Goal: Task Accomplishment & Management: Manage account settings

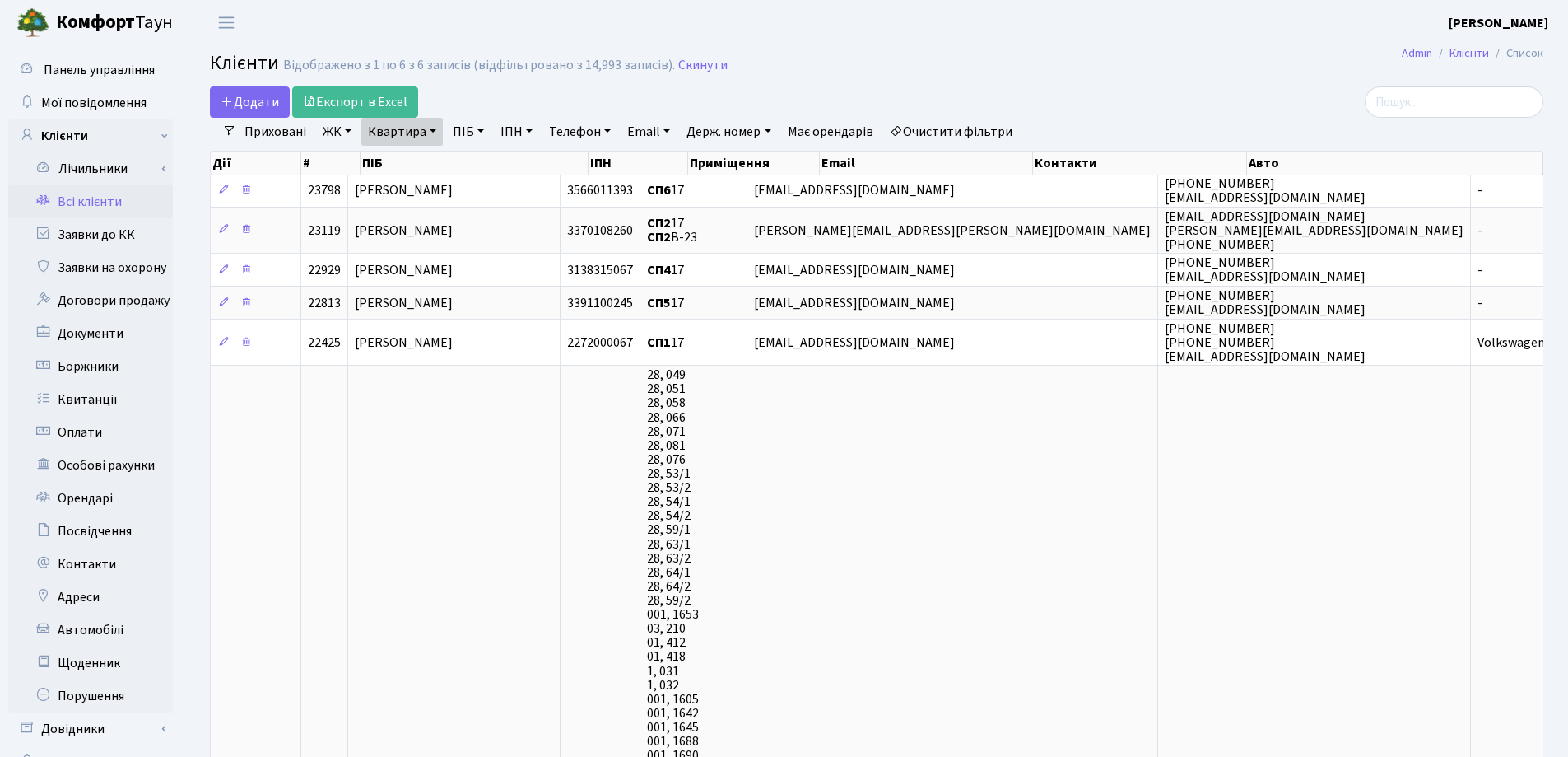
select select "25"
click at [432, 130] on link "Квартира" at bounding box center [401, 131] width 81 height 28
click at [436, 173] on input "17" at bounding box center [410, 164] width 96 height 31
type input "1"
type input "314"
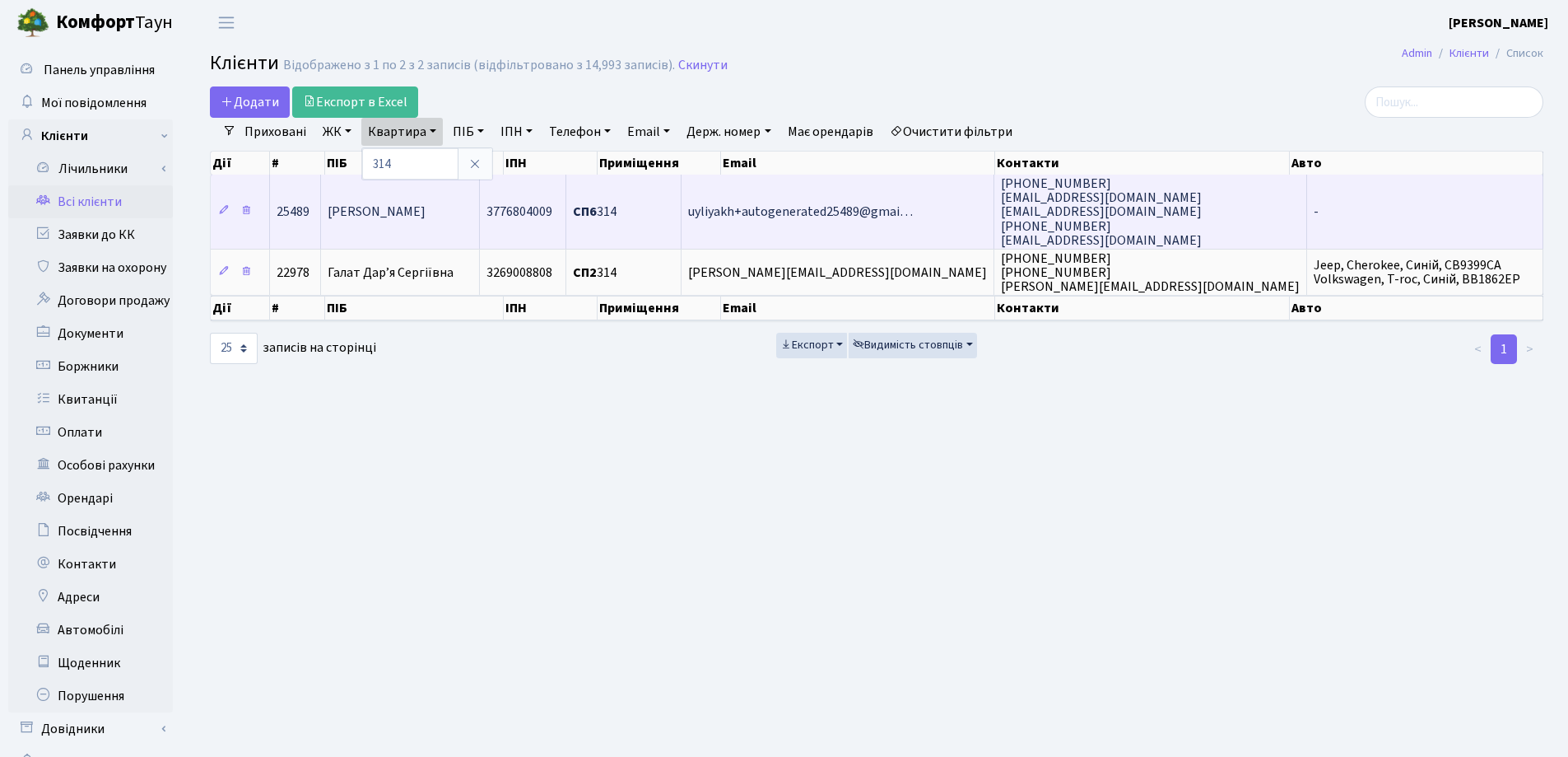
click at [448, 198] on td "[PERSON_NAME]" at bounding box center [400, 211] width 159 height 74
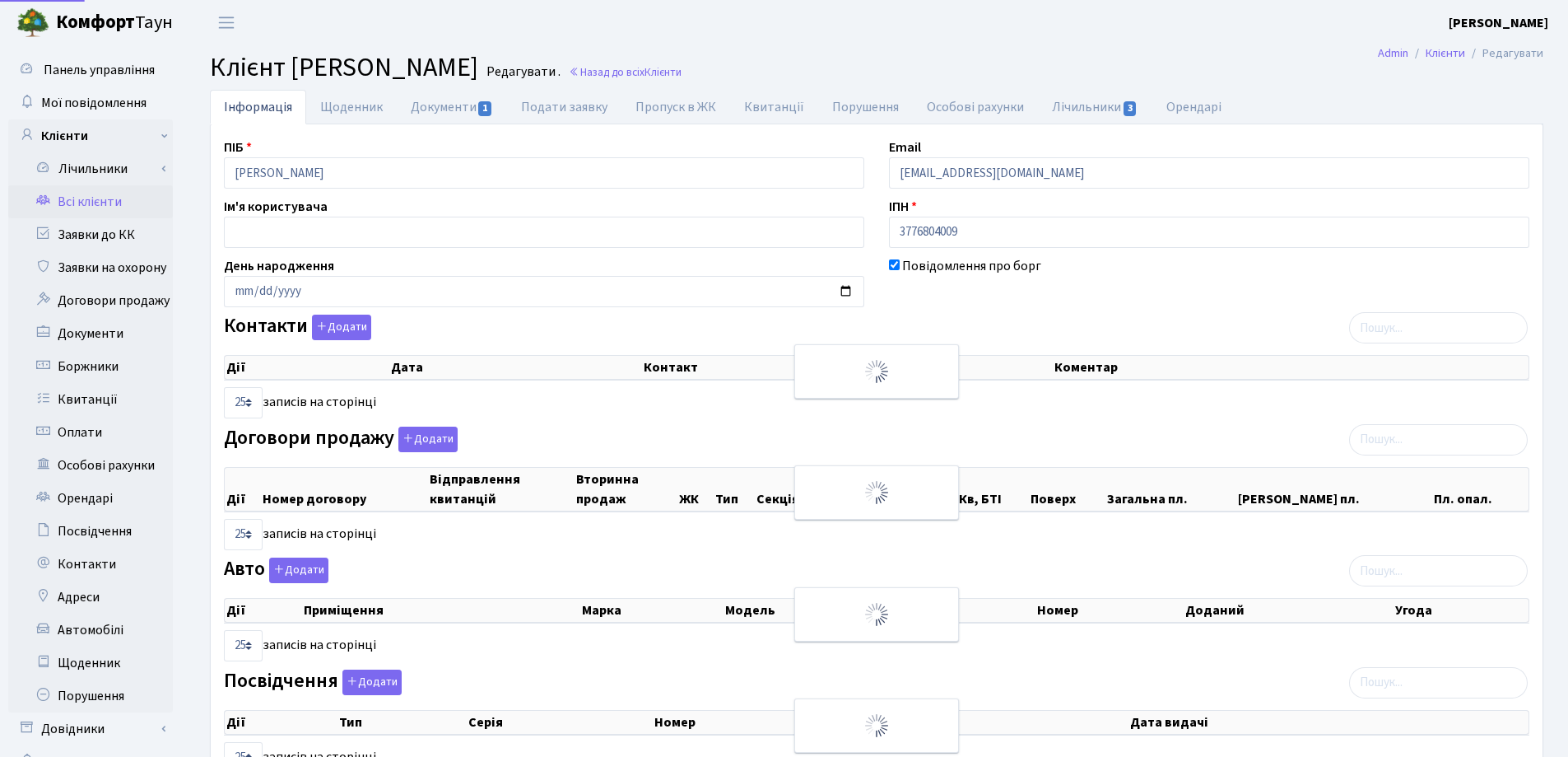
select select "25"
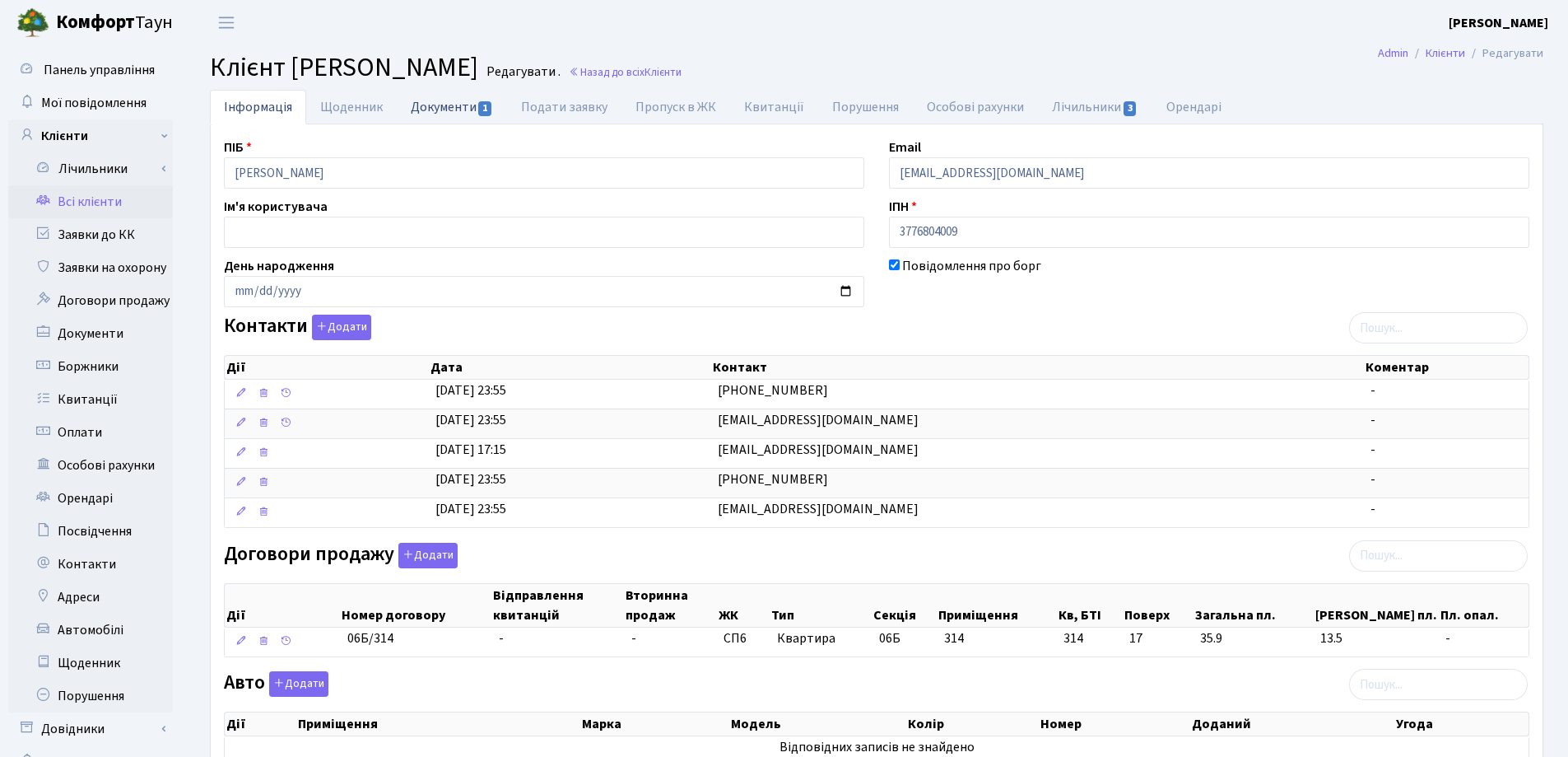
click at [451, 112] on link "Документи 1" at bounding box center [451, 106] width 111 height 33
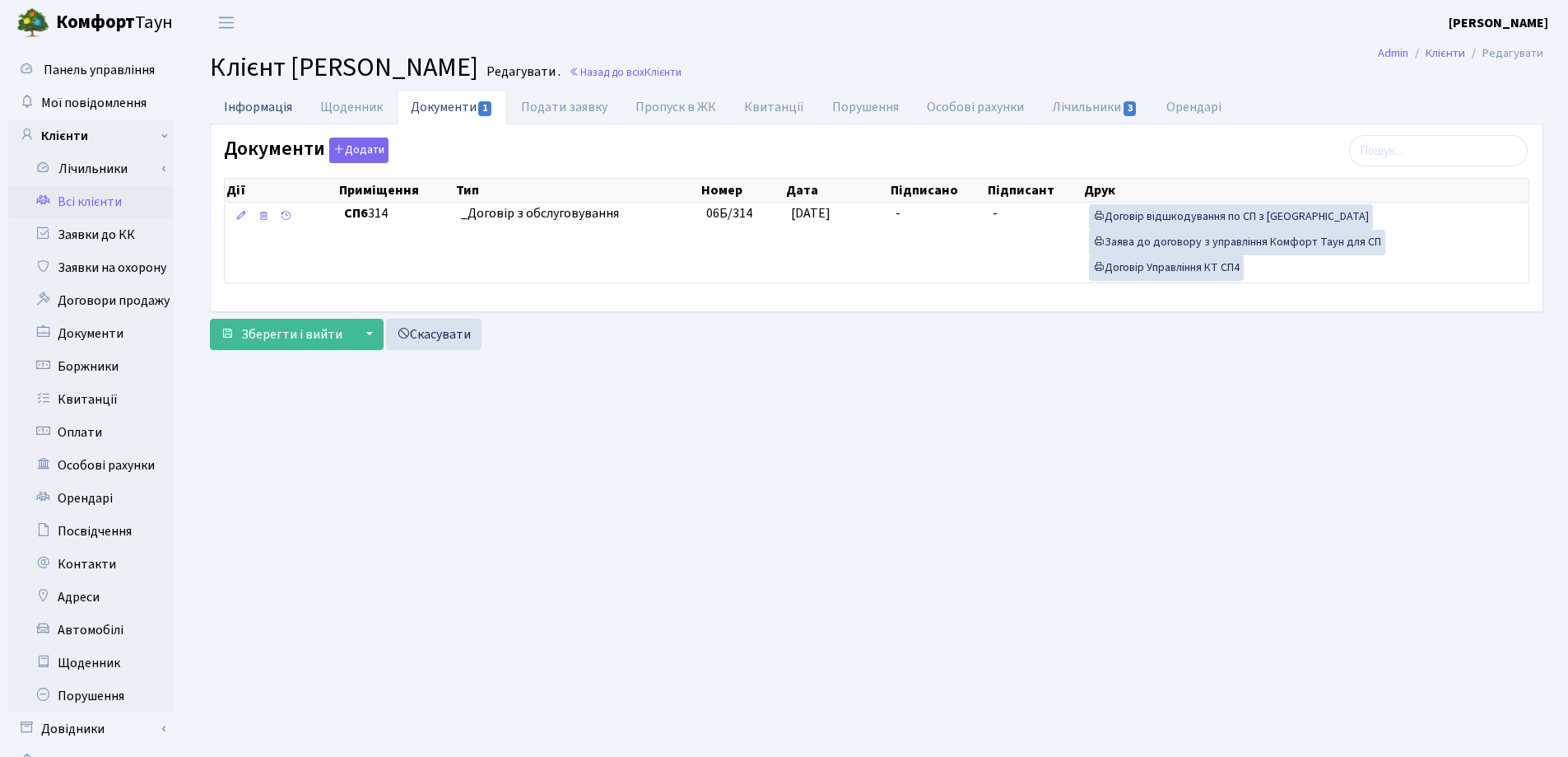
click at [225, 101] on link "Інформація" at bounding box center [258, 106] width 96 height 33
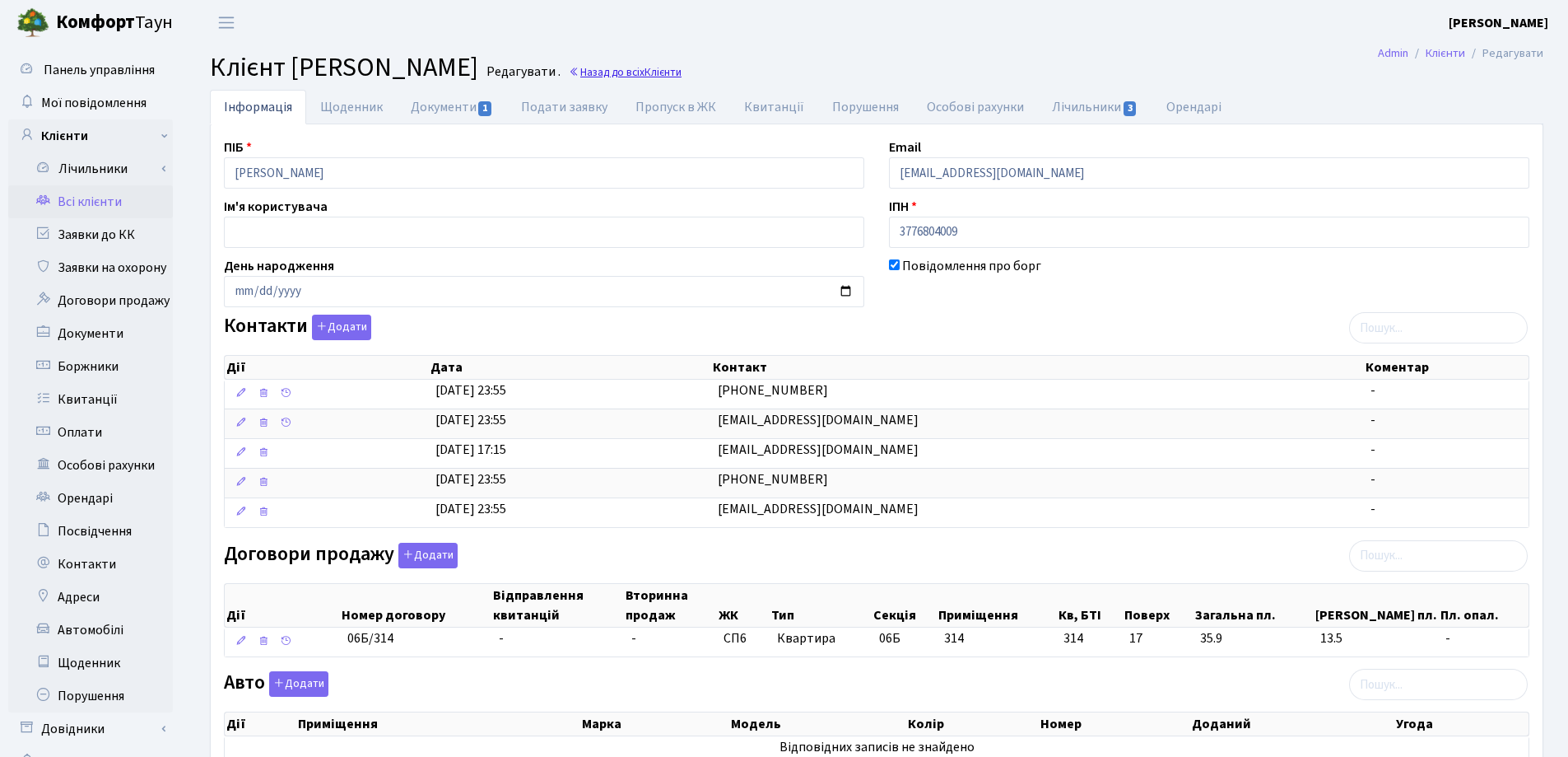
click at [681, 77] on span "Клієнти" at bounding box center [662, 72] width 37 height 15
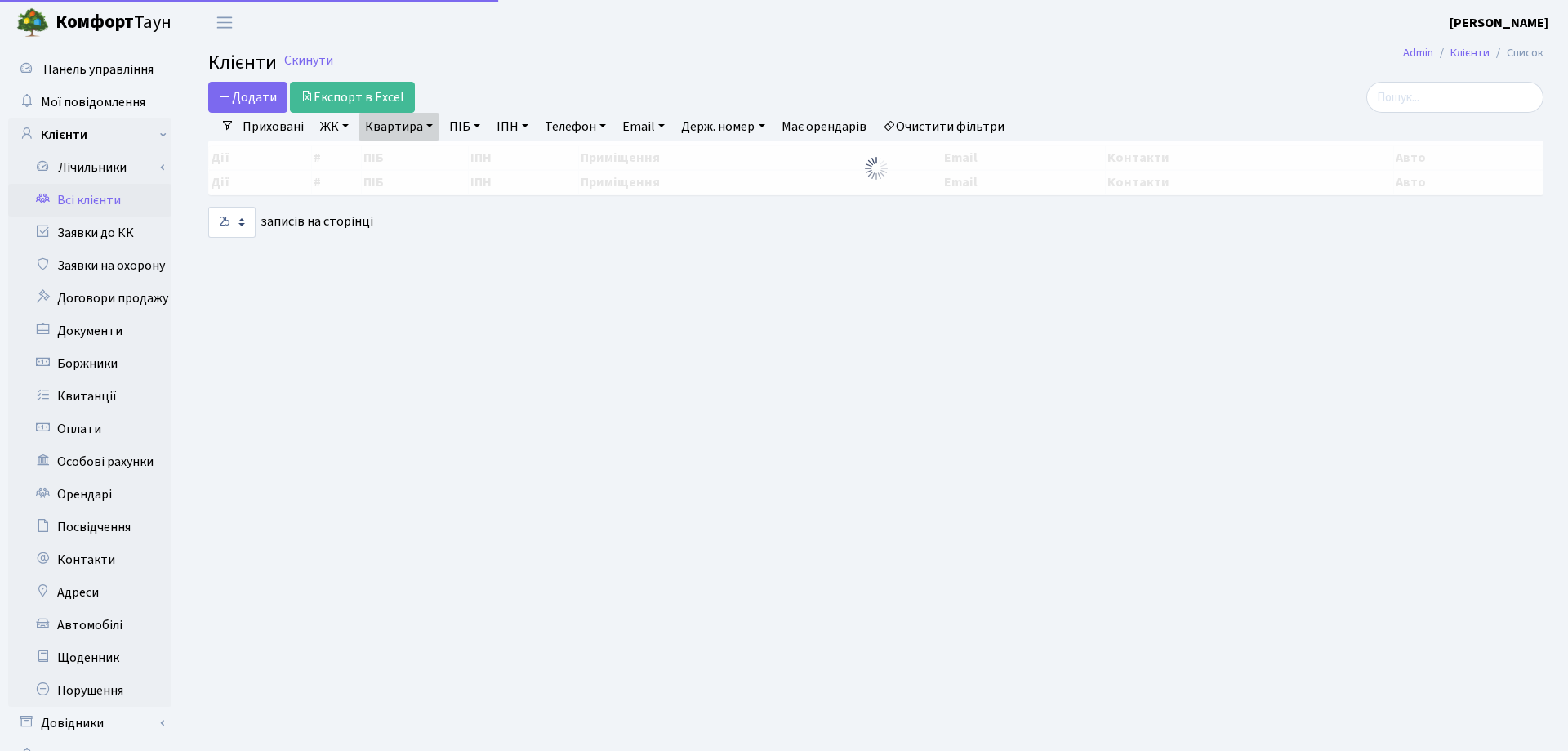
select select "25"
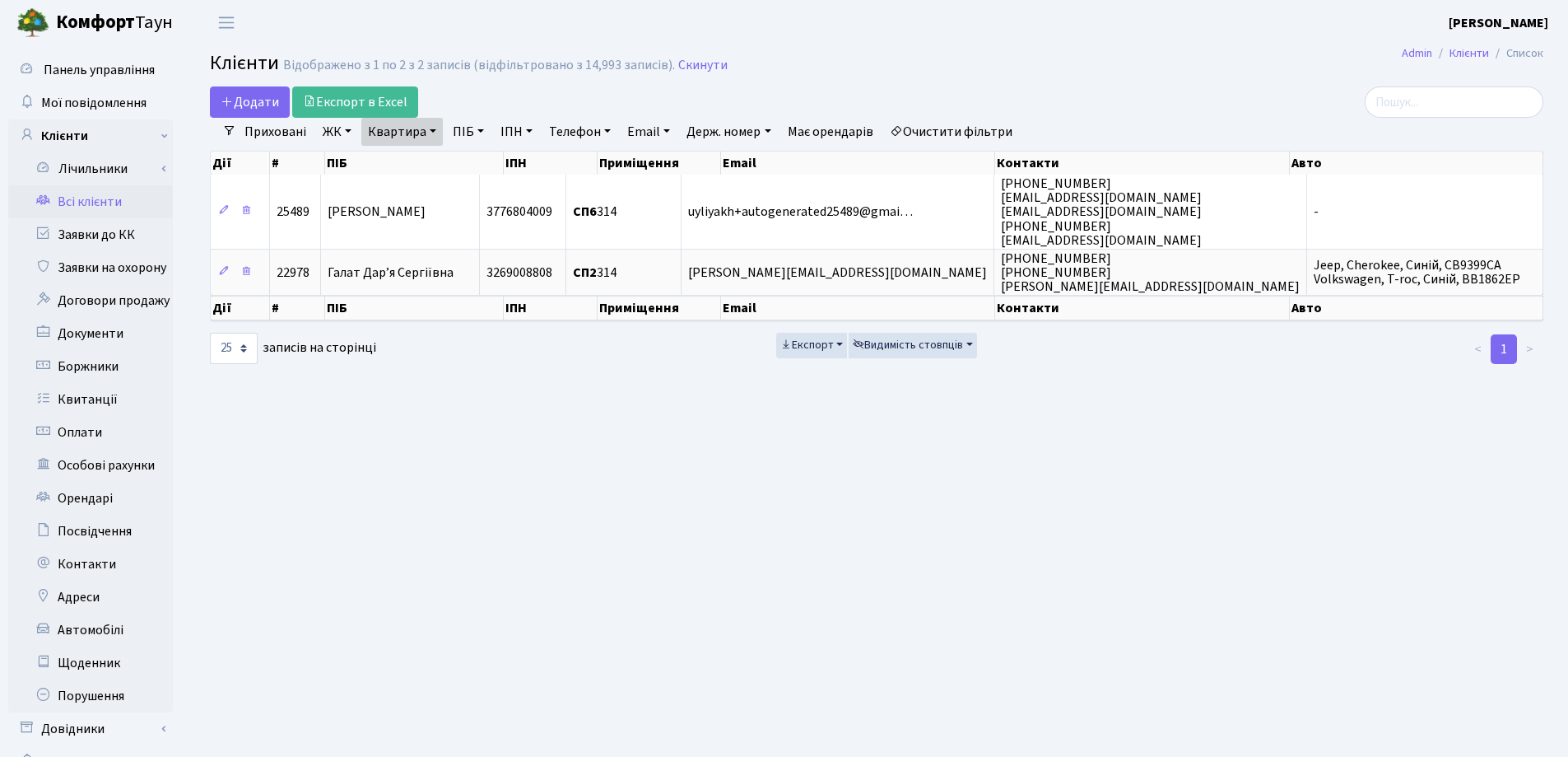
drag, startPoint x: 434, startPoint y: 136, endPoint x: 432, endPoint y: 150, distance: 14.1
click at [434, 136] on link "Квартира" at bounding box center [401, 131] width 81 height 28
click at [428, 162] on input "314" at bounding box center [410, 164] width 96 height 31
type input "3"
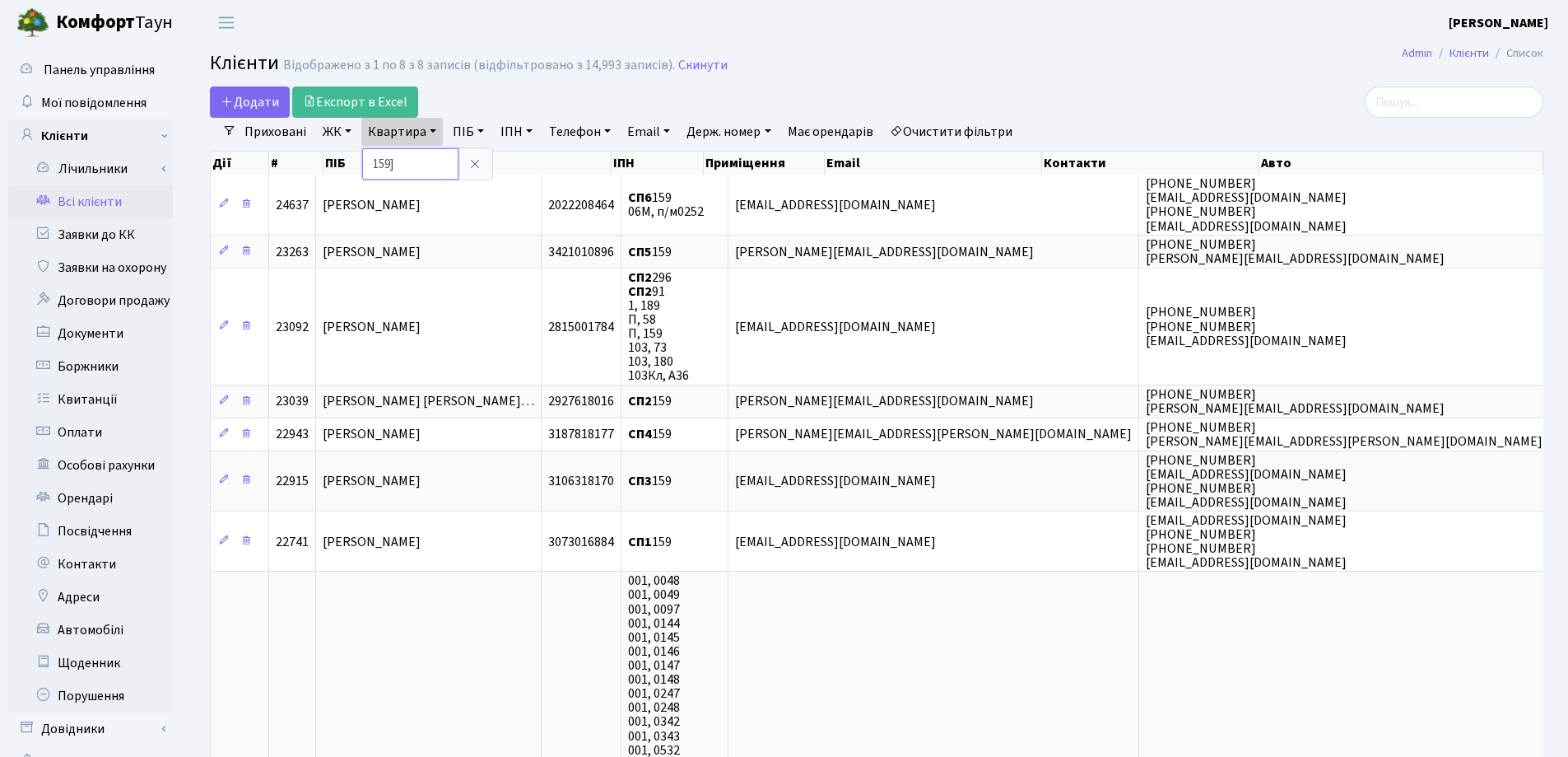
type input "159"
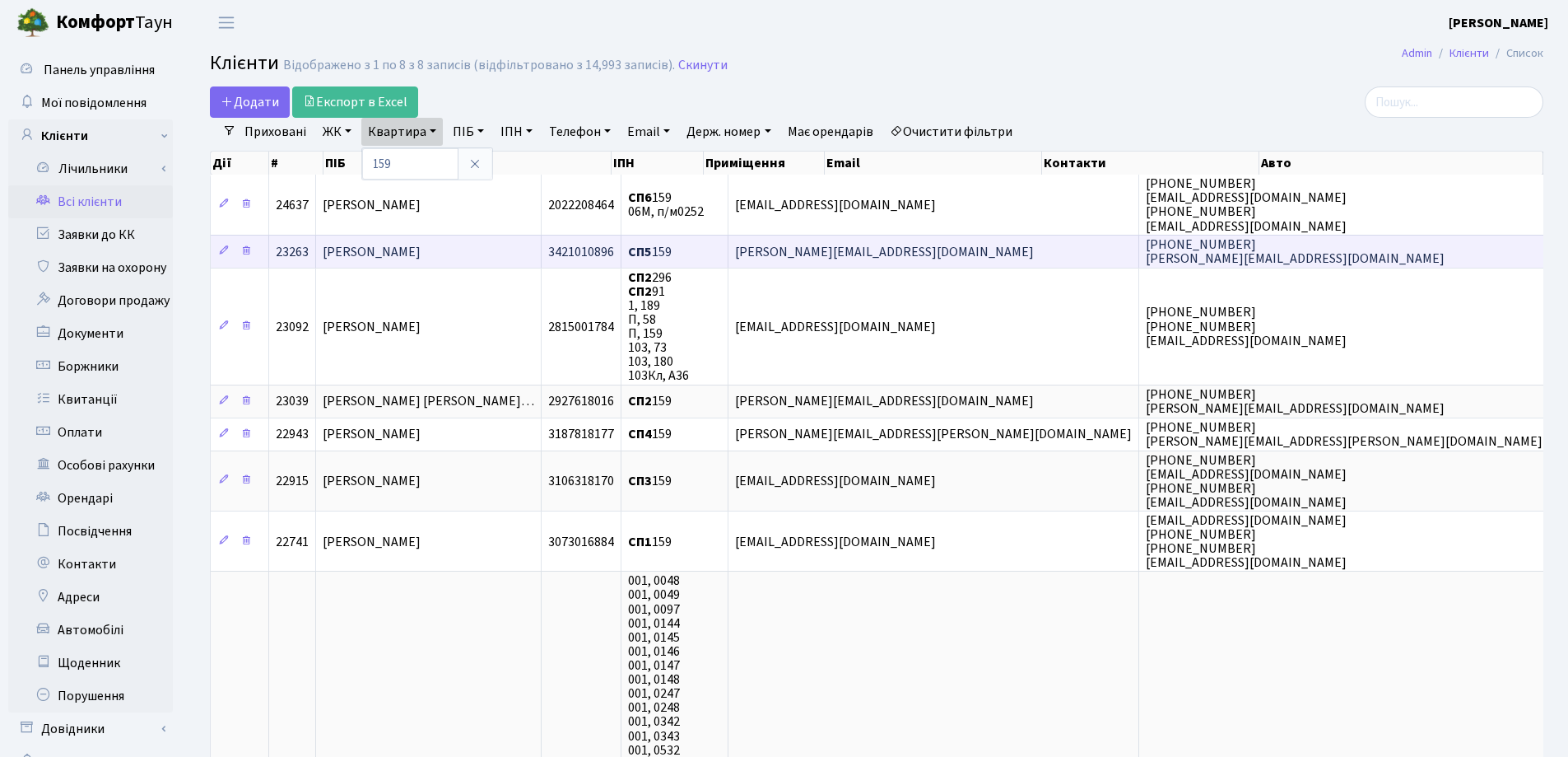
click at [528, 249] on td "[PERSON_NAME]" at bounding box center [428, 251] width 226 height 33
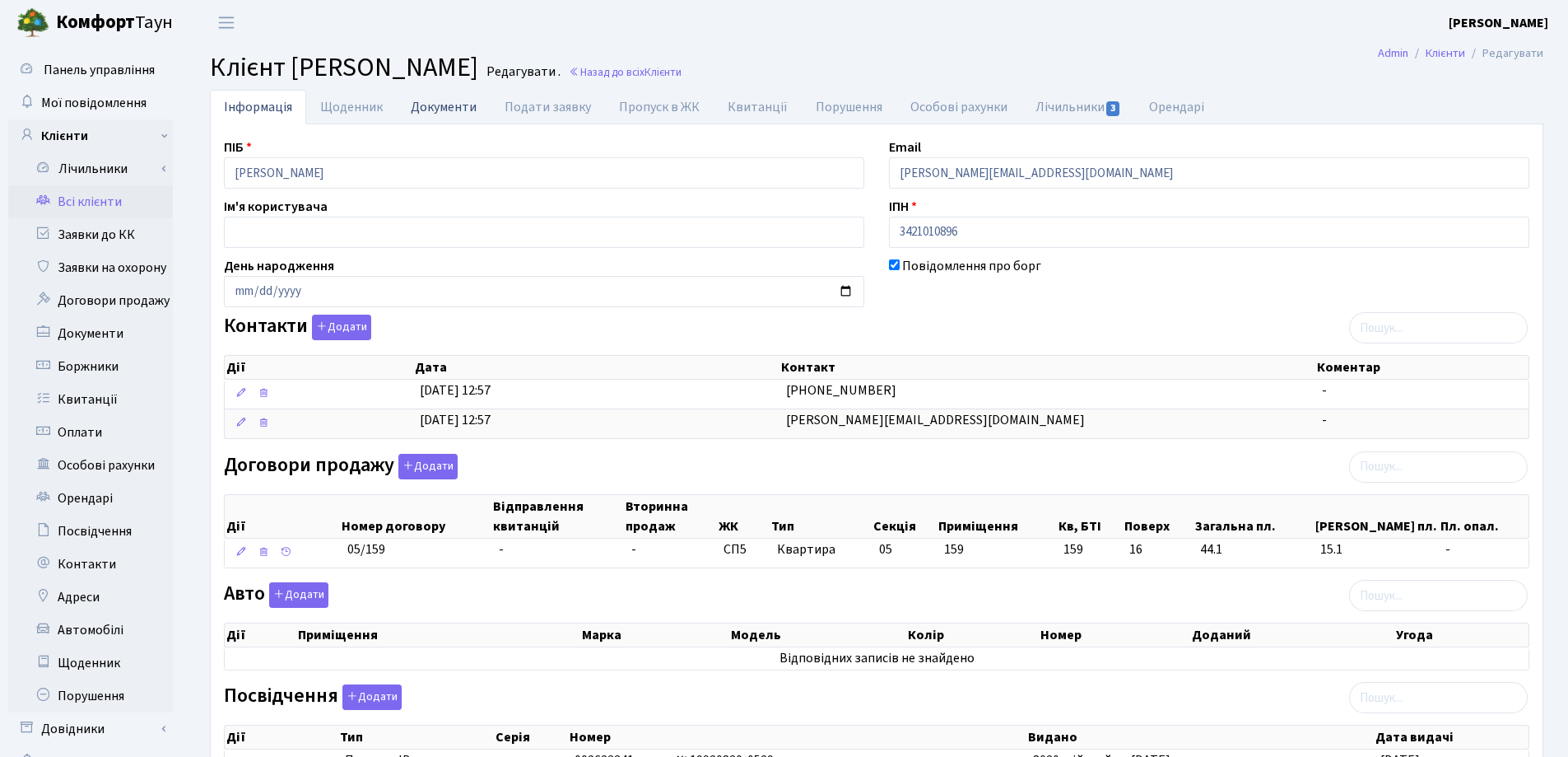
click at [452, 108] on link "Документи" at bounding box center [443, 106] width 93 height 33
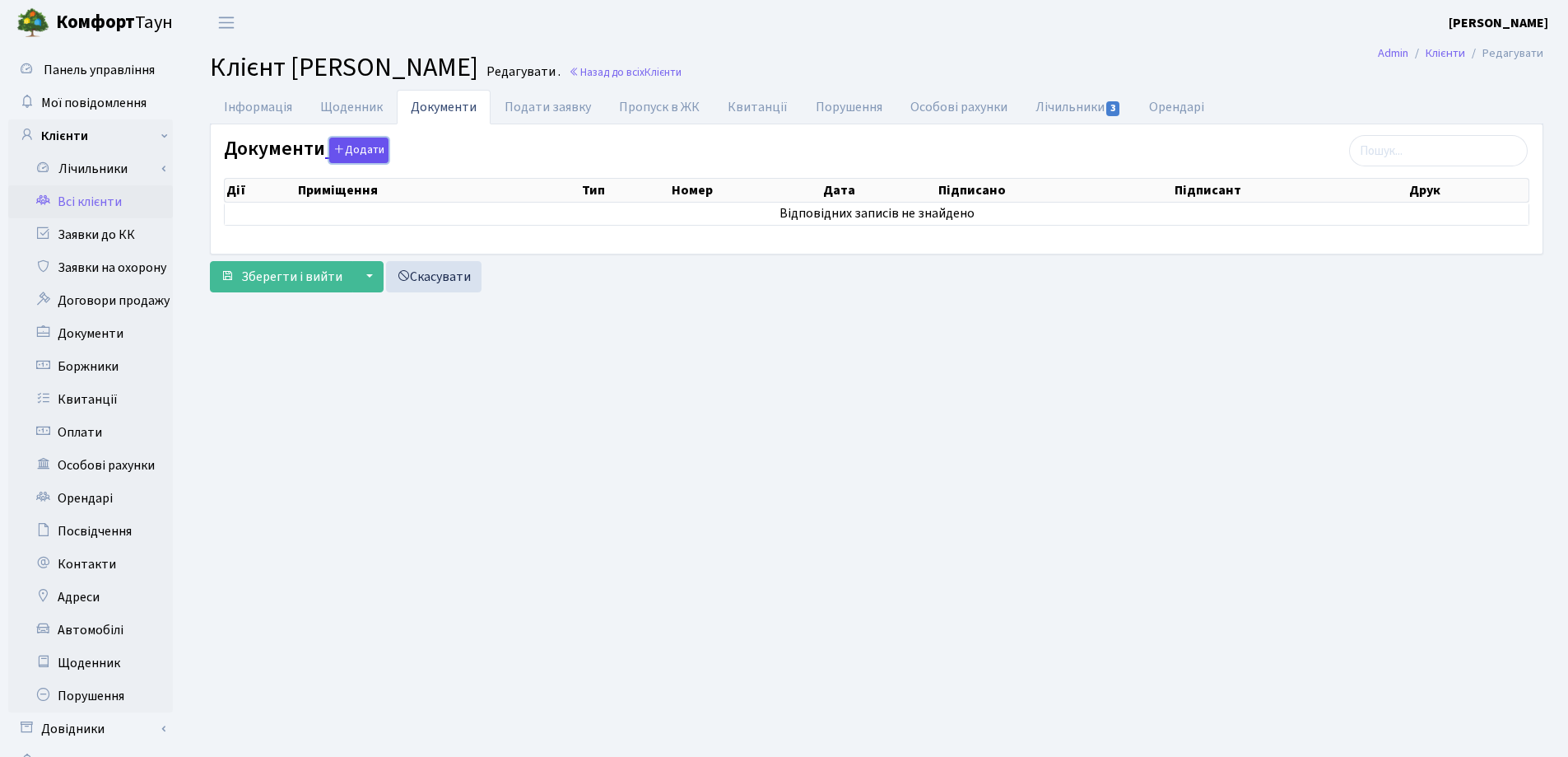
click at [367, 149] on button "Додати" at bounding box center [359, 150] width 59 height 26
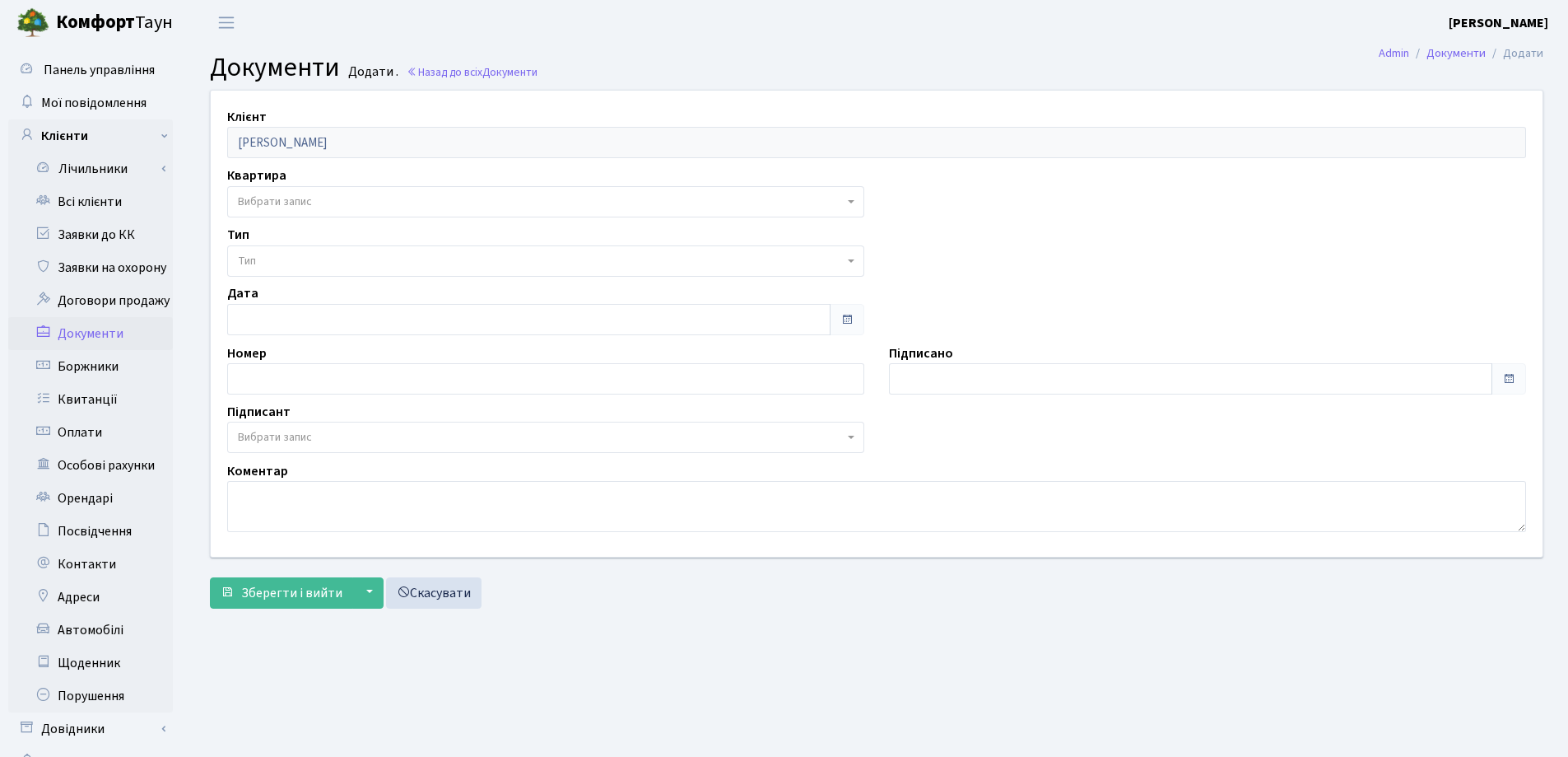
click at [332, 193] on span "Вибрати запис" at bounding box center [540, 201] width 606 height 16
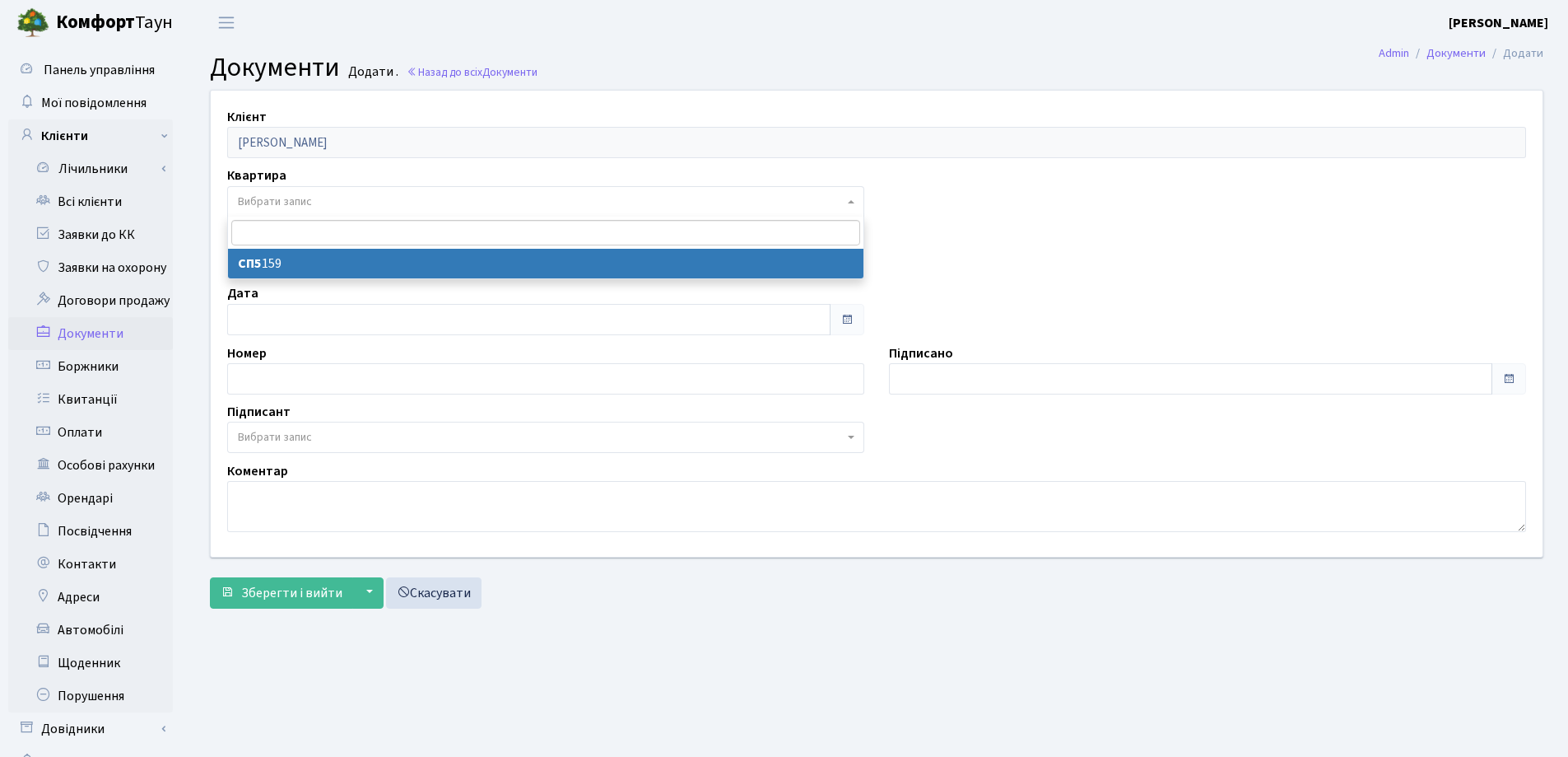
select select "36914"
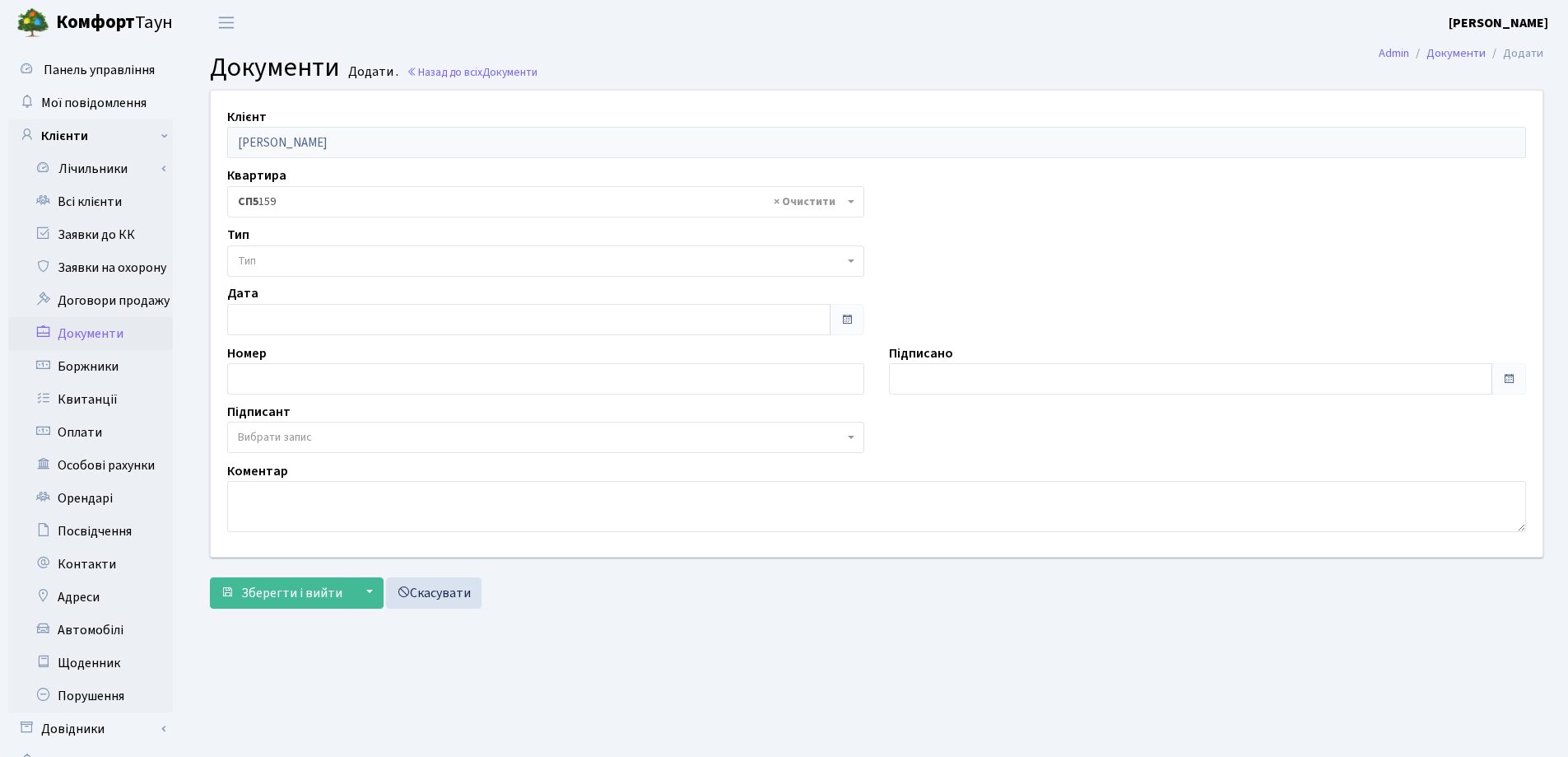
click at [325, 267] on span "Тип" at bounding box center [540, 261] width 606 height 16
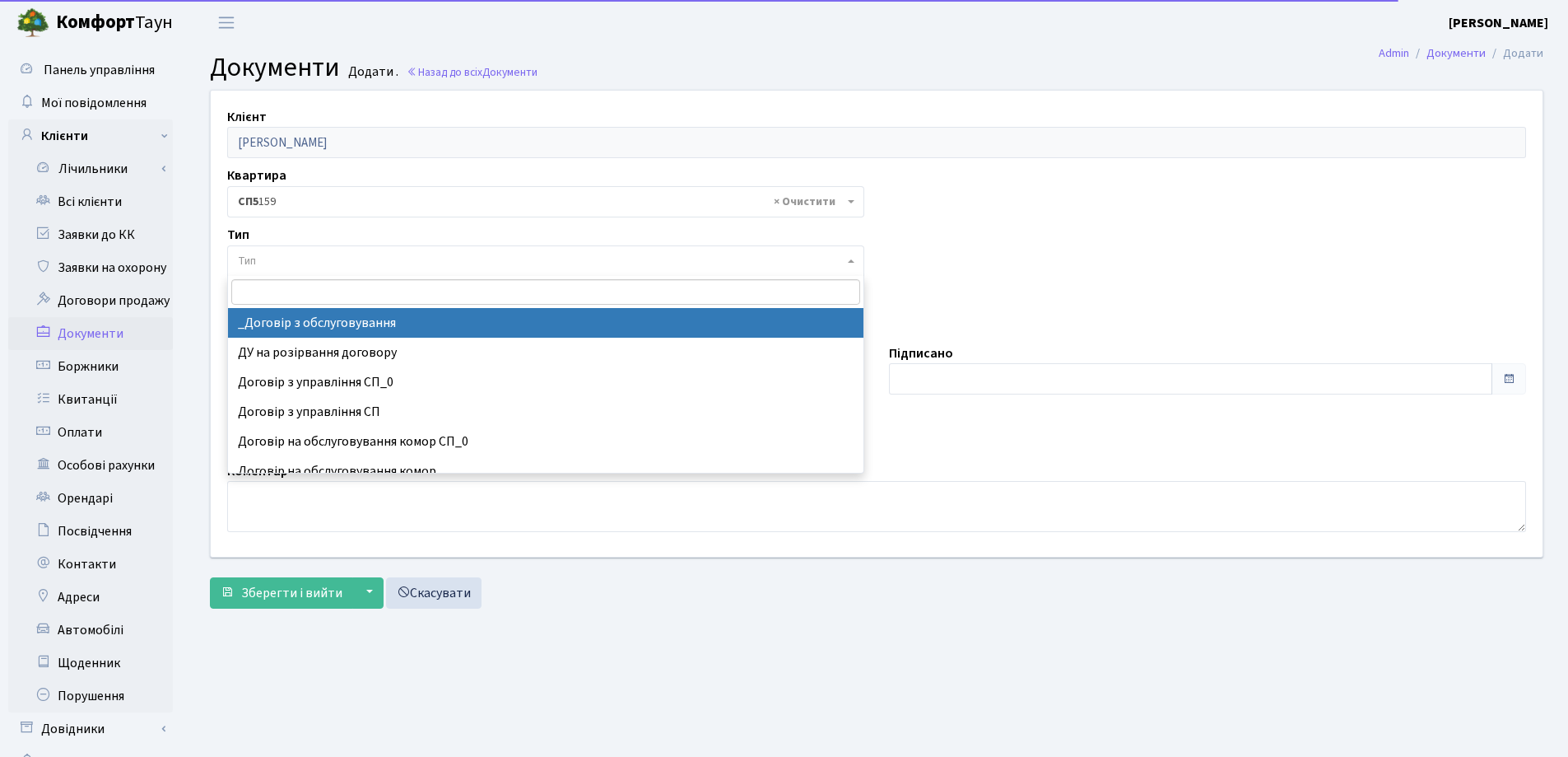
select select "289"
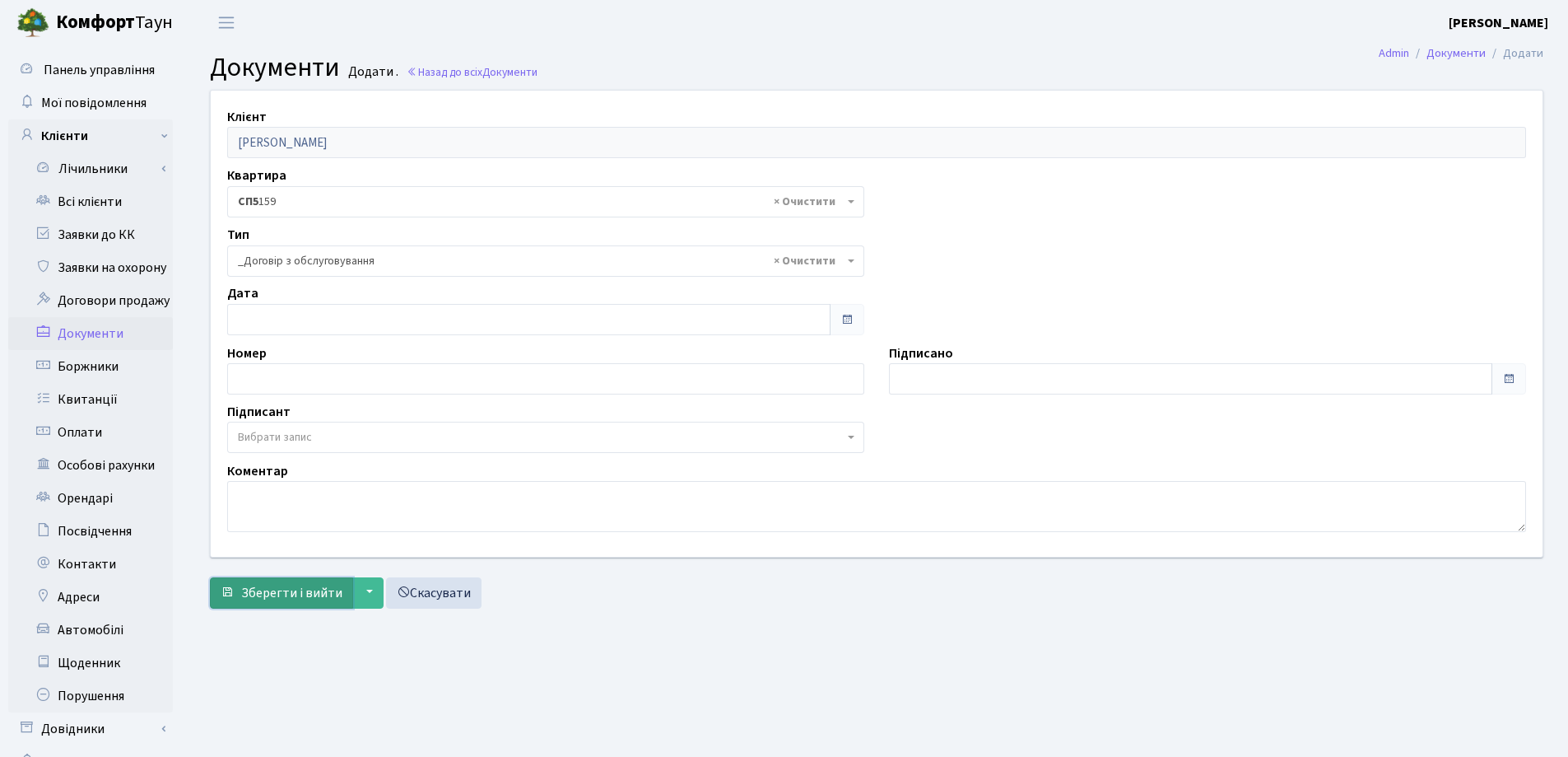
click at [294, 597] on span "Зберегти і вийти" at bounding box center [292, 592] width 101 height 18
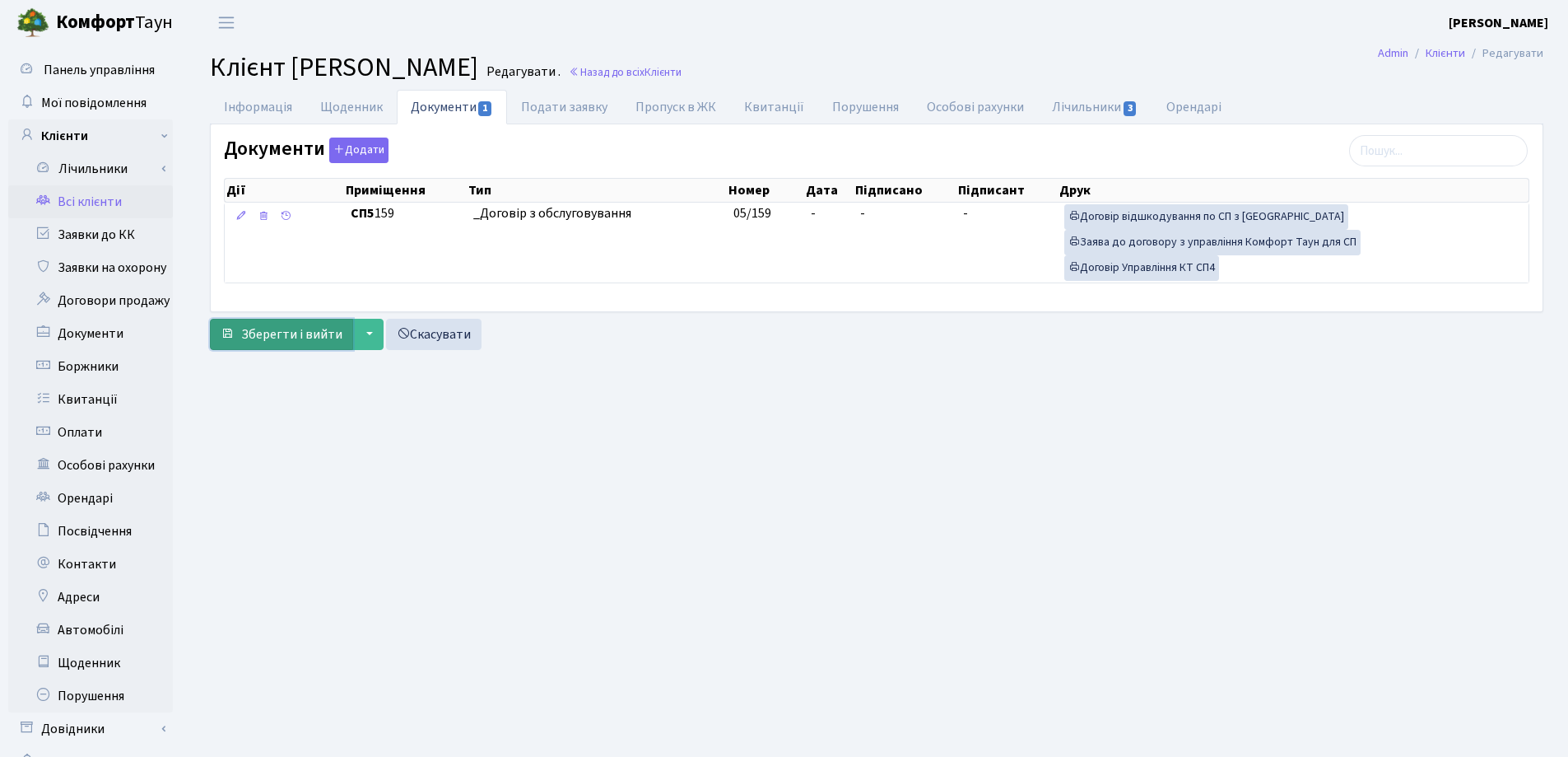
click at [267, 341] on span "Зберегти і вийти" at bounding box center [292, 334] width 101 height 18
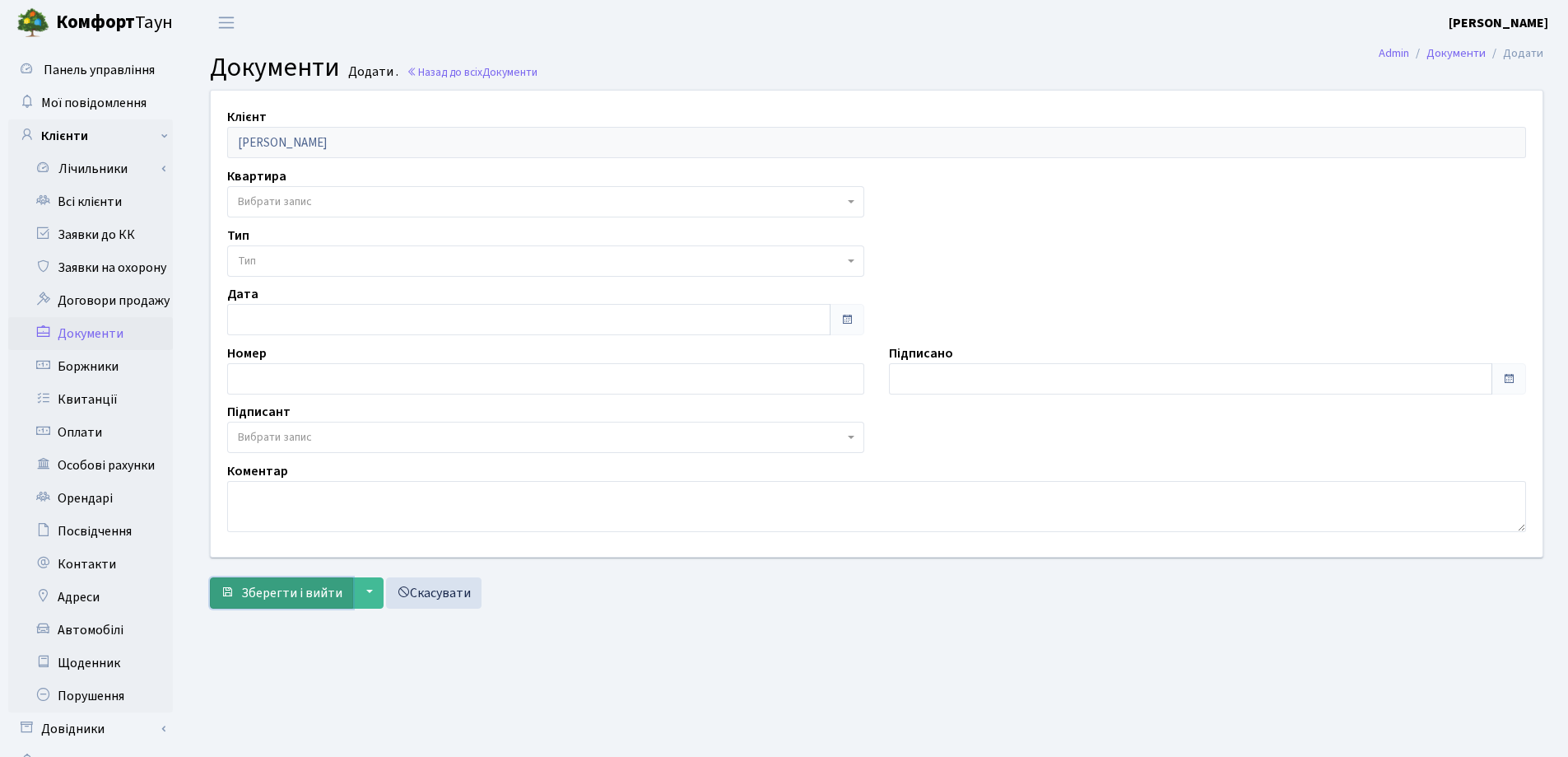
click at [298, 600] on span "Зберегти і вийти" at bounding box center [292, 592] width 101 height 18
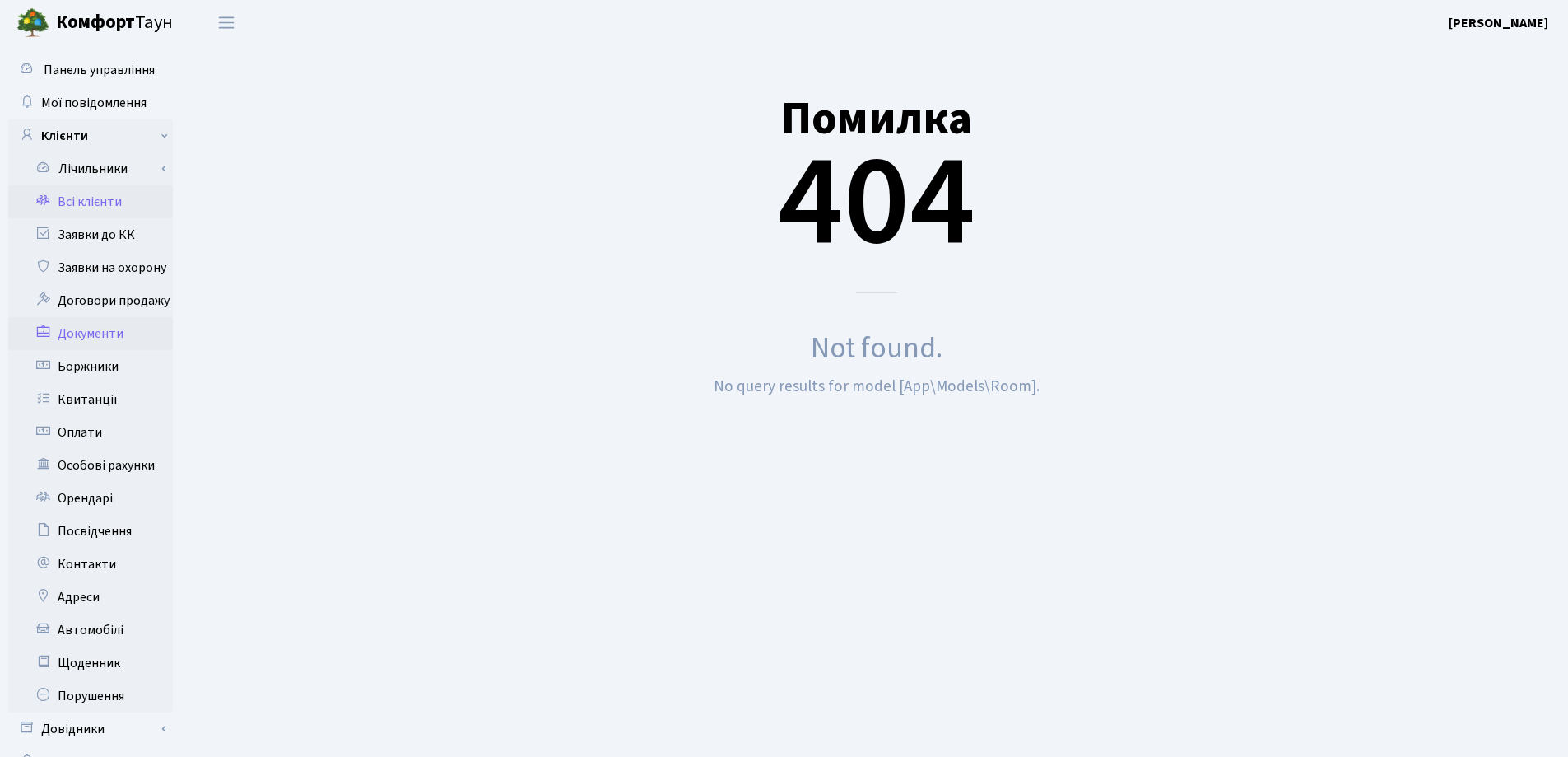
click at [92, 200] on link "Всі клієнти" at bounding box center [91, 202] width 165 height 33
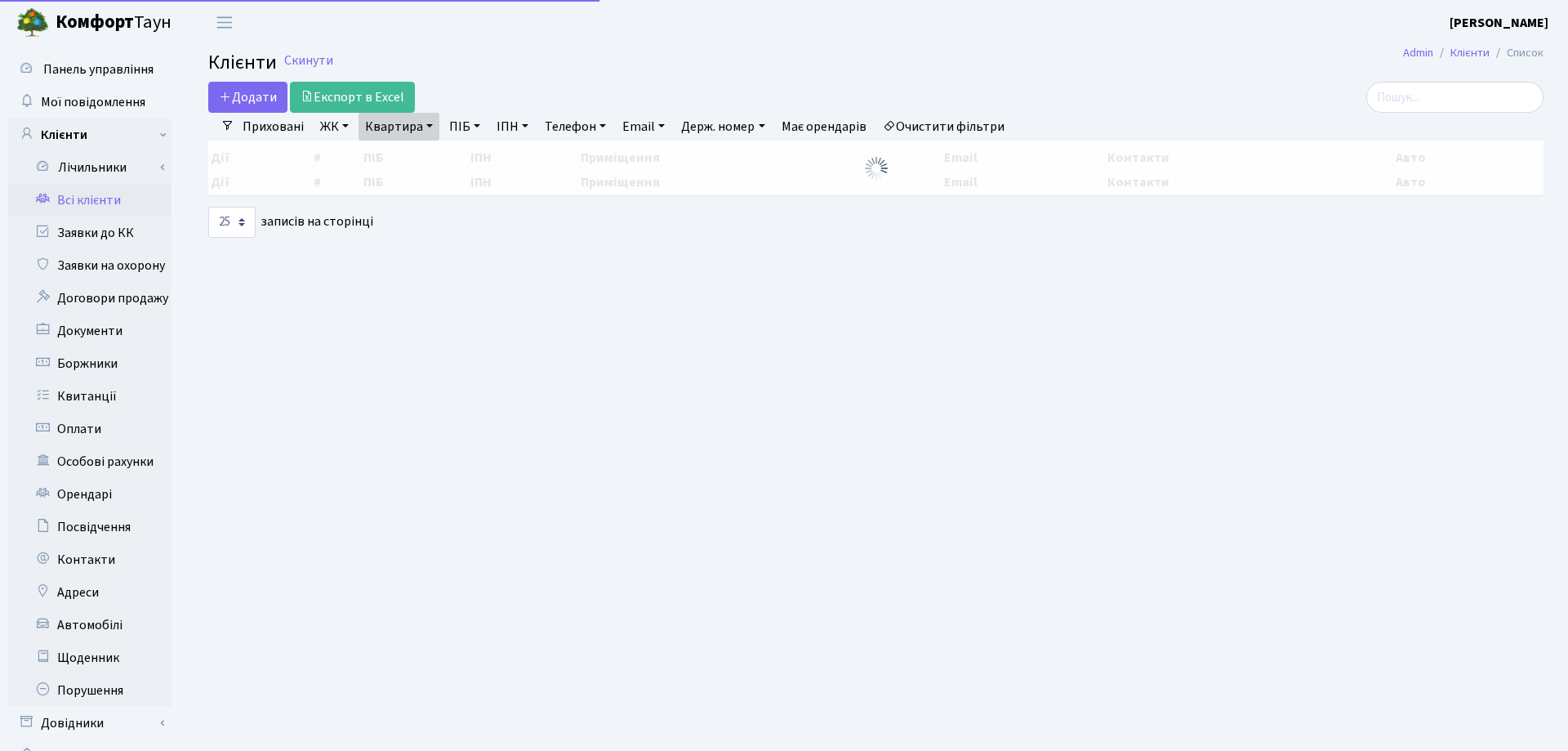
select select "25"
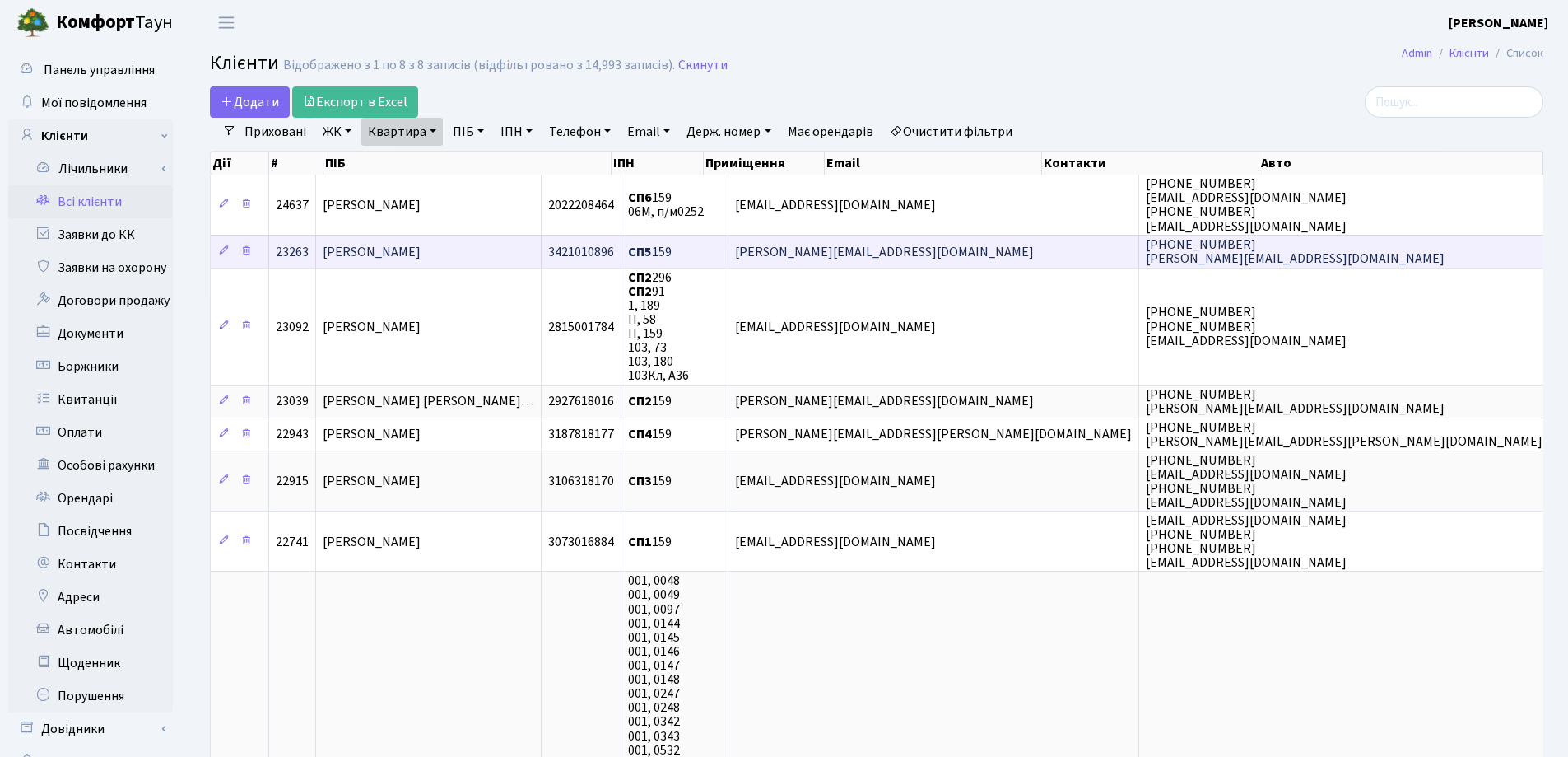
click at [511, 252] on td "[PERSON_NAME]" at bounding box center [428, 251] width 226 height 33
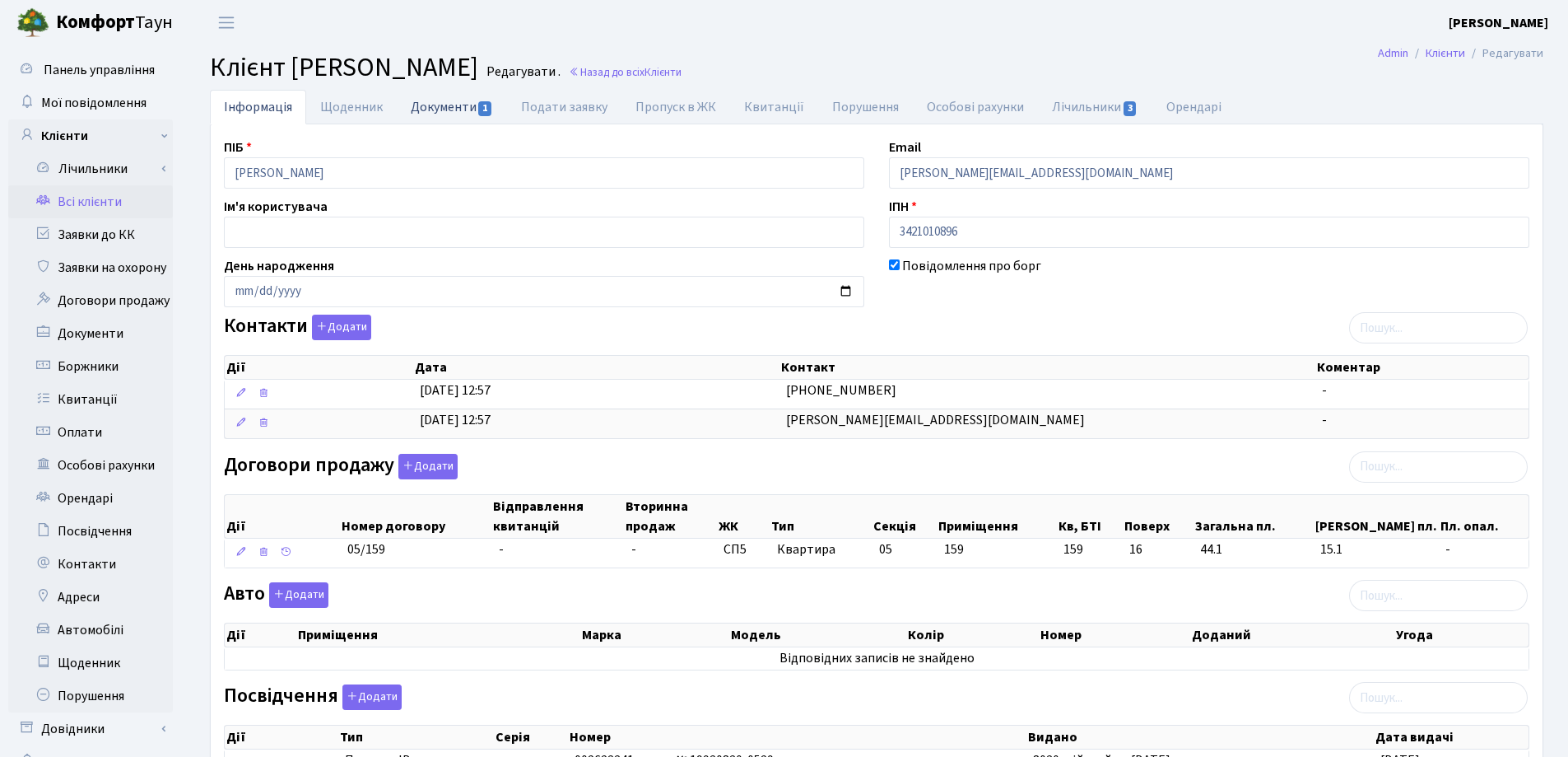
click at [431, 106] on link "Документи 1" at bounding box center [451, 106] width 111 height 33
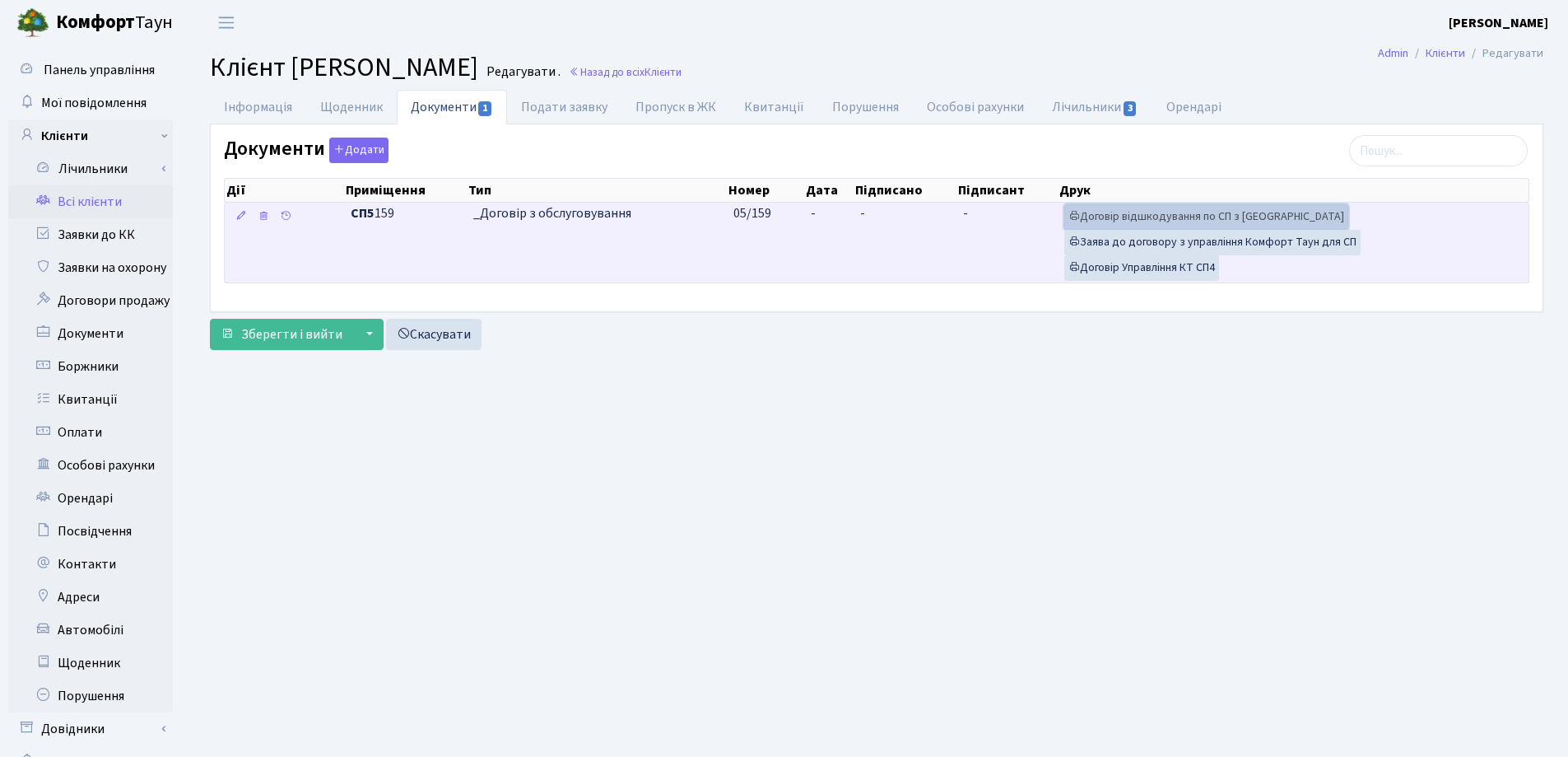
click at [1148, 213] on link "Договір відшкодування по СП з [GEOGRAPHIC_DATA]" at bounding box center [1206, 217] width 284 height 26
click at [1119, 265] on link "Договір Управління КТ СП4" at bounding box center [1142, 268] width 154 height 26
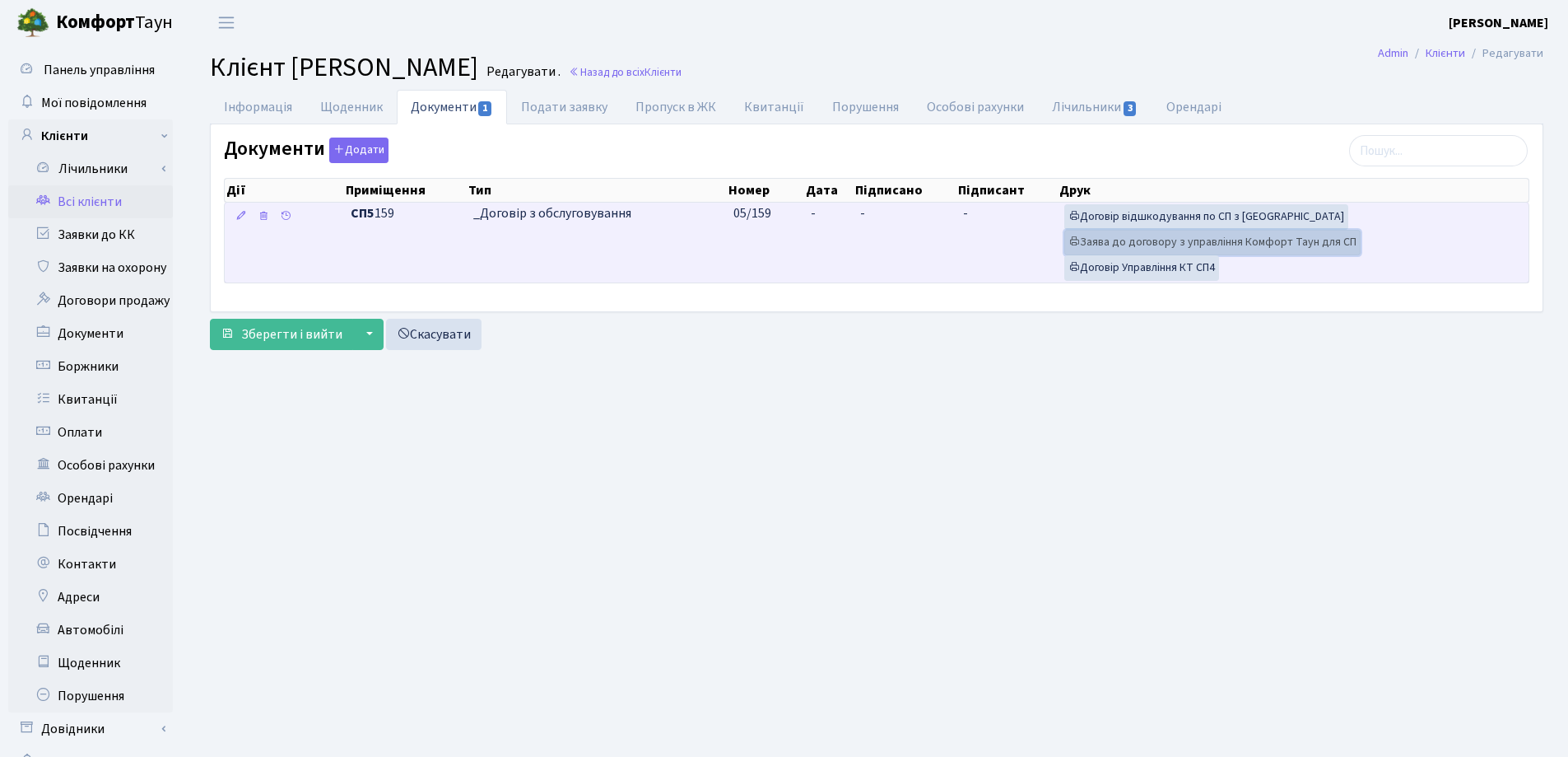
click at [1131, 234] on link "Заява до договору з управління Комфорт Таун для СП" at bounding box center [1212, 243] width 296 height 26
click at [831, 215] on td "-" at bounding box center [829, 242] width 50 height 80
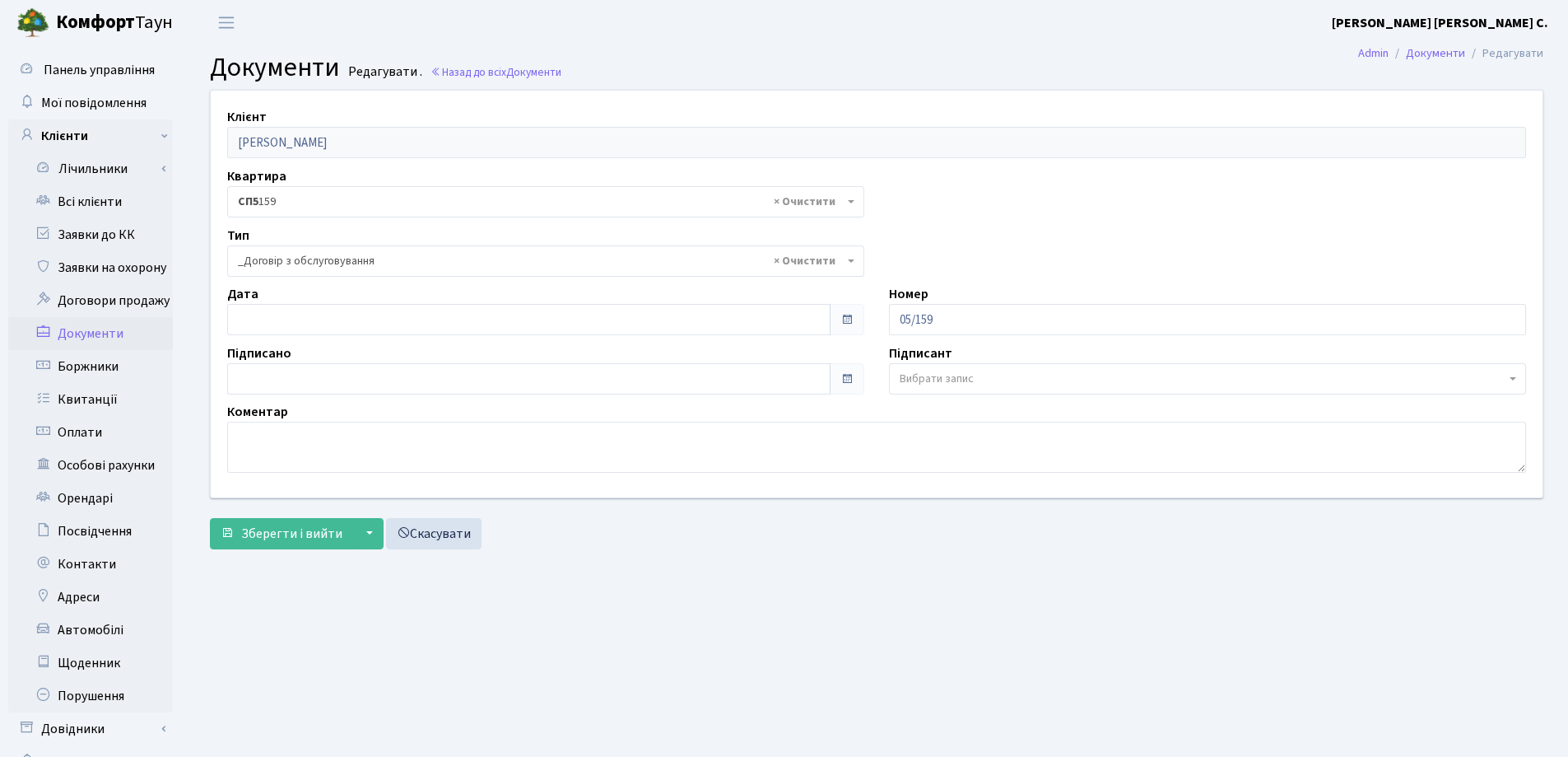
select select "289"
type input "[DATE]"
click at [438, 319] on input "[DATE]" at bounding box center [528, 319] width 603 height 31
click at [283, 535] on span "Зберегти і вийти" at bounding box center [292, 533] width 101 height 18
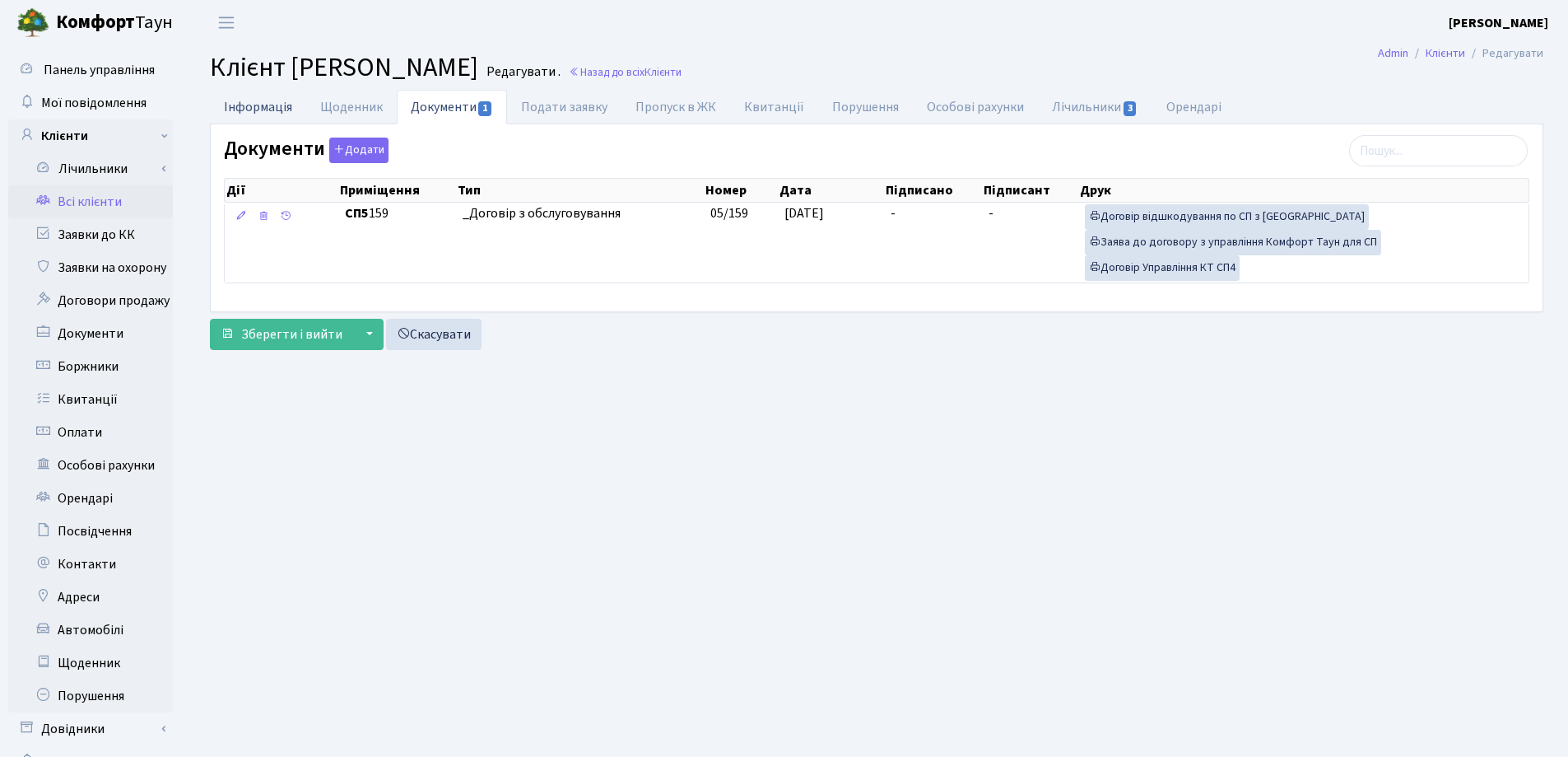
click at [236, 110] on link "Інформація" at bounding box center [258, 106] width 96 height 33
select select "25"
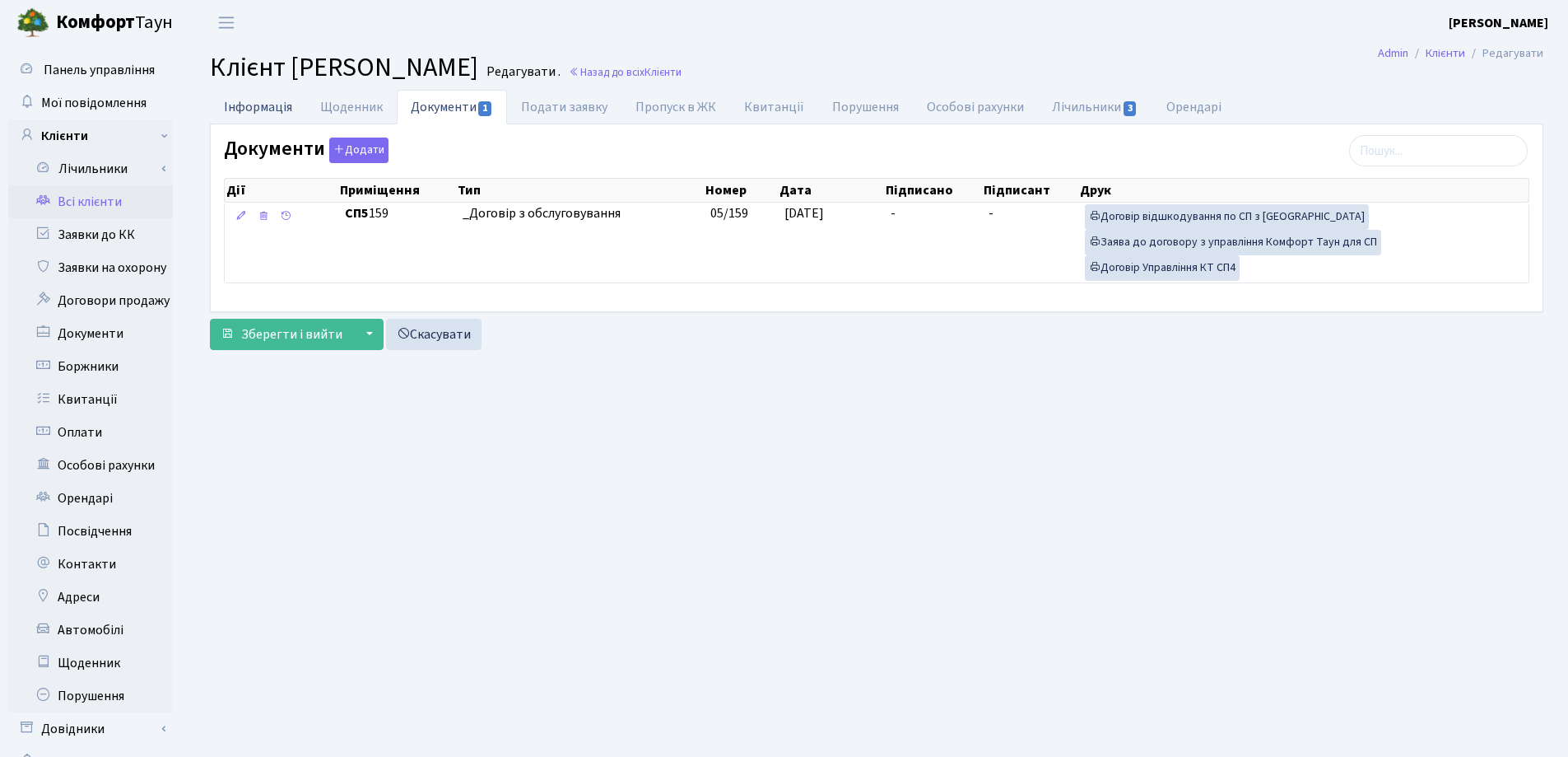
select select "25"
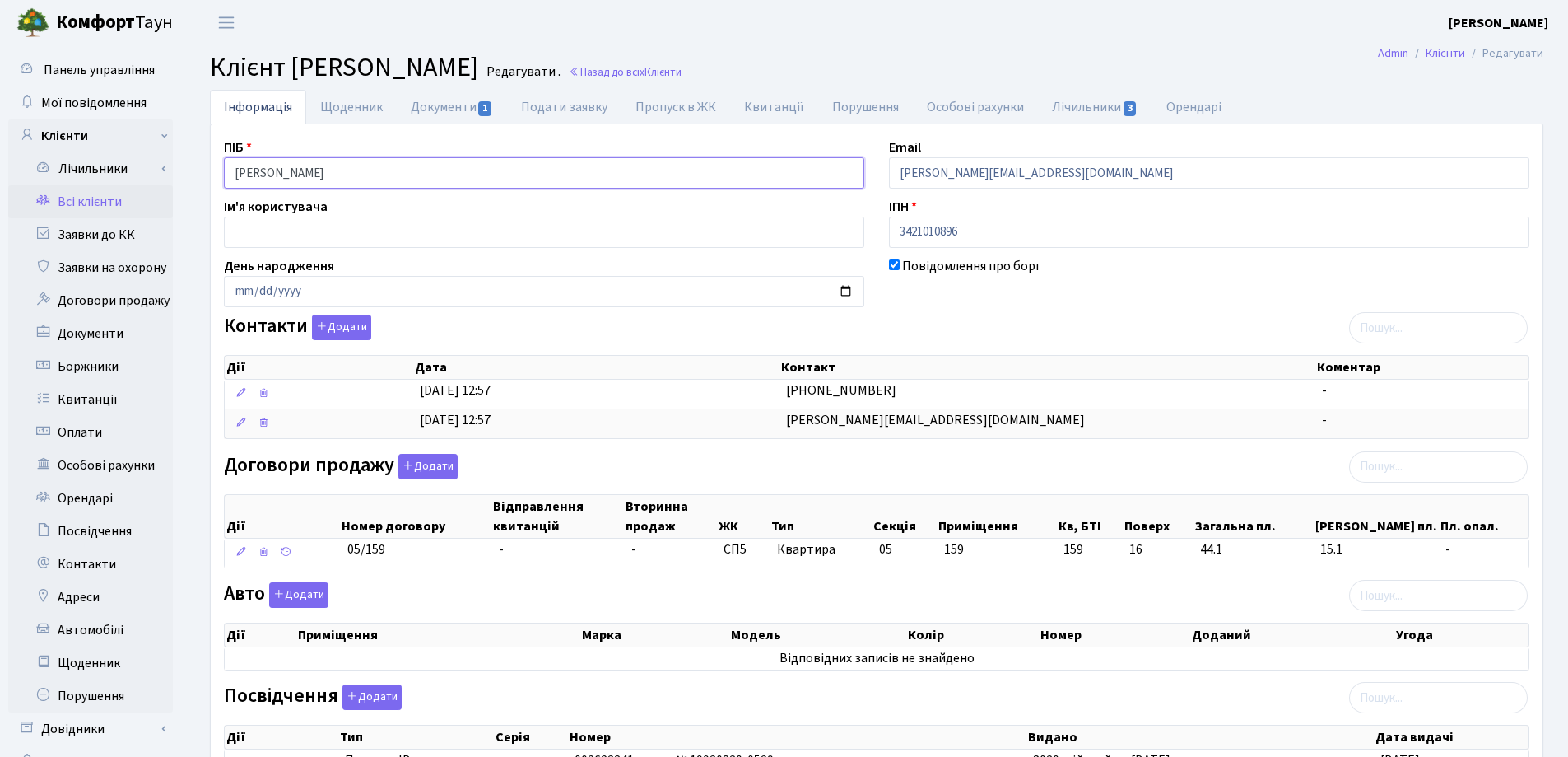
drag, startPoint x: 456, startPoint y: 178, endPoint x: 154, endPoint y: 189, distance: 302.2
click at [154, 189] on div "Панель управління Мої повідомлення Клієнти Лічильники Показання" at bounding box center [784, 548] width 1568 height 1006
click at [904, 22] on header "Комфорт Таун Лоскутова В. С. Мій обліковий запис Вийти" at bounding box center [784, 22] width 1568 height 45
click at [681, 67] on link "Назад до всіх Клієнти" at bounding box center [624, 72] width 112 height 15
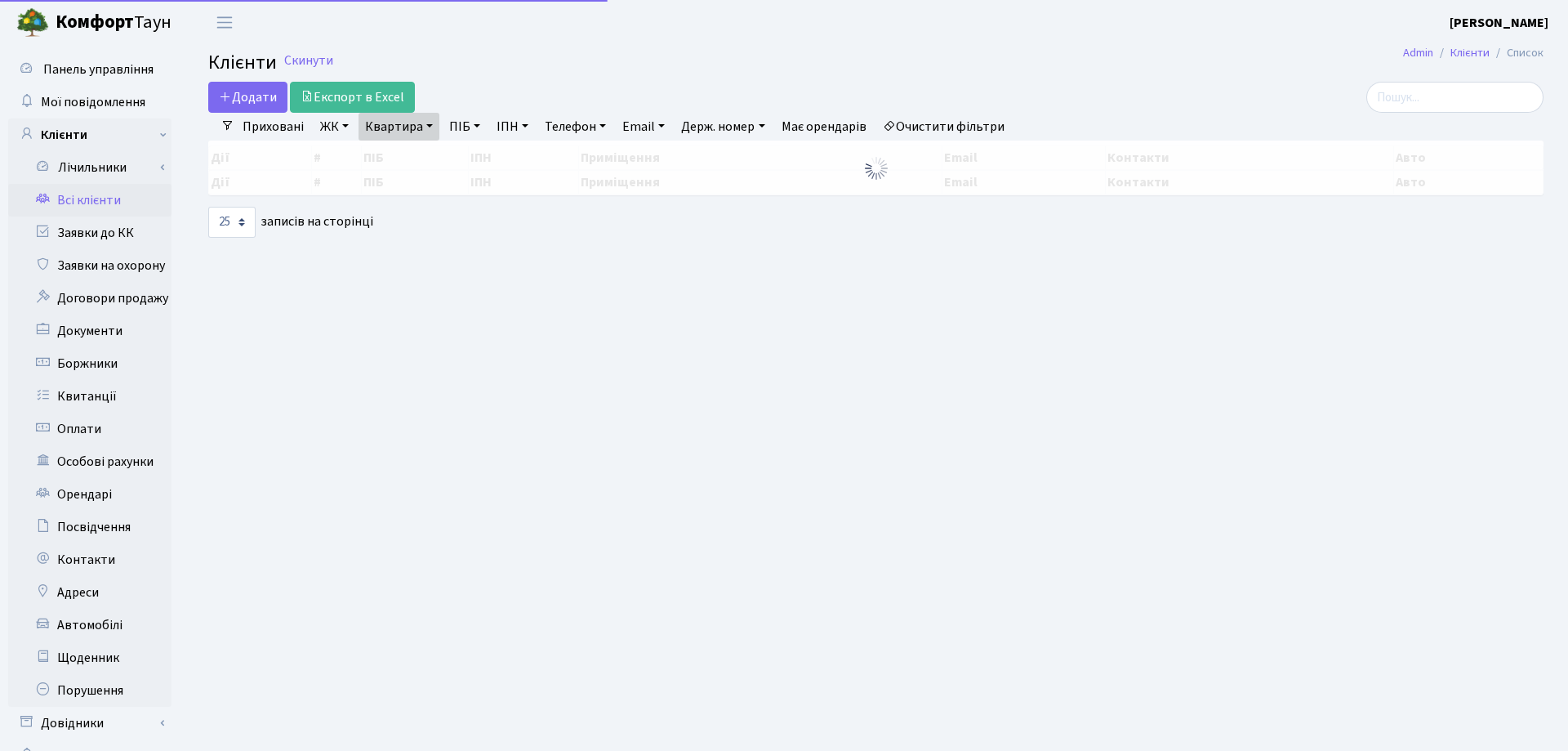
select select "25"
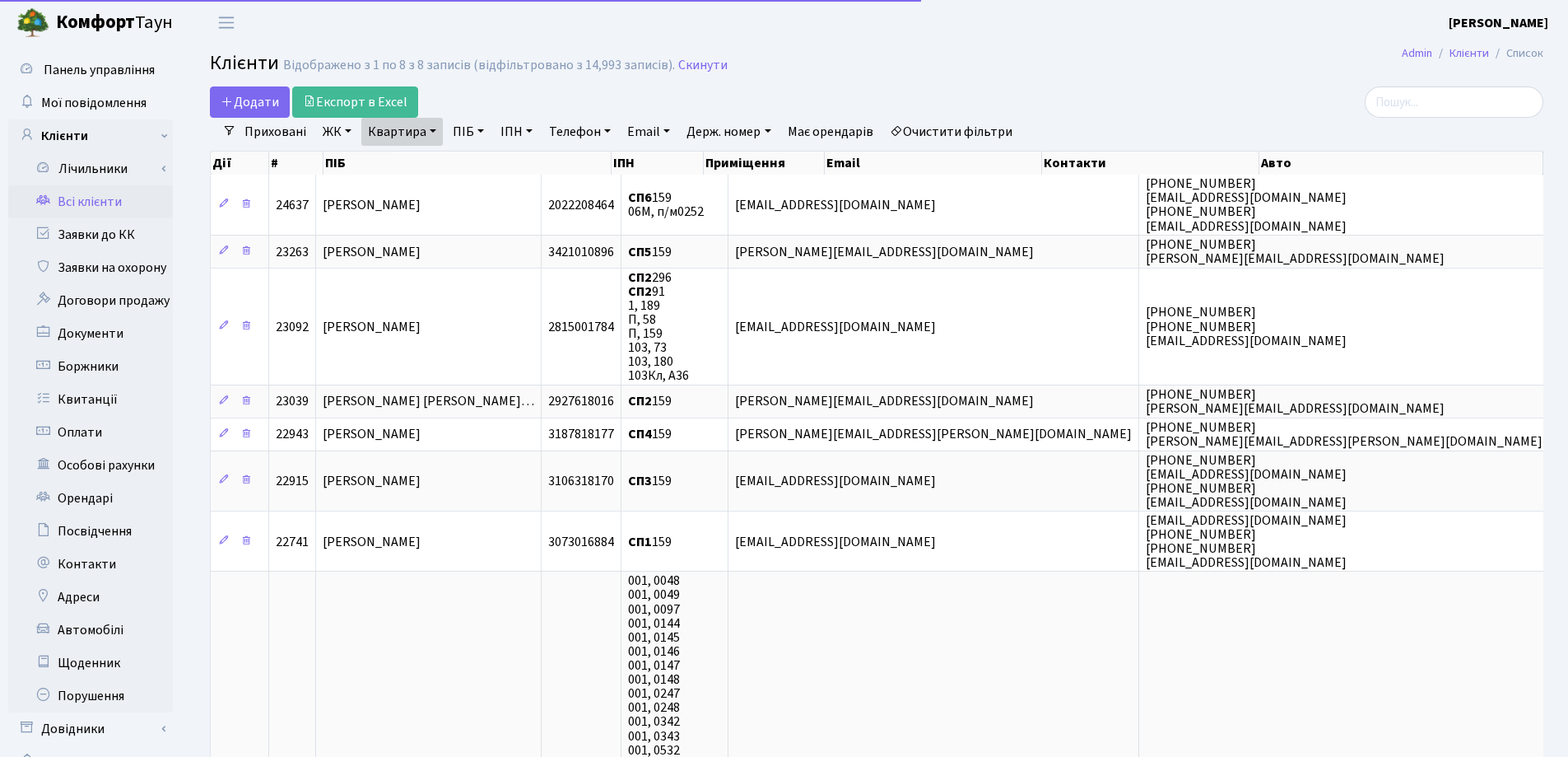
click at [440, 125] on link "Квартира" at bounding box center [401, 131] width 81 height 28
click at [424, 162] on input "159" at bounding box center [410, 164] width 96 height 31
type input "17"
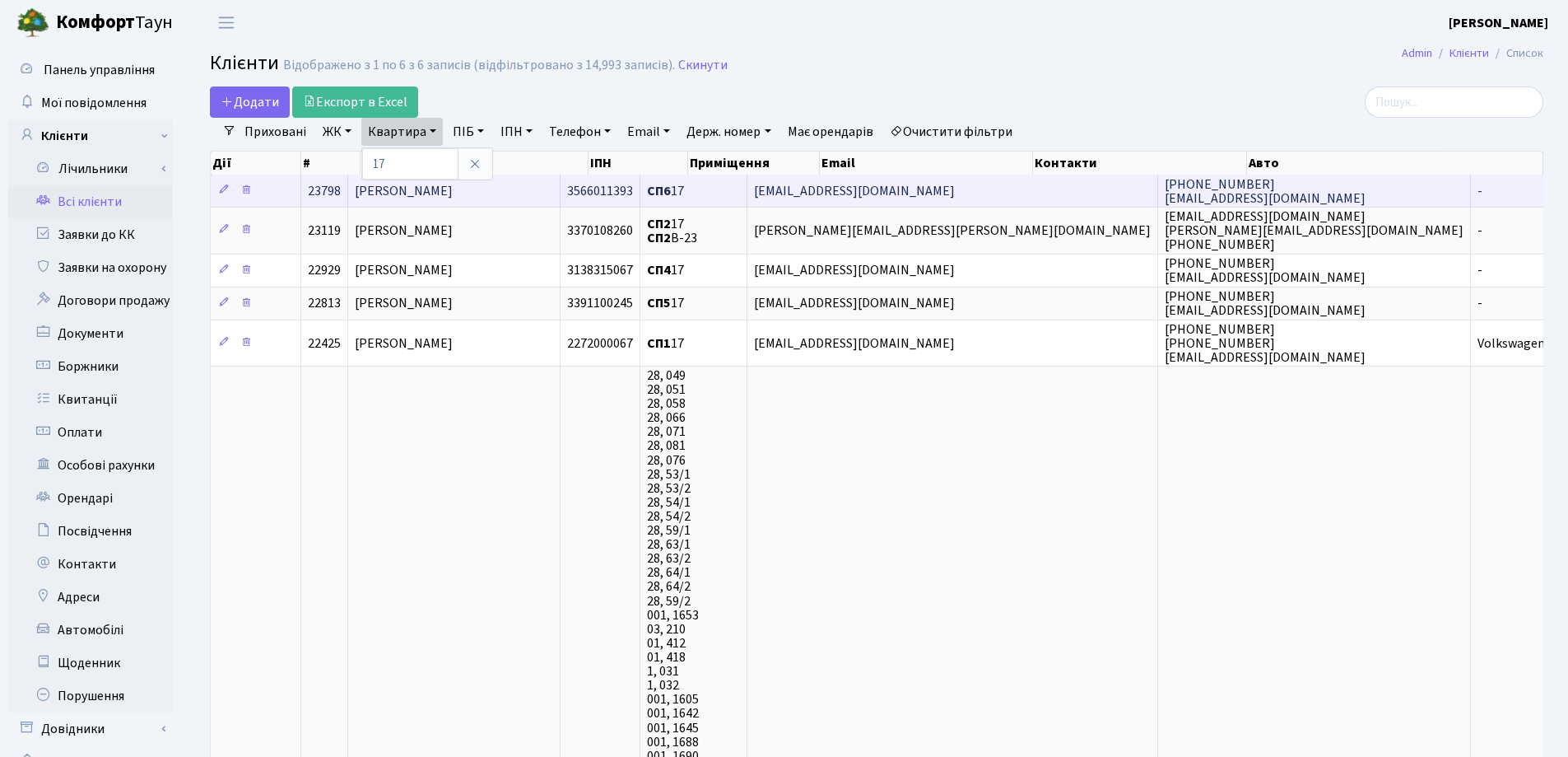
click at [548, 197] on td "[PERSON_NAME]" at bounding box center [455, 190] width 213 height 32
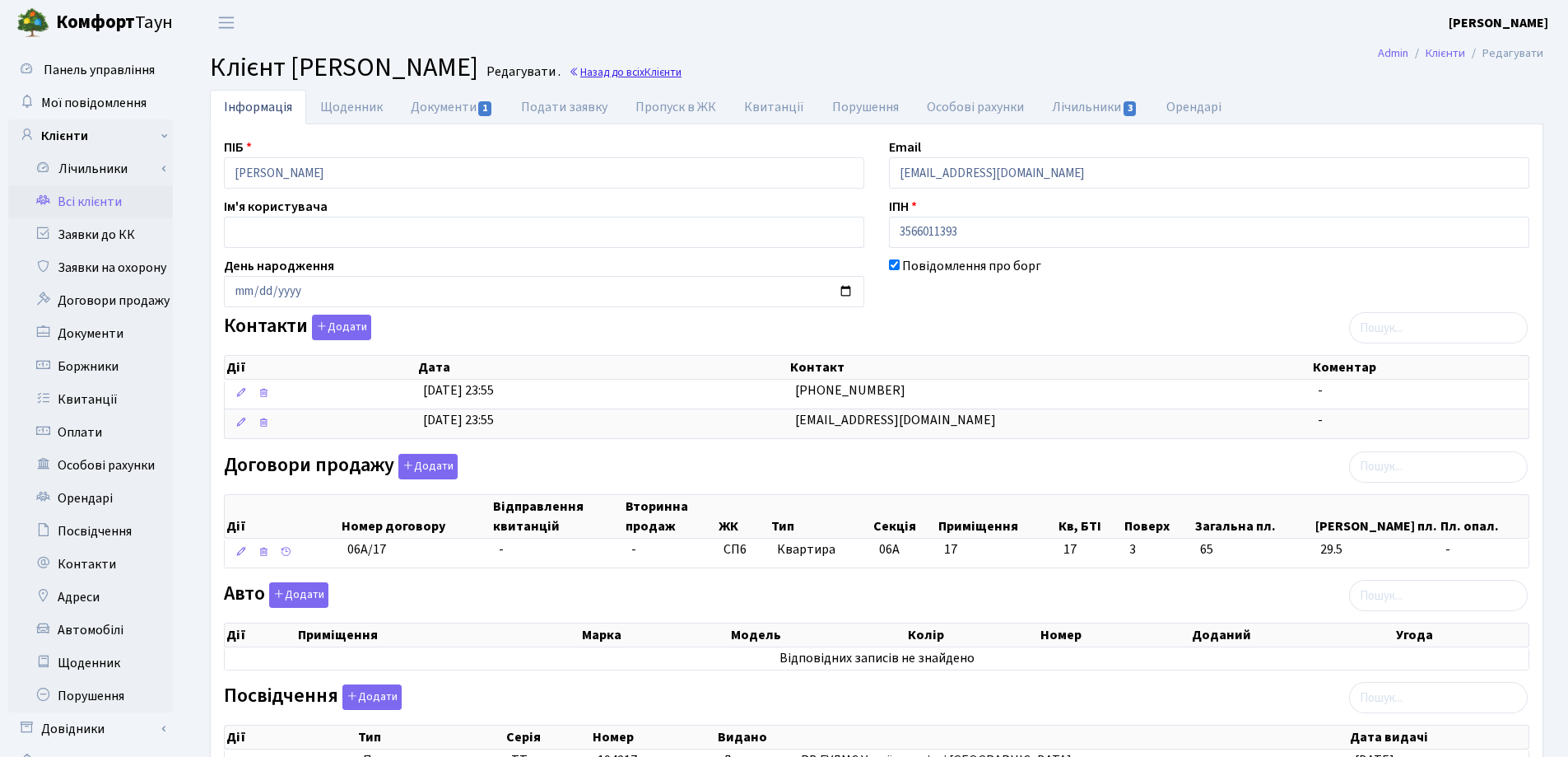
click at [681, 67] on link "Назад до всіх Клієнти" at bounding box center [624, 72] width 112 height 15
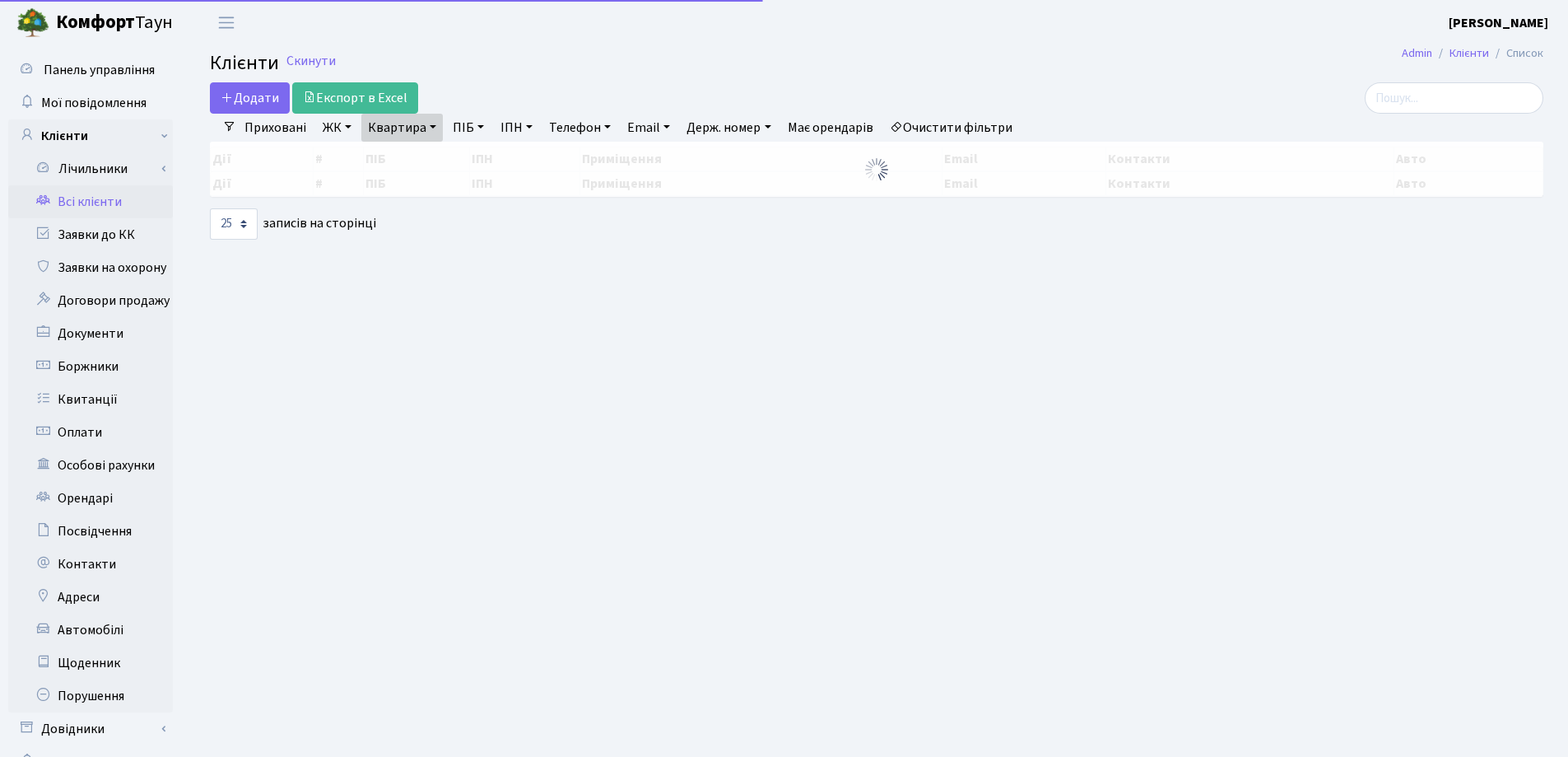
select select "25"
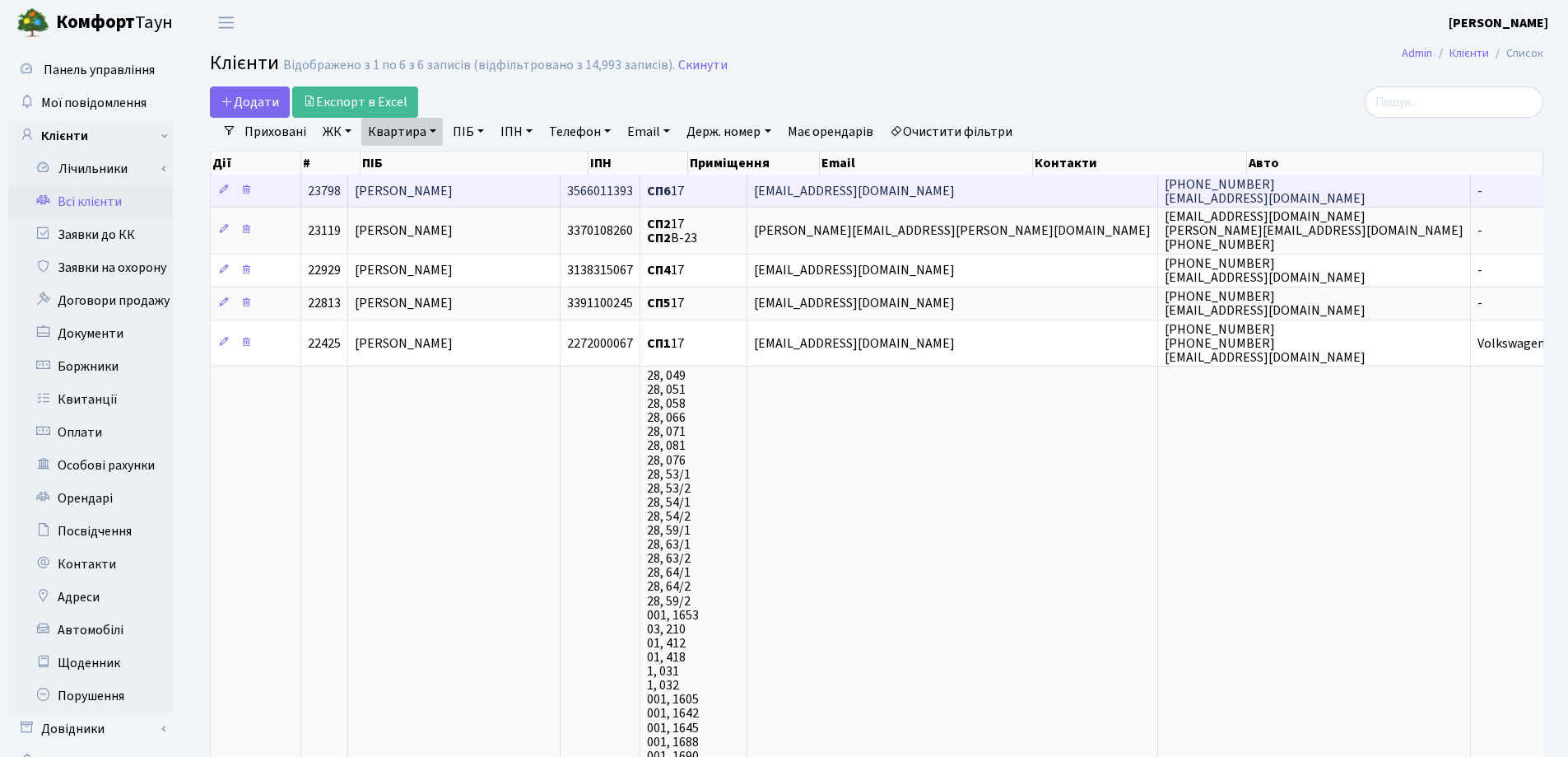
click at [432, 188] on span "[PERSON_NAME]" at bounding box center [404, 191] width 98 height 18
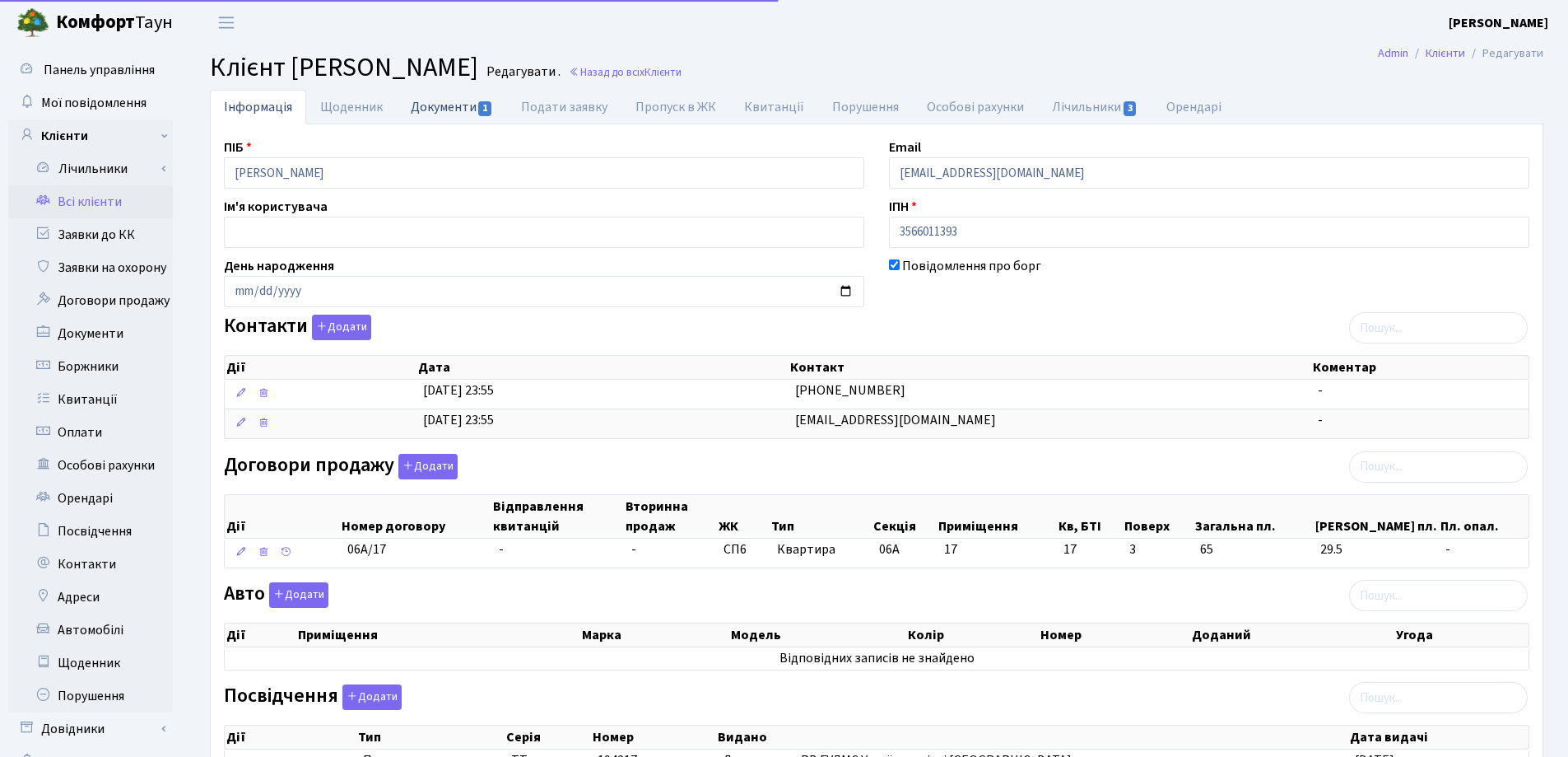
click at [443, 109] on link "Документи 1" at bounding box center [451, 106] width 111 height 33
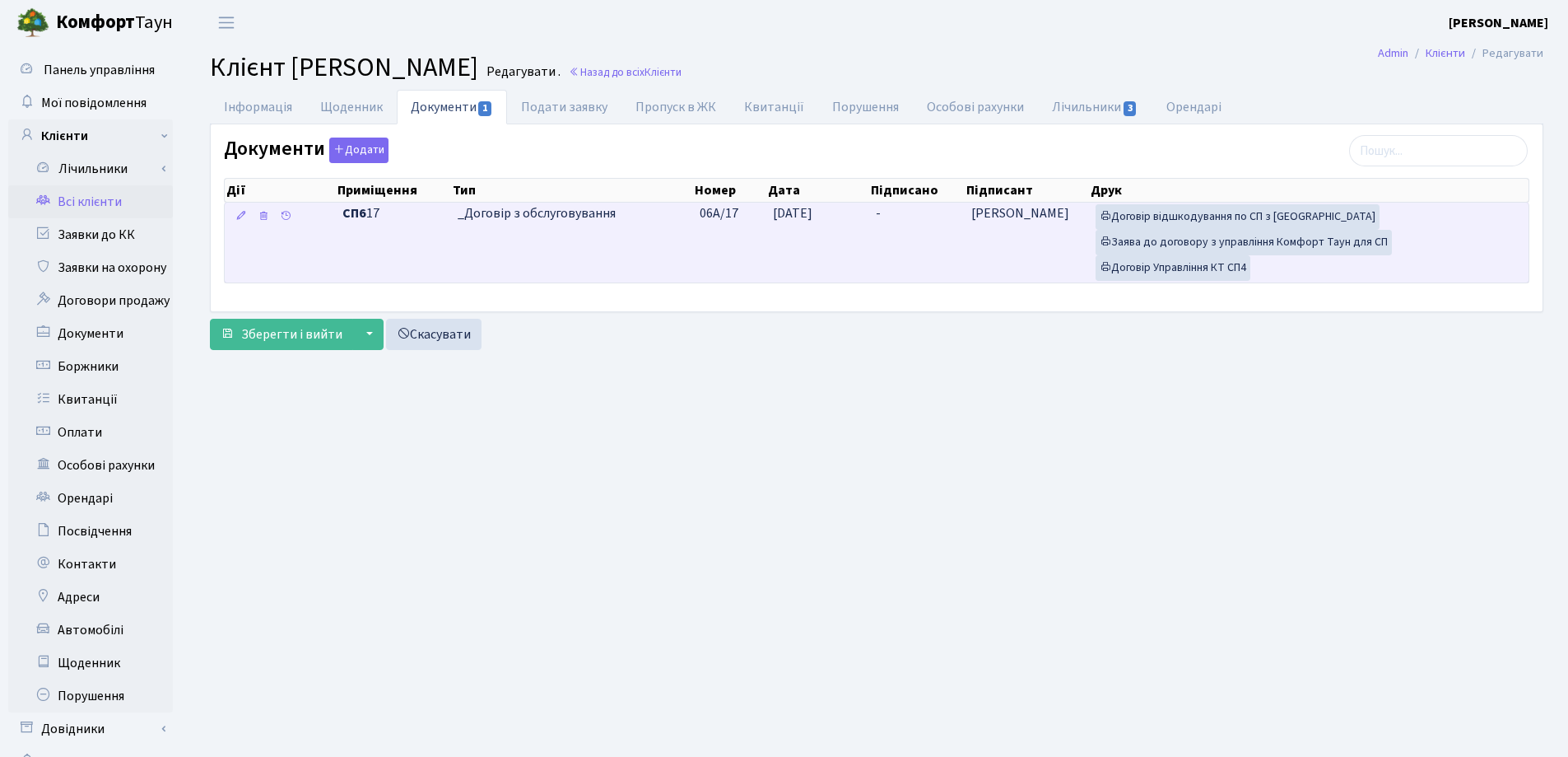
click at [896, 210] on td "-" at bounding box center [916, 242] width 95 height 80
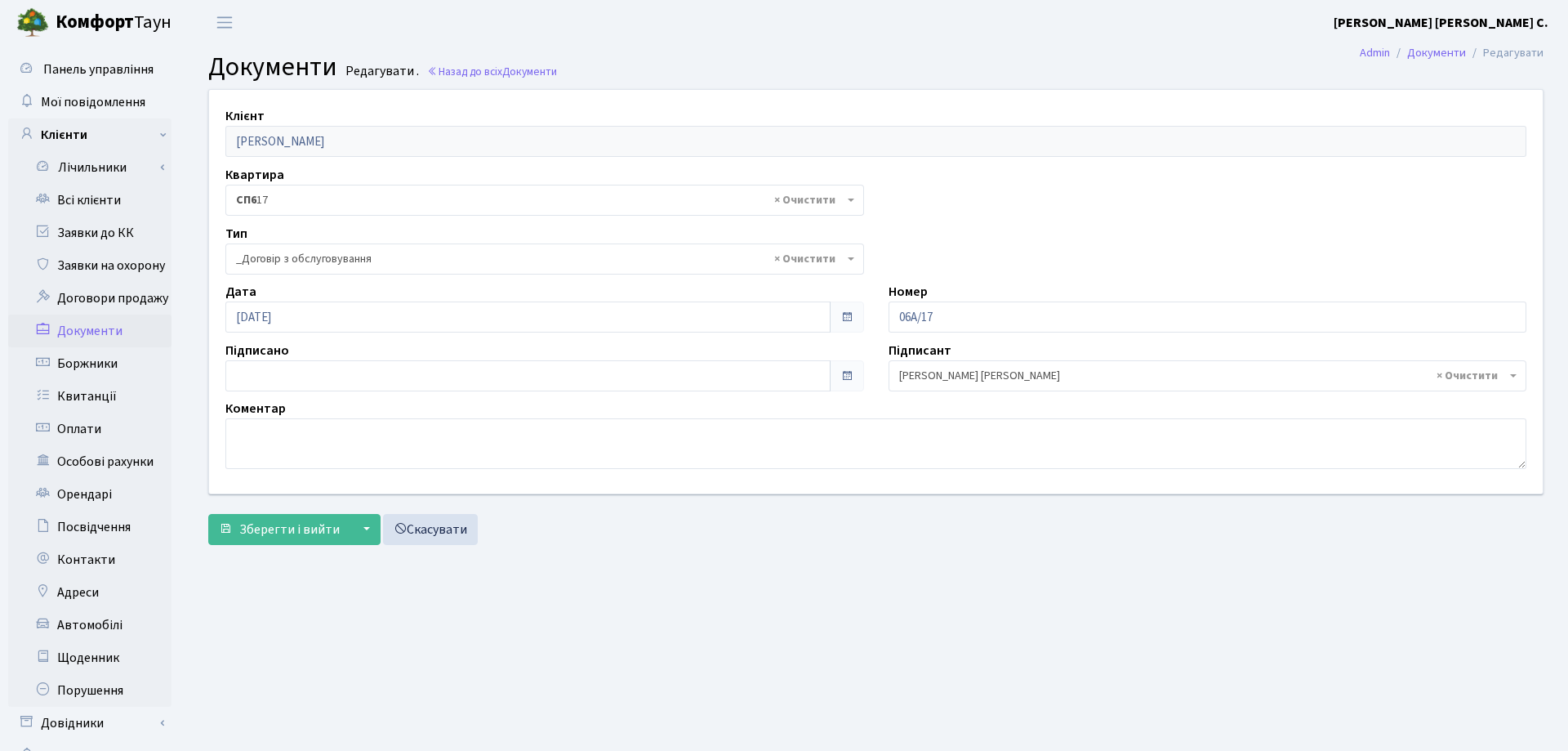
select select "289"
type input "15.09.2025"
click at [319, 373] on input "[DATE]" at bounding box center [524, 376] width 598 height 31
click at [268, 530] on span "Зберегти і вийти" at bounding box center [289, 529] width 100 height 18
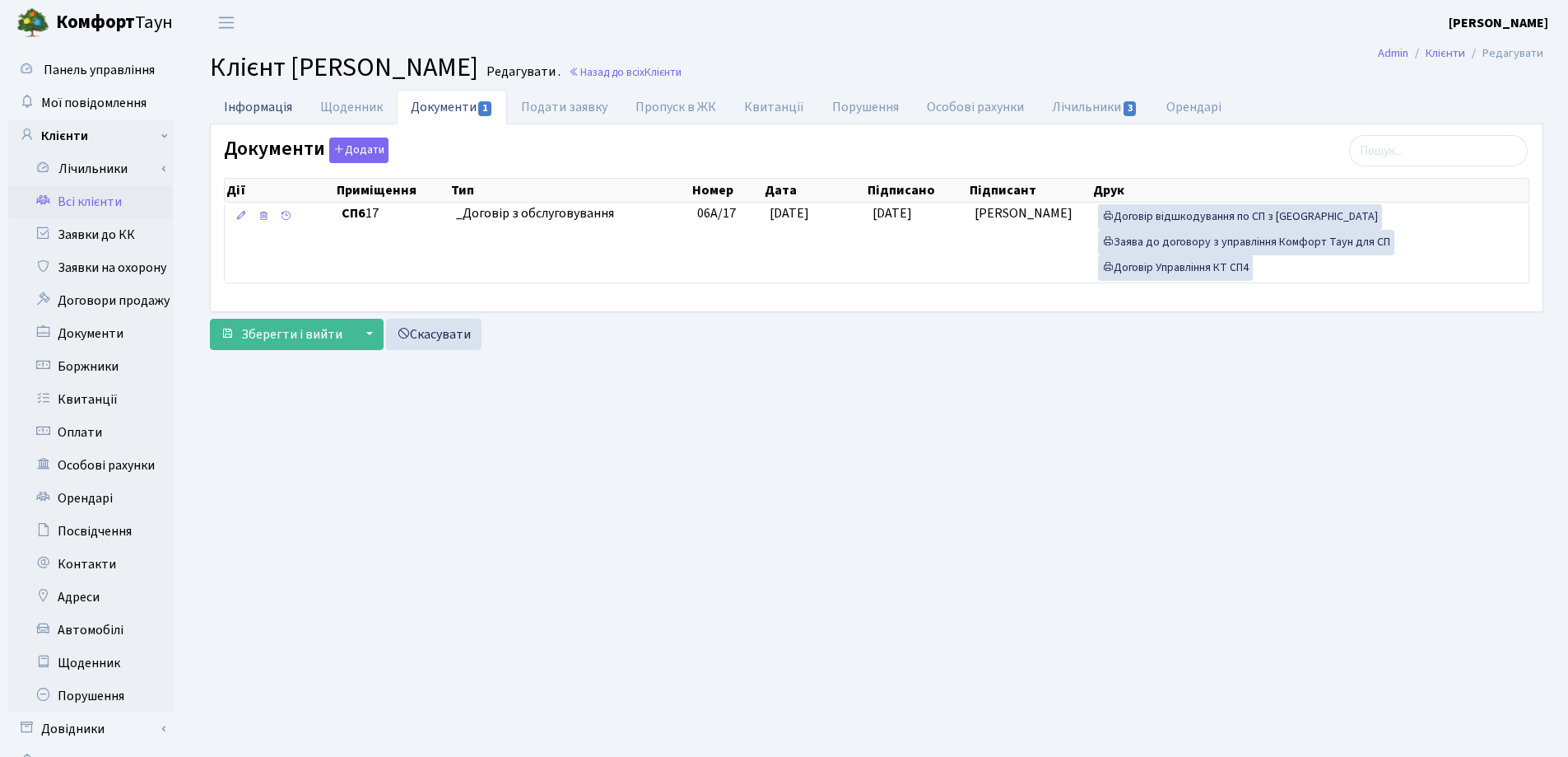
click at [240, 109] on link "Інформація" at bounding box center [258, 106] width 96 height 33
select select "25"
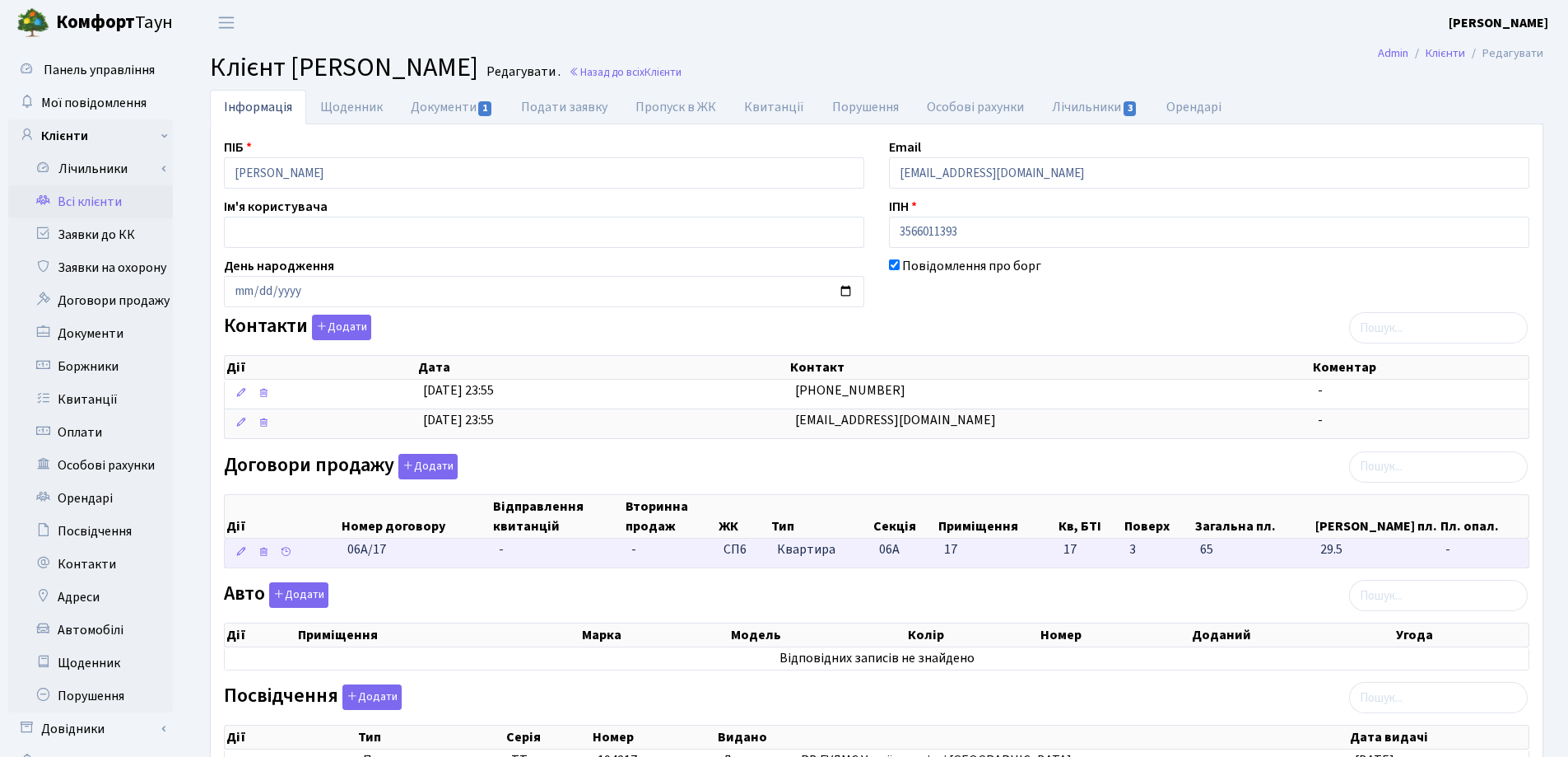
click at [516, 540] on td "-" at bounding box center [558, 554] width 132 height 29
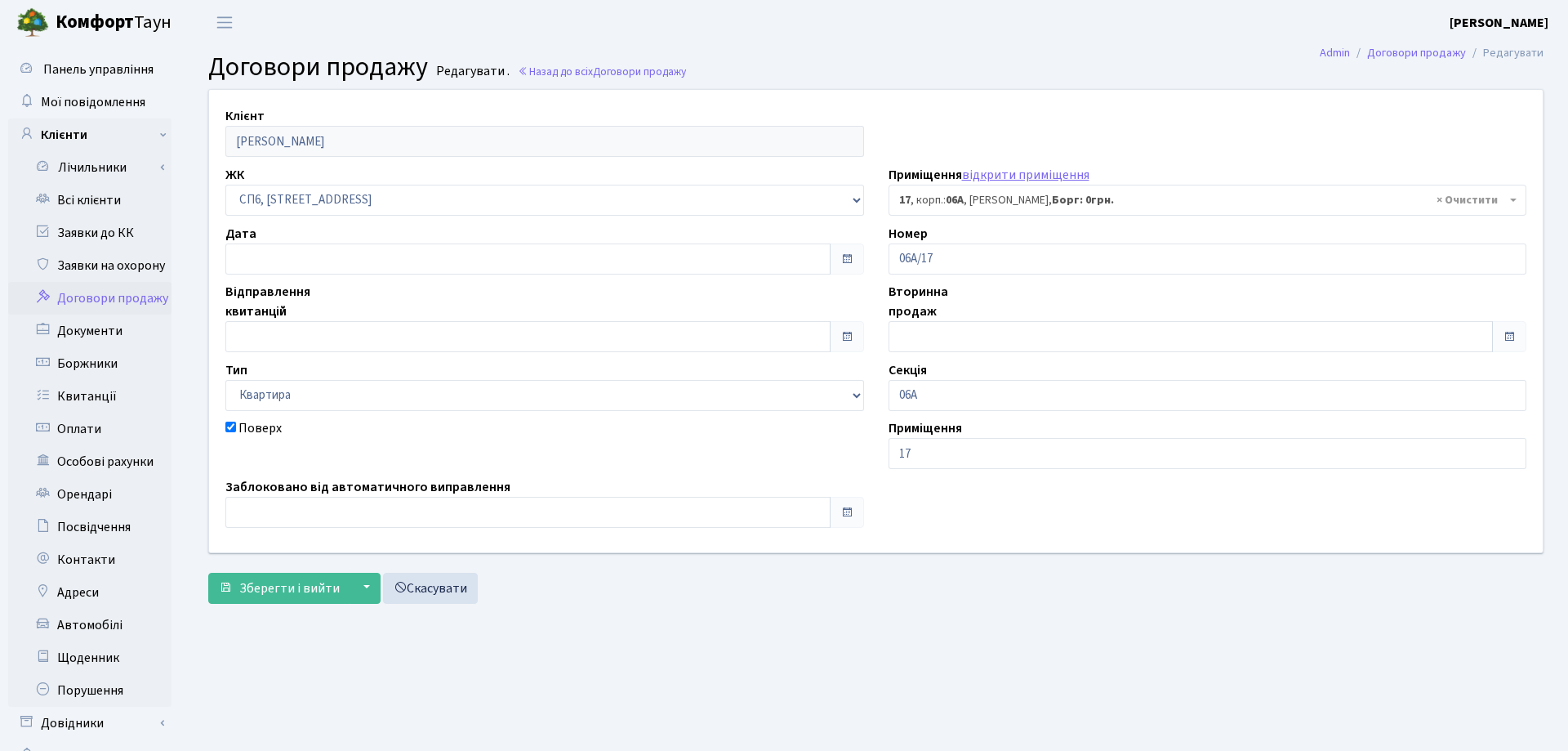
select select "21685"
click at [461, 262] on input "text" at bounding box center [524, 259] width 598 height 31
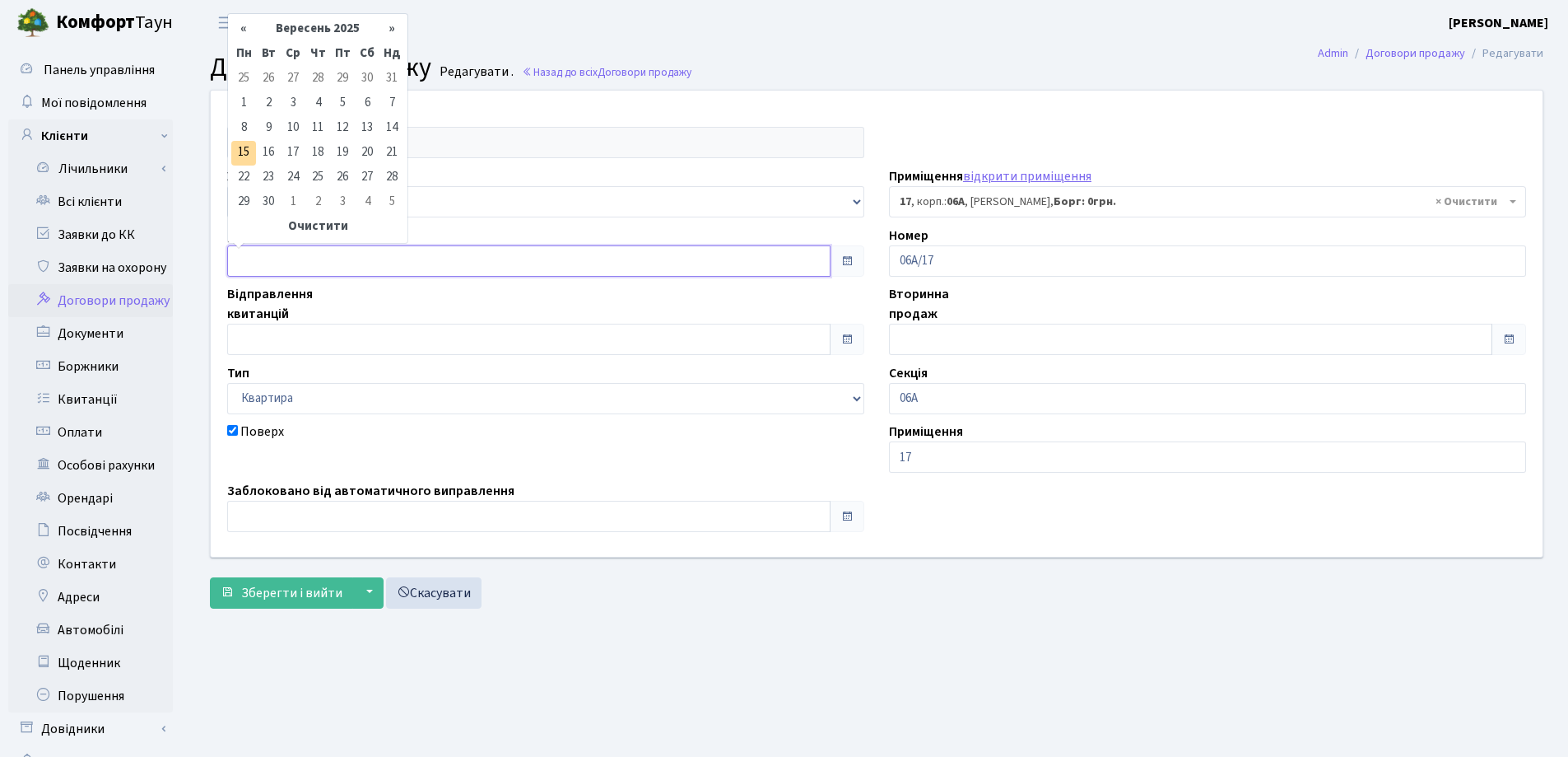
type input "[DATE]"
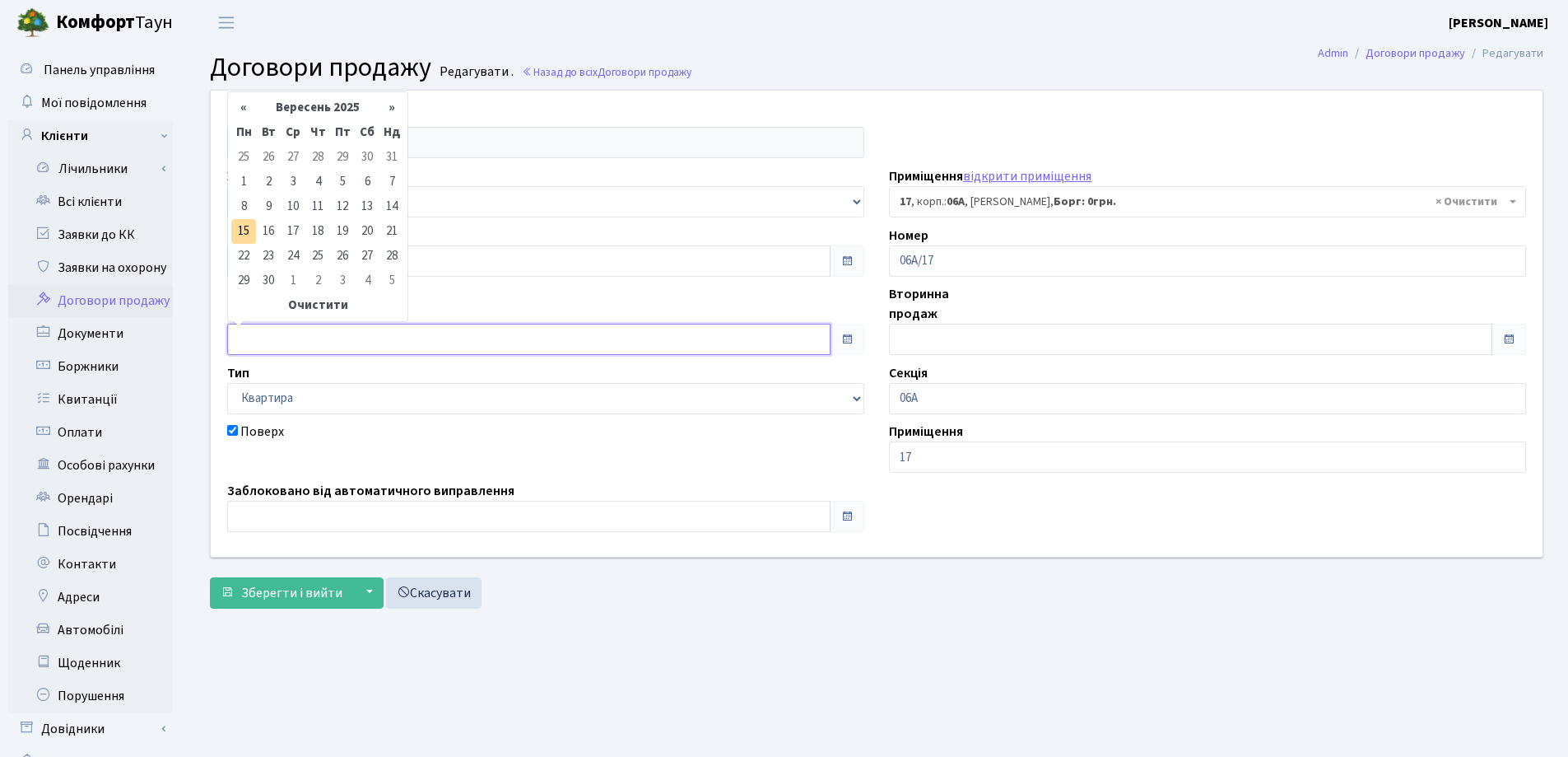
click at [467, 334] on input "text" at bounding box center [528, 339] width 603 height 31
type input "[DATE]"
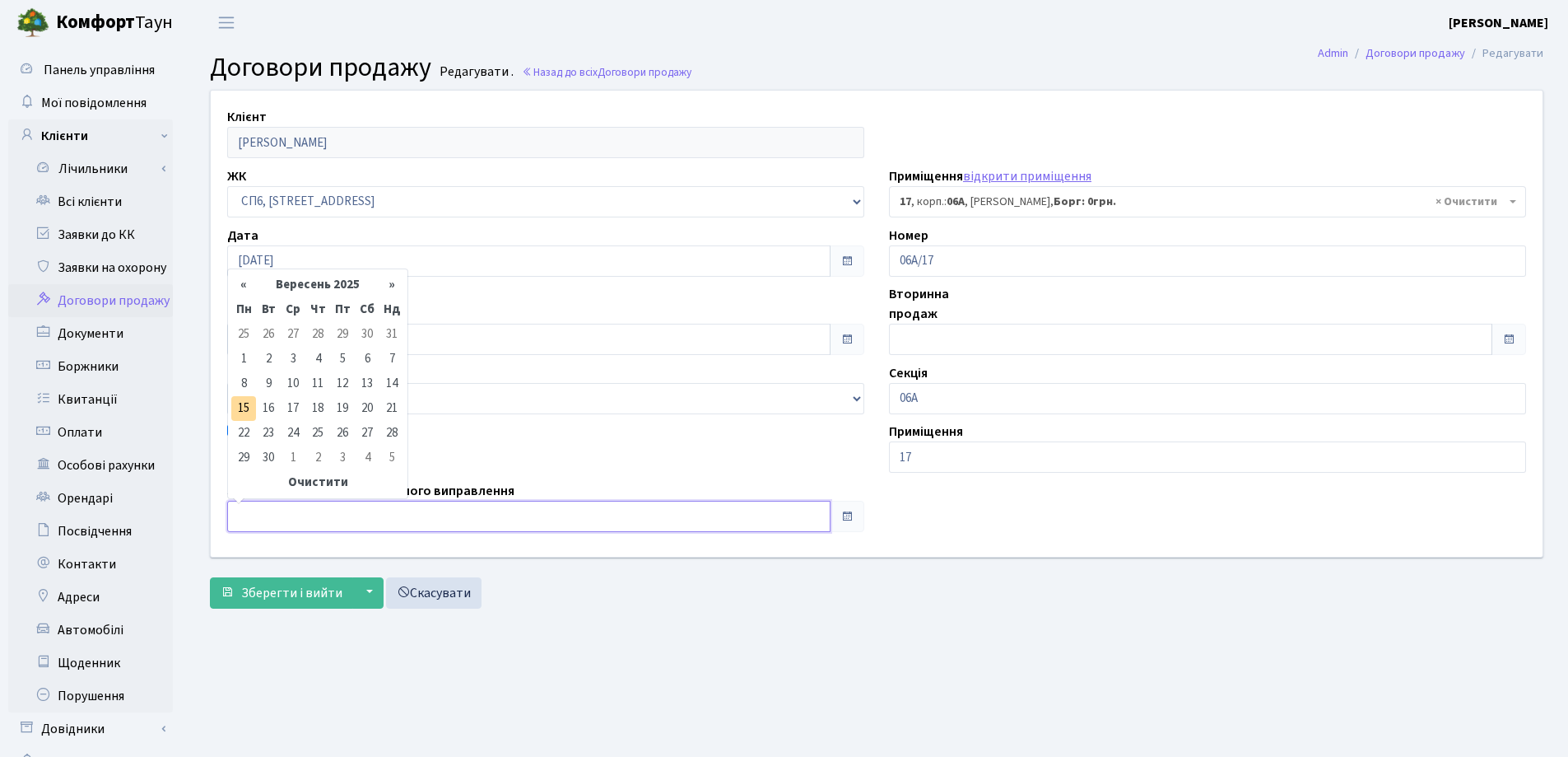
click at [437, 515] on input "text" at bounding box center [528, 516] width 603 height 31
type input "[DATE]"
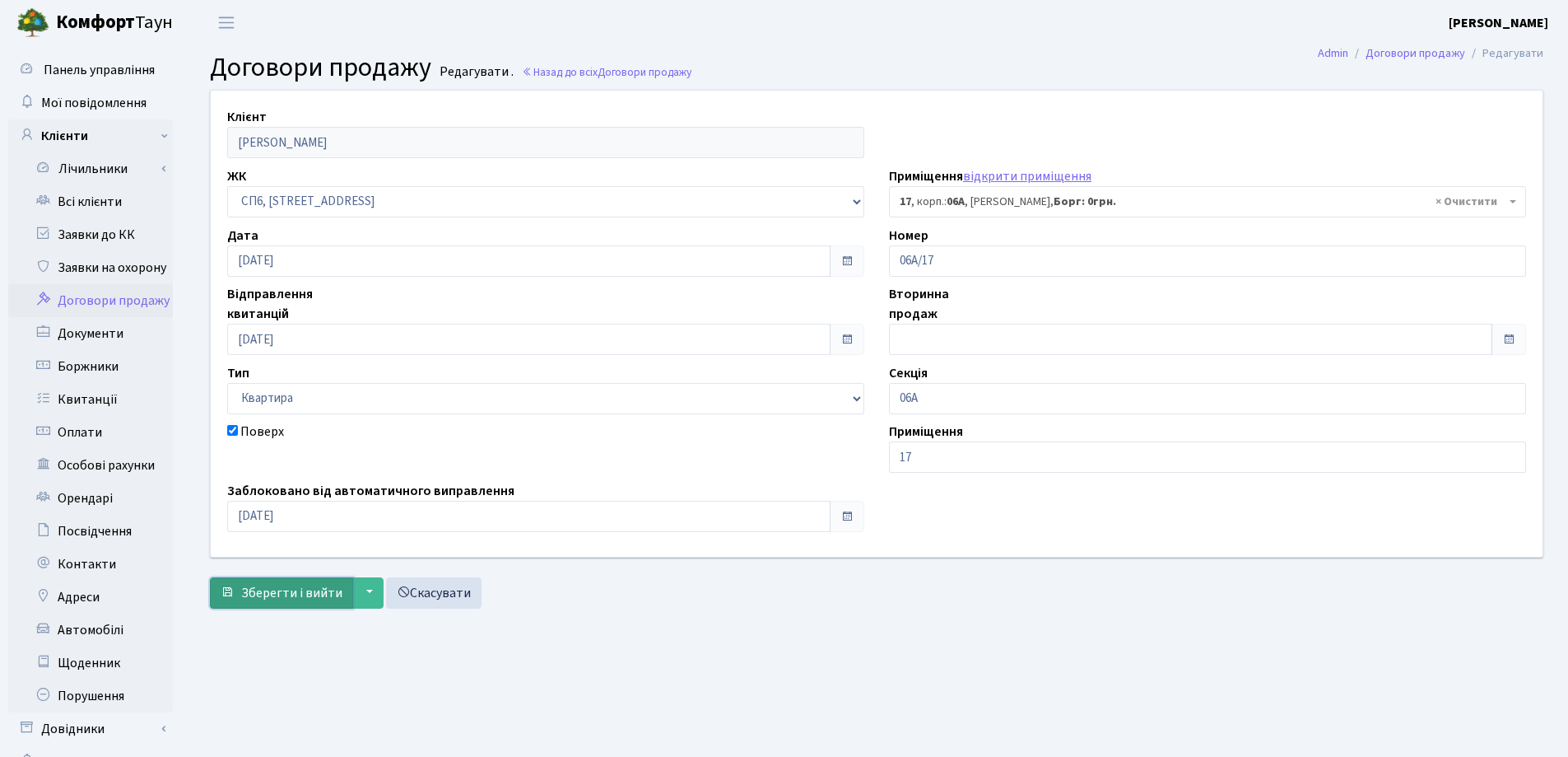
click at [292, 592] on span "Зберегти і вийти" at bounding box center [292, 592] width 101 height 18
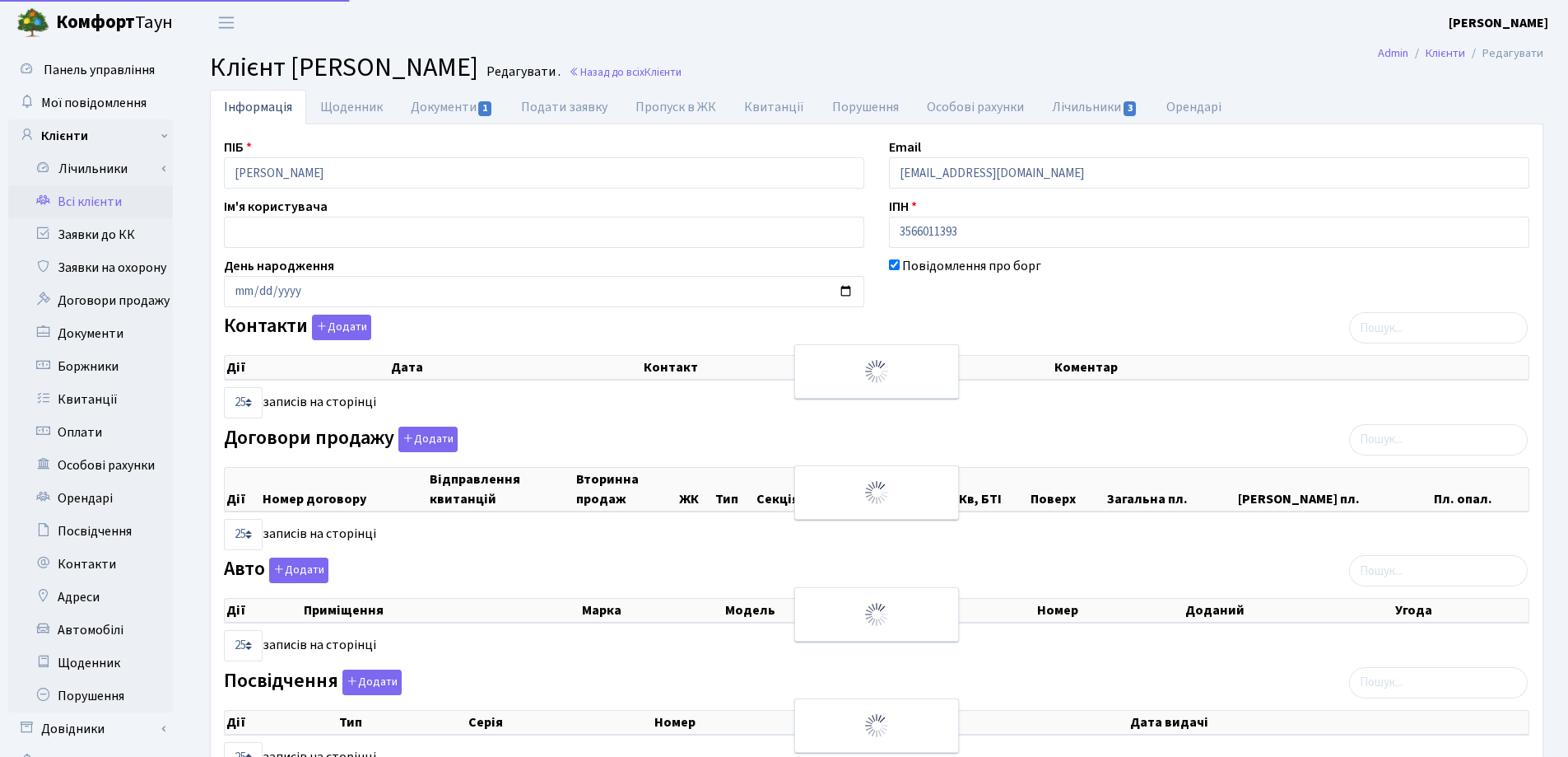
select select "25"
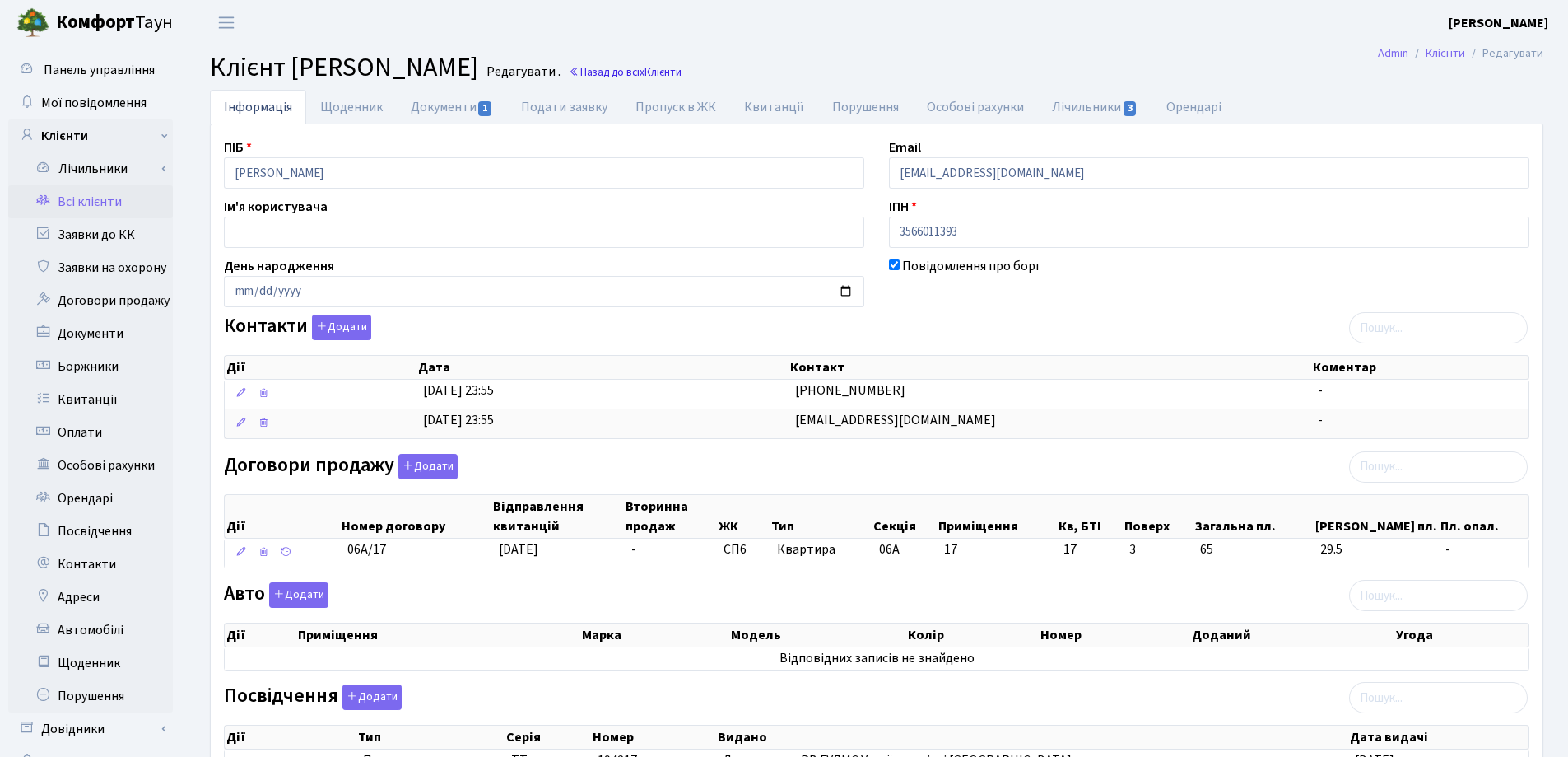
click at [681, 71] on link "Назад до всіх Клієнти" at bounding box center [624, 72] width 112 height 15
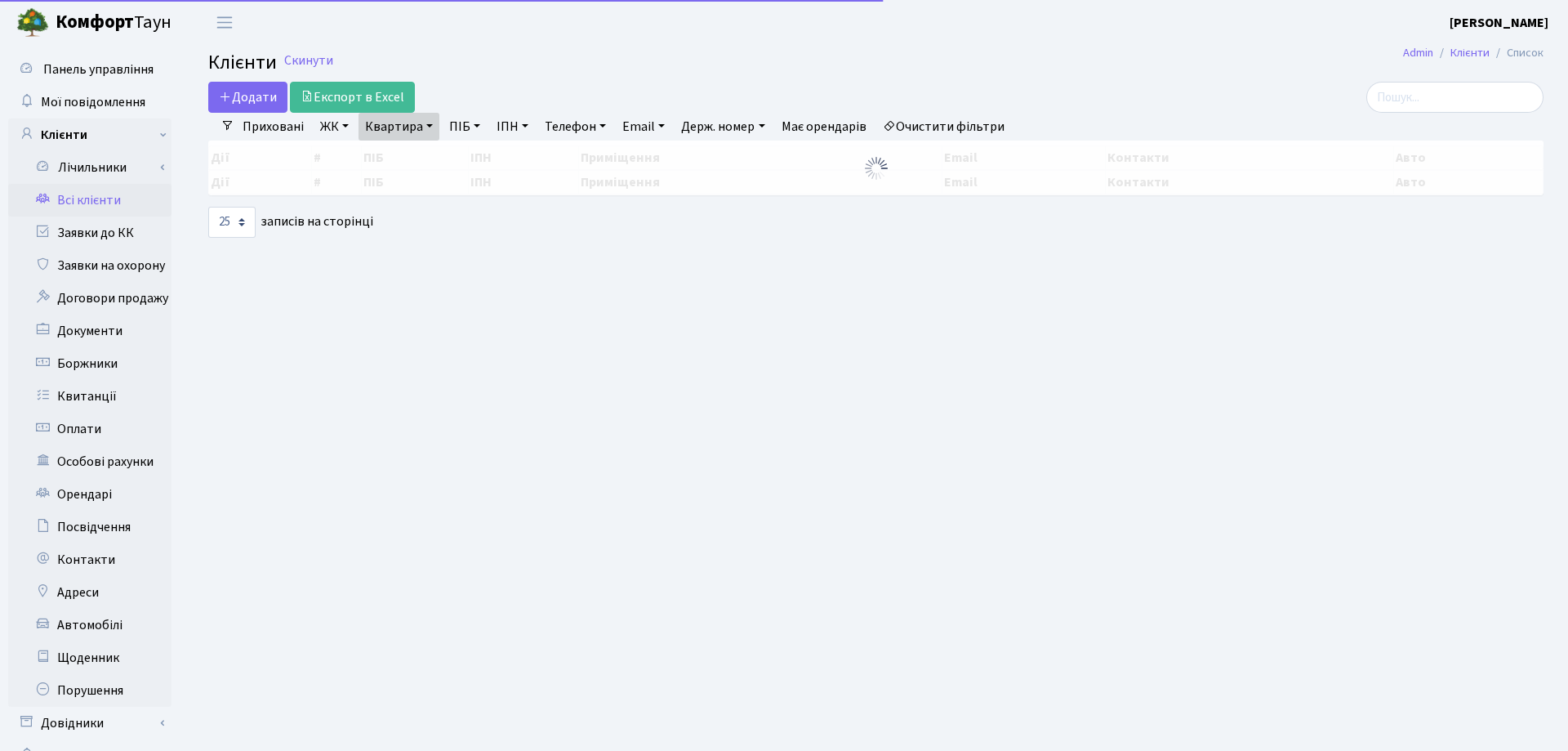
select select "25"
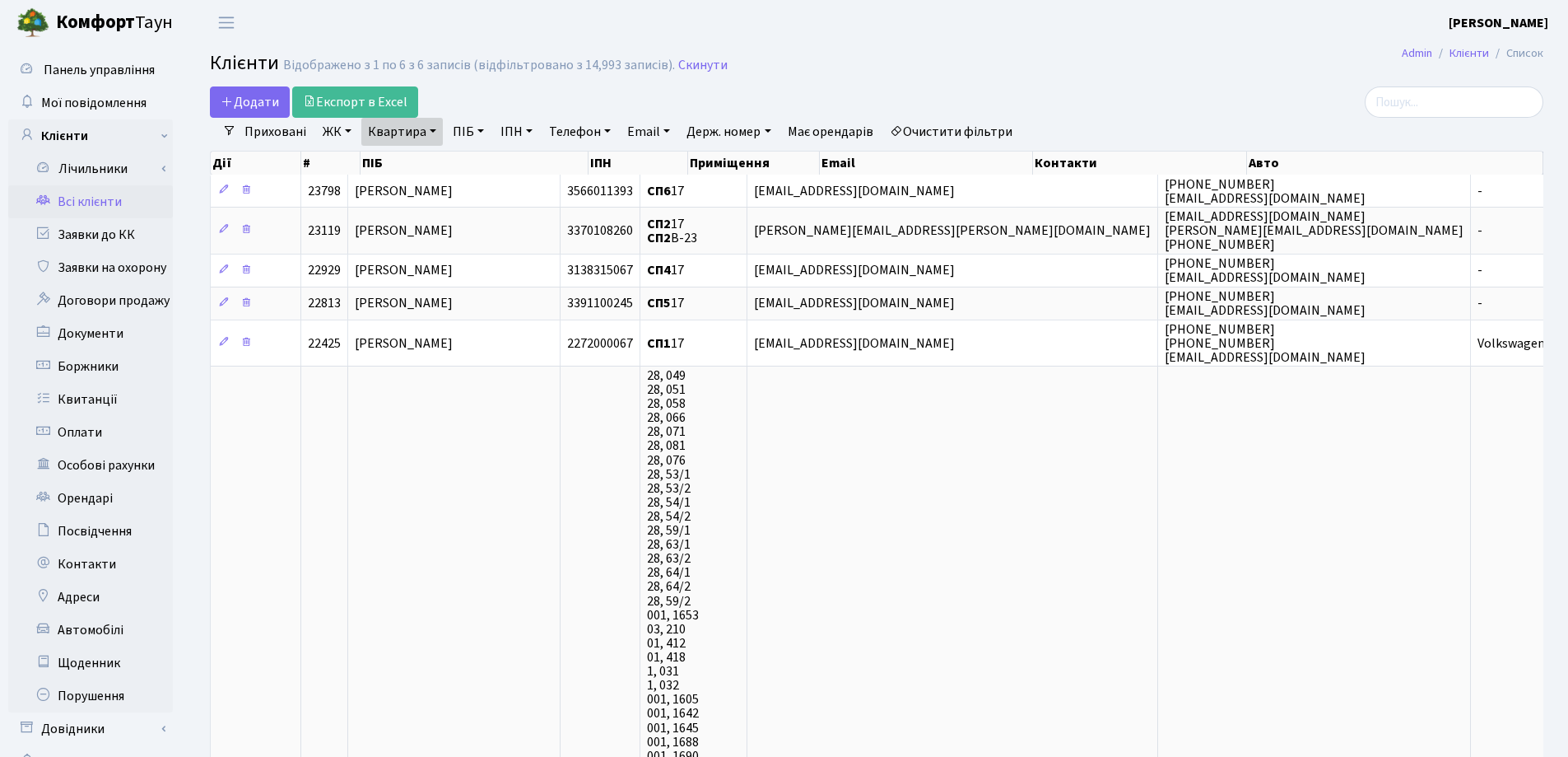
click at [434, 132] on link "Квартира" at bounding box center [401, 131] width 81 height 28
click at [472, 162] on icon at bounding box center [474, 163] width 13 height 13
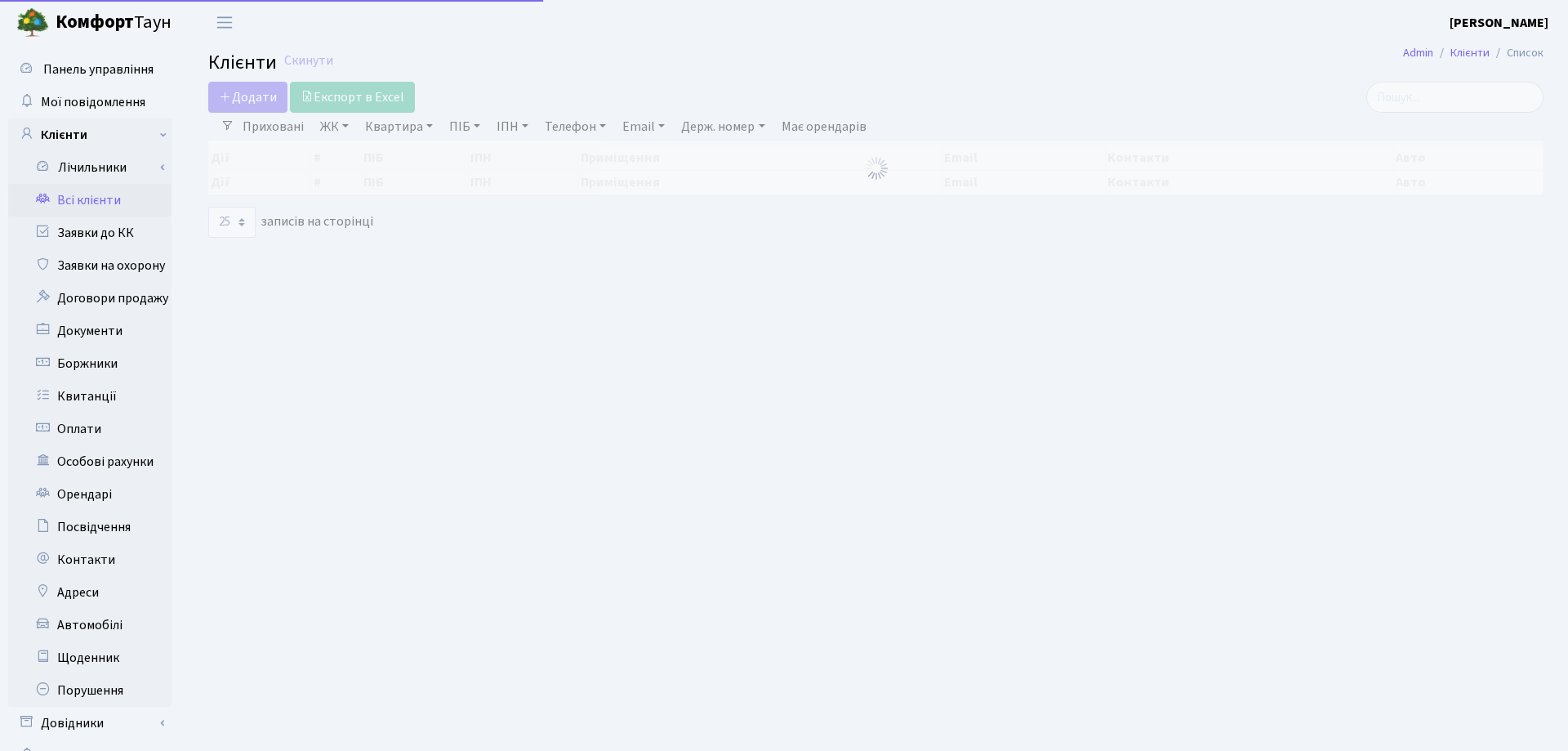
select select "25"
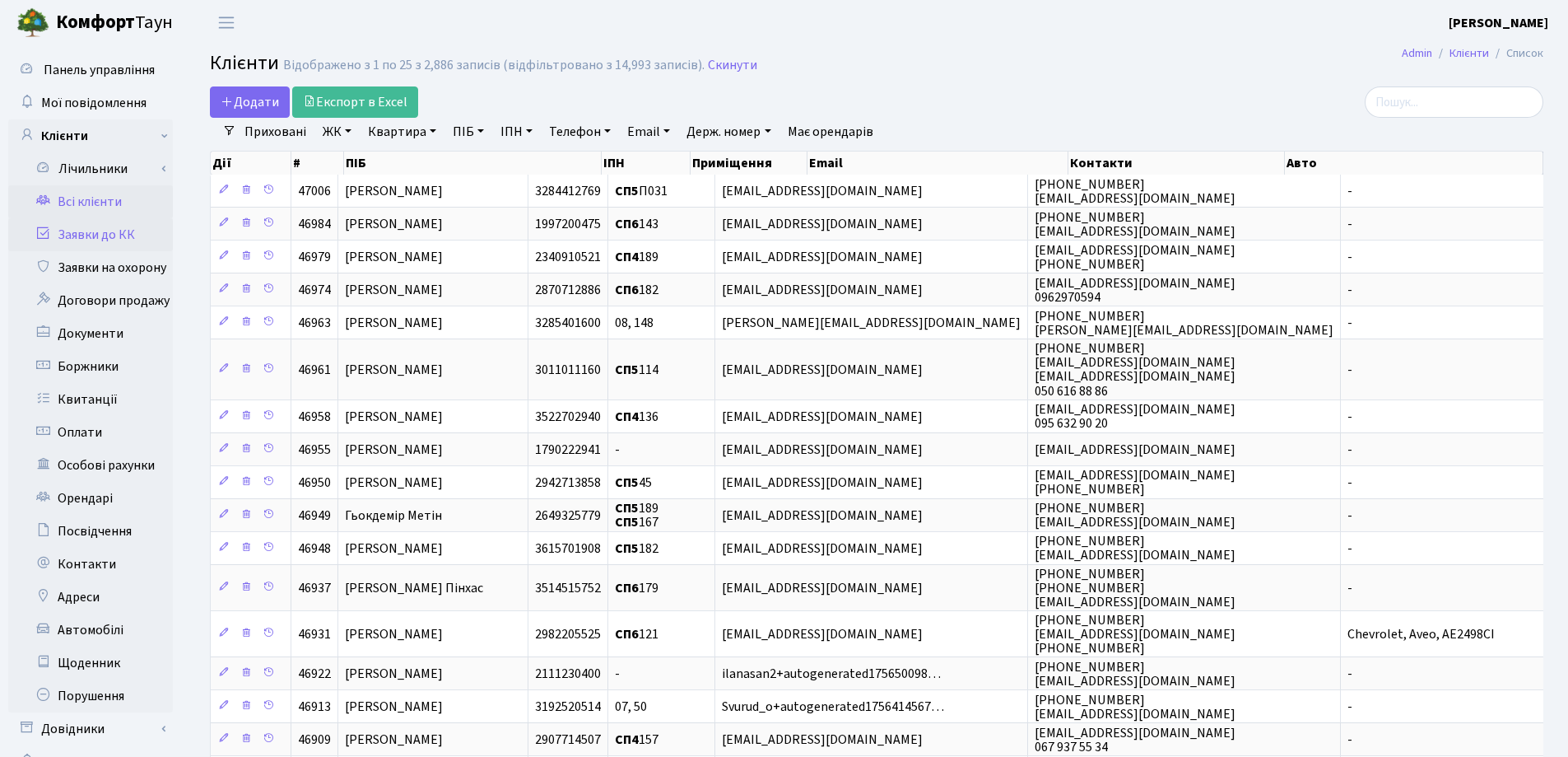
click at [97, 233] on link "Заявки до КК" at bounding box center [91, 234] width 165 height 33
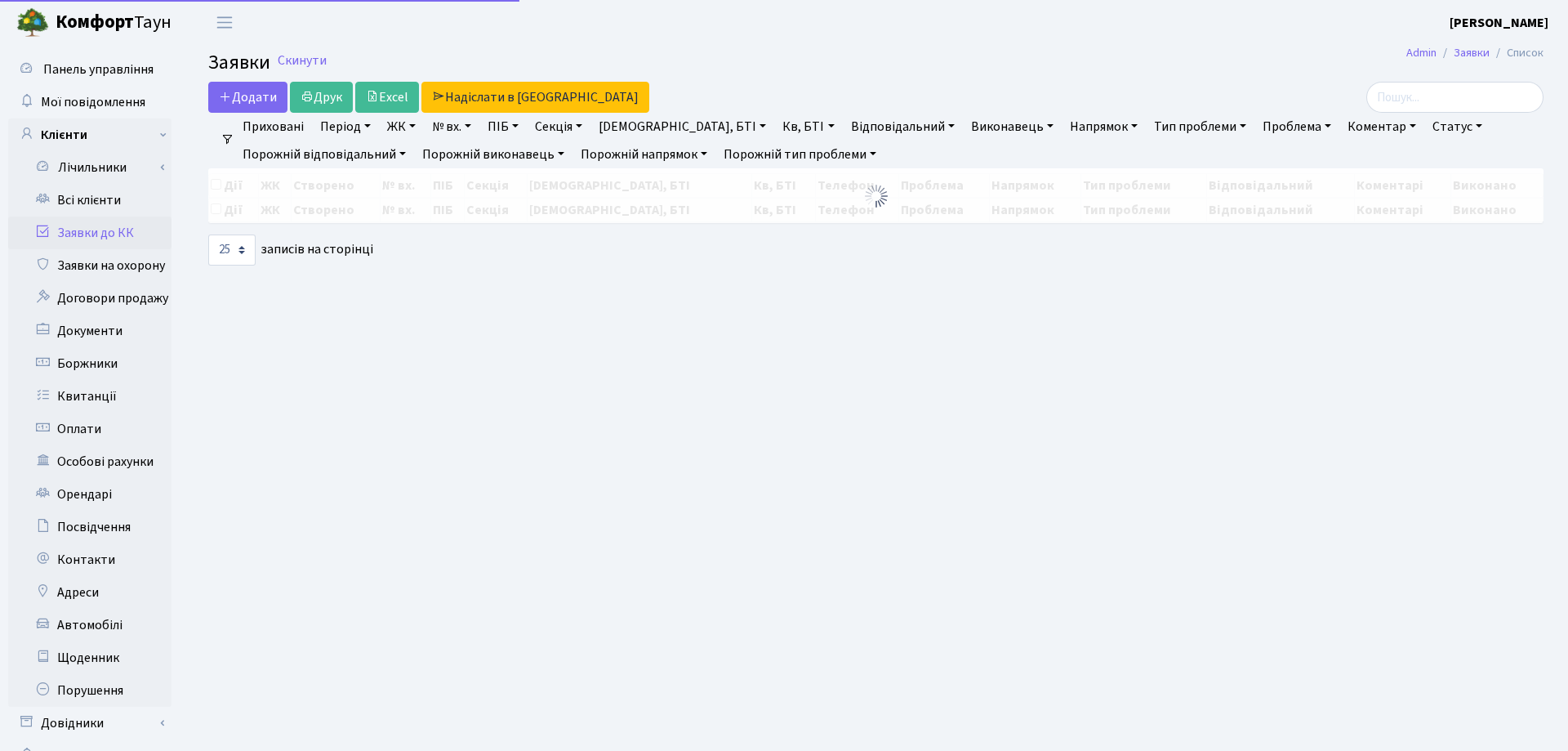
select select "25"
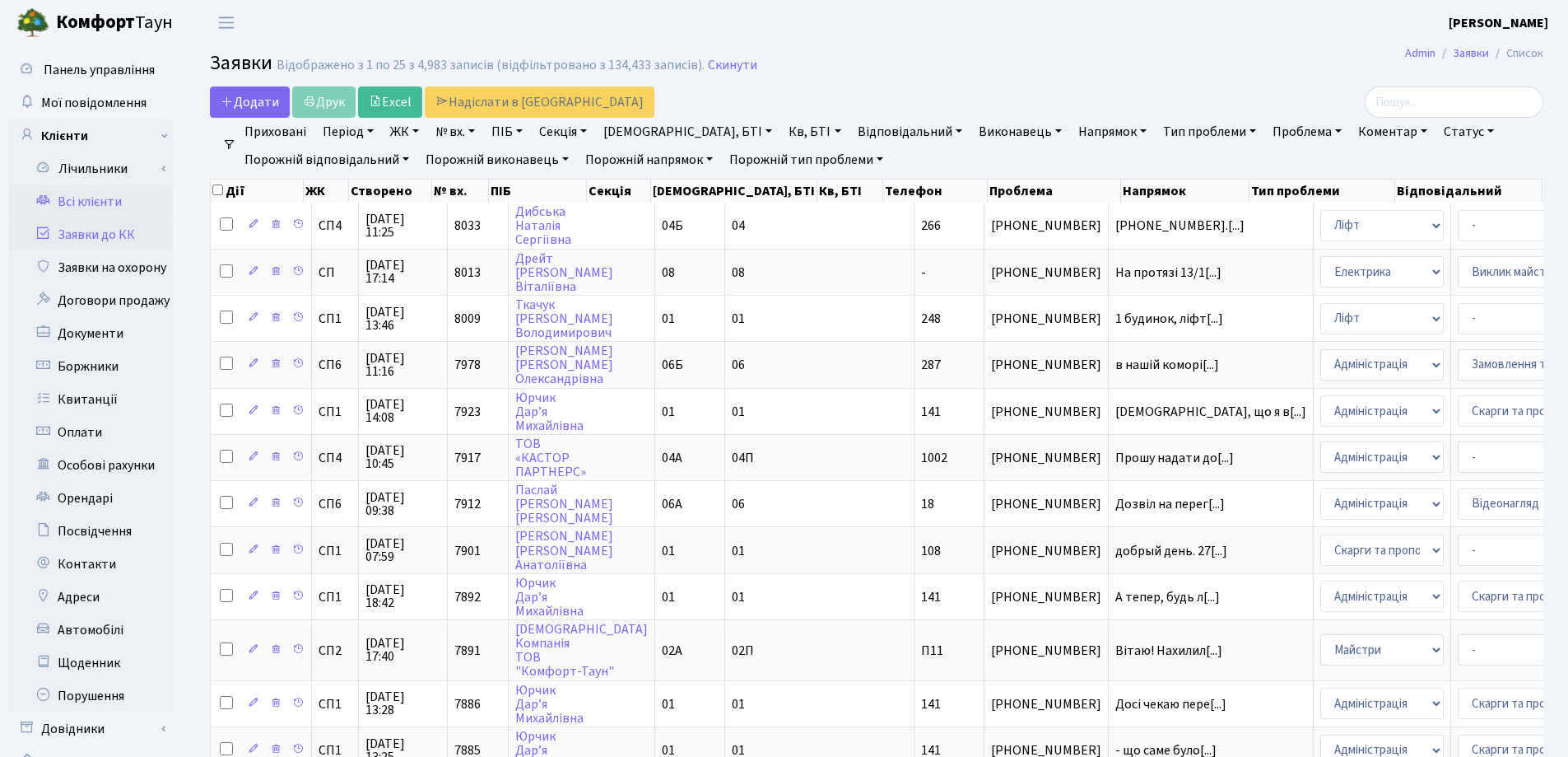
click at [96, 202] on link "Всі клієнти" at bounding box center [91, 202] width 165 height 33
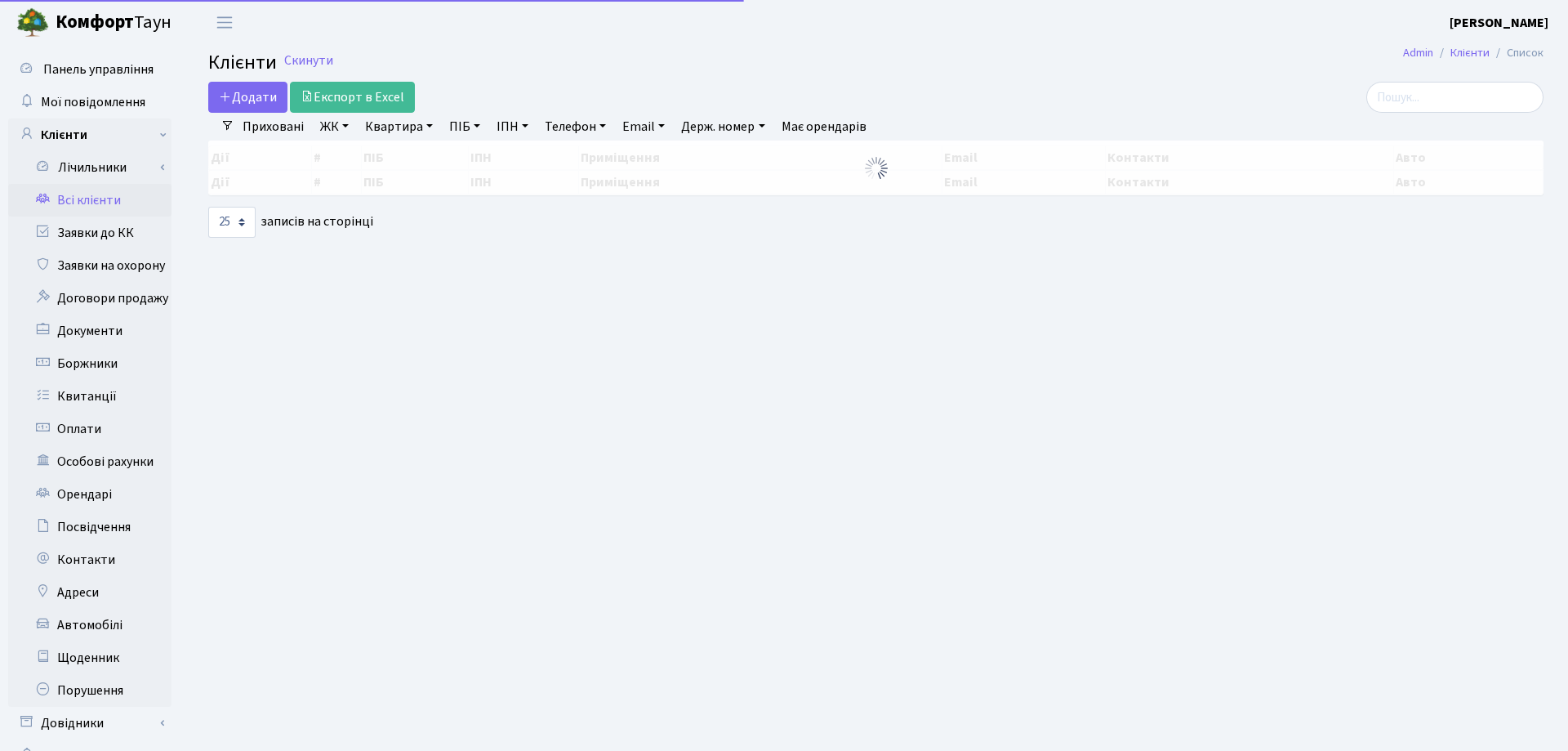
select select "25"
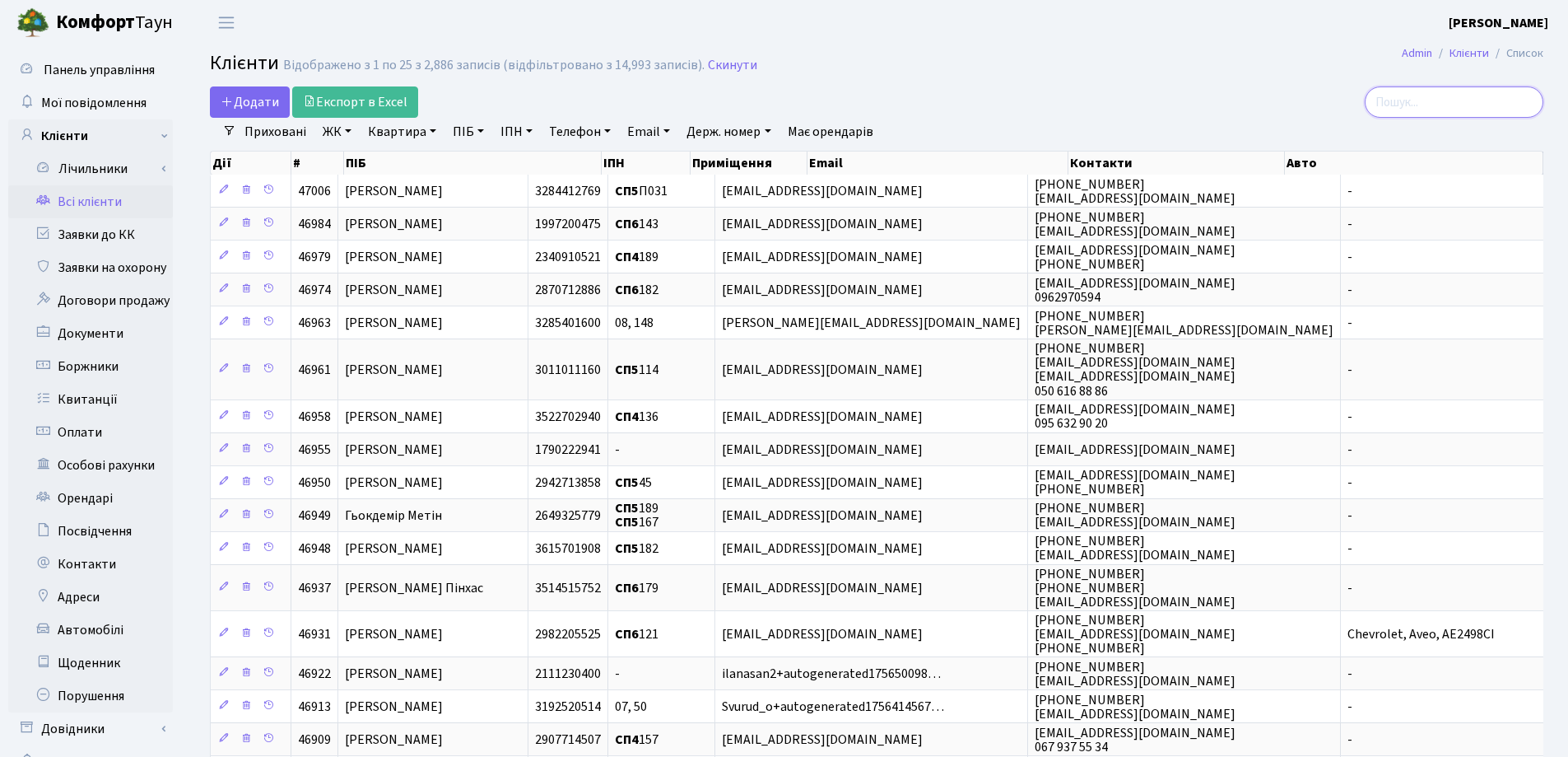
click at [1482, 102] on input "search" at bounding box center [1454, 102] width 178 height 31
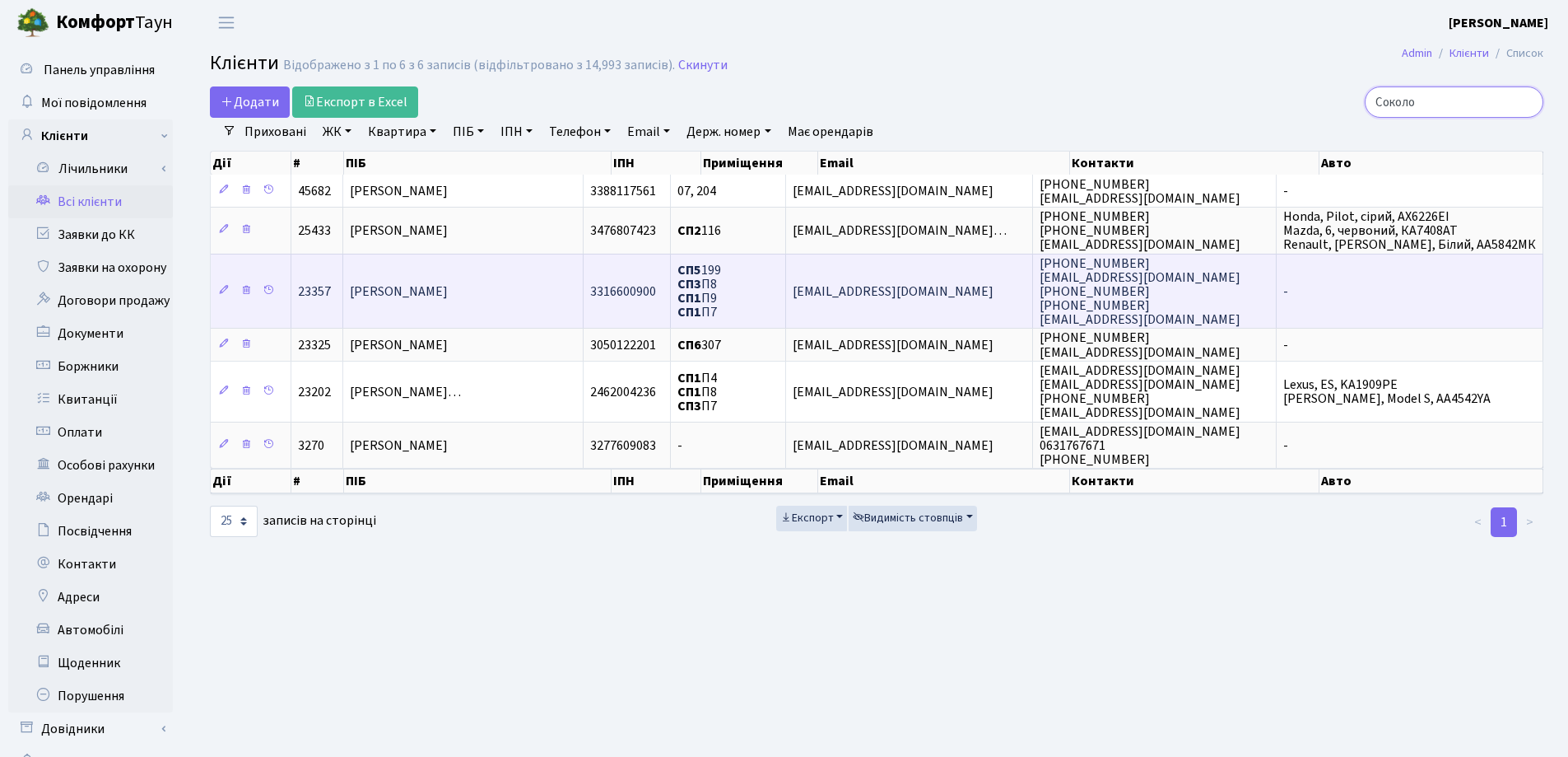
type input "Соколо"
click at [496, 301] on td "[PERSON_NAME]" at bounding box center [463, 291] width 240 height 75
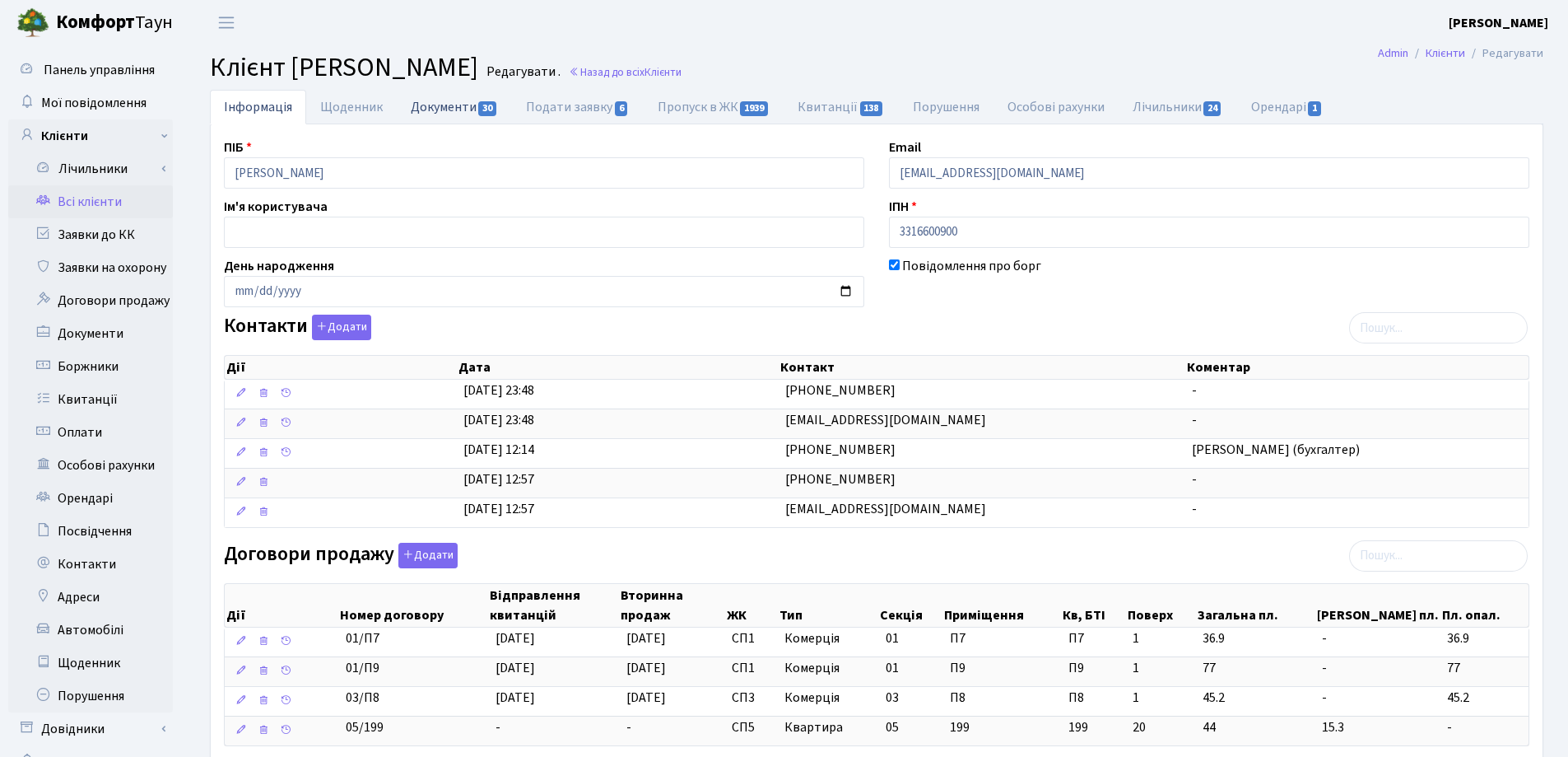
click at [428, 106] on link "Документи 30" at bounding box center [454, 106] width 115 height 33
select select "25"
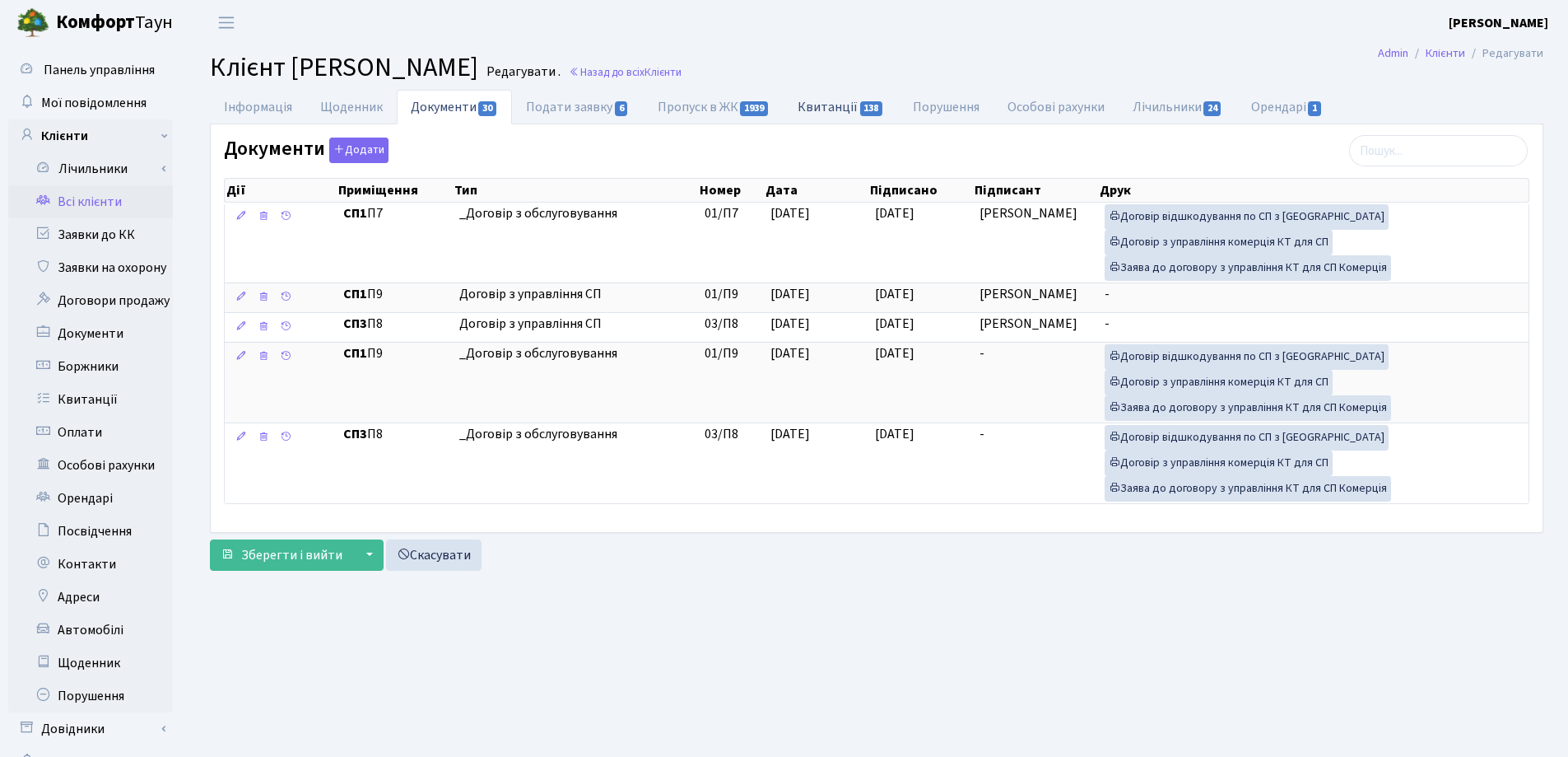
click at [835, 105] on link "Квитанції 138" at bounding box center [840, 106] width 114 height 33
select select "25"
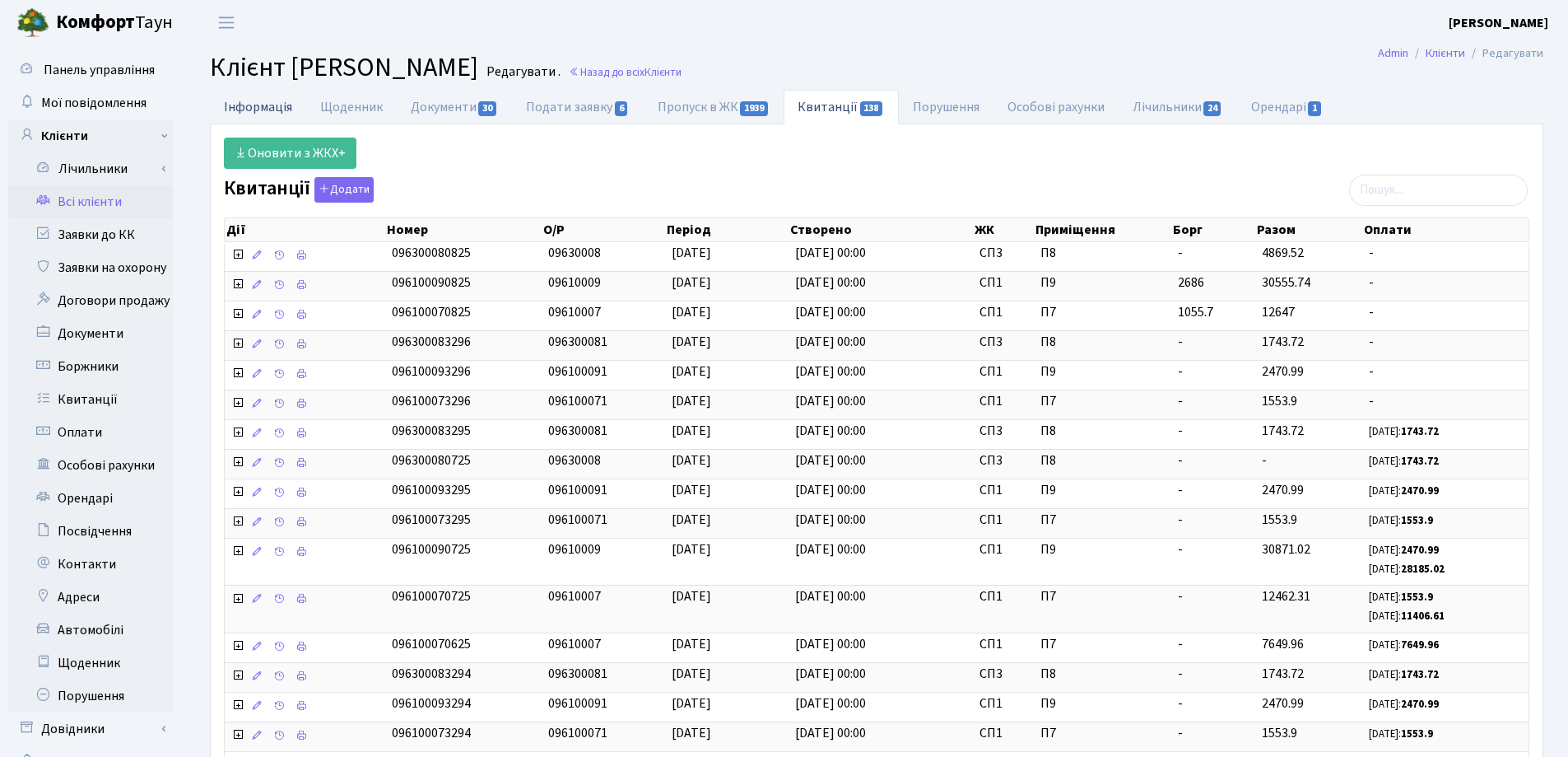
click at [274, 104] on link "Інформація" at bounding box center [258, 106] width 96 height 33
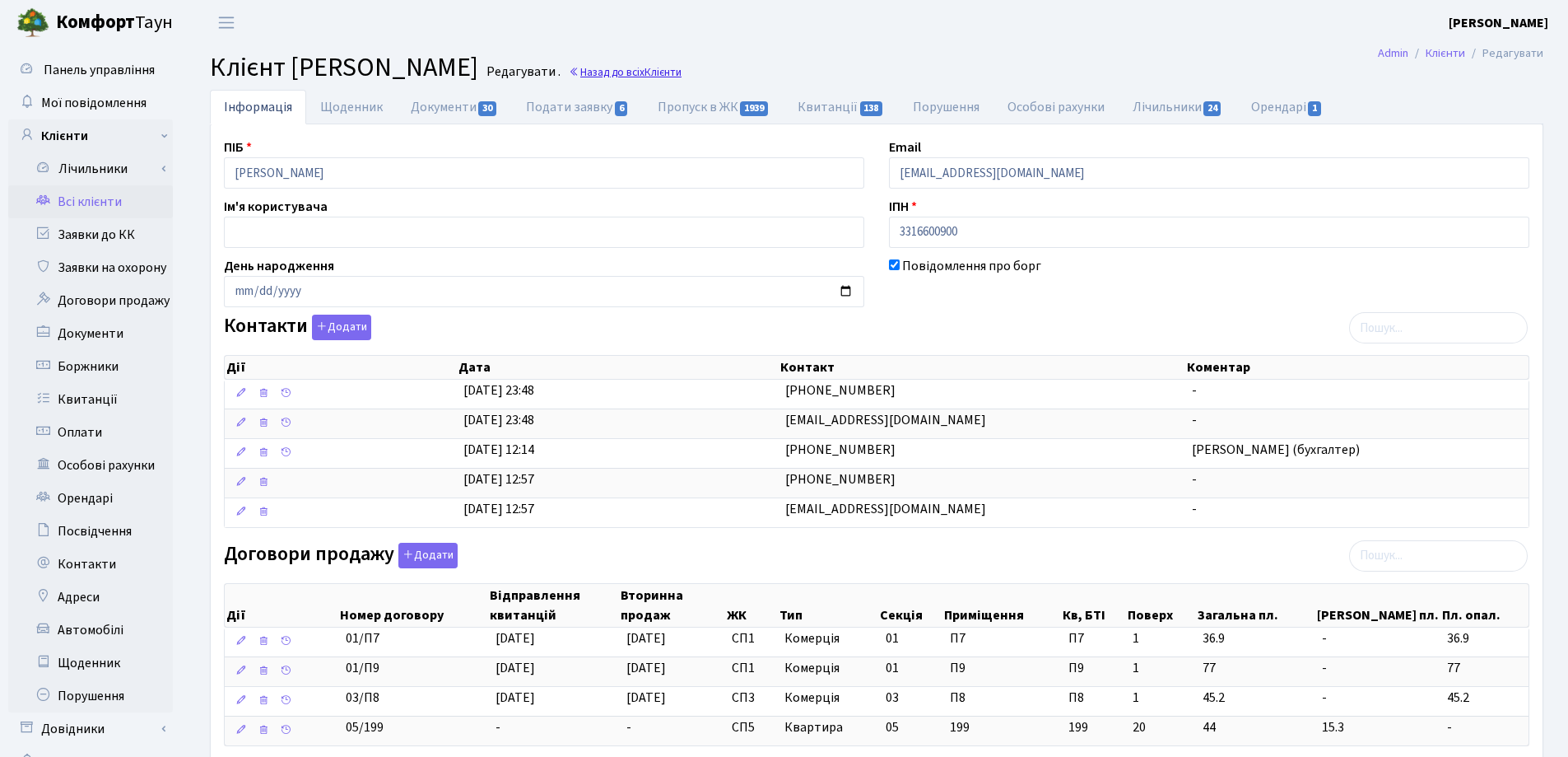
click at [681, 70] on span "Клієнти" at bounding box center [662, 72] width 37 height 15
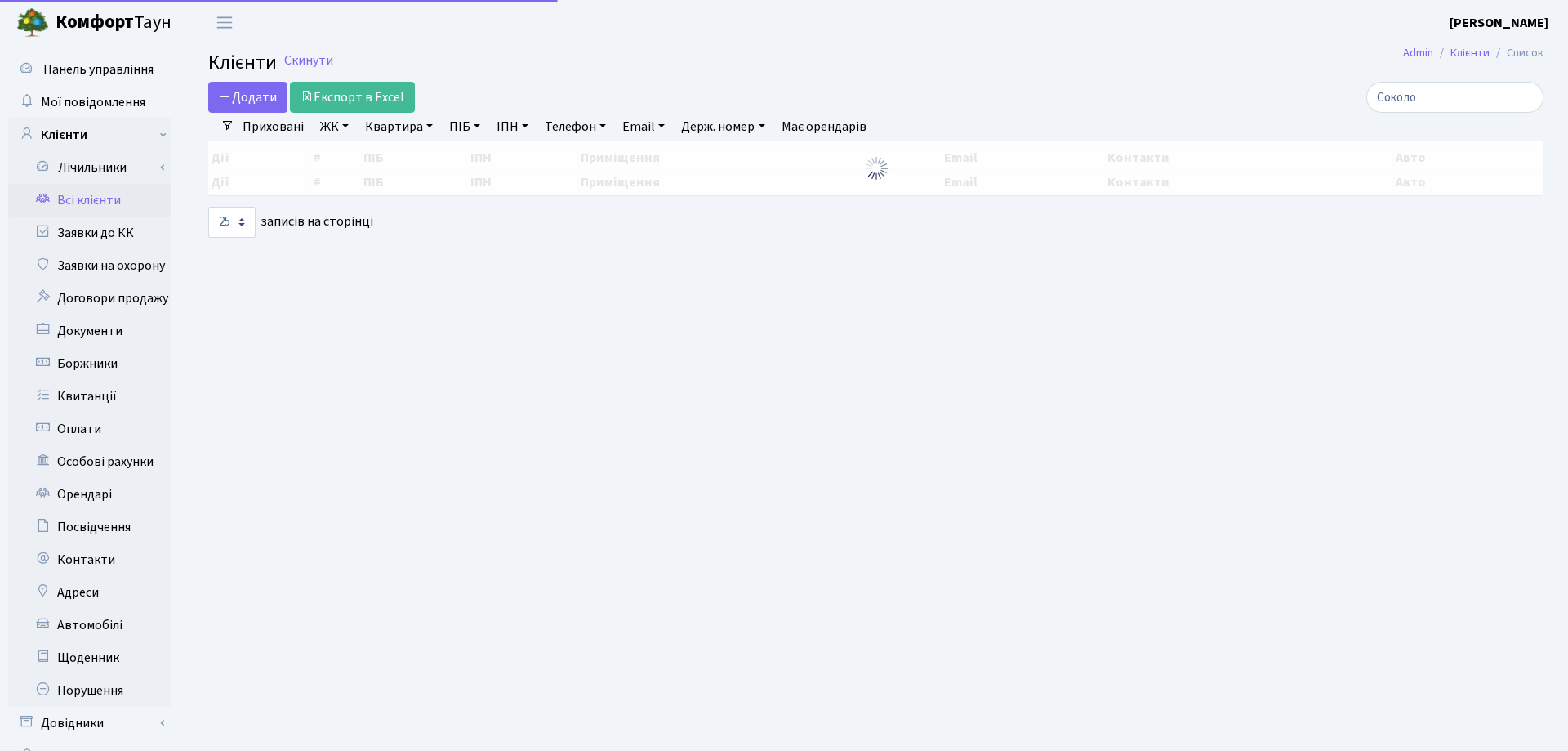
select select "25"
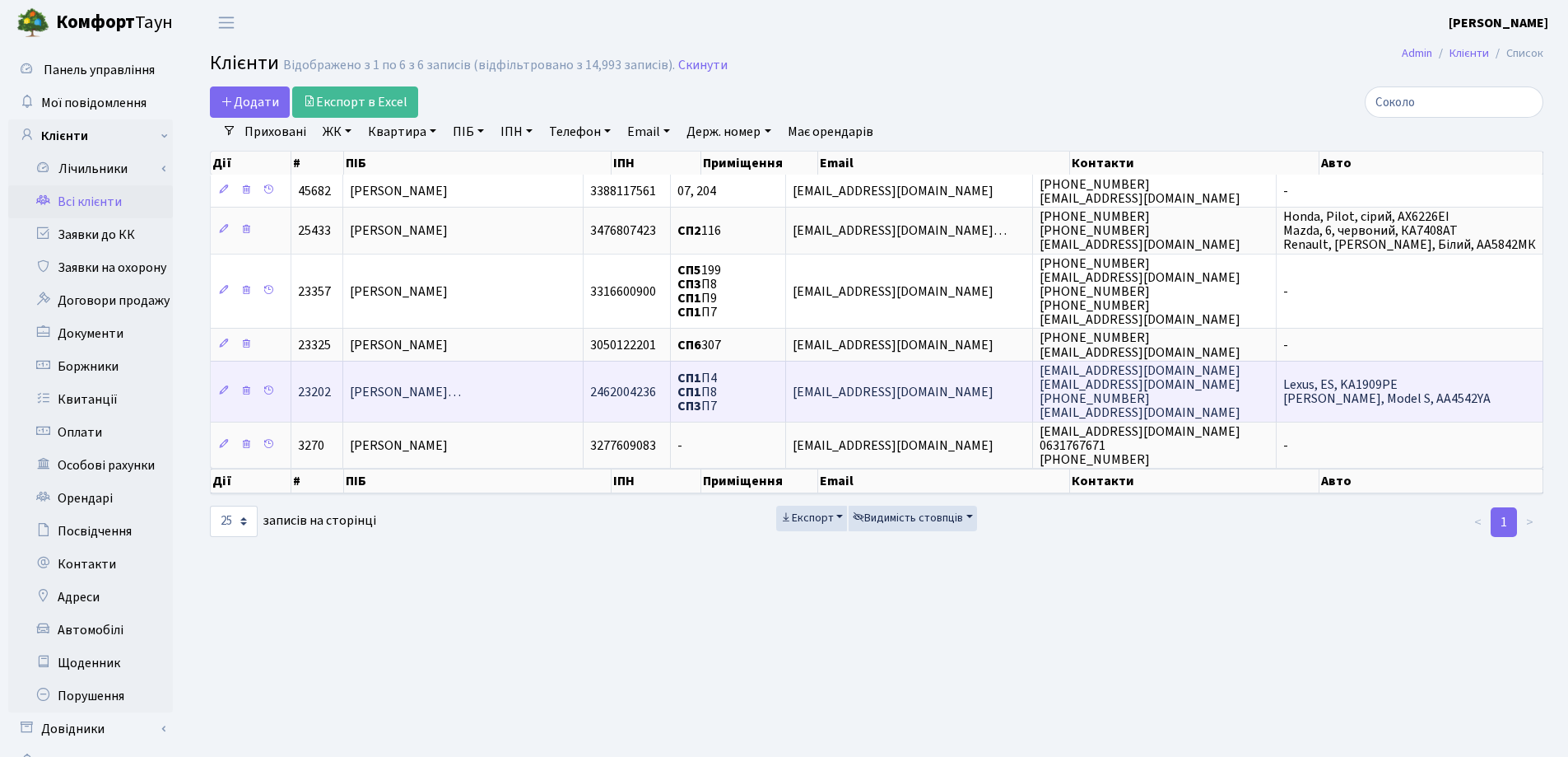
click at [461, 383] on span "Соколовський Валерій Валентинови…" at bounding box center [406, 391] width 112 height 18
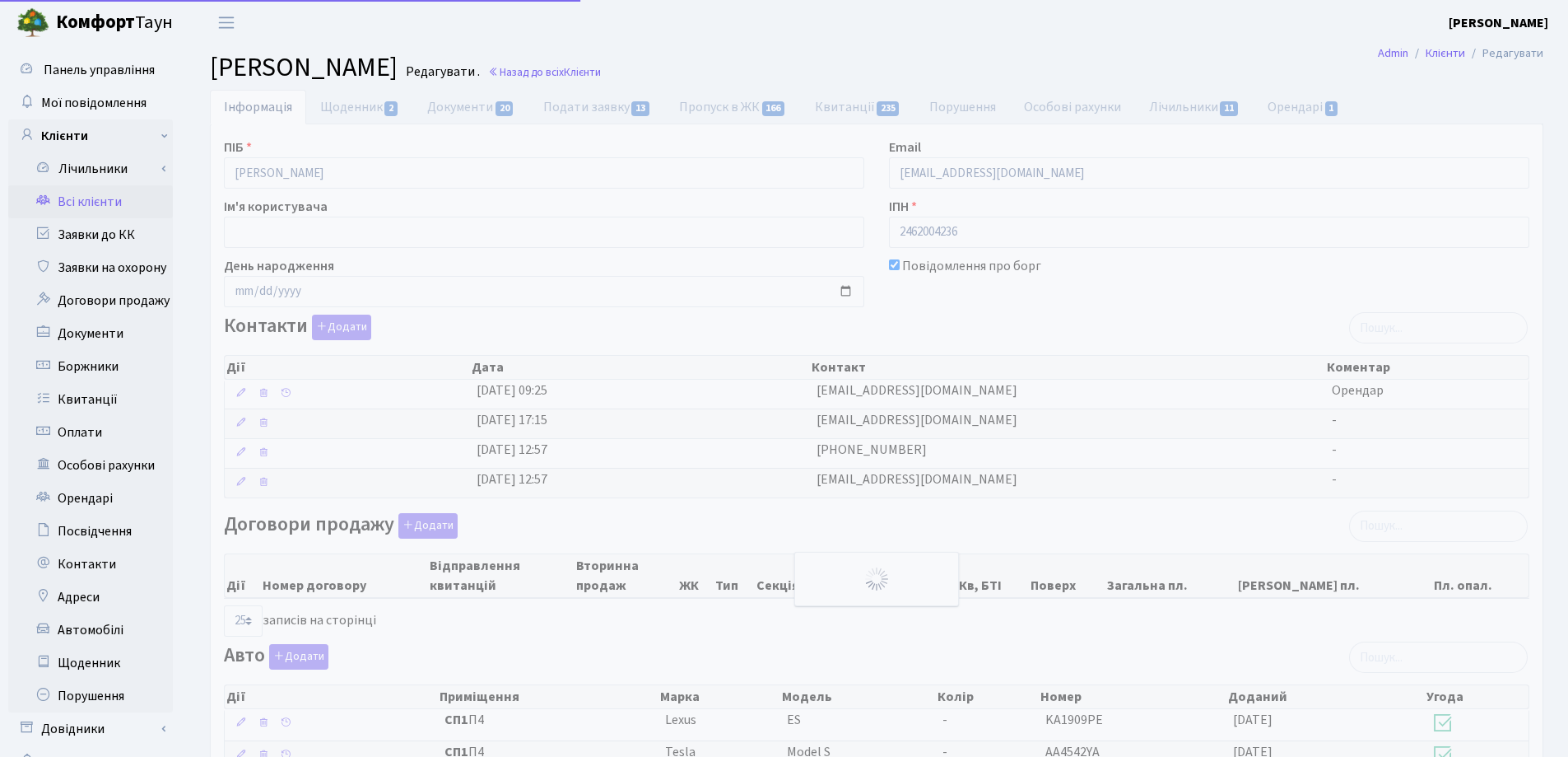
select select "25"
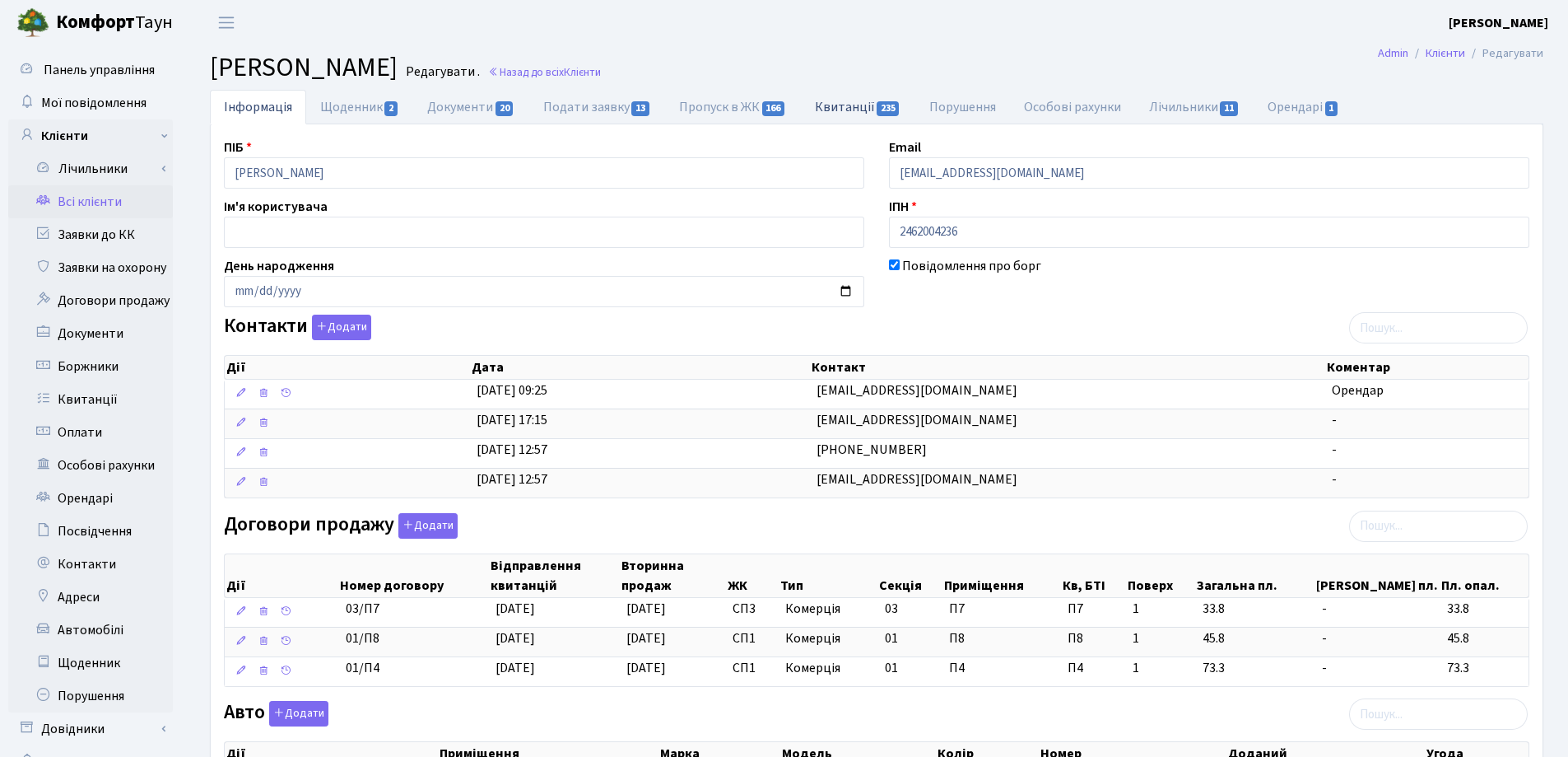
click at [829, 108] on link "Квитанції 235" at bounding box center [858, 106] width 114 height 33
select select "25"
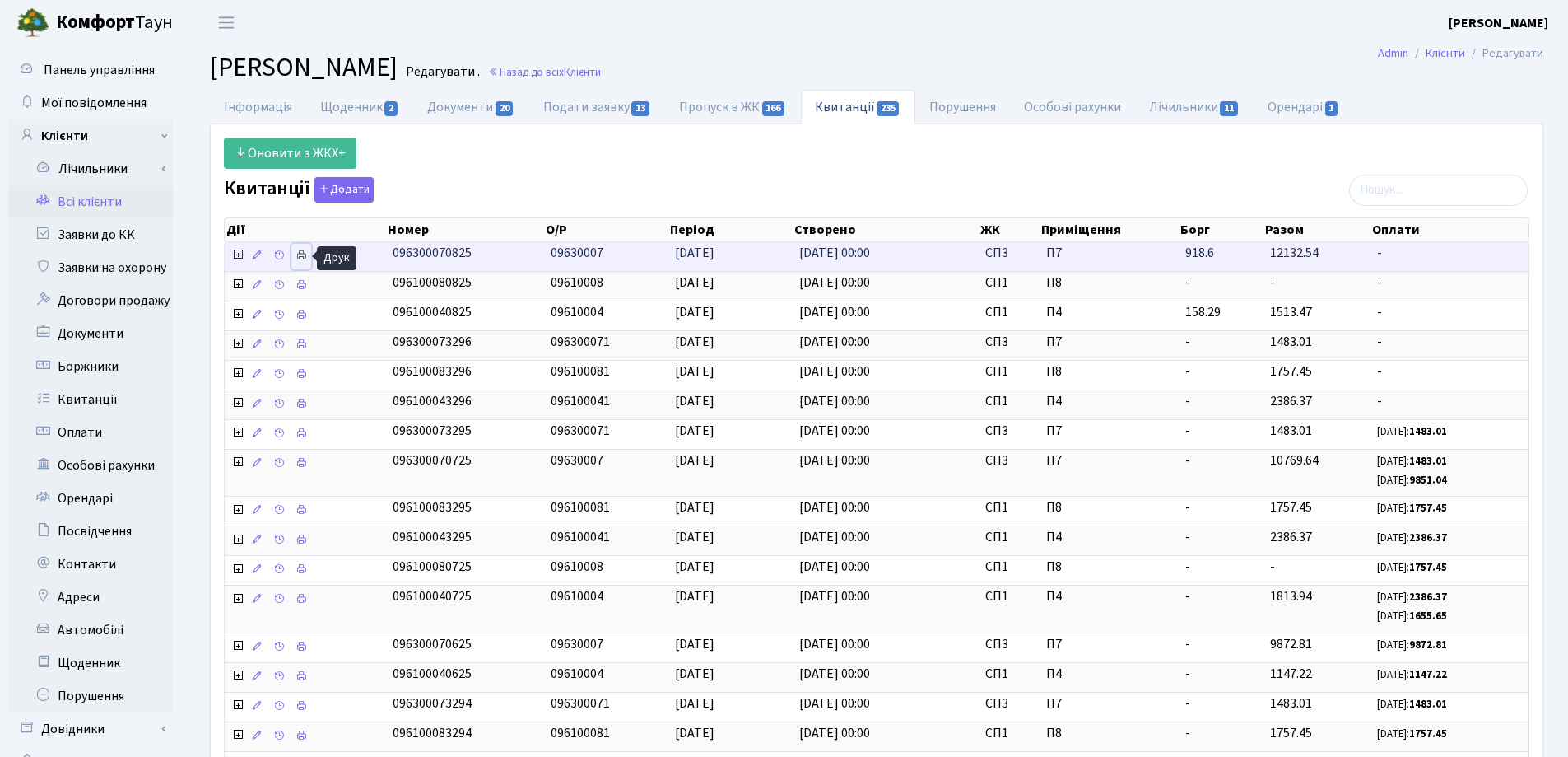
click at [297, 254] on icon at bounding box center [300, 255] width 11 height 11
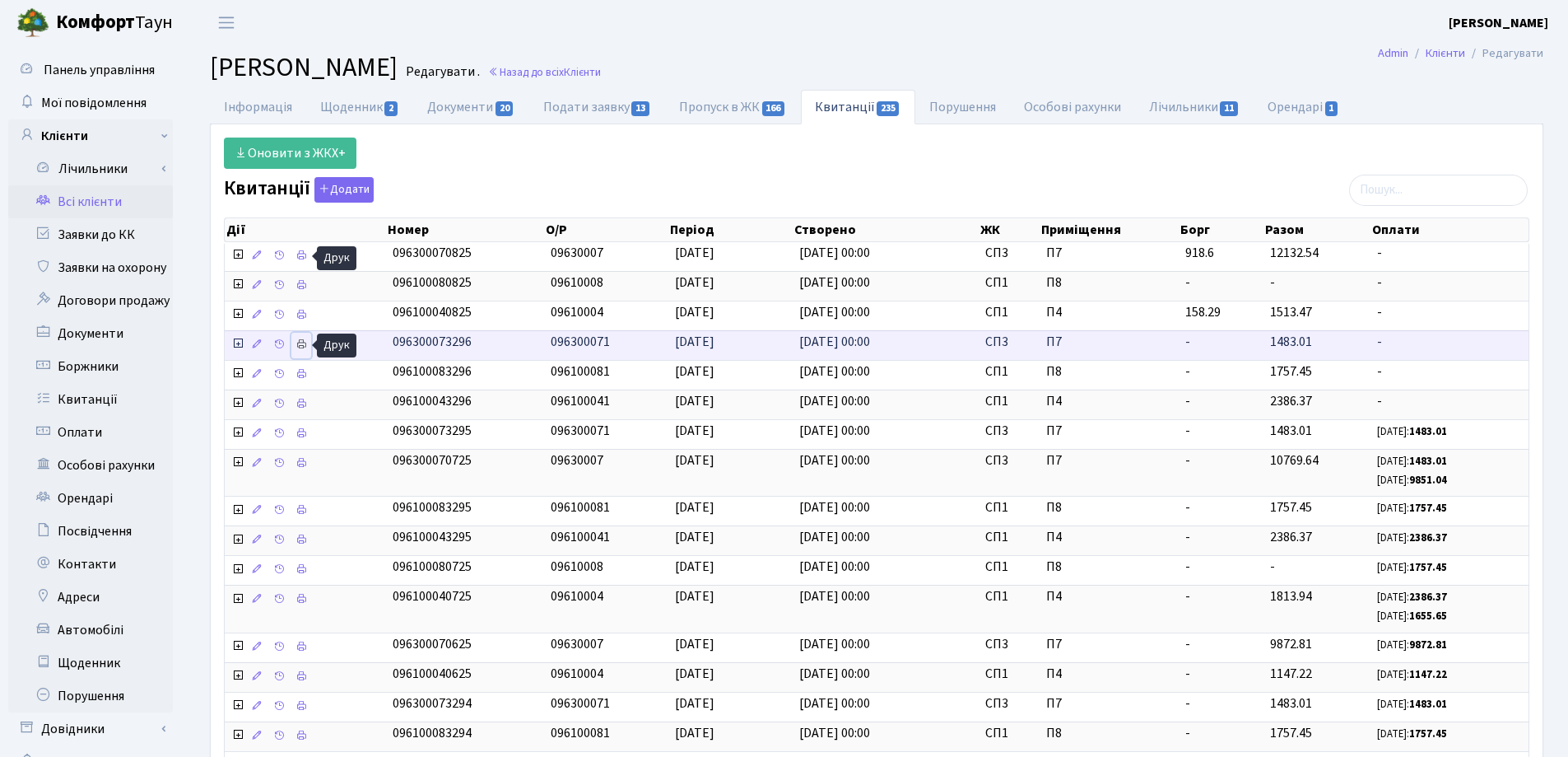
click at [302, 345] on icon at bounding box center [300, 343] width 11 height 11
click at [245, 106] on link "Інформація" at bounding box center [258, 106] width 96 height 33
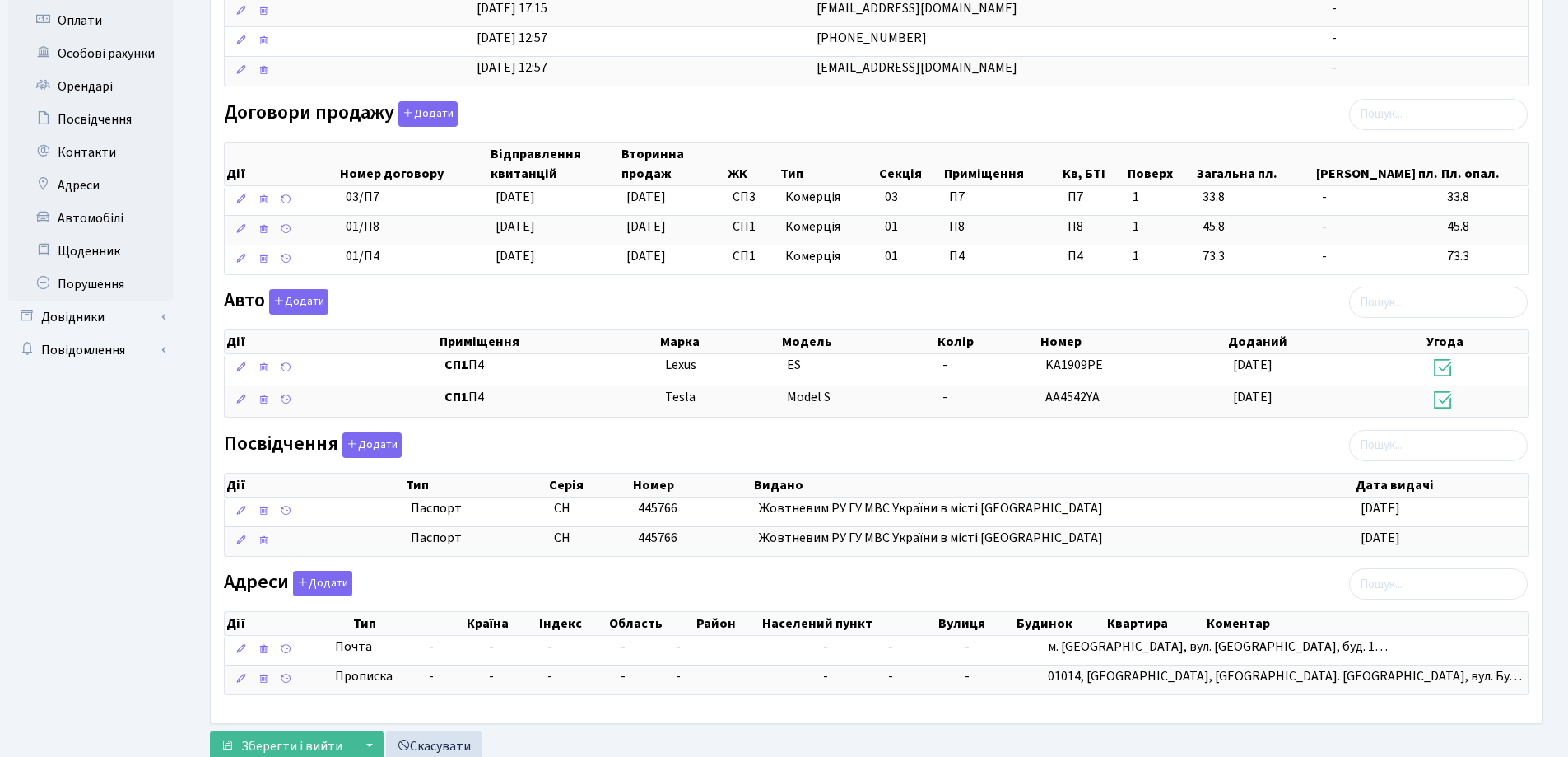
scroll to position [465, 0]
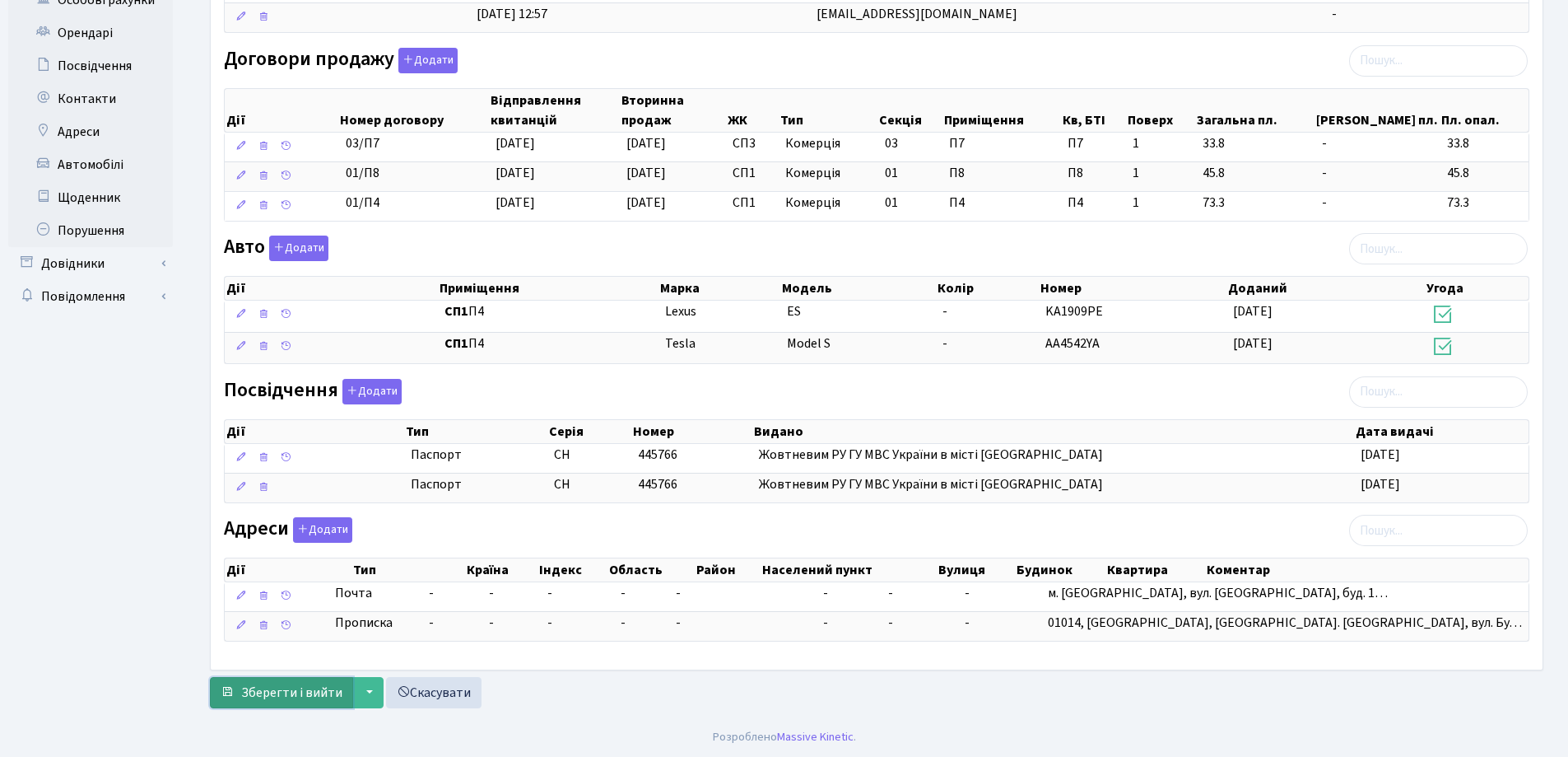
click at [286, 694] on span "Зберегти і вийти" at bounding box center [292, 692] width 101 height 18
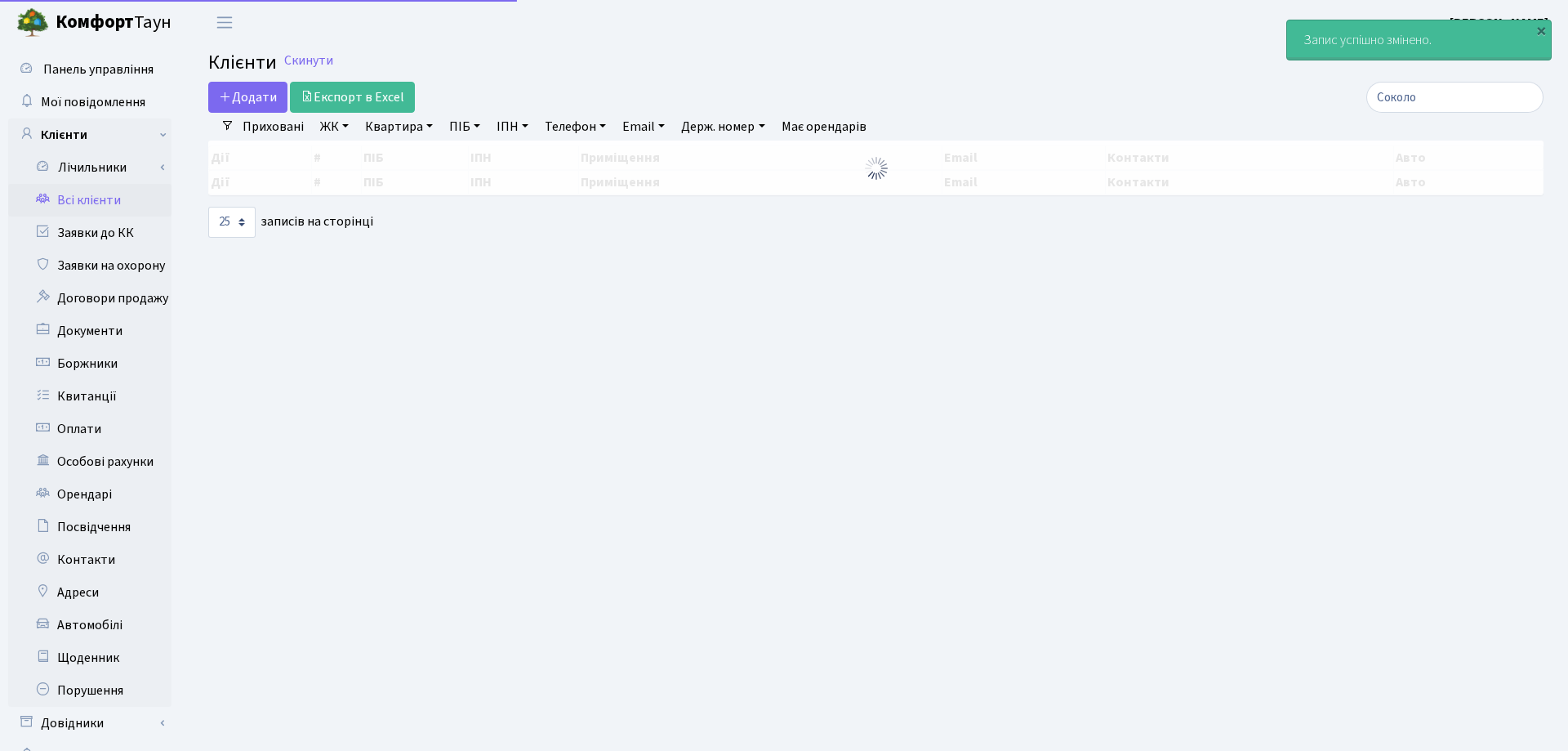
select select "25"
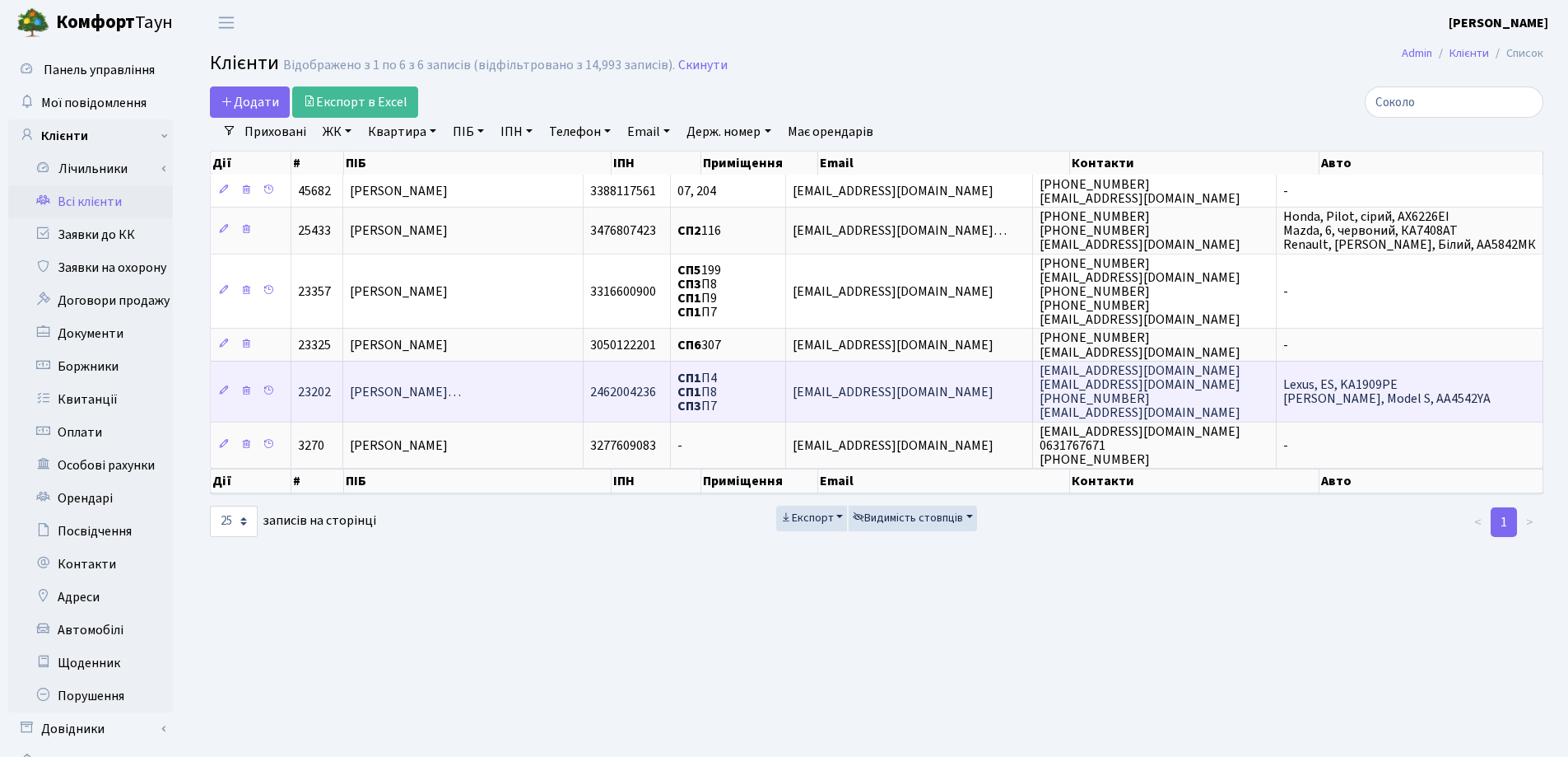
click at [461, 395] on span "Соколовський Валерій Валентинови…" at bounding box center [406, 391] width 112 height 18
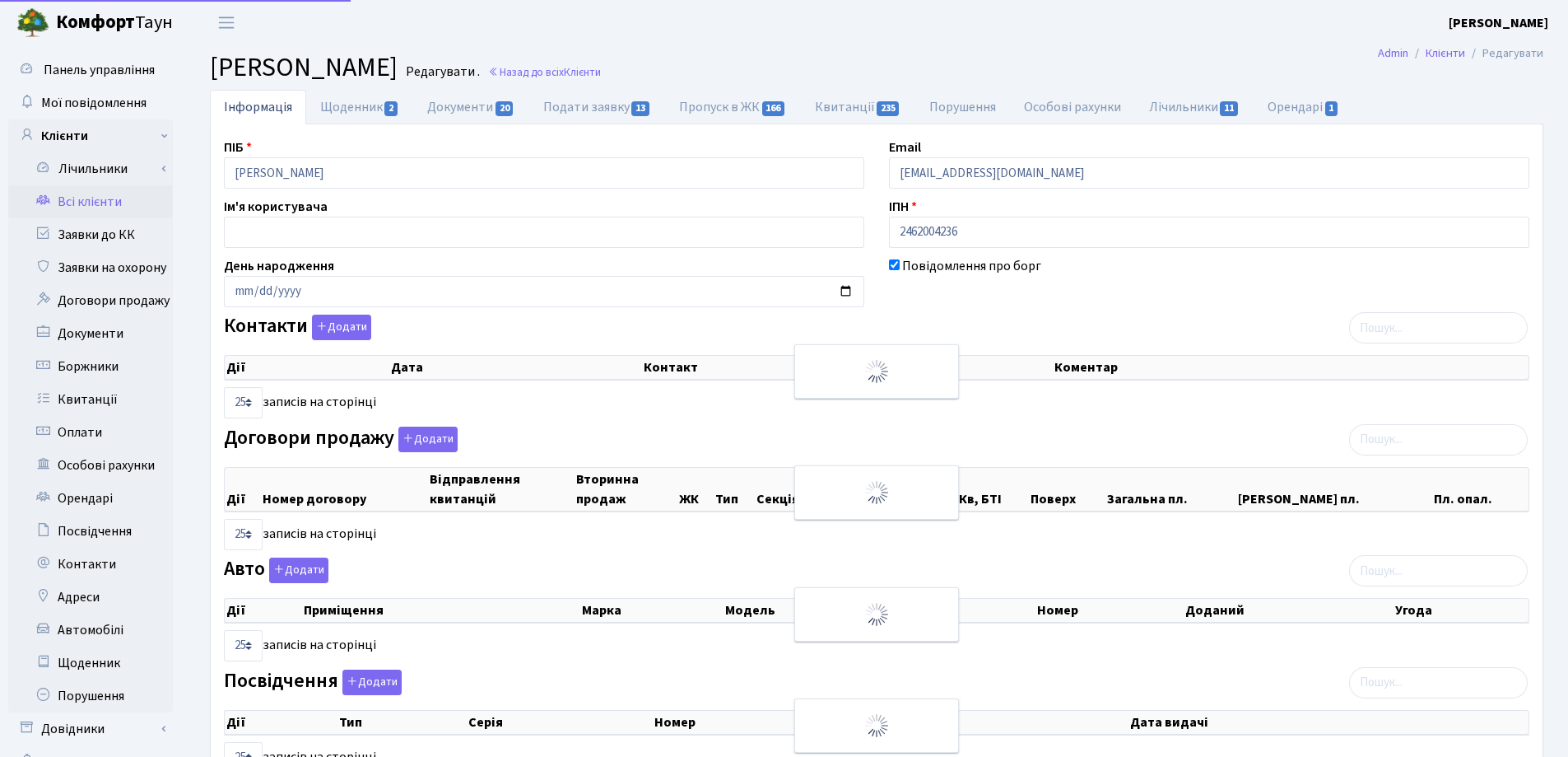
select select "25"
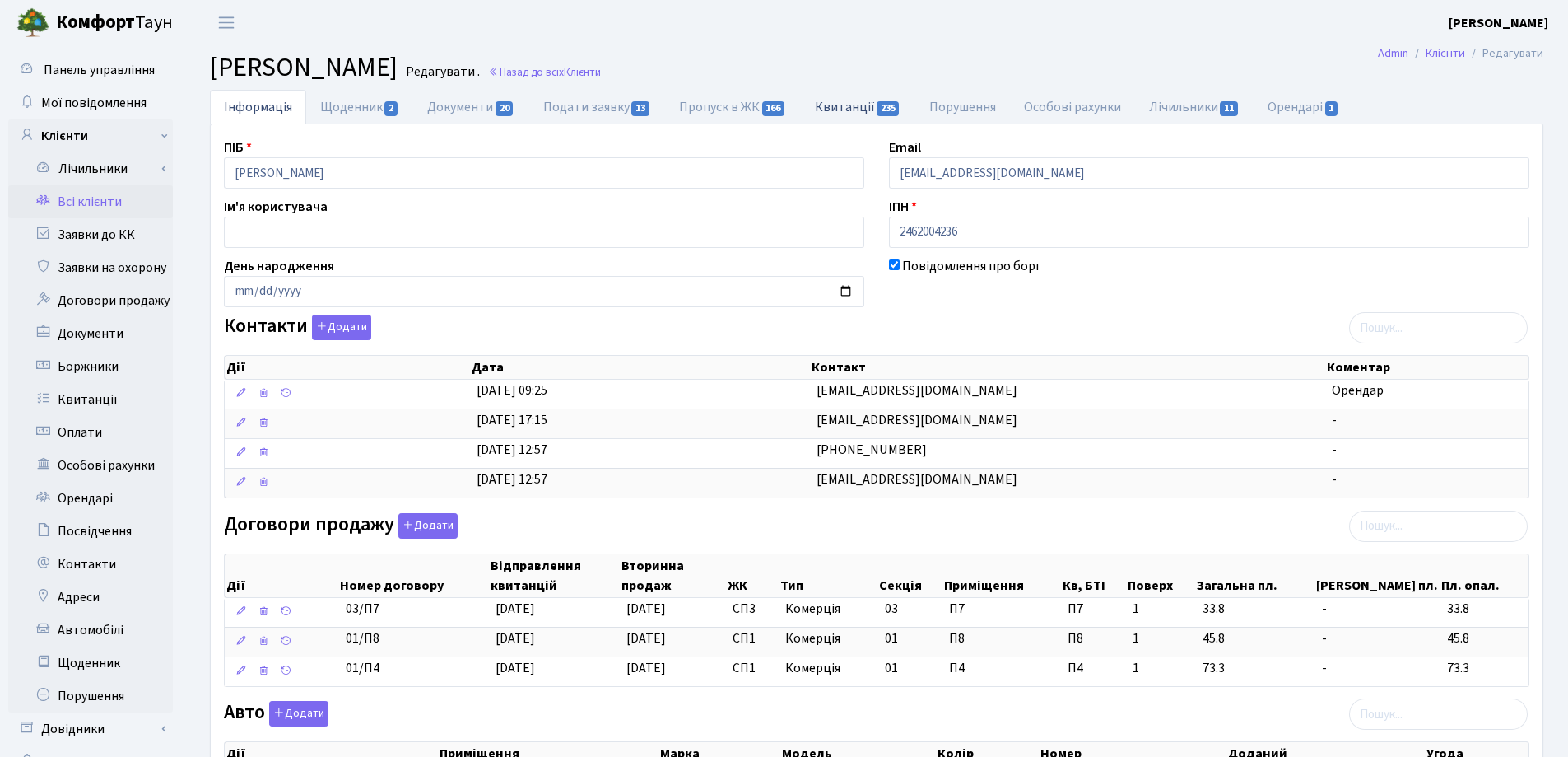
click at [842, 106] on link "Квитанції 235" at bounding box center [858, 106] width 114 height 33
select select "25"
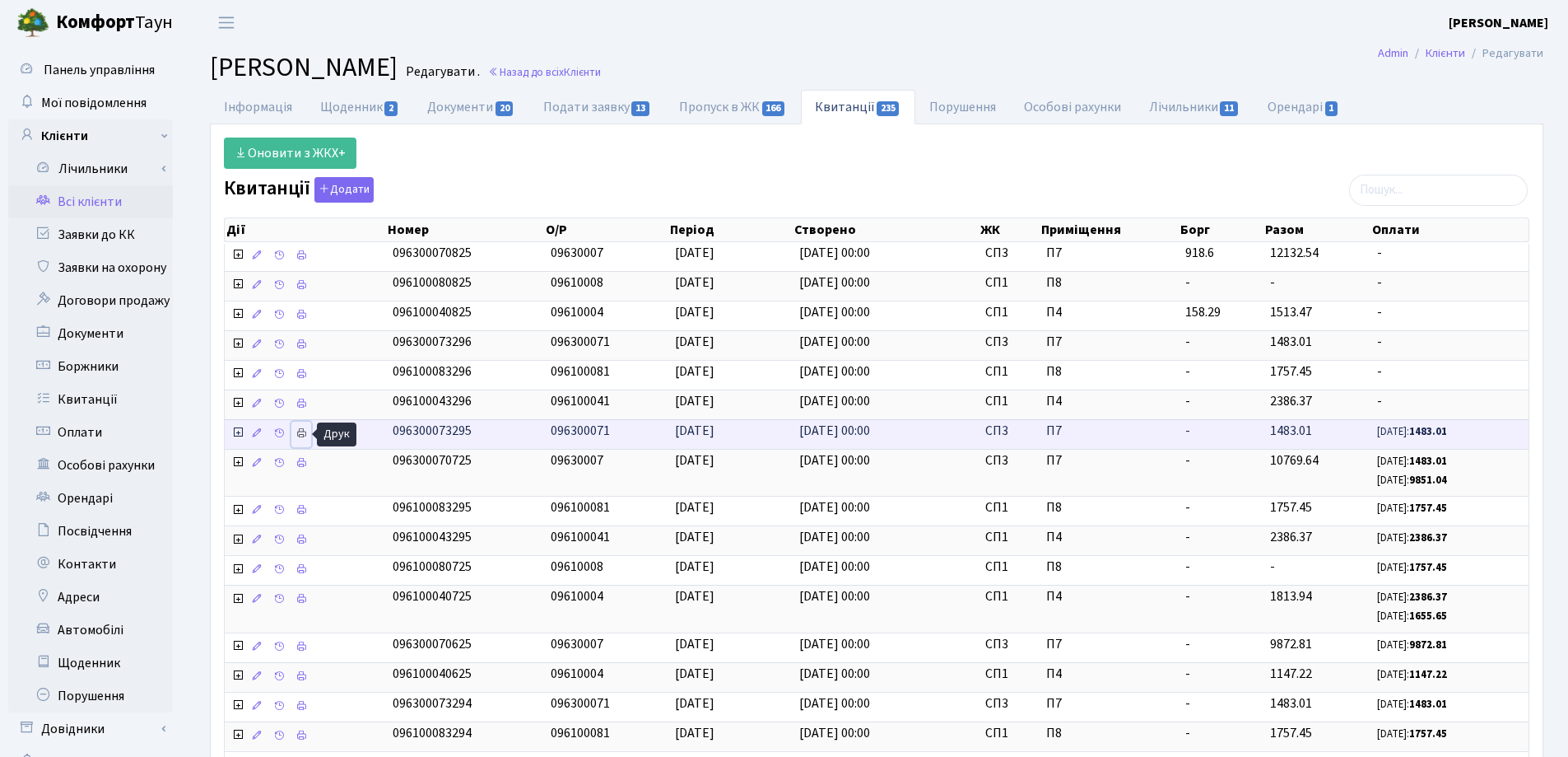
click at [299, 435] on icon at bounding box center [300, 433] width 11 height 11
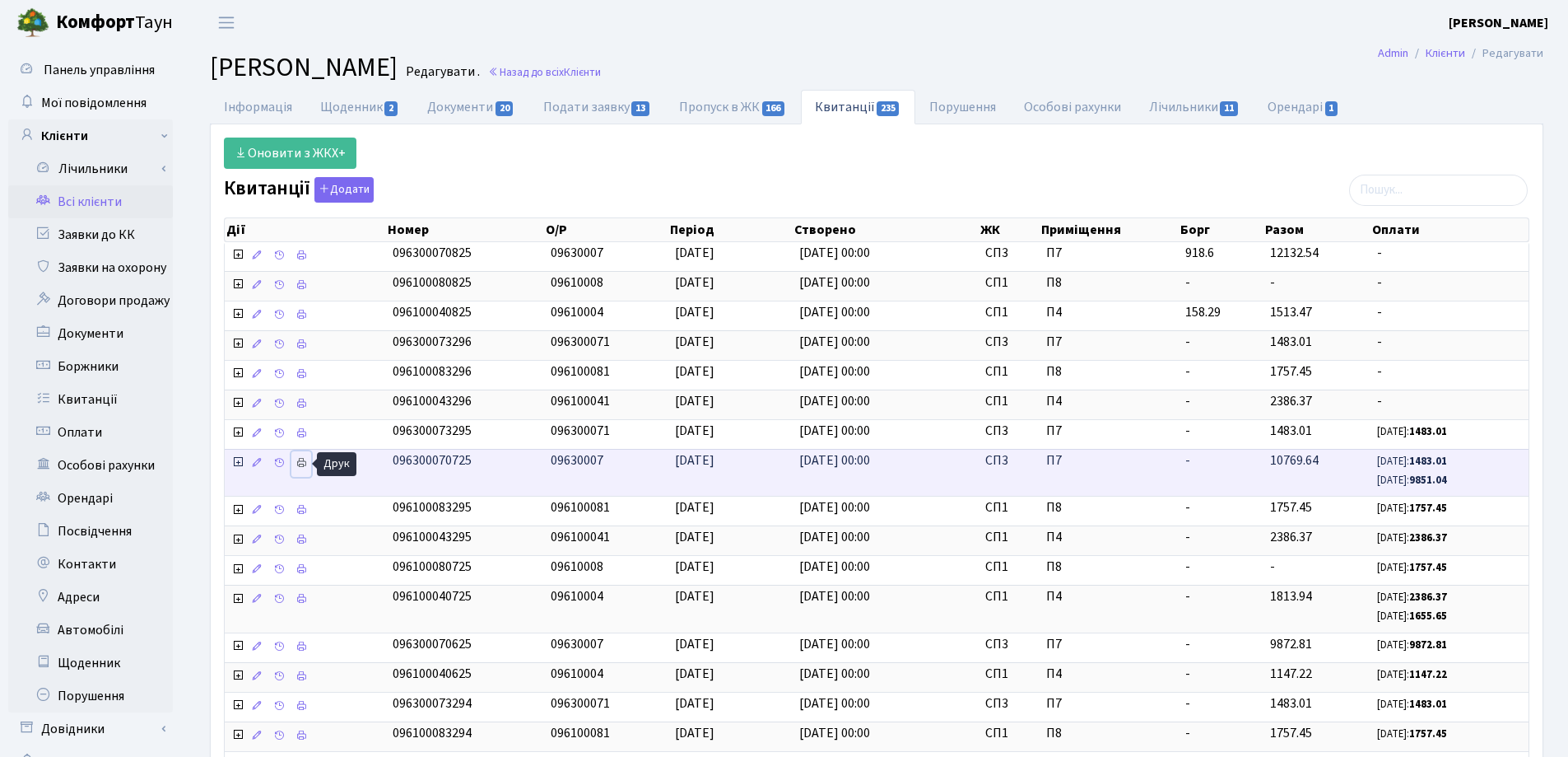
click at [299, 461] on icon at bounding box center [300, 463] width 11 height 11
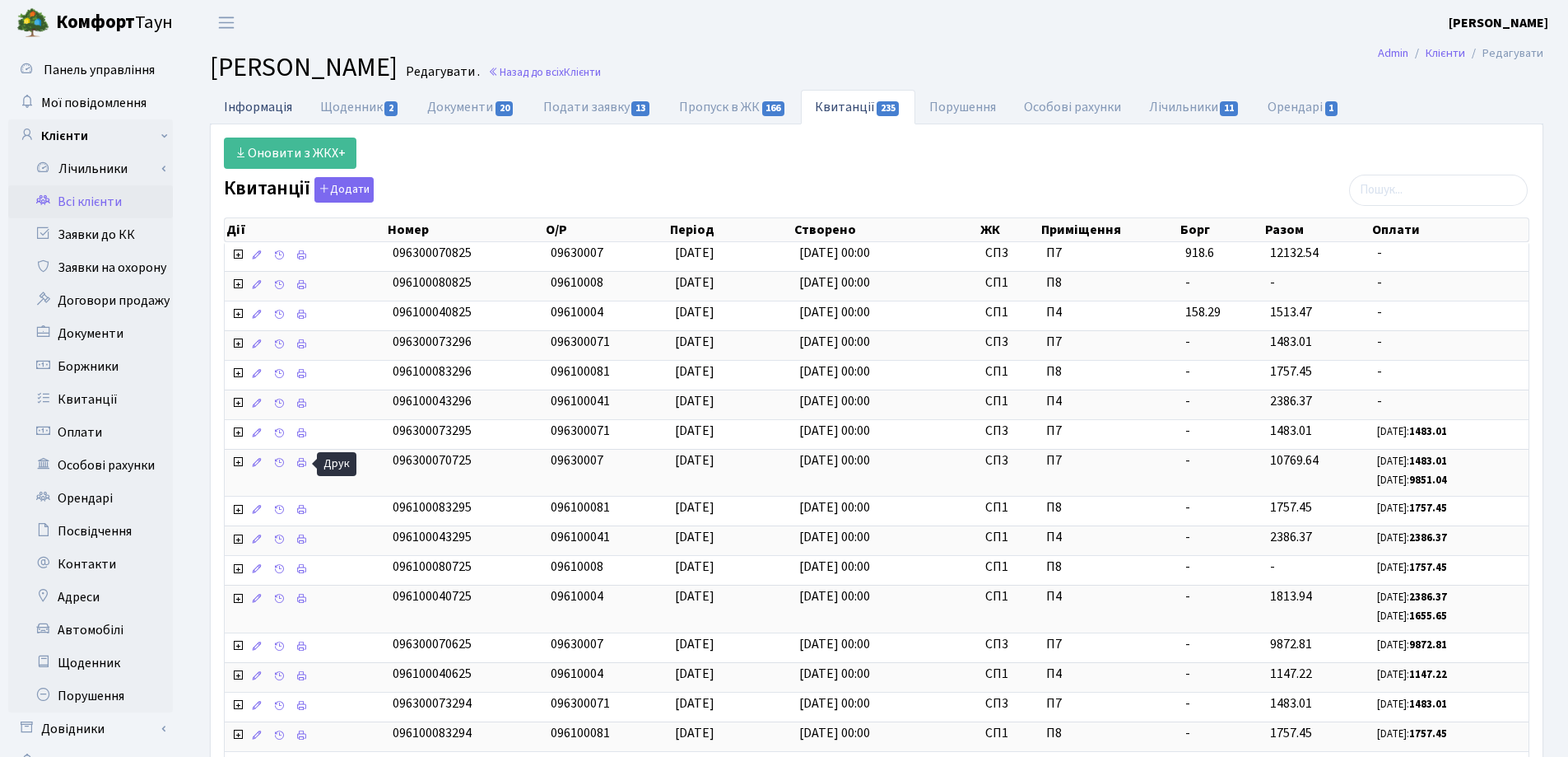
click at [247, 109] on link "Інформація" at bounding box center [258, 106] width 96 height 33
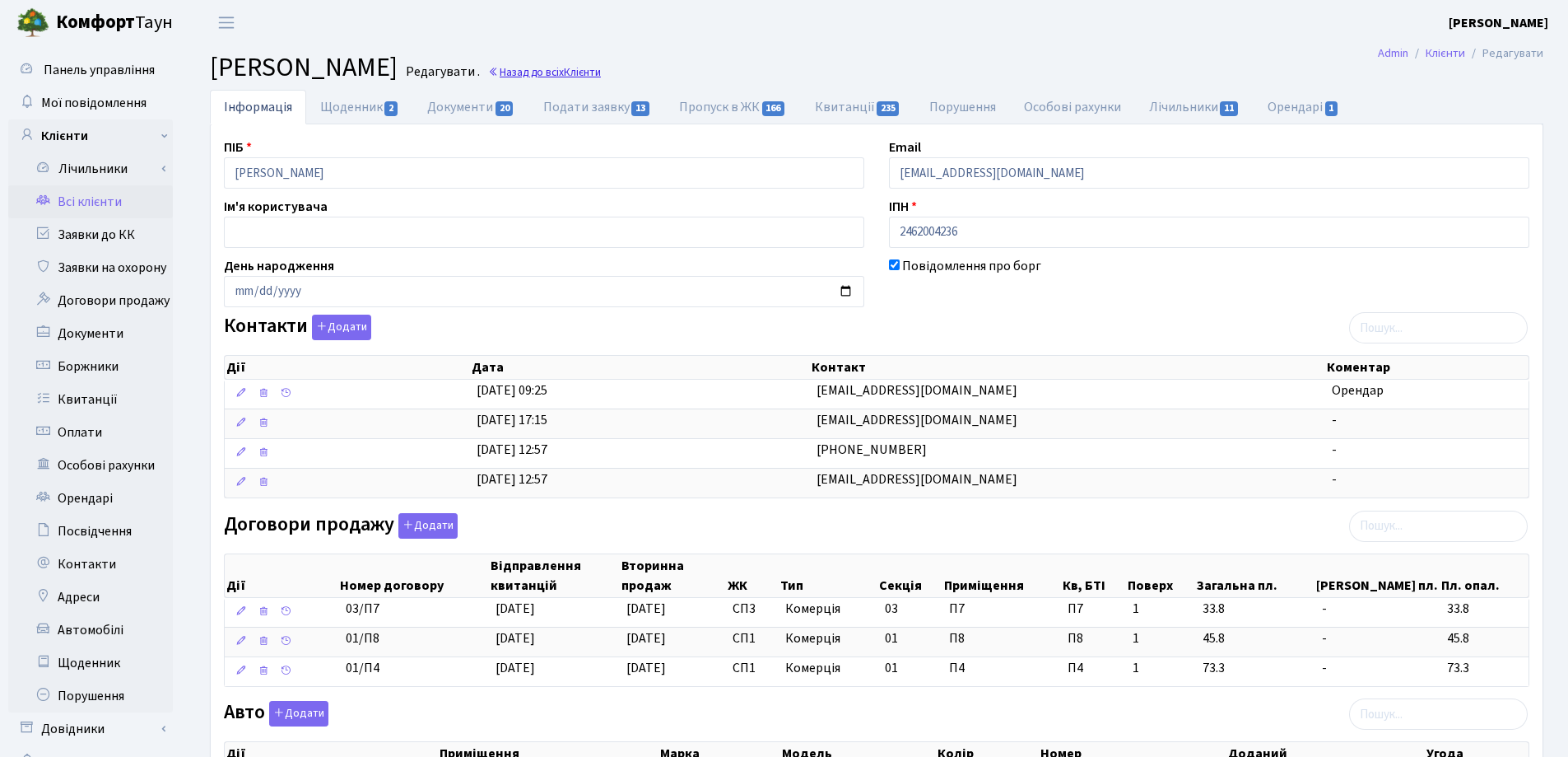
click at [600, 70] on link "Назад до всіх Клієнти" at bounding box center [544, 72] width 112 height 15
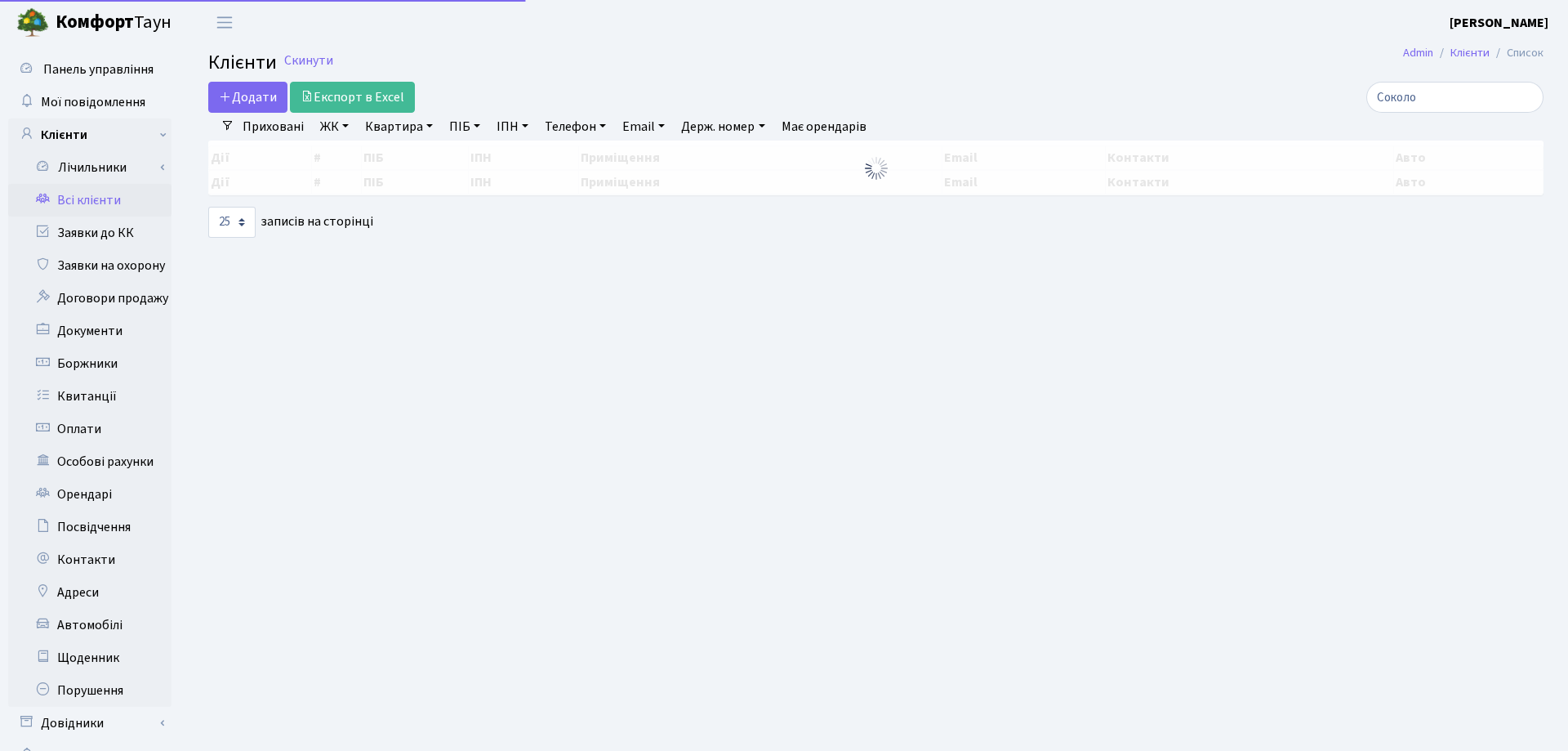
select select "25"
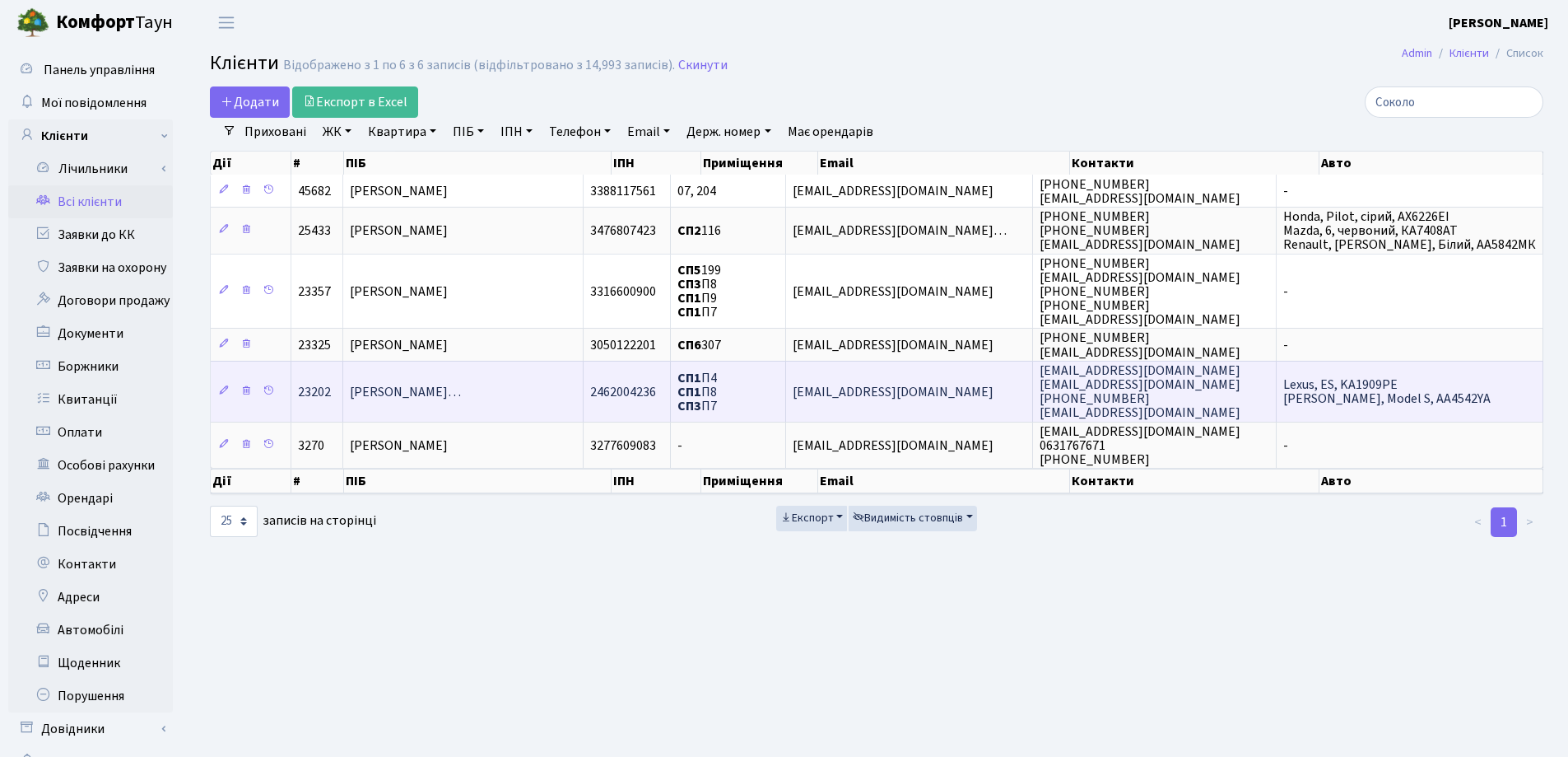
click at [461, 396] on span "[PERSON_NAME]…" at bounding box center [406, 391] width 112 height 18
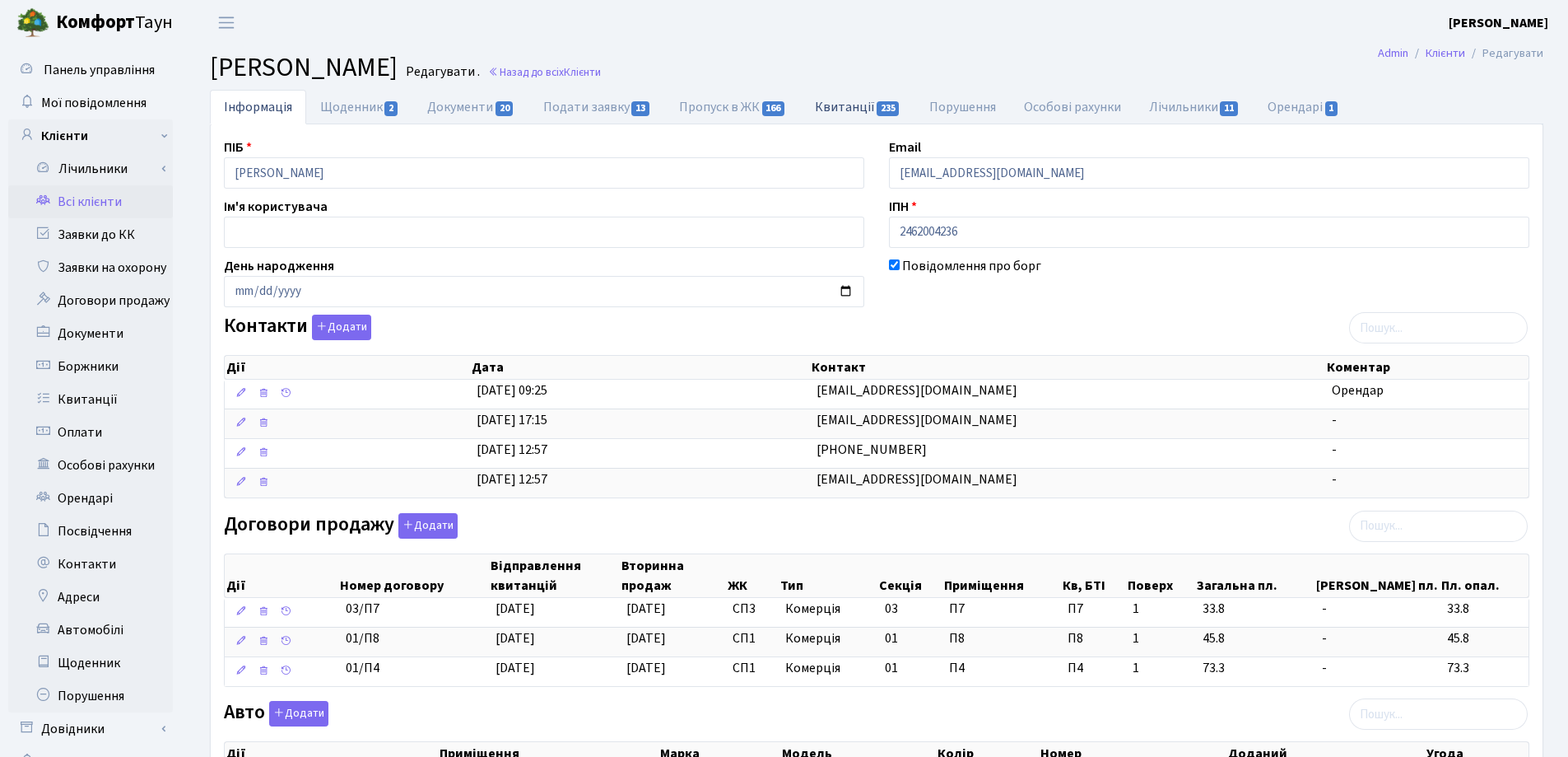
click at [847, 103] on link "Квитанції 235" at bounding box center [858, 106] width 114 height 33
select select "25"
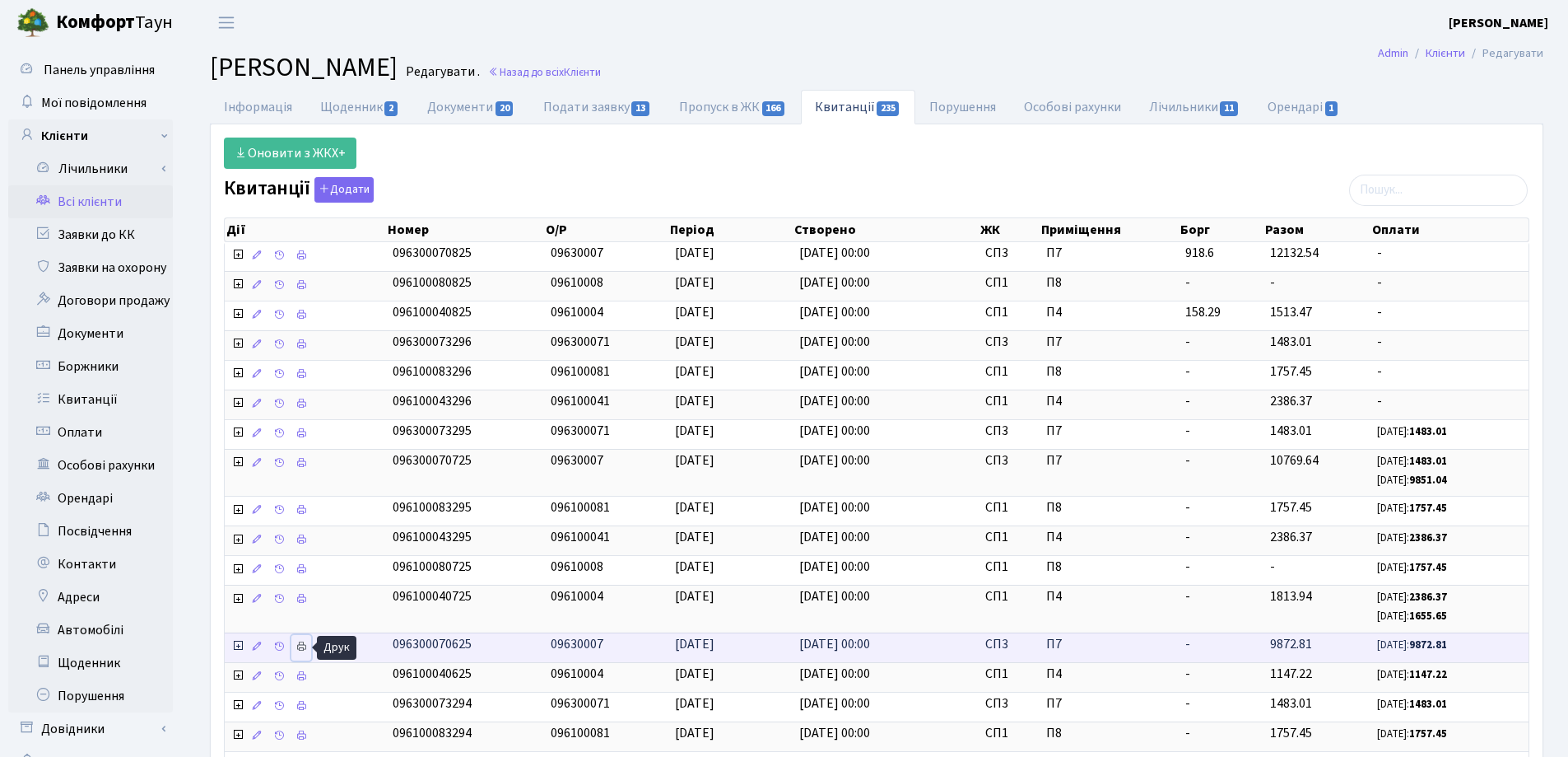
click at [299, 648] on icon at bounding box center [300, 645] width 11 height 11
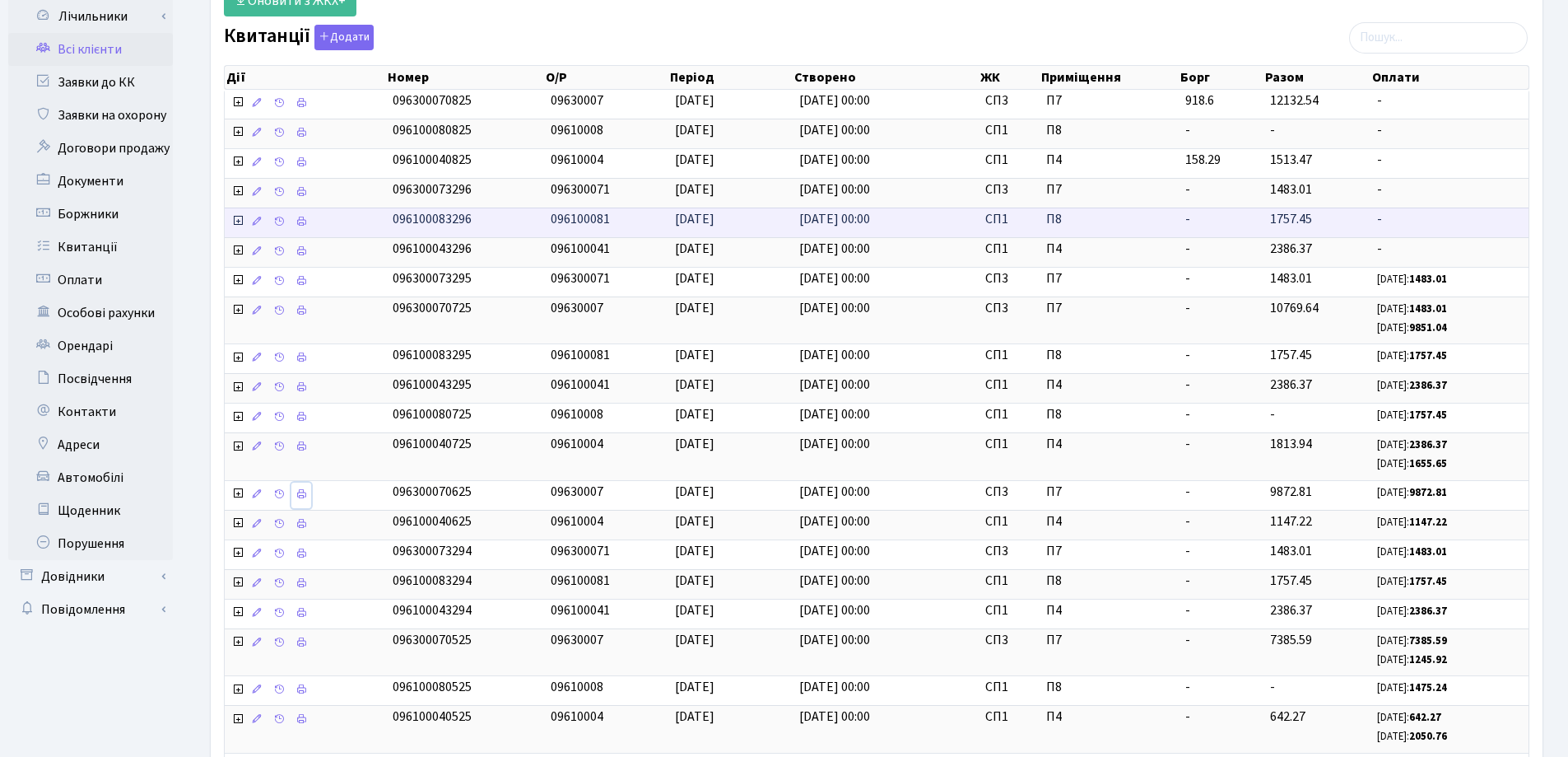
scroll to position [165, 0]
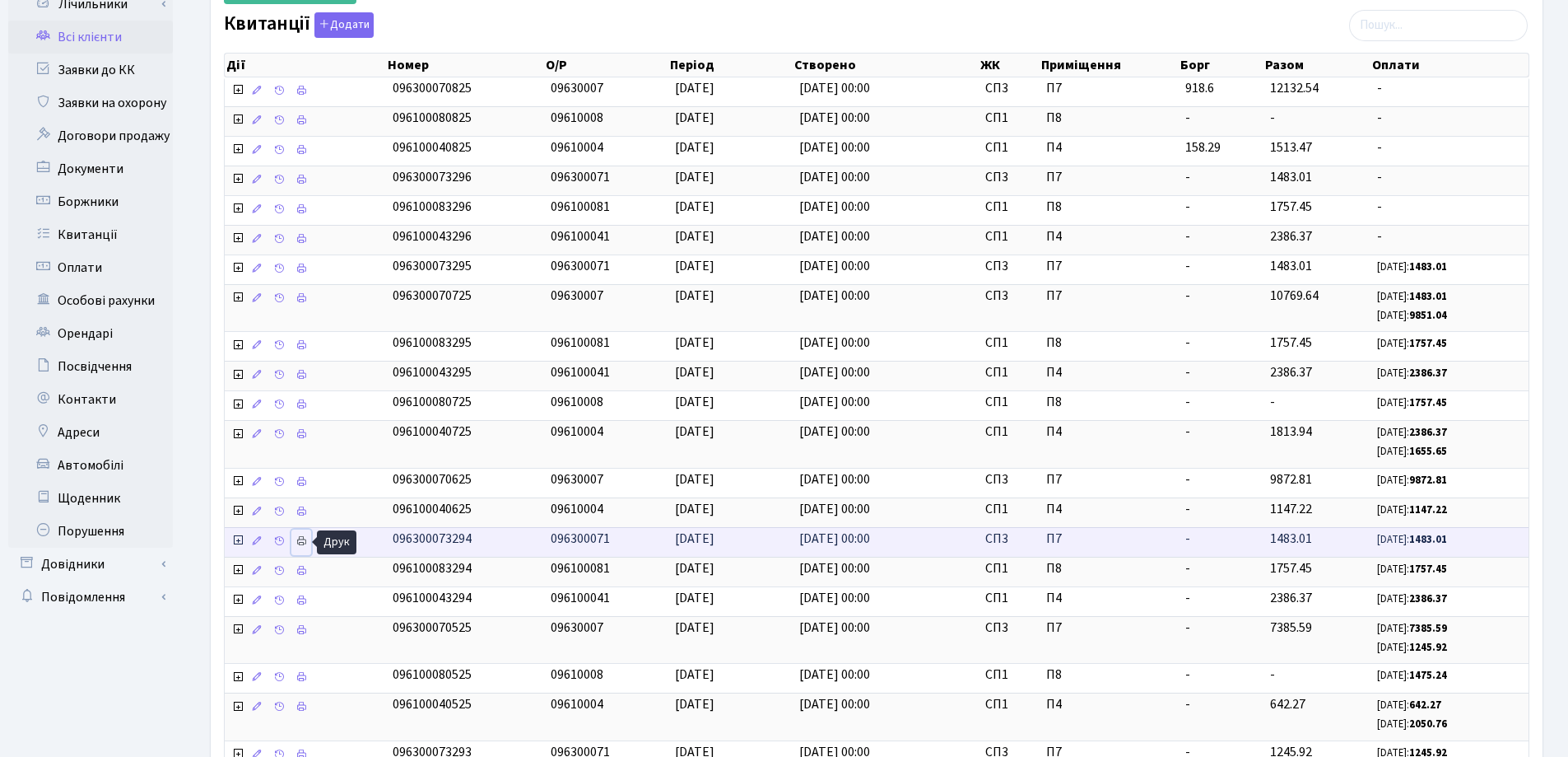
click at [302, 540] on icon at bounding box center [300, 541] width 11 height 11
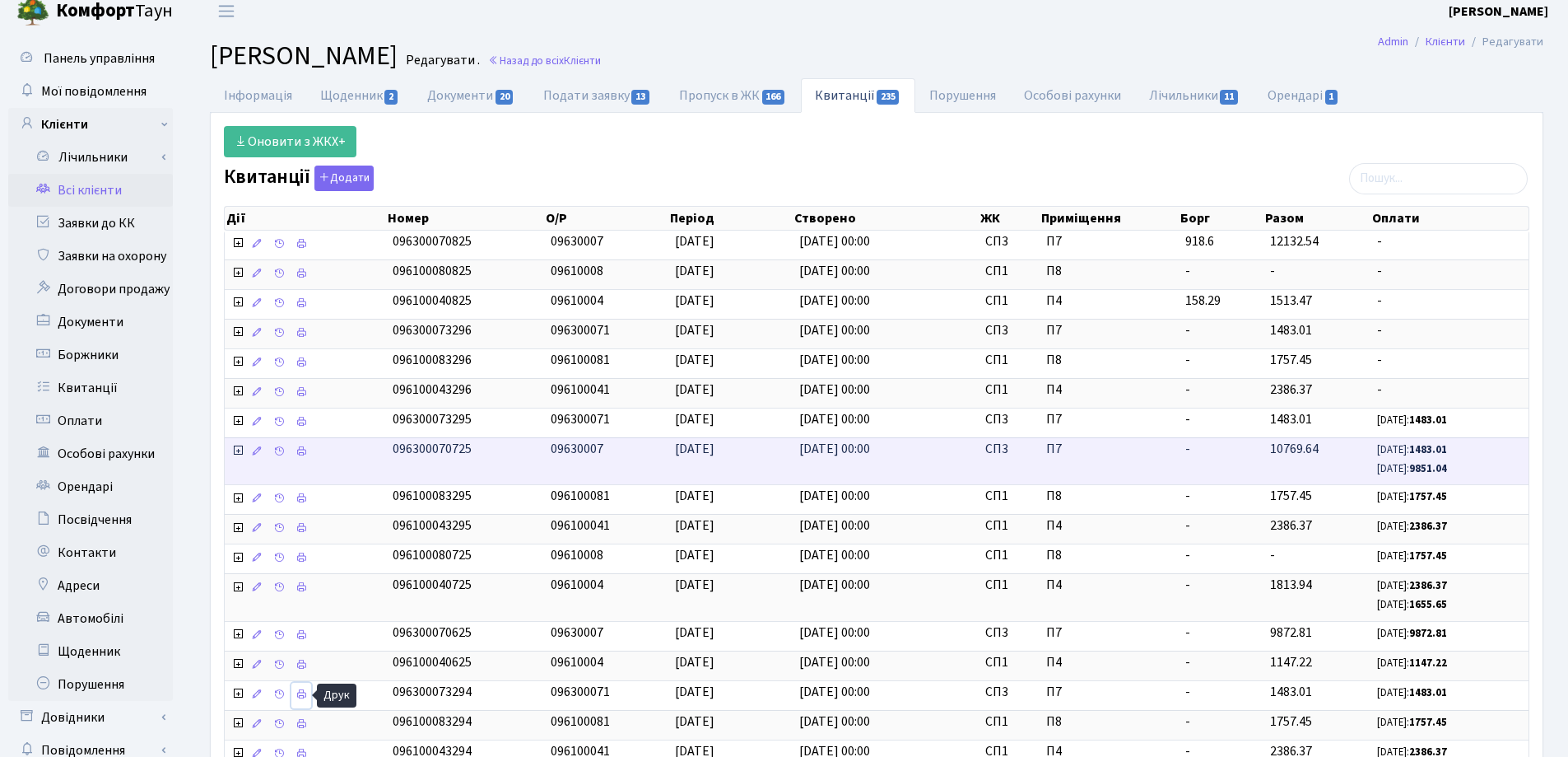
scroll to position [0, 0]
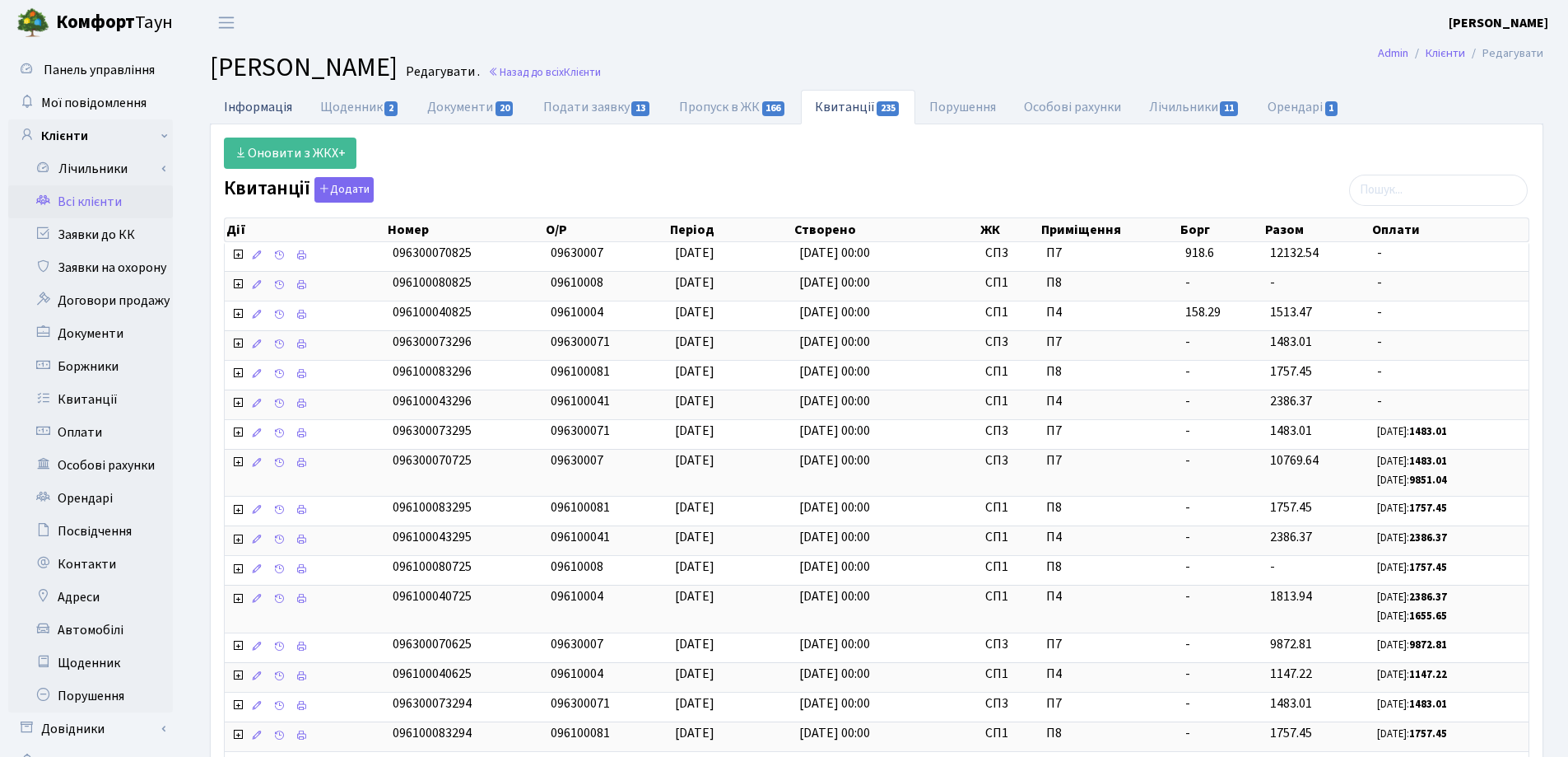
click at [262, 110] on link "Інформація" at bounding box center [258, 106] width 96 height 33
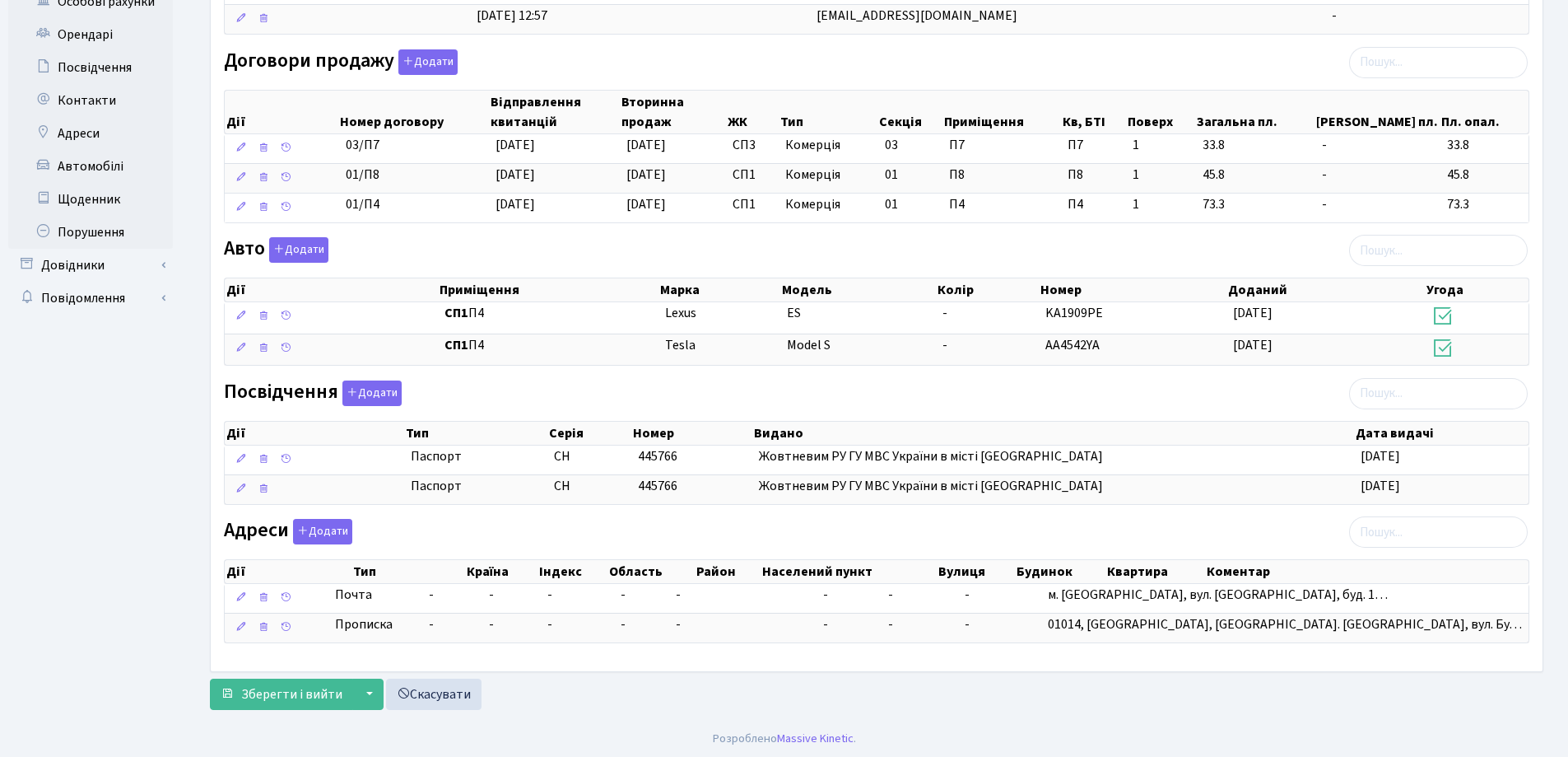
scroll to position [465, 0]
click at [290, 245] on button "Додати" at bounding box center [299, 248] width 59 height 26
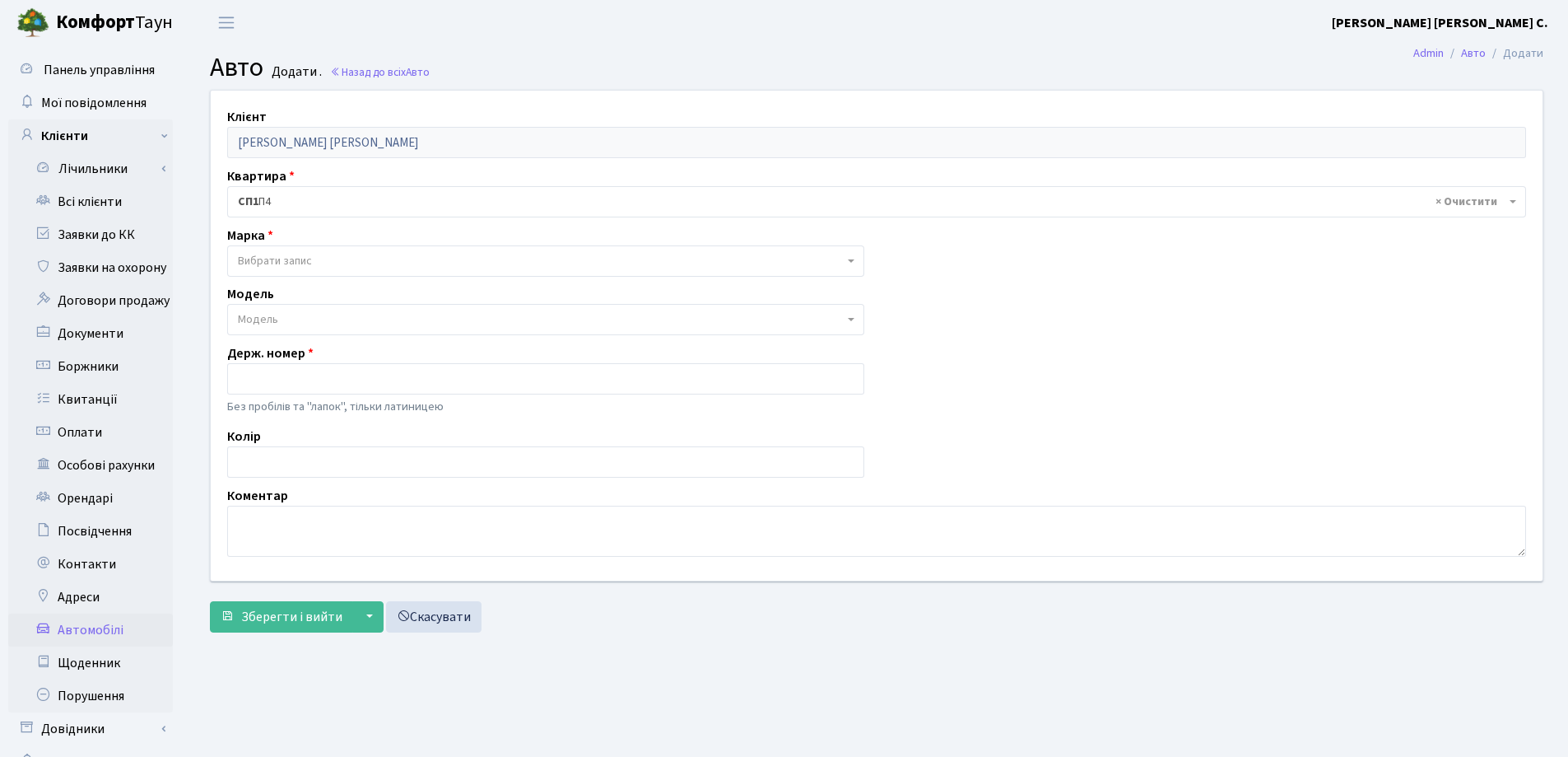
click at [288, 254] on span "Вибрати запис" at bounding box center [274, 261] width 74 height 16
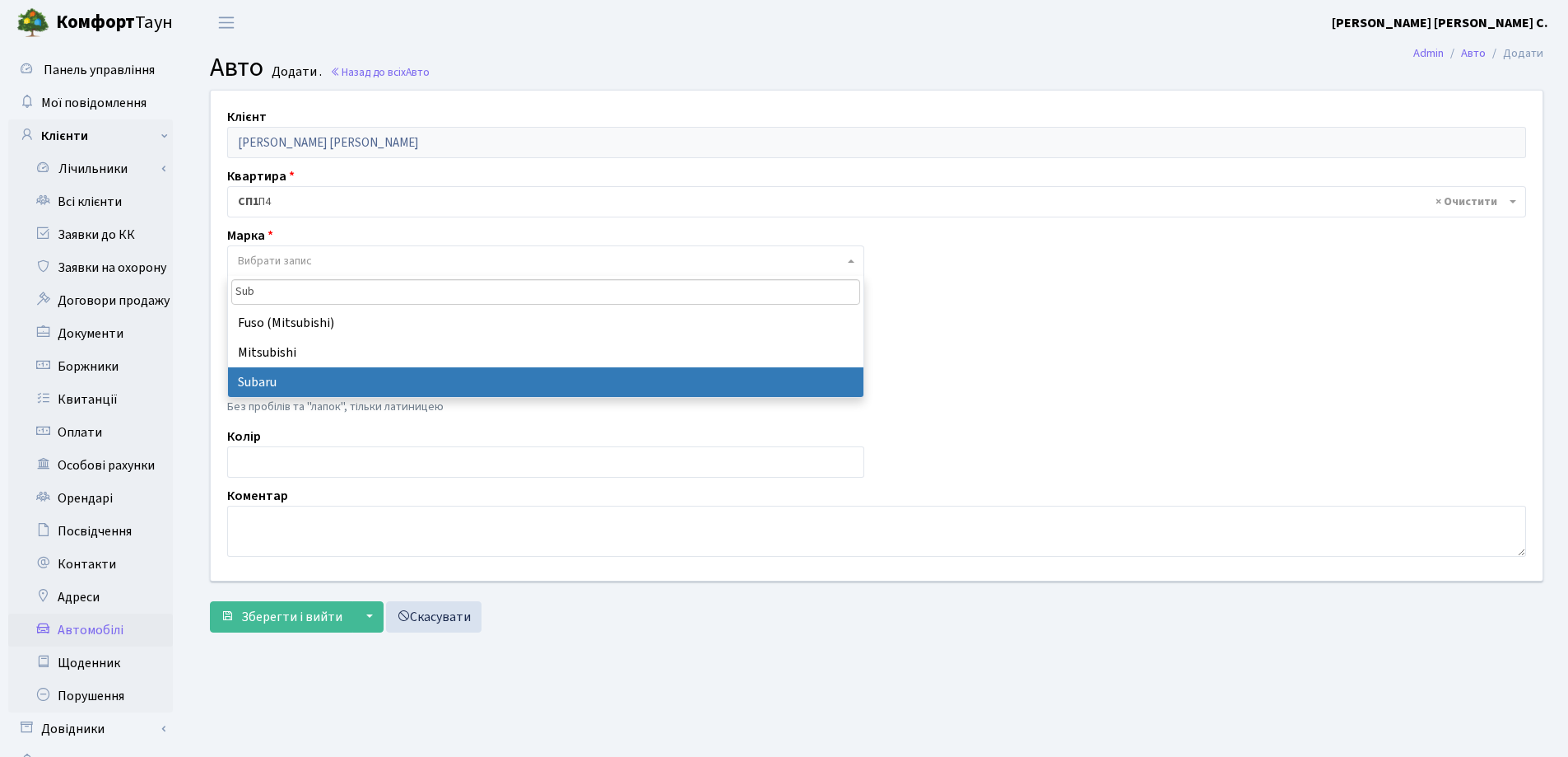
type input "Sub"
select select "125"
select select
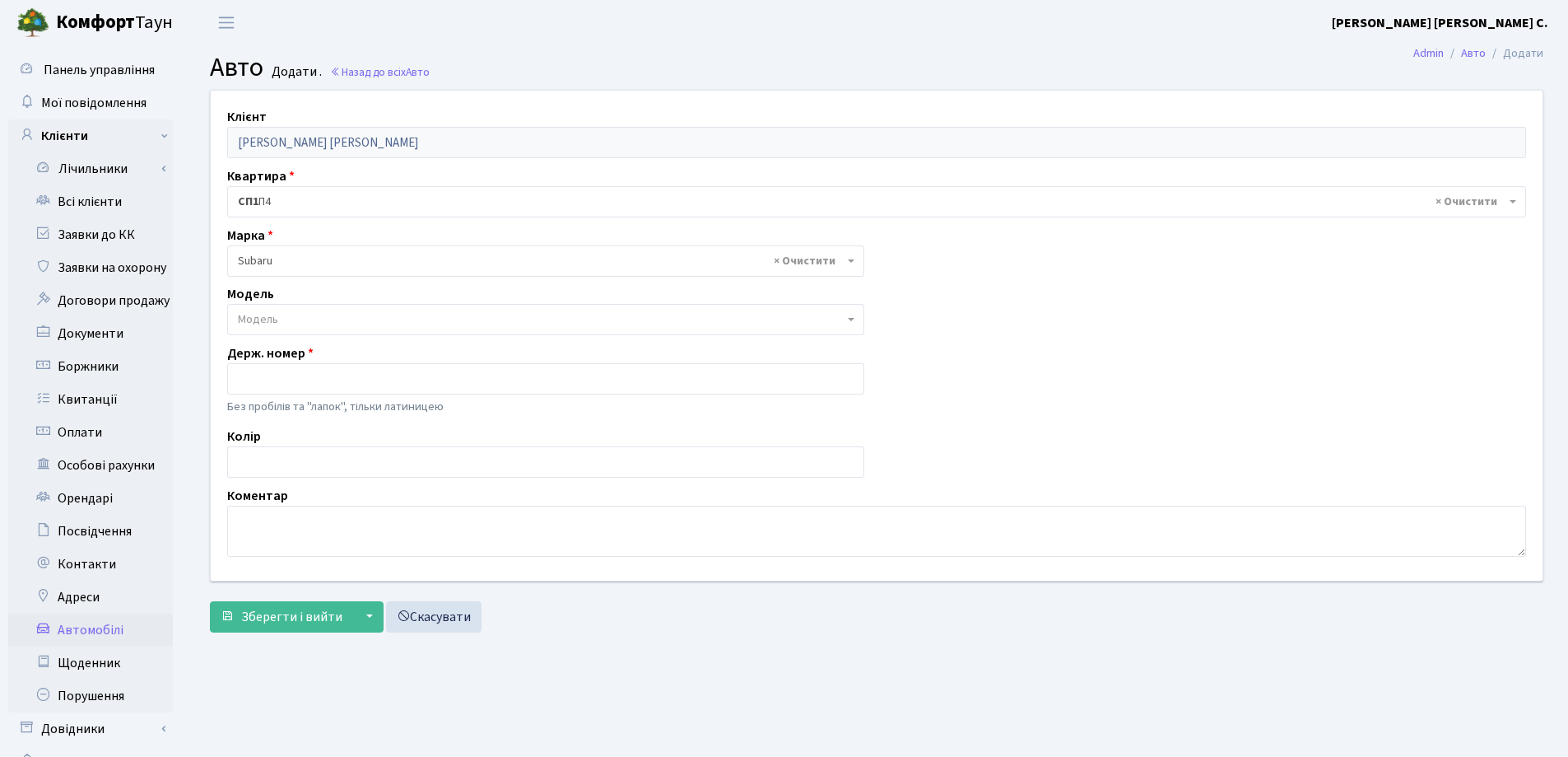
click at [376, 313] on span "Модель" at bounding box center [540, 319] width 606 height 16
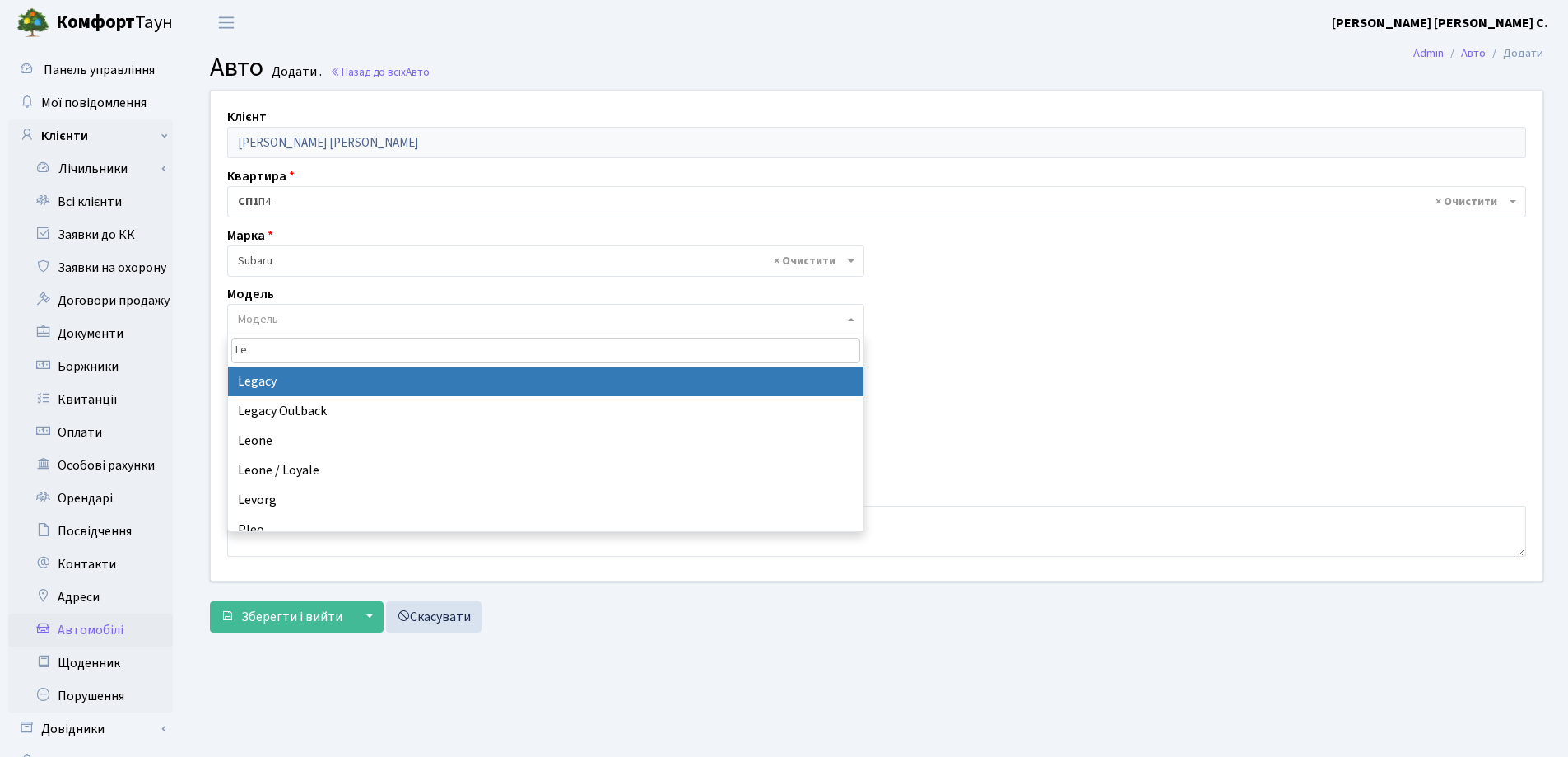
type input "Le"
select select "2171"
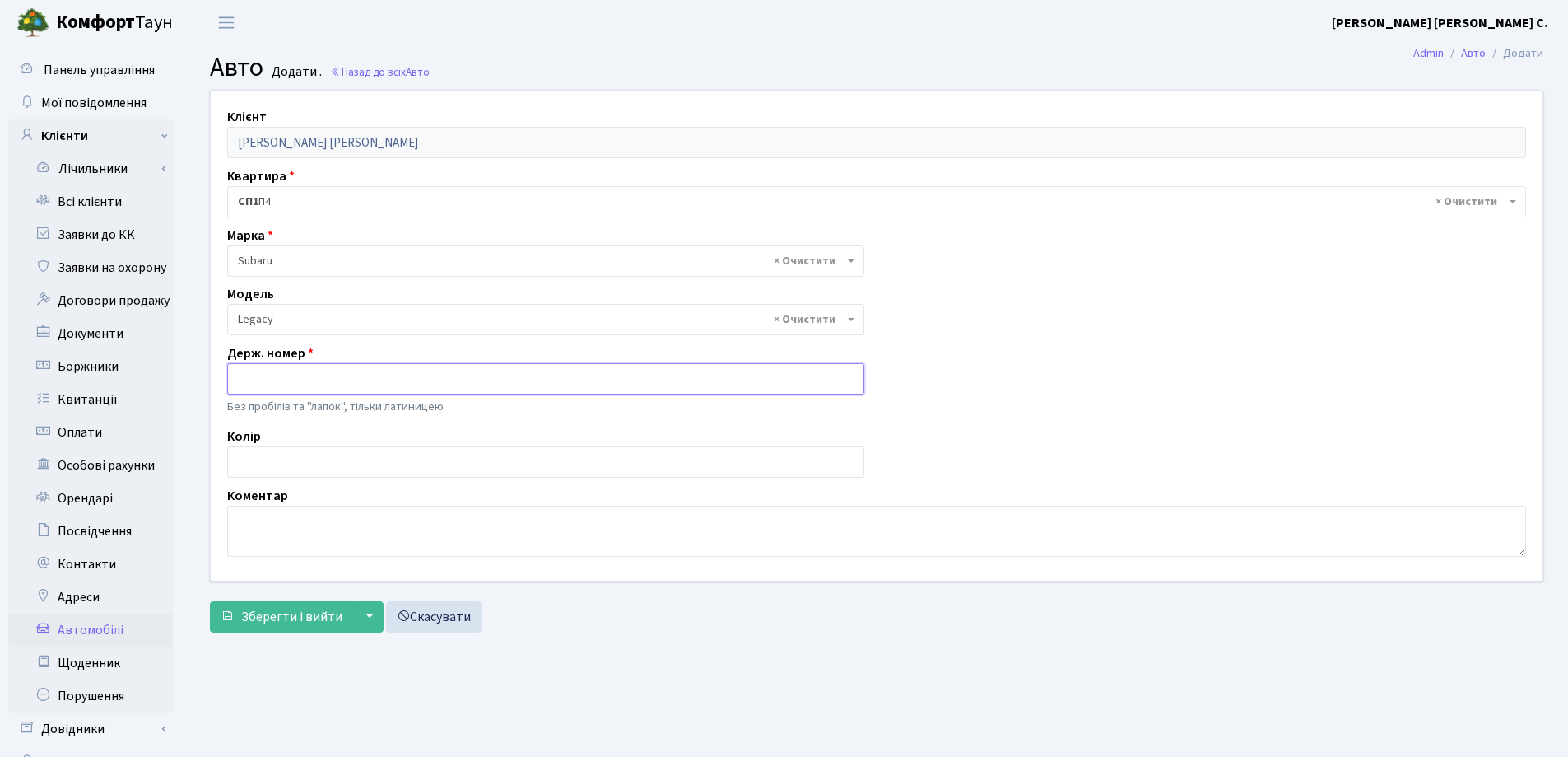
click at [360, 376] on input "text" at bounding box center [546, 378] width 637 height 31
type input "KA1710MB"
click at [312, 621] on span "Зберегти і вийти" at bounding box center [292, 616] width 101 height 18
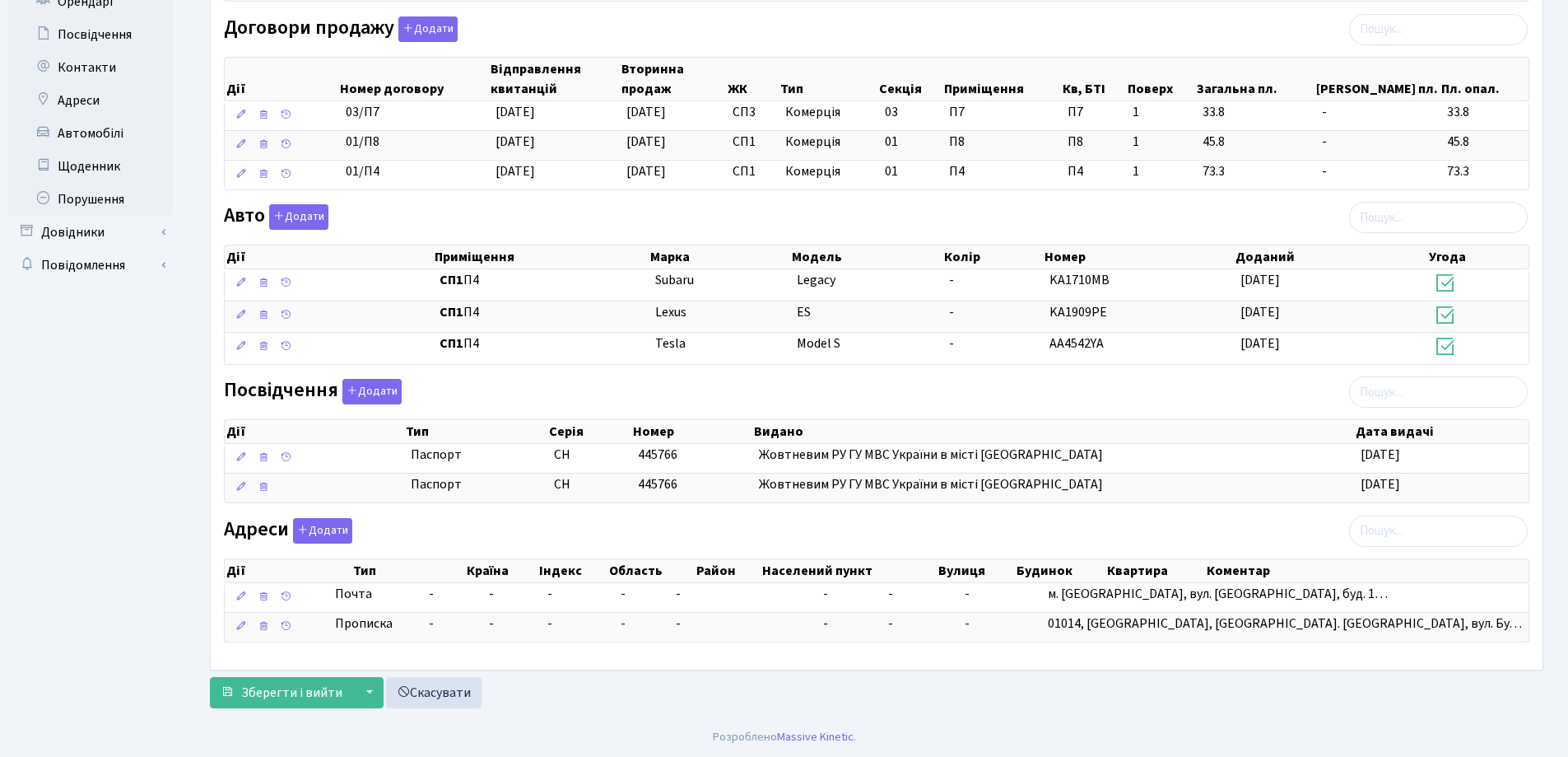
scroll to position [498, 0]
click at [311, 684] on span "Зберегти і вийти" at bounding box center [292, 691] width 101 height 18
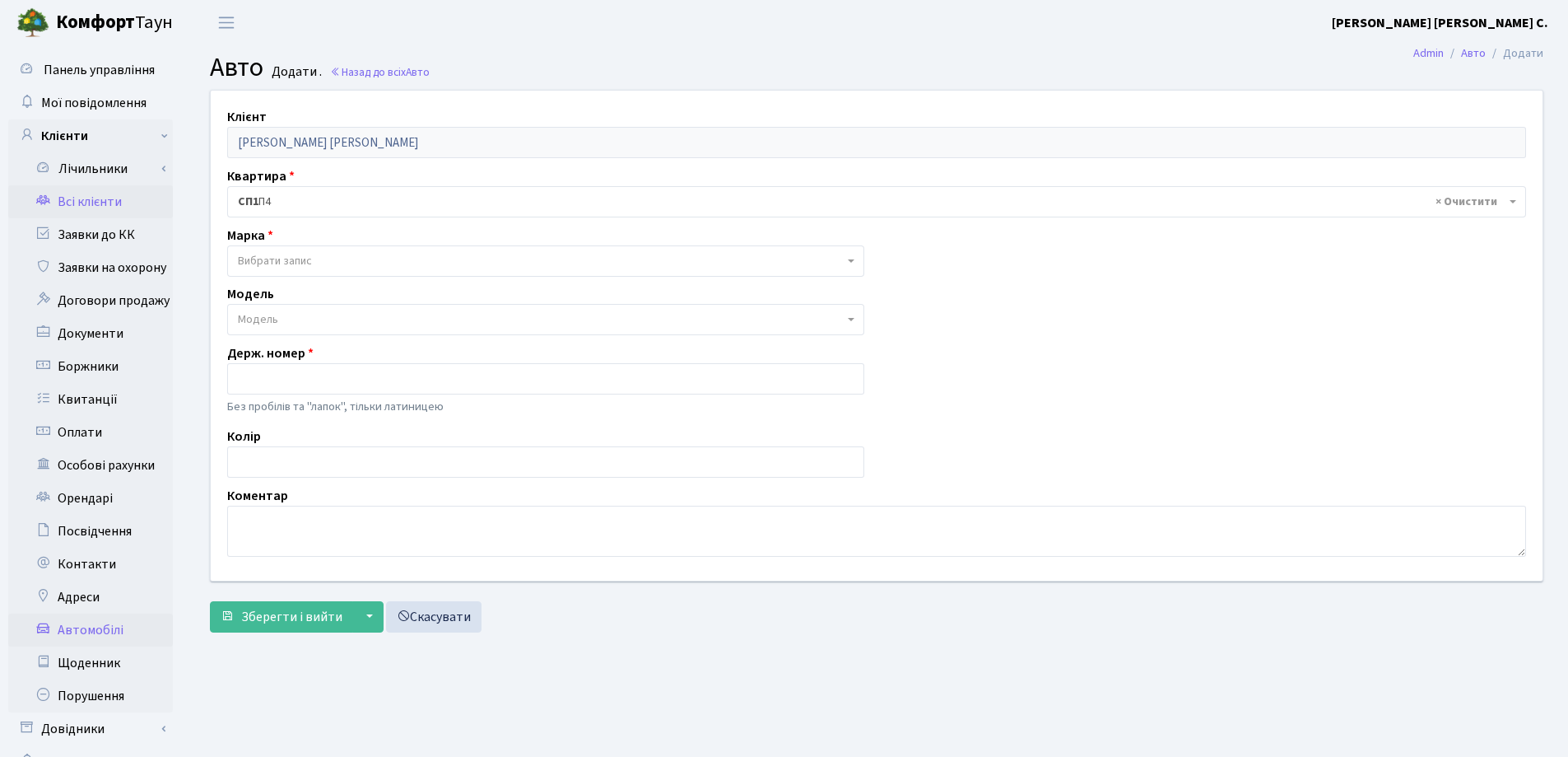
click at [105, 197] on link "Всі клієнти" at bounding box center [91, 202] width 165 height 33
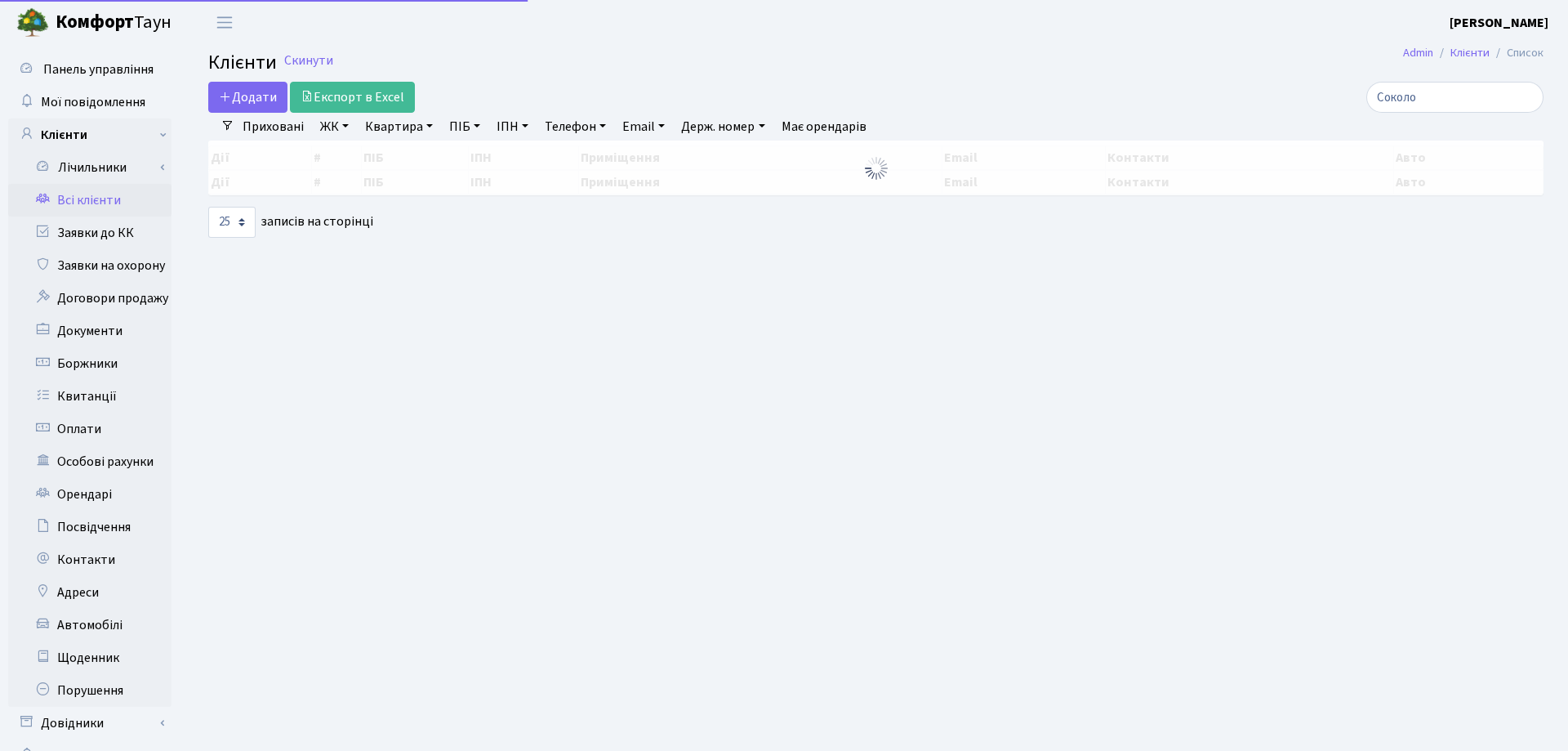
select select "25"
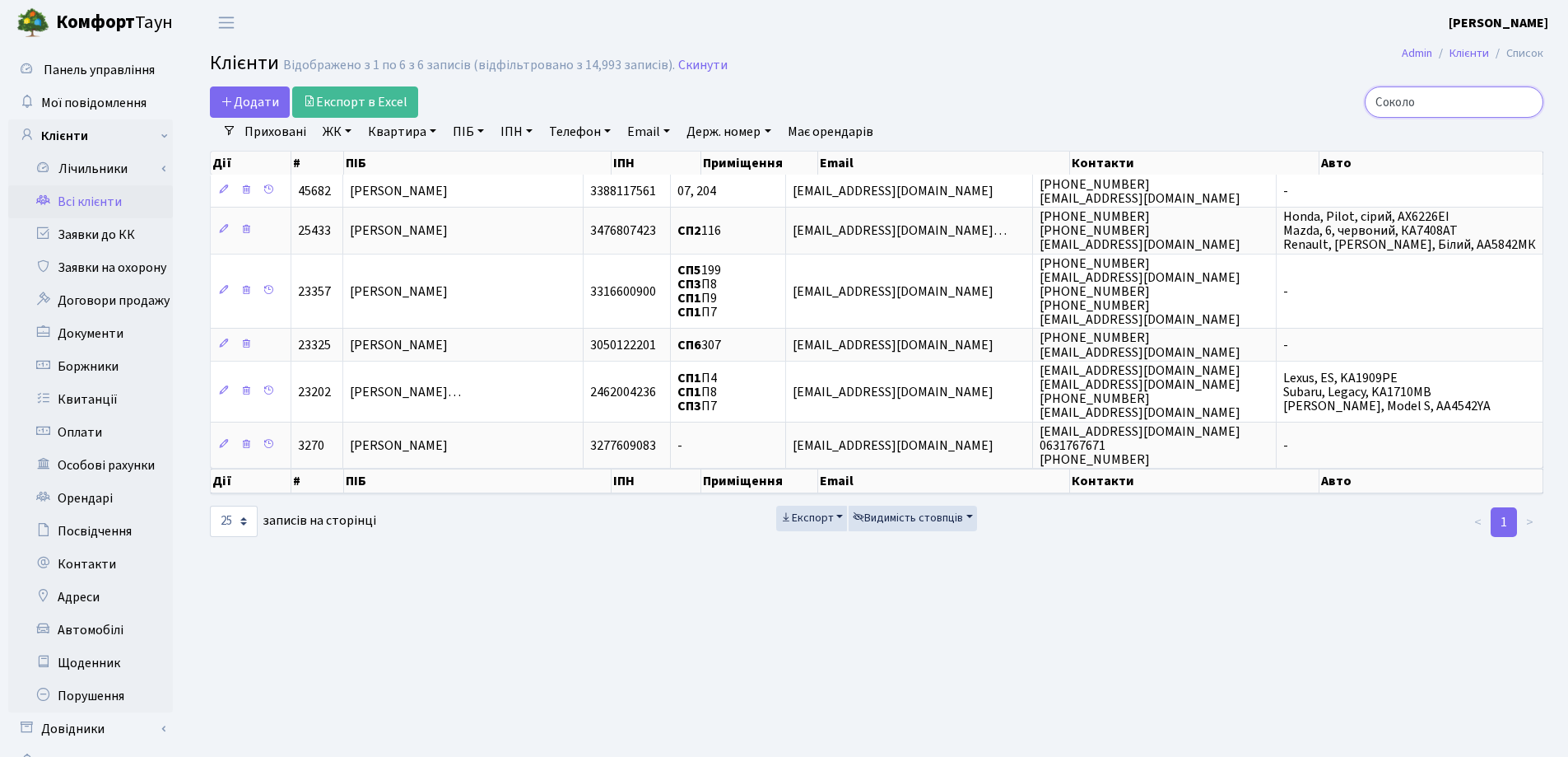
click at [1523, 102] on input "Соколо" at bounding box center [1454, 102] width 178 height 31
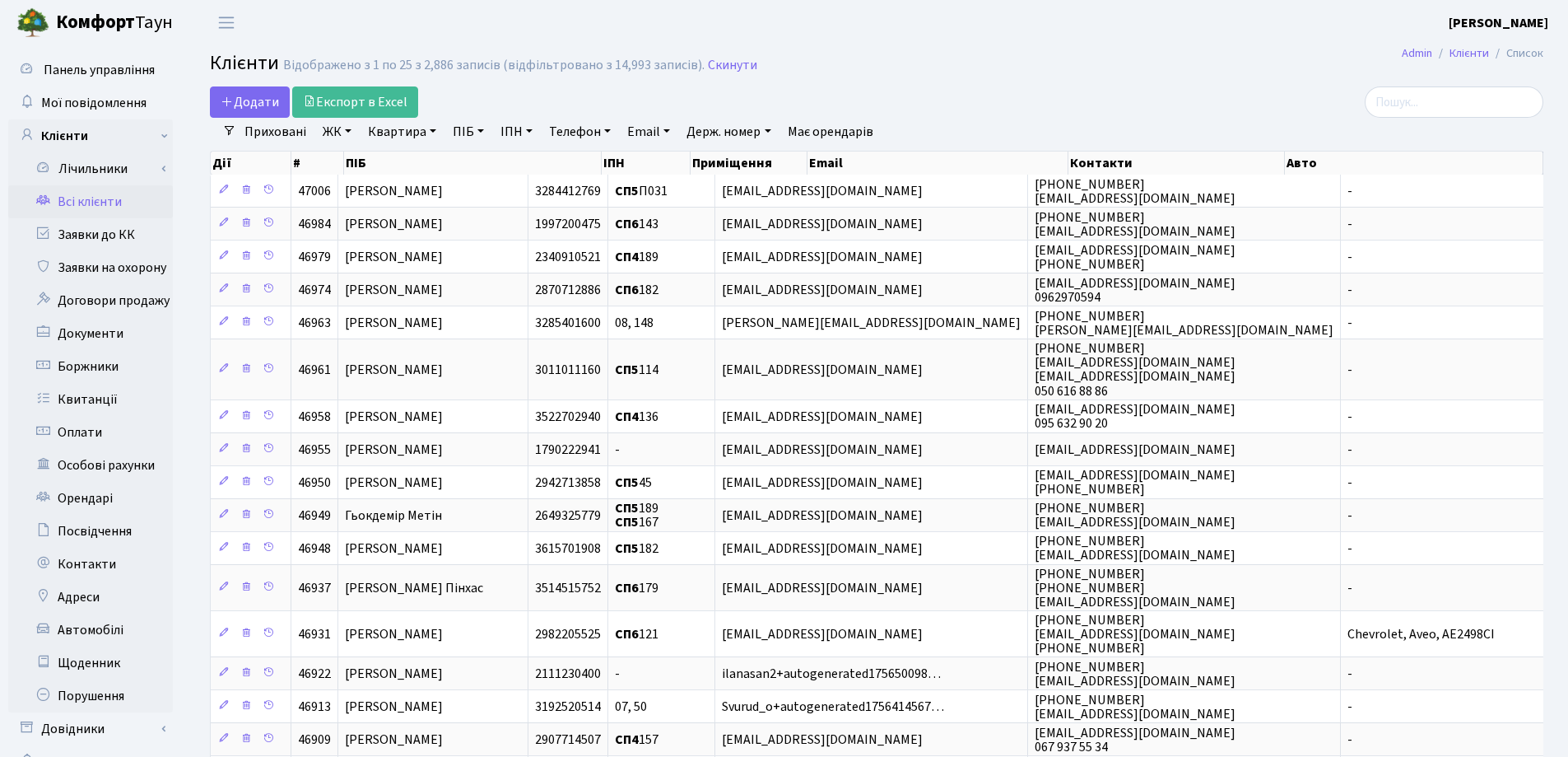
click at [431, 130] on link "Квартира" at bounding box center [401, 131] width 81 height 28
type input "159"
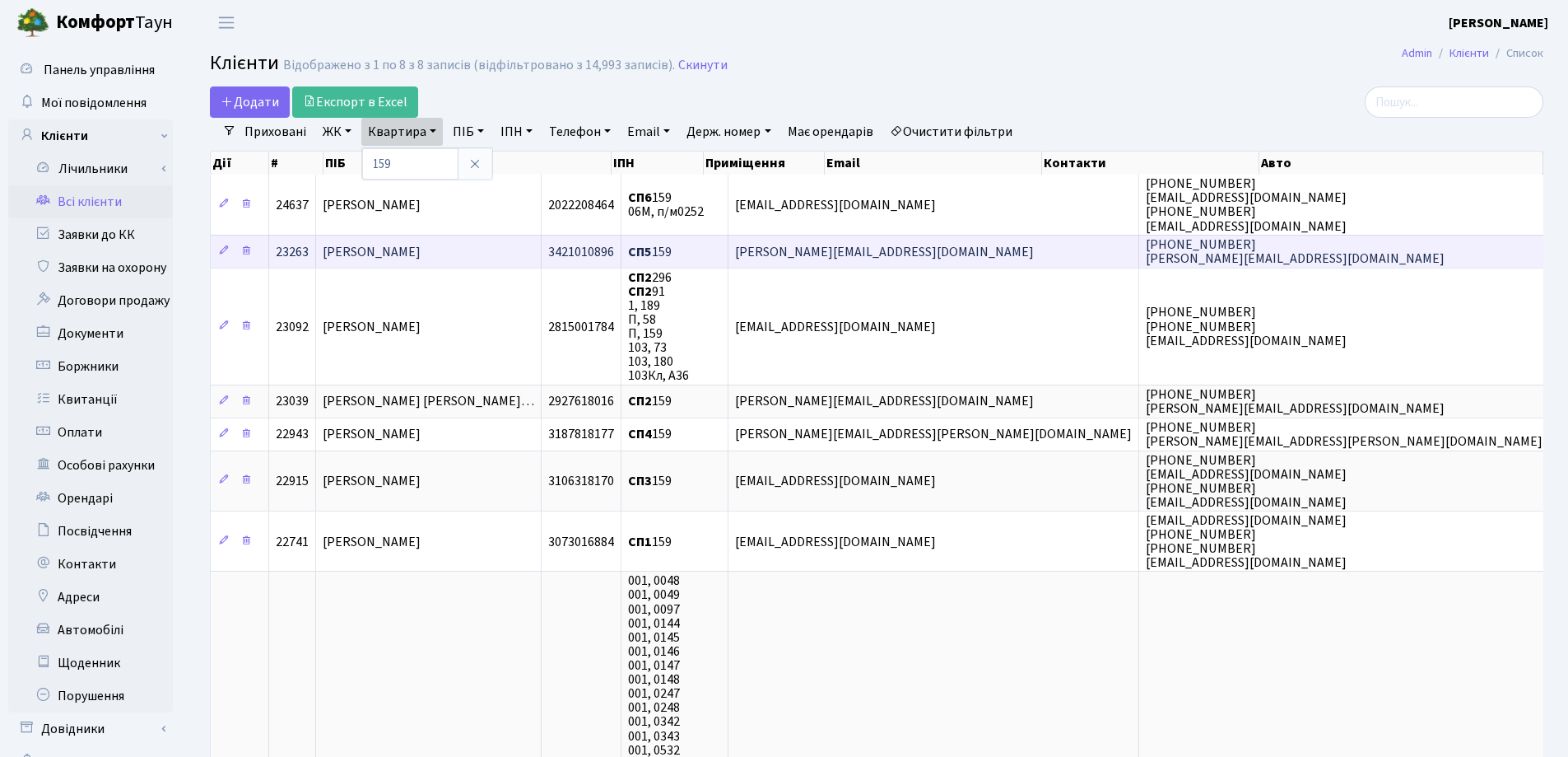
click at [504, 248] on td "[PERSON_NAME]" at bounding box center [428, 251] width 226 height 33
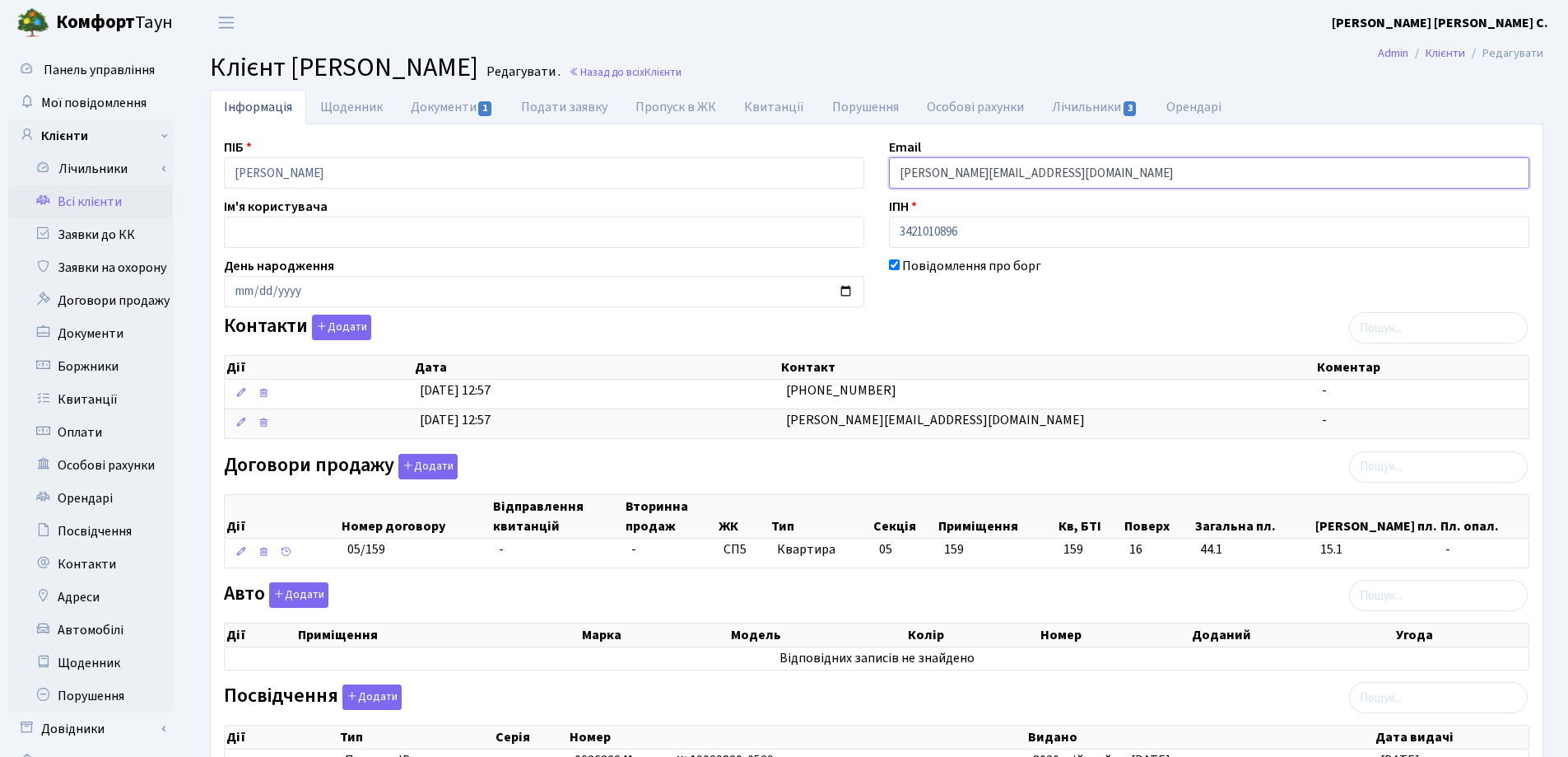
click at [1063, 171] on input "[PERSON_NAME][EMAIL_ADDRESS][DOMAIN_NAME]" at bounding box center [1209, 173] width 640 height 31
type input "p"
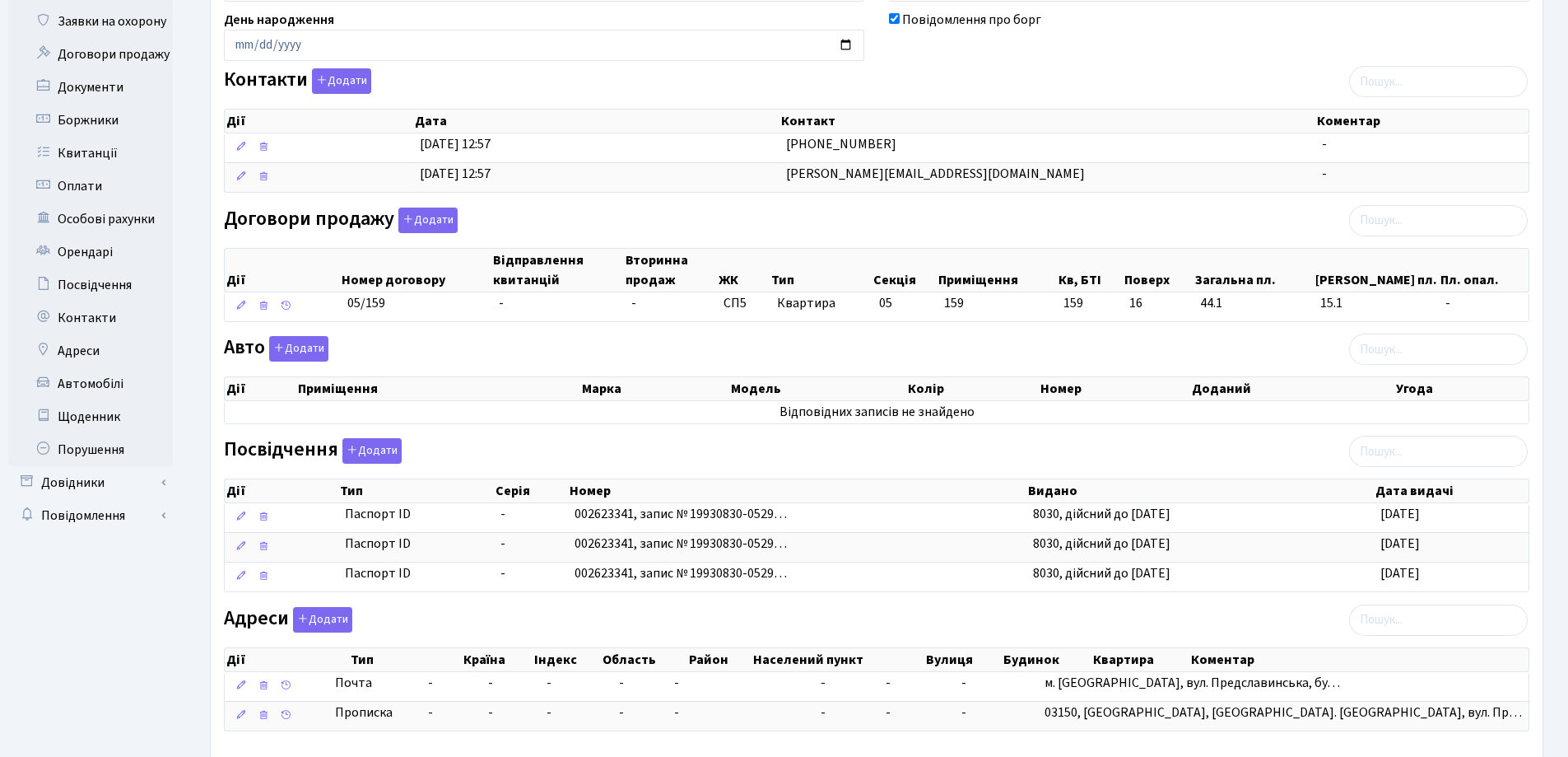
scroll to position [336, 0]
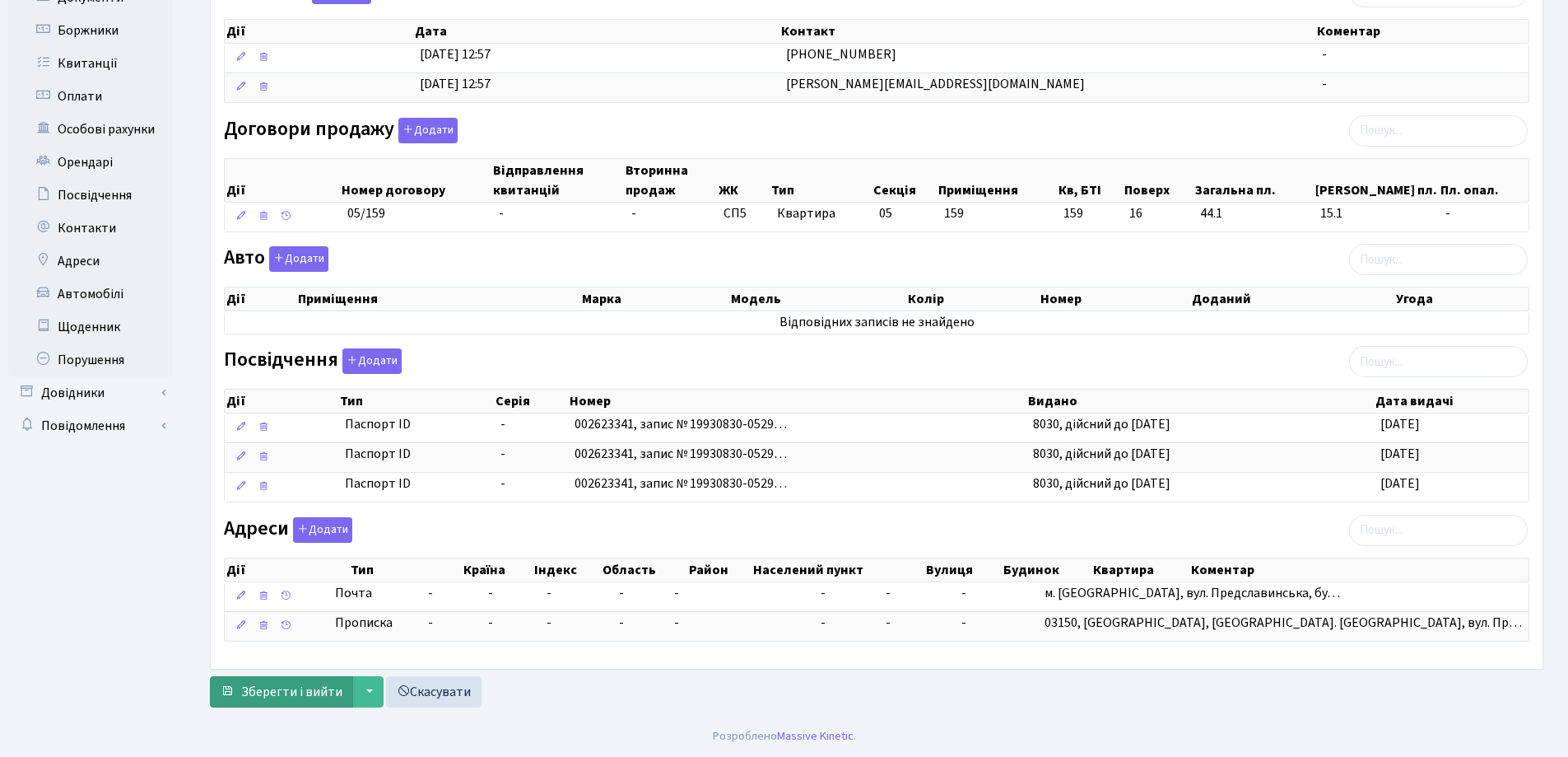
type input "[EMAIL_ADDRESS][DOMAIN_NAME]"
click at [290, 697] on span "Зберегти і вийти" at bounding box center [292, 691] width 101 height 18
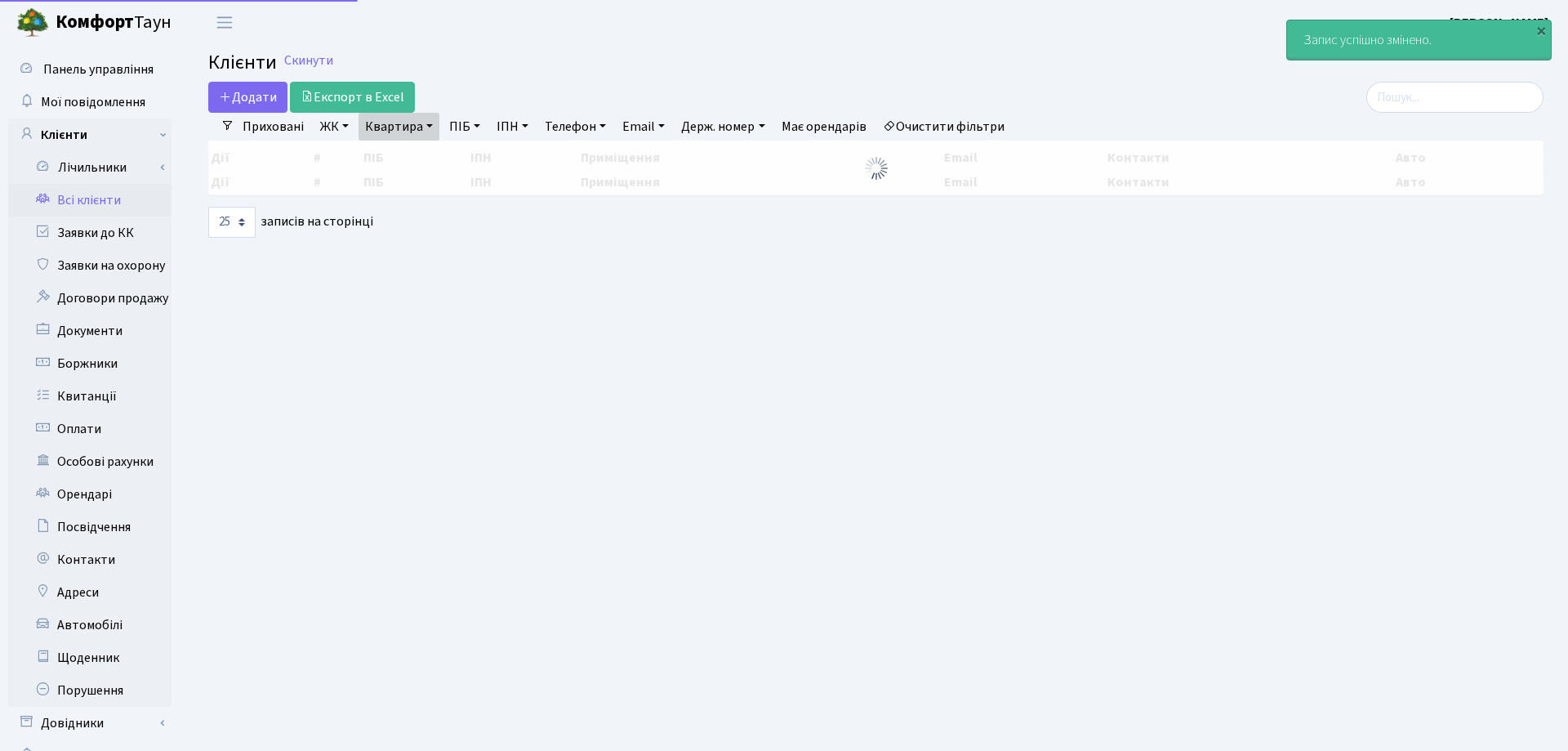
select select "25"
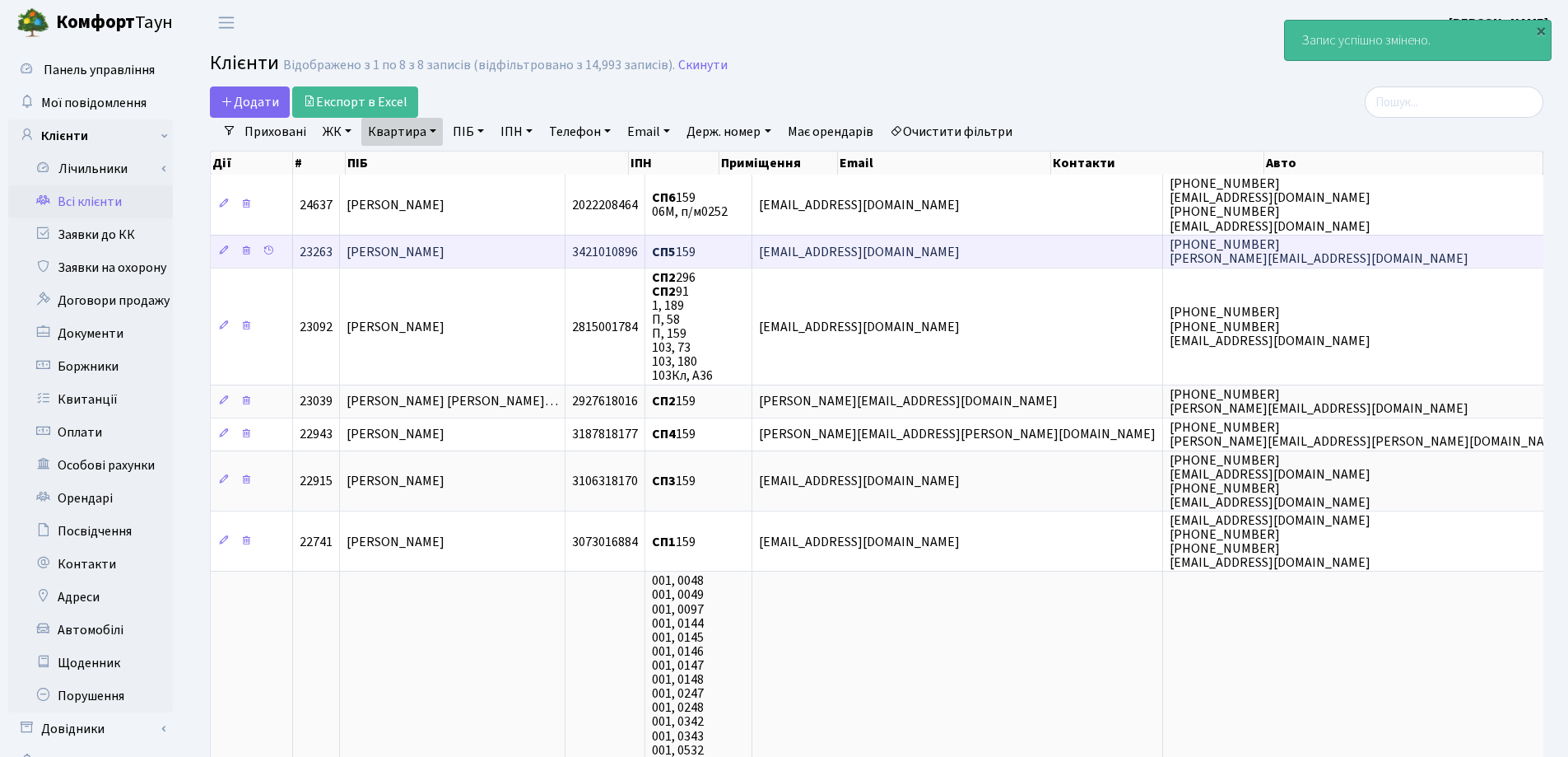
click at [536, 245] on td "[PERSON_NAME]" at bounding box center [452, 251] width 226 height 33
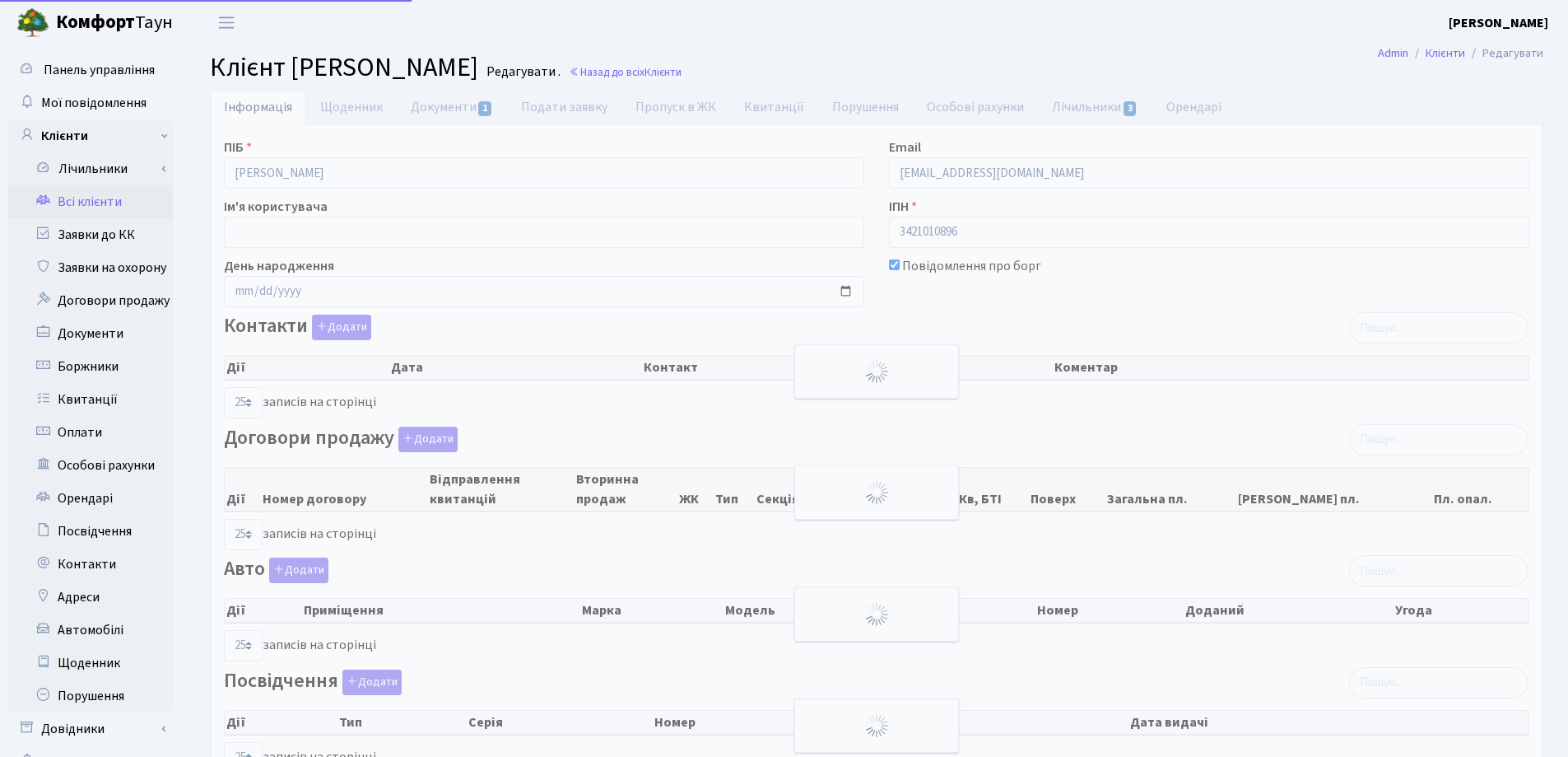
select select "25"
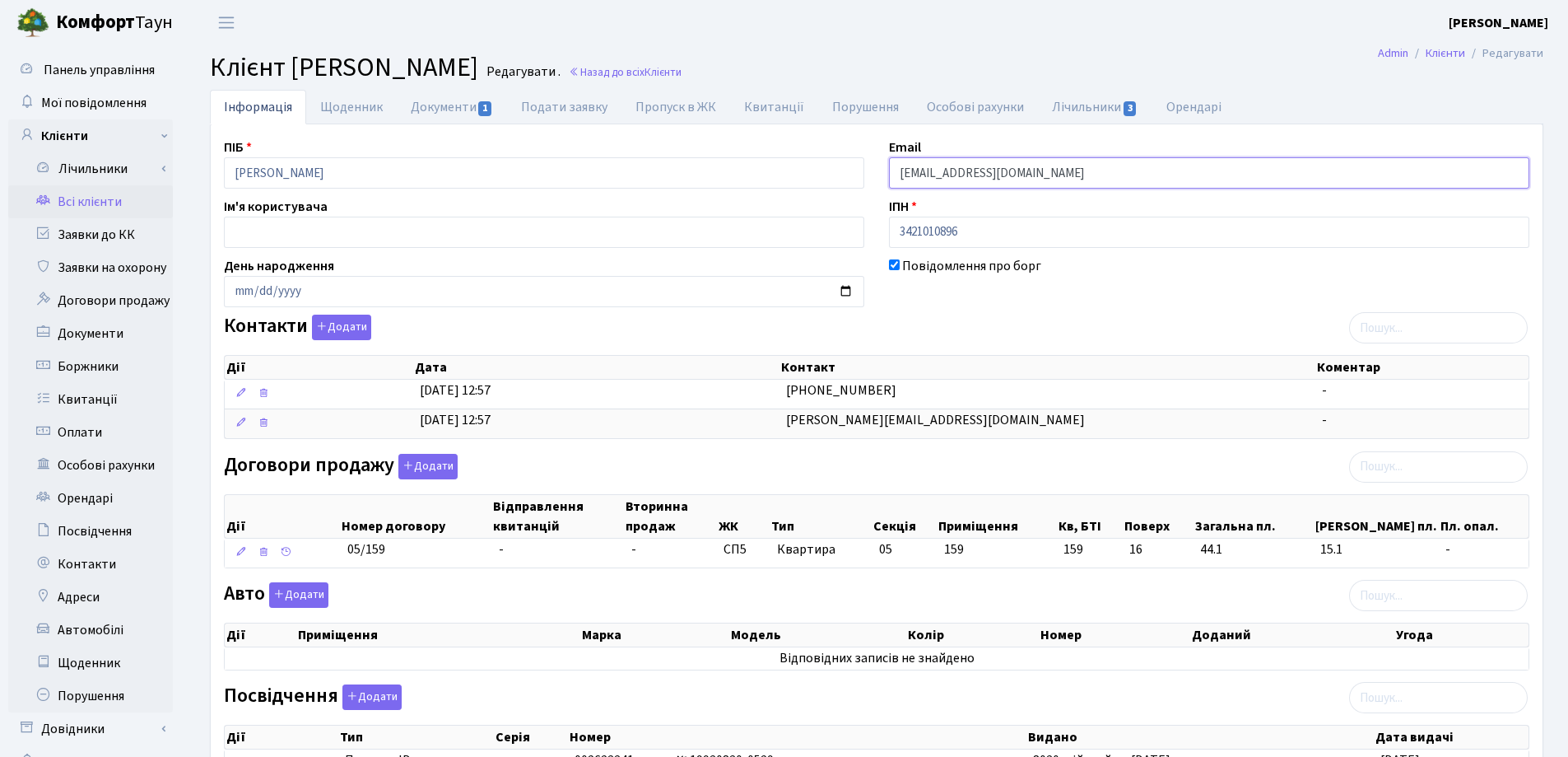
drag, startPoint x: 1064, startPoint y: 179, endPoint x: 863, endPoint y: 181, distance: 201.0
click at [863, 181] on div "ПІБ Дейнега Павло Михайлович Email elena43@gmail.com Ім'я користувача ІПН 34210…" at bounding box center [877, 564] width 1330 height 854
click at [429, 106] on link "Документи 1" at bounding box center [451, 106] width 111 height 33
select select "25"
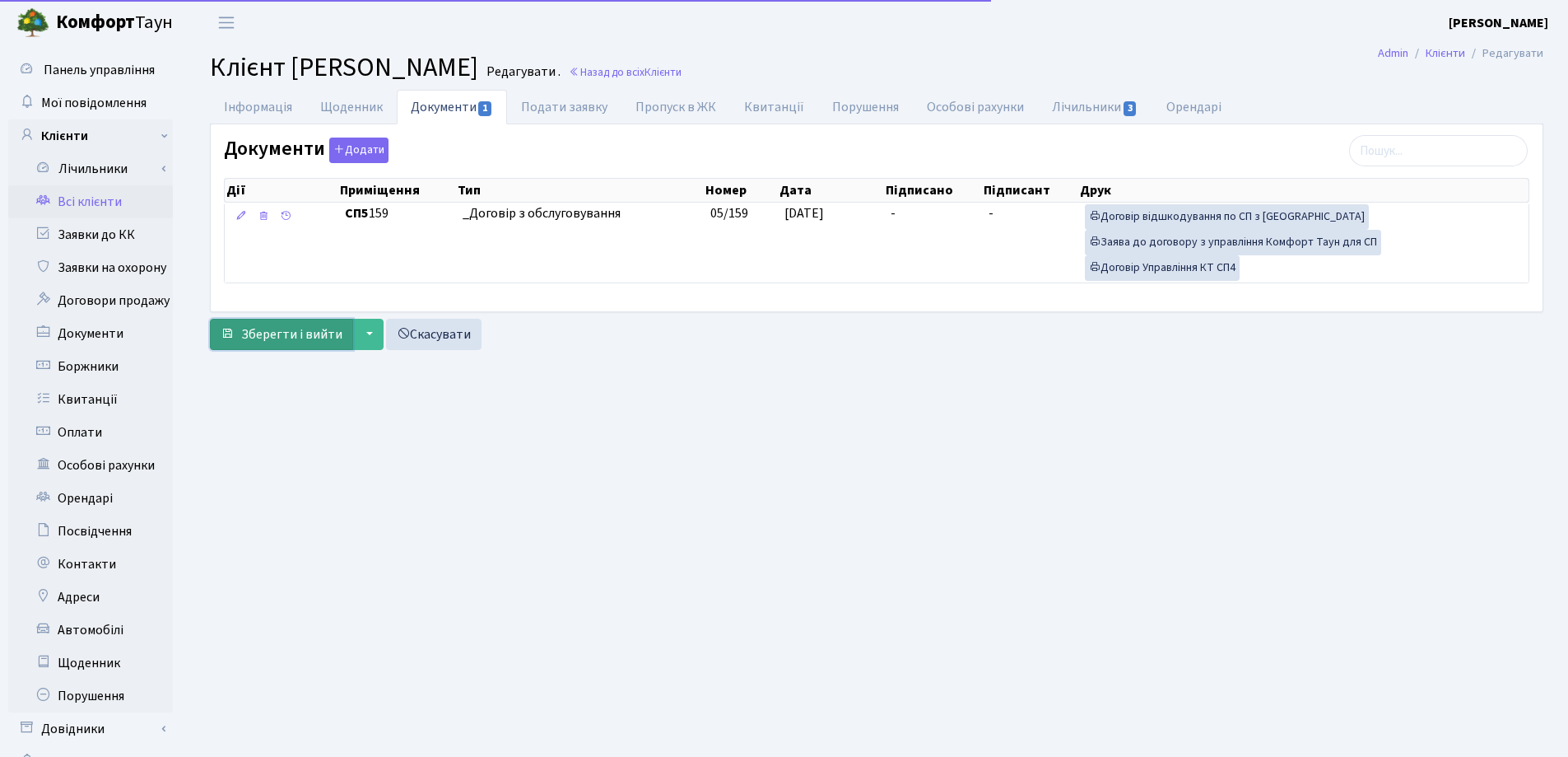
click at [296, 335] on span "Зберегти і вийти" at bounding box center [292, 334] width 101 height 18
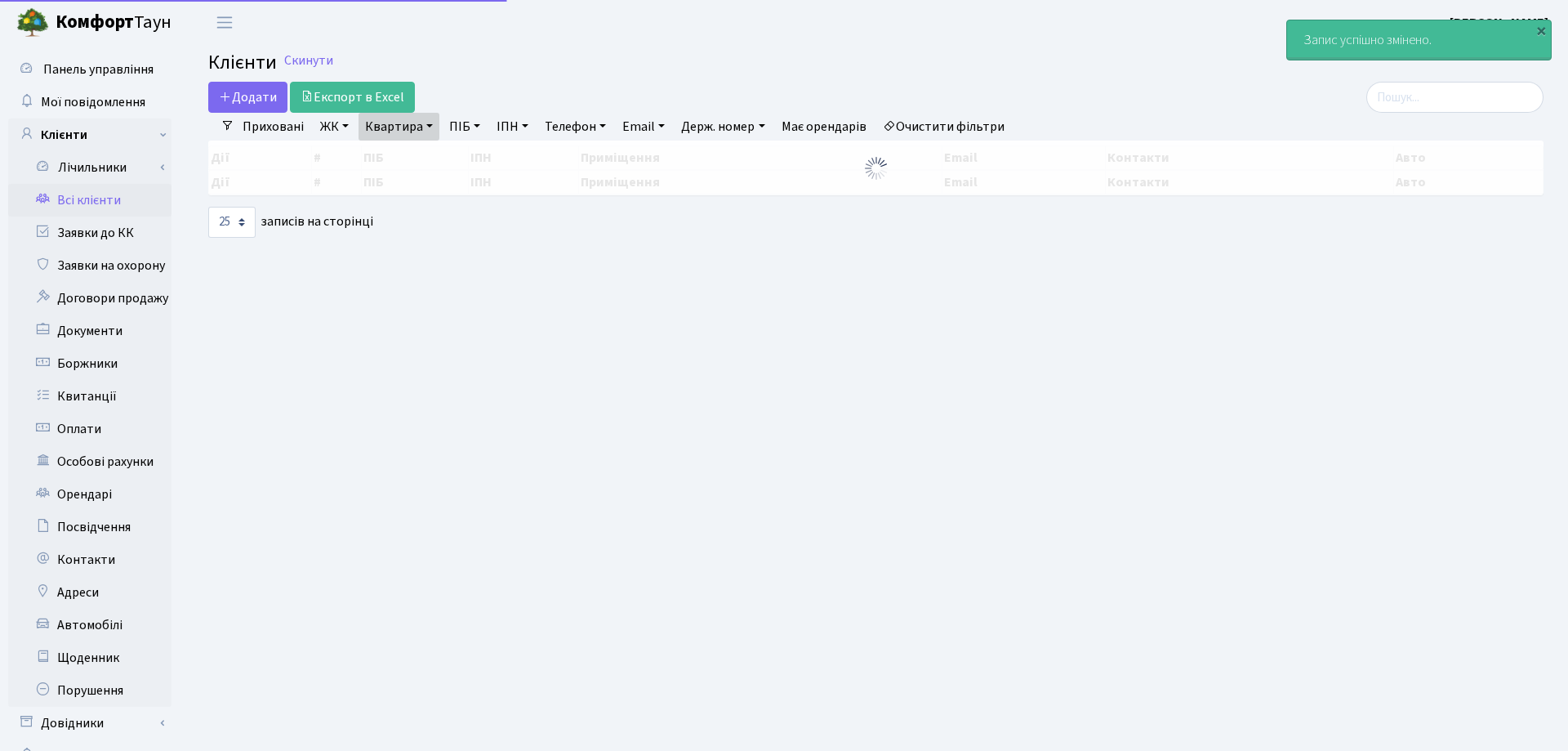
select select "25"
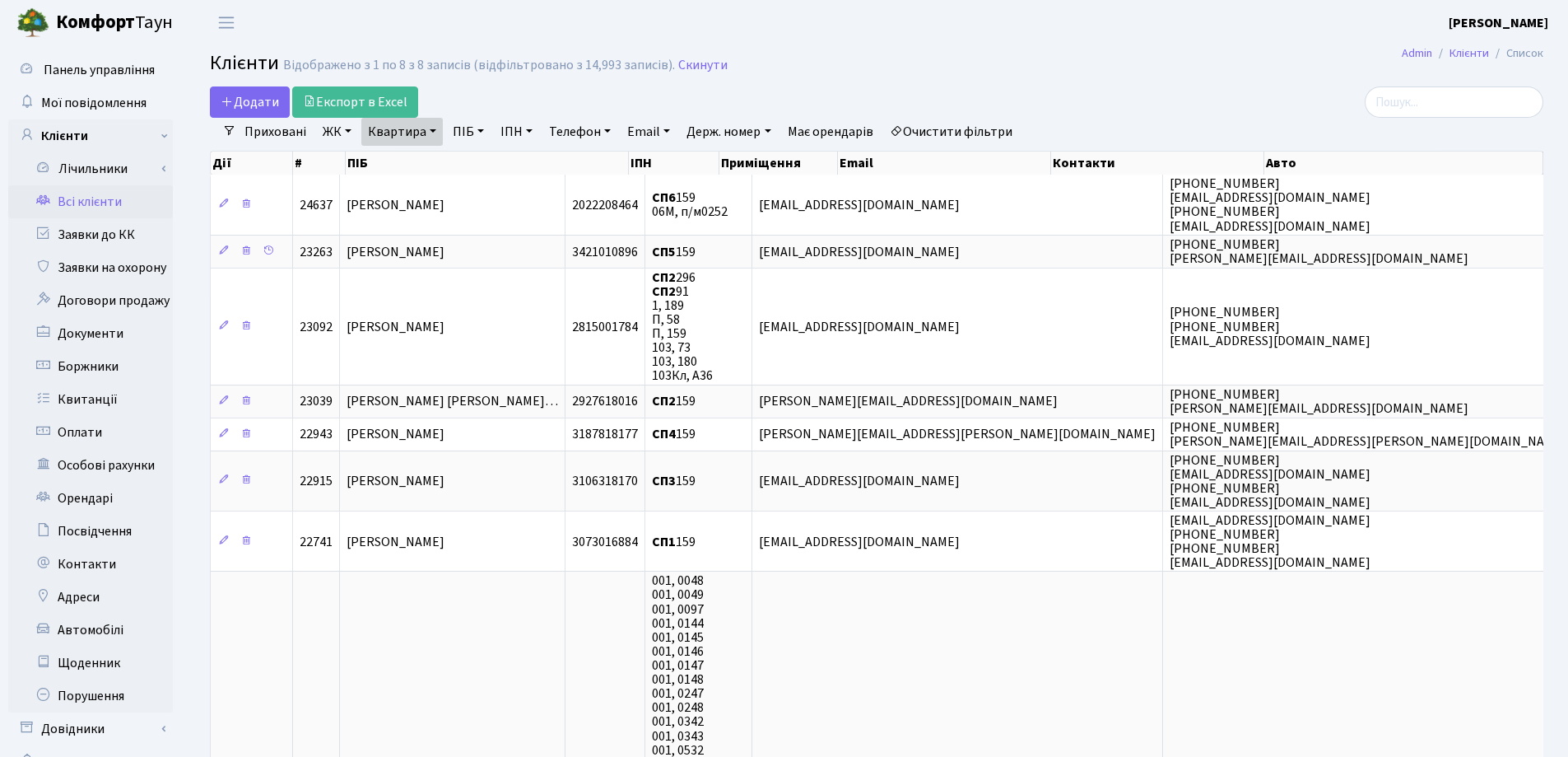
click at [432, 136] on link "Квартира" at bounding box center [401, 131] width 81 height 28
click at [433, 167] on input "159" at bounding box center [410, 164] width 96 height 31
type input "1"
type input "207"
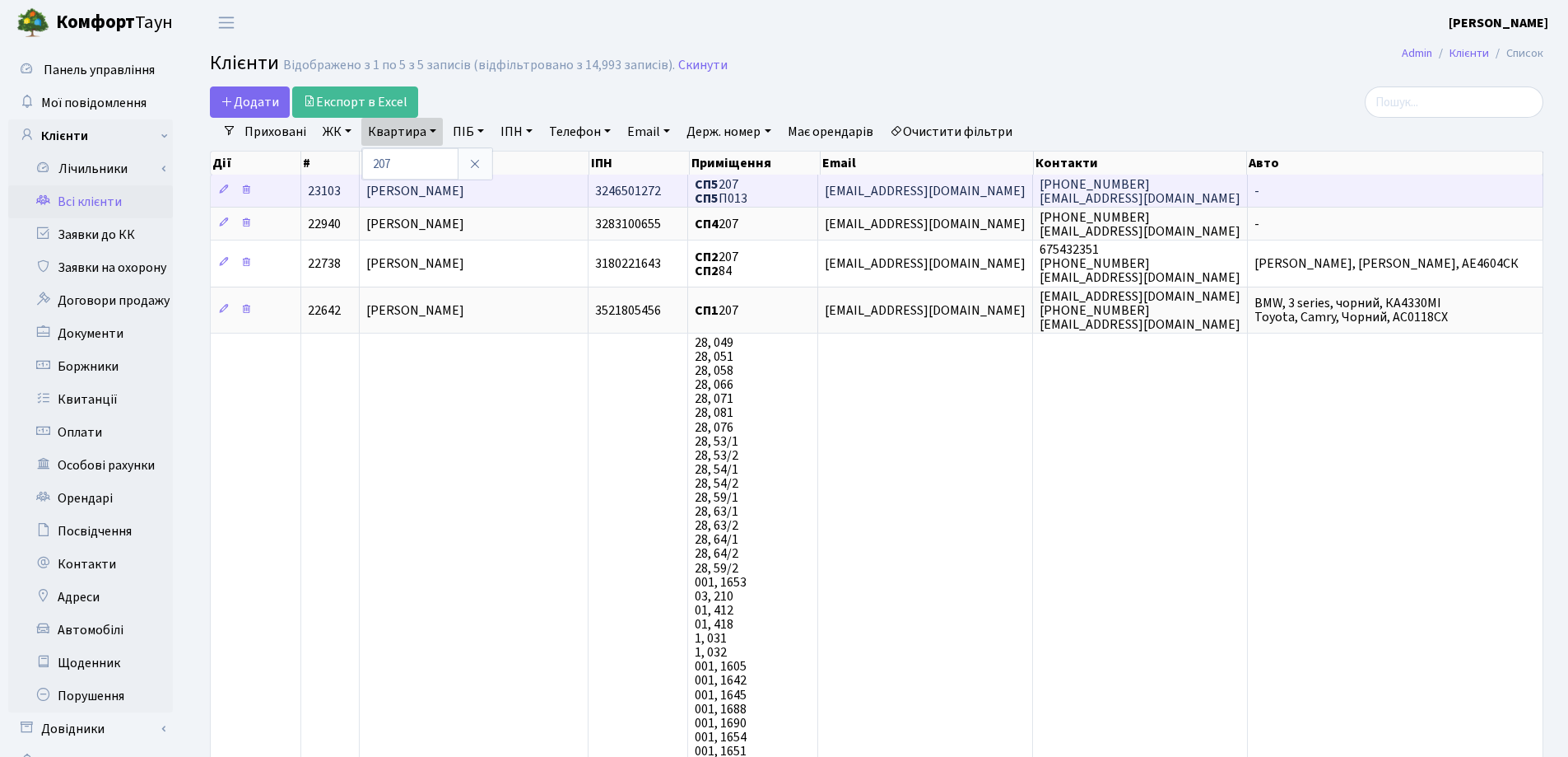
click at [540, 186] on td "Бурделя Павло Вікторович" at bounding box center [473, 190] width 229 height 32
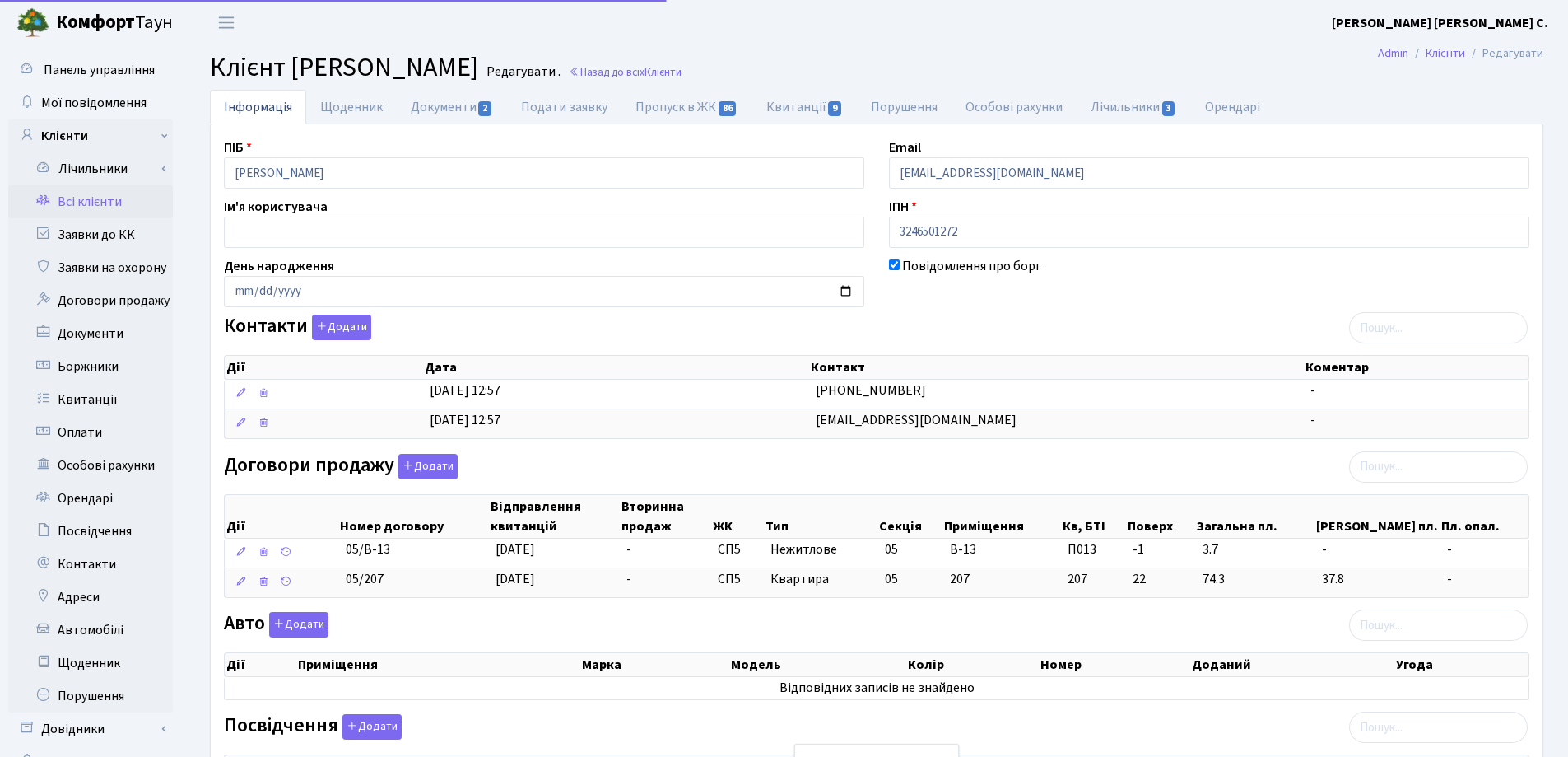
select select "25"
click at [650, 101] on link "Пропуск в ЖК 86" at bounding box center [686, 106] width 130 height 33
select select "25"
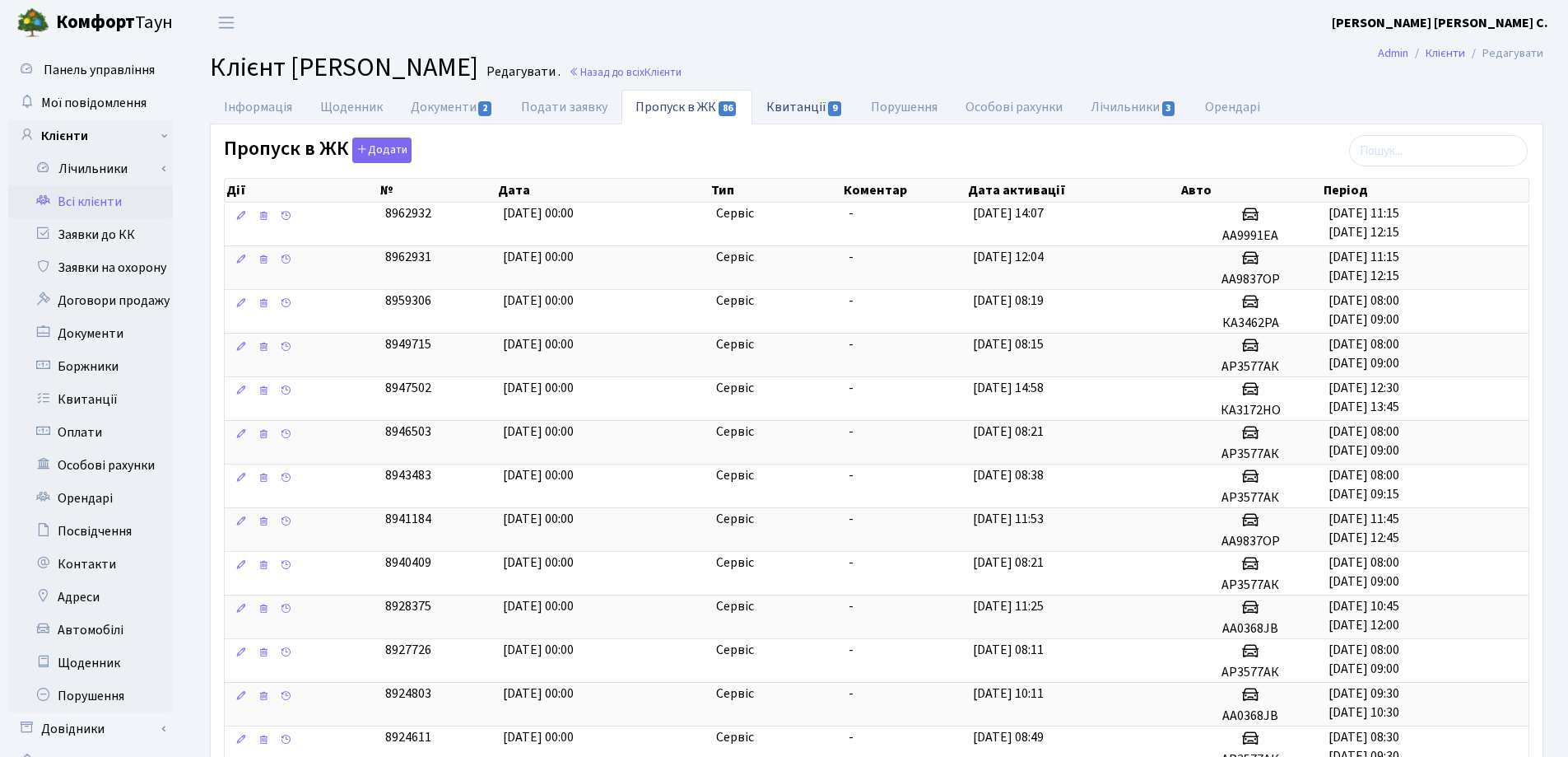
click at [794, 103] on link "Квитанції 9" at bounding box center [805, 106] width 105 height 33
select select "25"
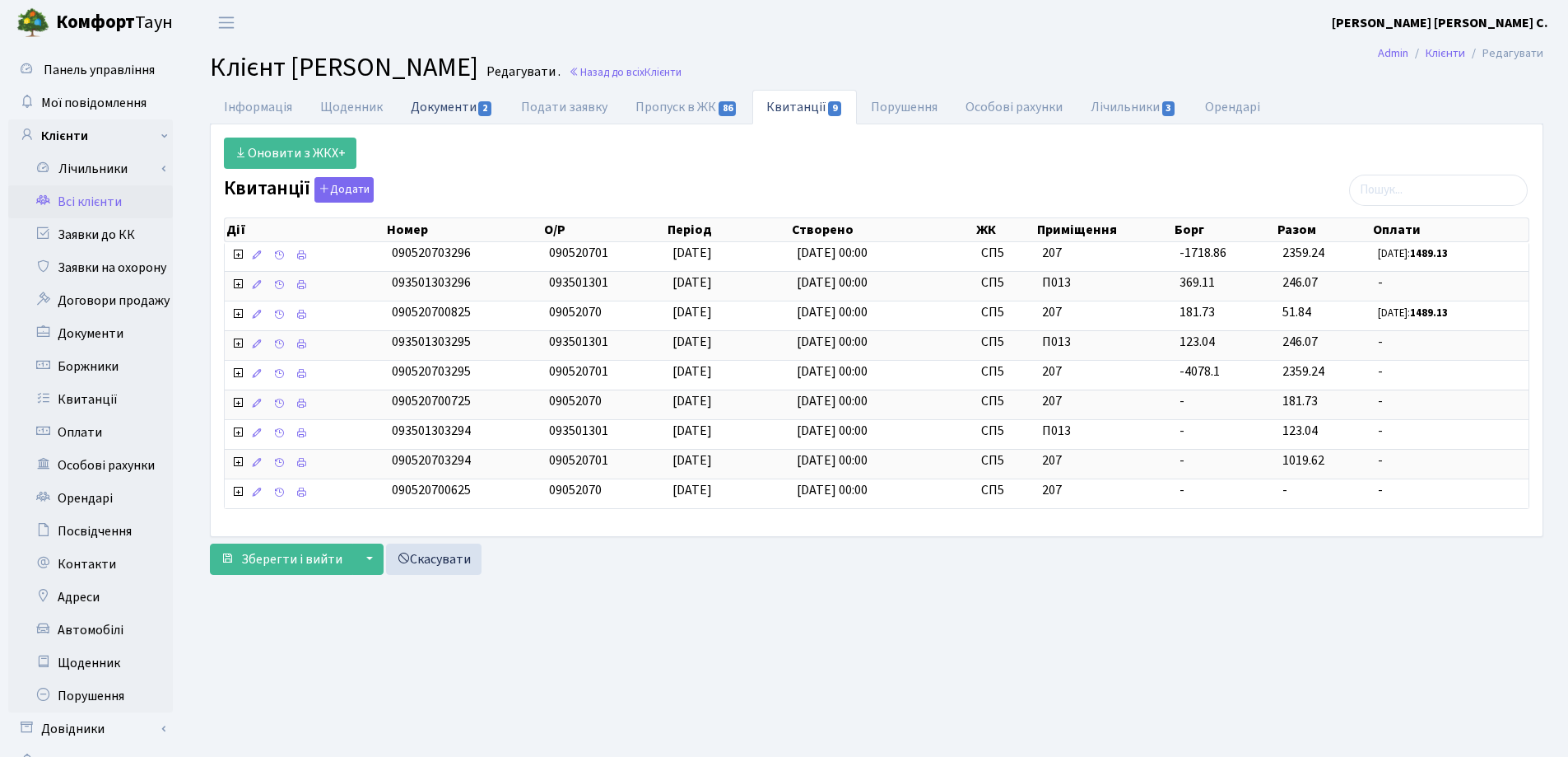
click at [431, 109] on link "Документи 2" at bounding box center [451, 106] width 111 height 33
select select "25"
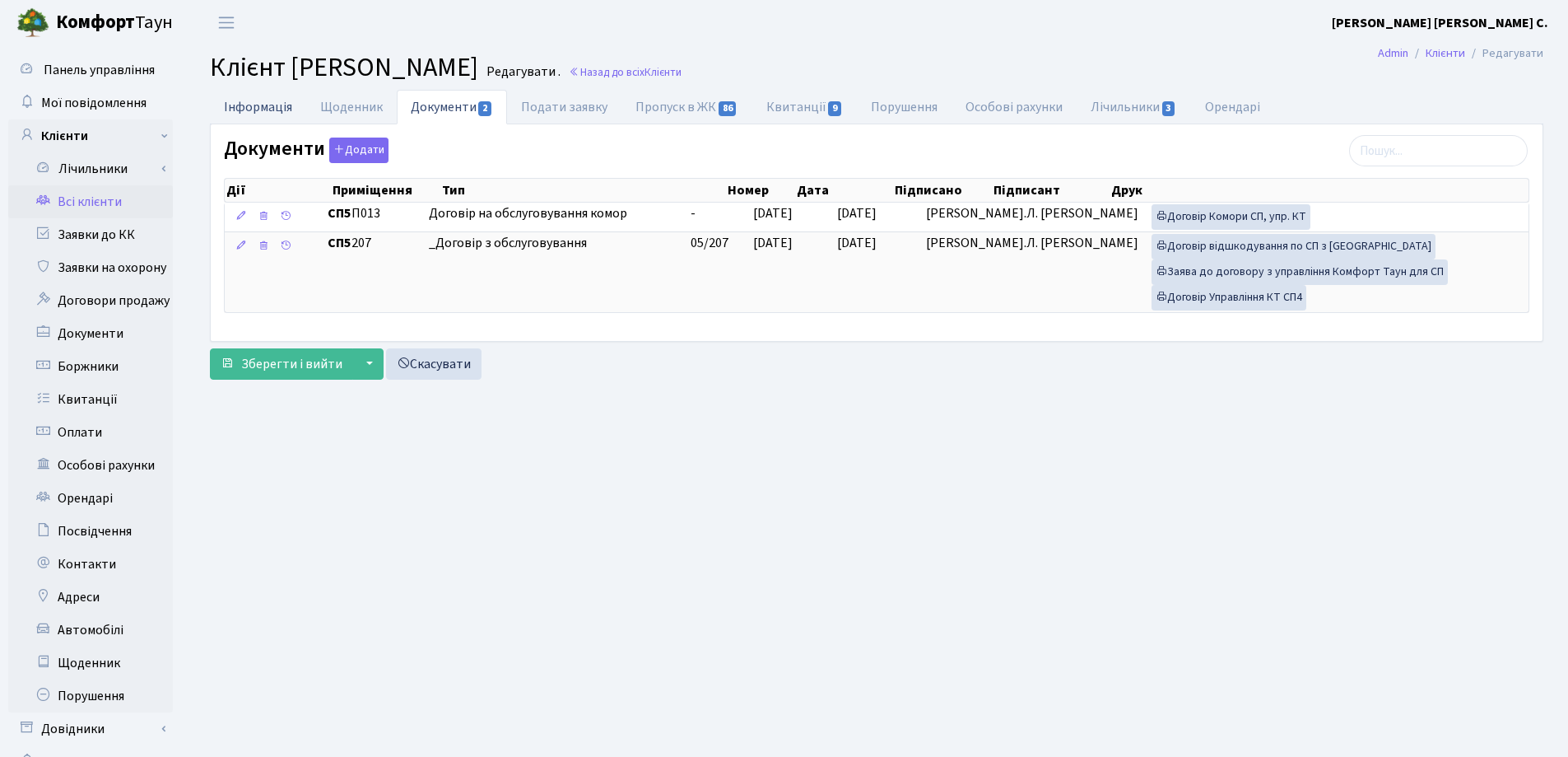
click at [238, 112] on link "Інформація" at bounding box center [258, 106] width 96 height 33
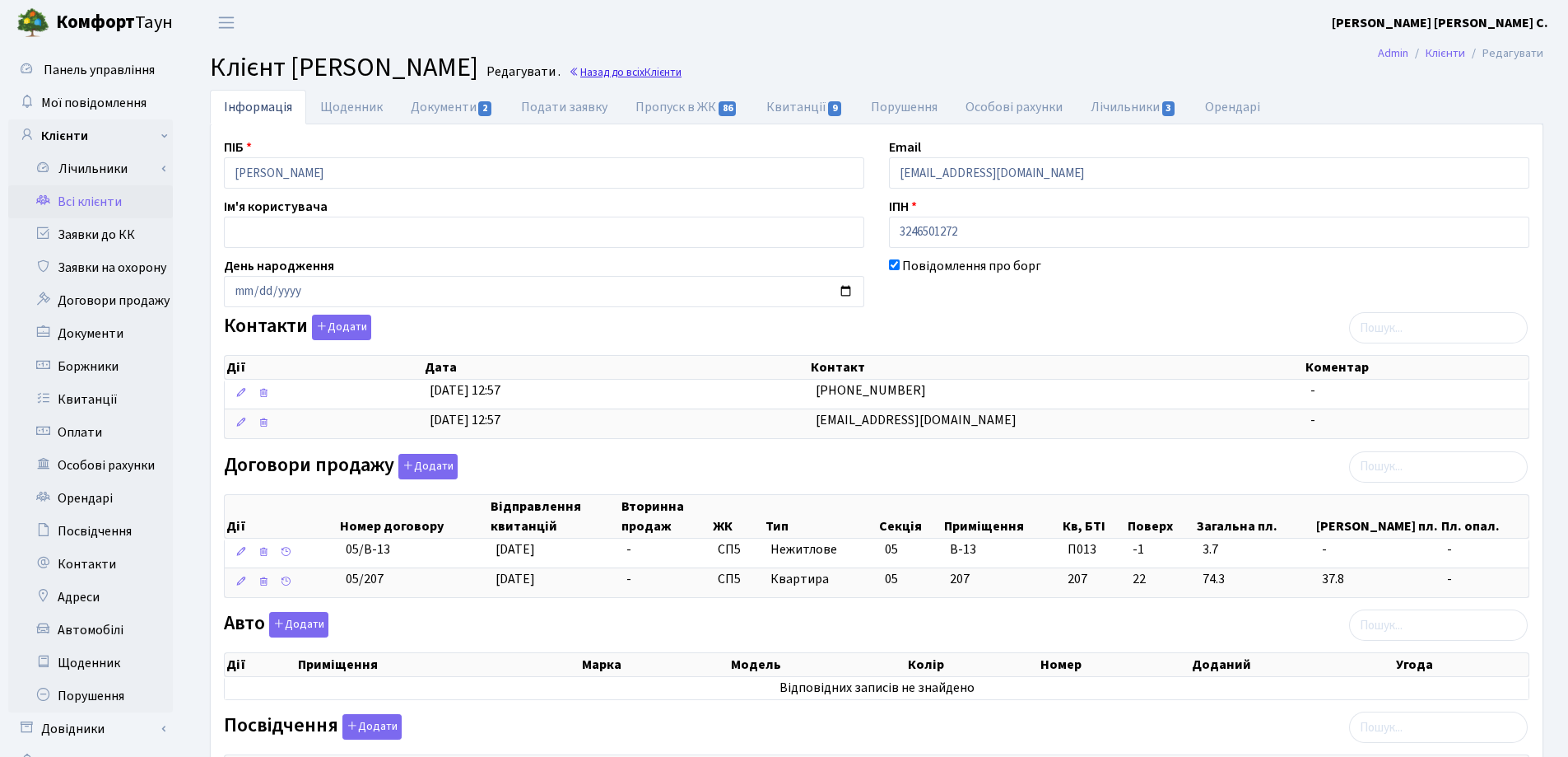
click at [681, 74] on link "Назад до всіх Клієнти" at bounding box center [624, 72] width 112 height 15
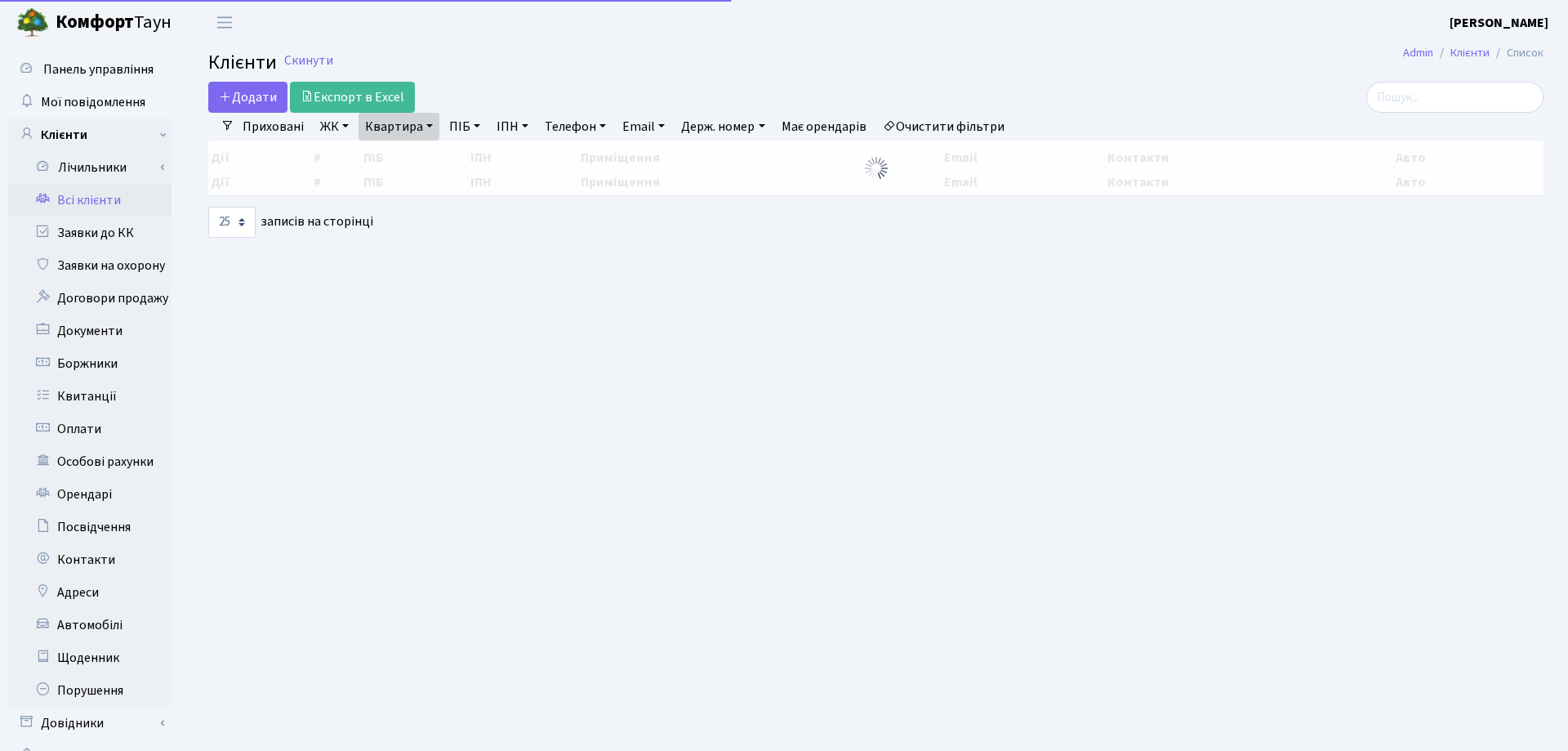
select select "25"
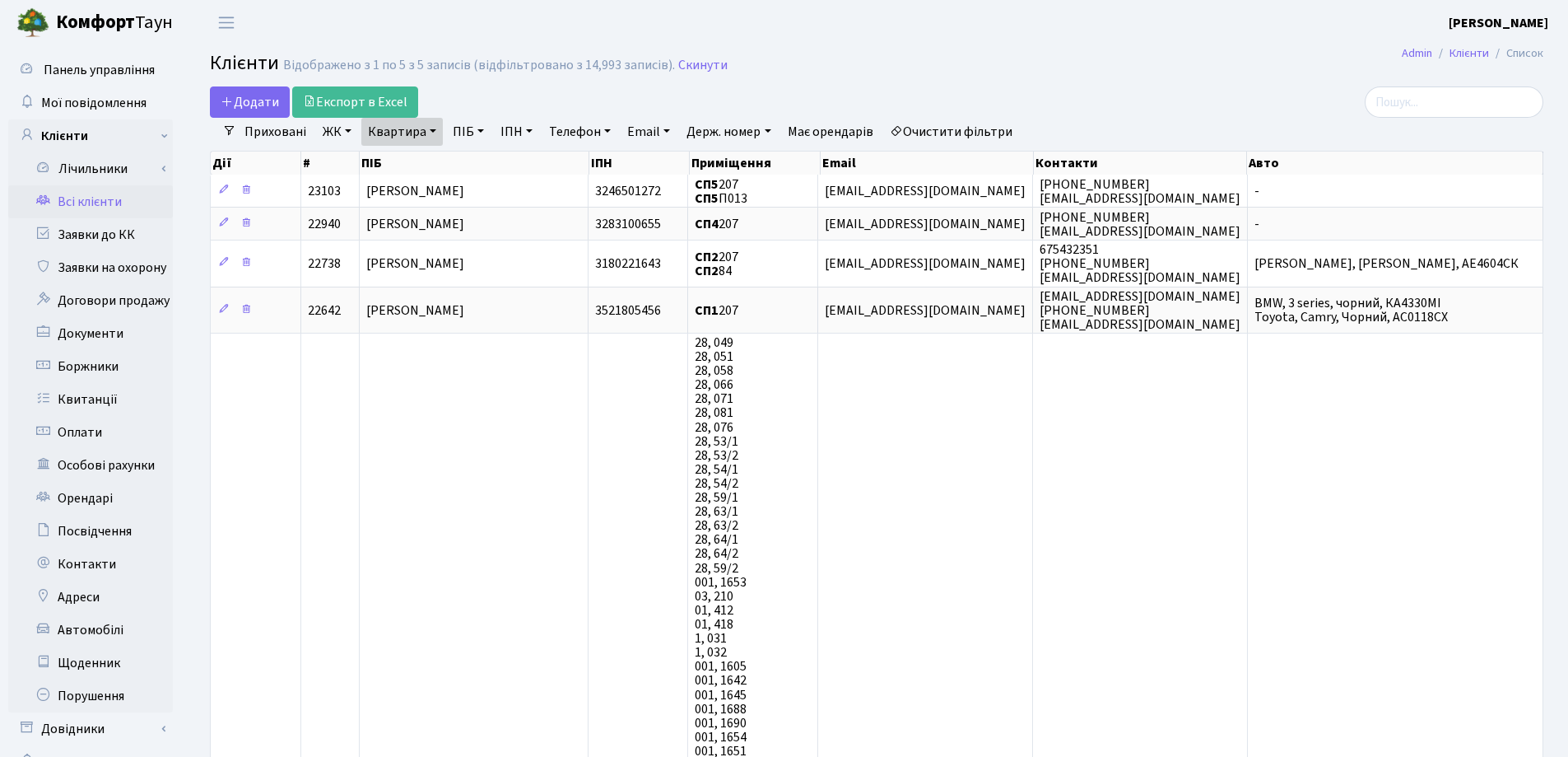
click at [435, 134] on link "Квартира" at bounding box center [401, 131] width 81 height 28
click at [478, 167] on icon at bounding box center [474, 163] width 13 height 13
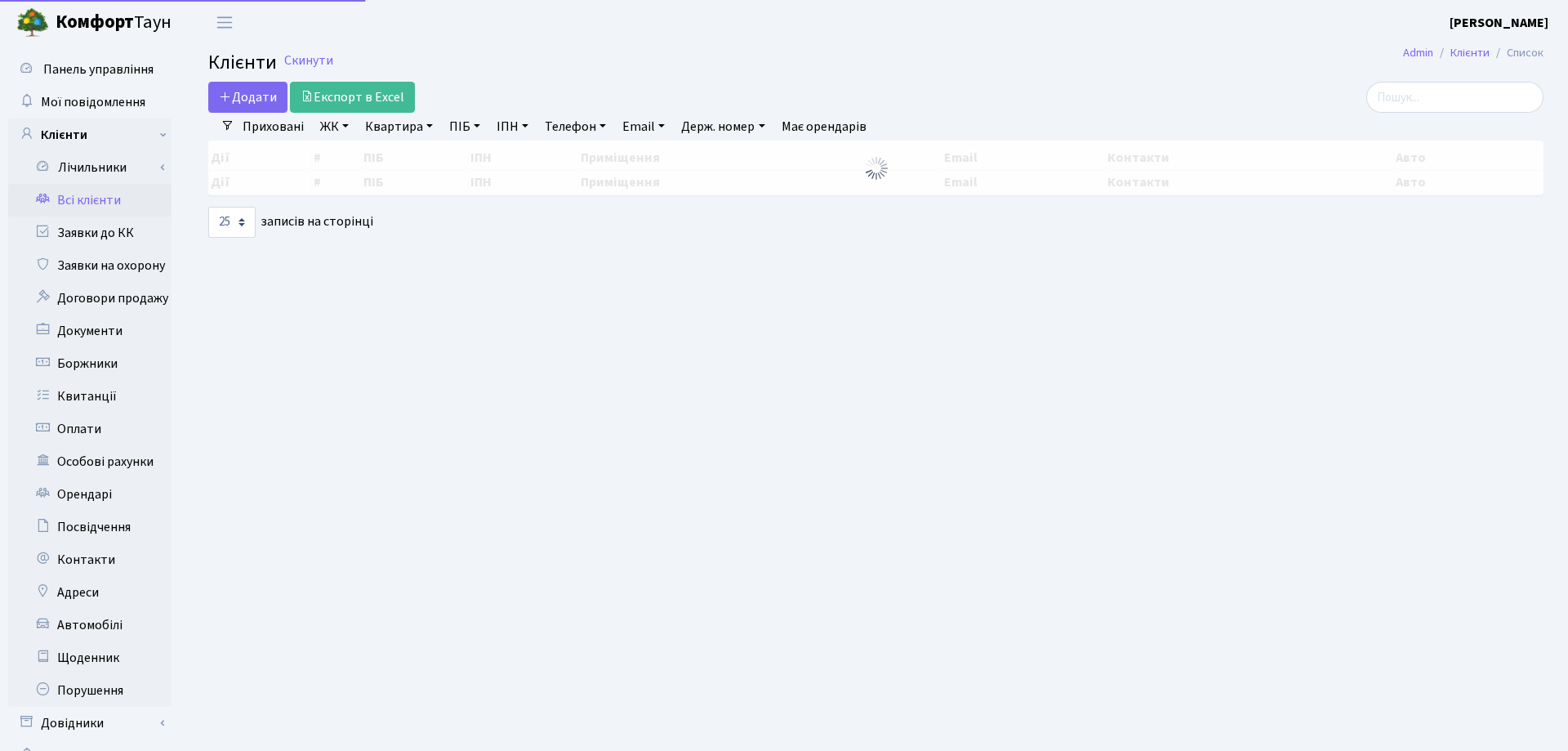
select select "25"
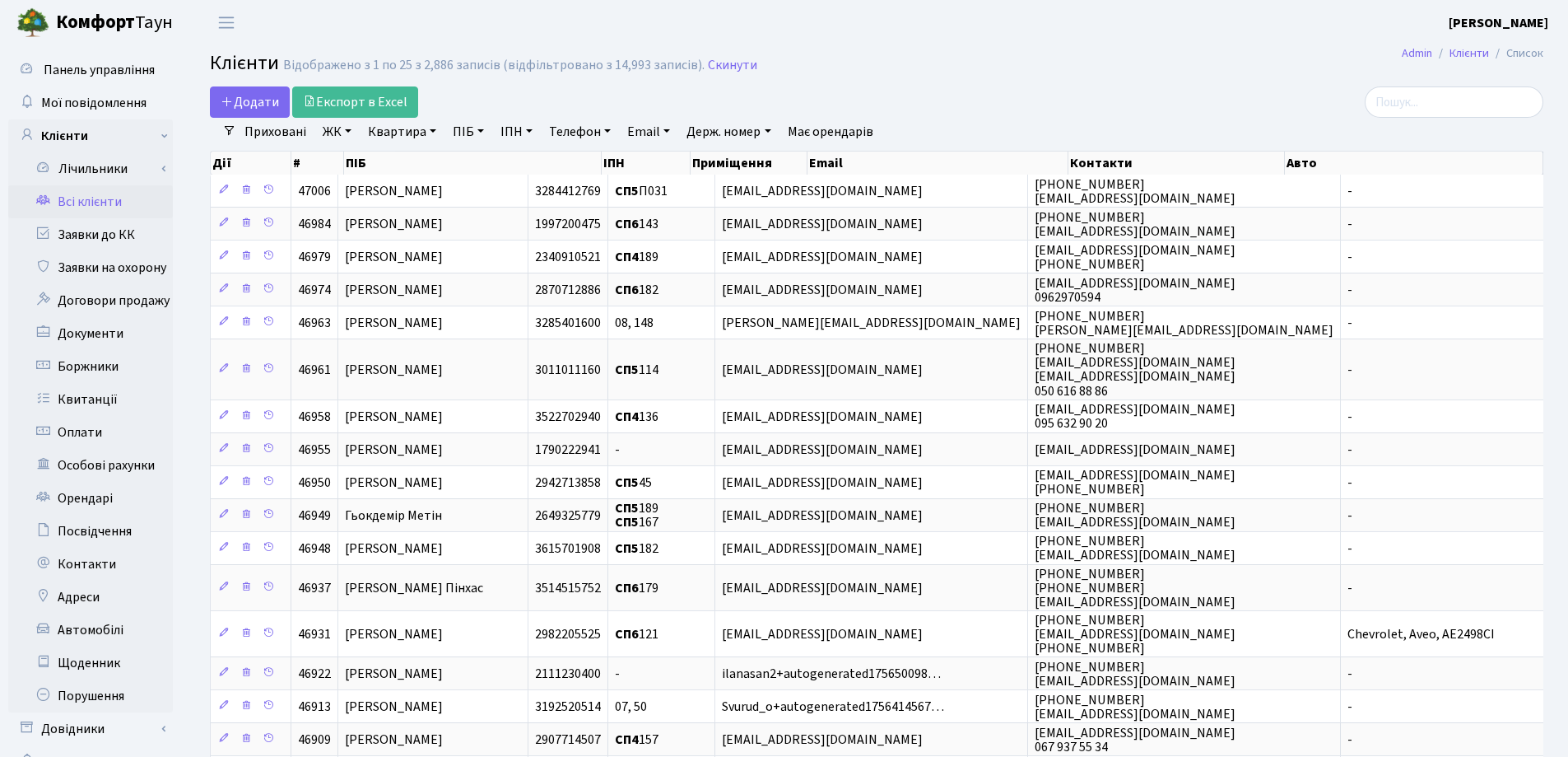
drag, startPoint x: 433, startPoint y: 132, endPoint x: 427, endPoint y: 156, distance: 24.7
click at [431, 133] on link "Квартира" at bounding box center [401, 131] width 81 height 28
type input "180"
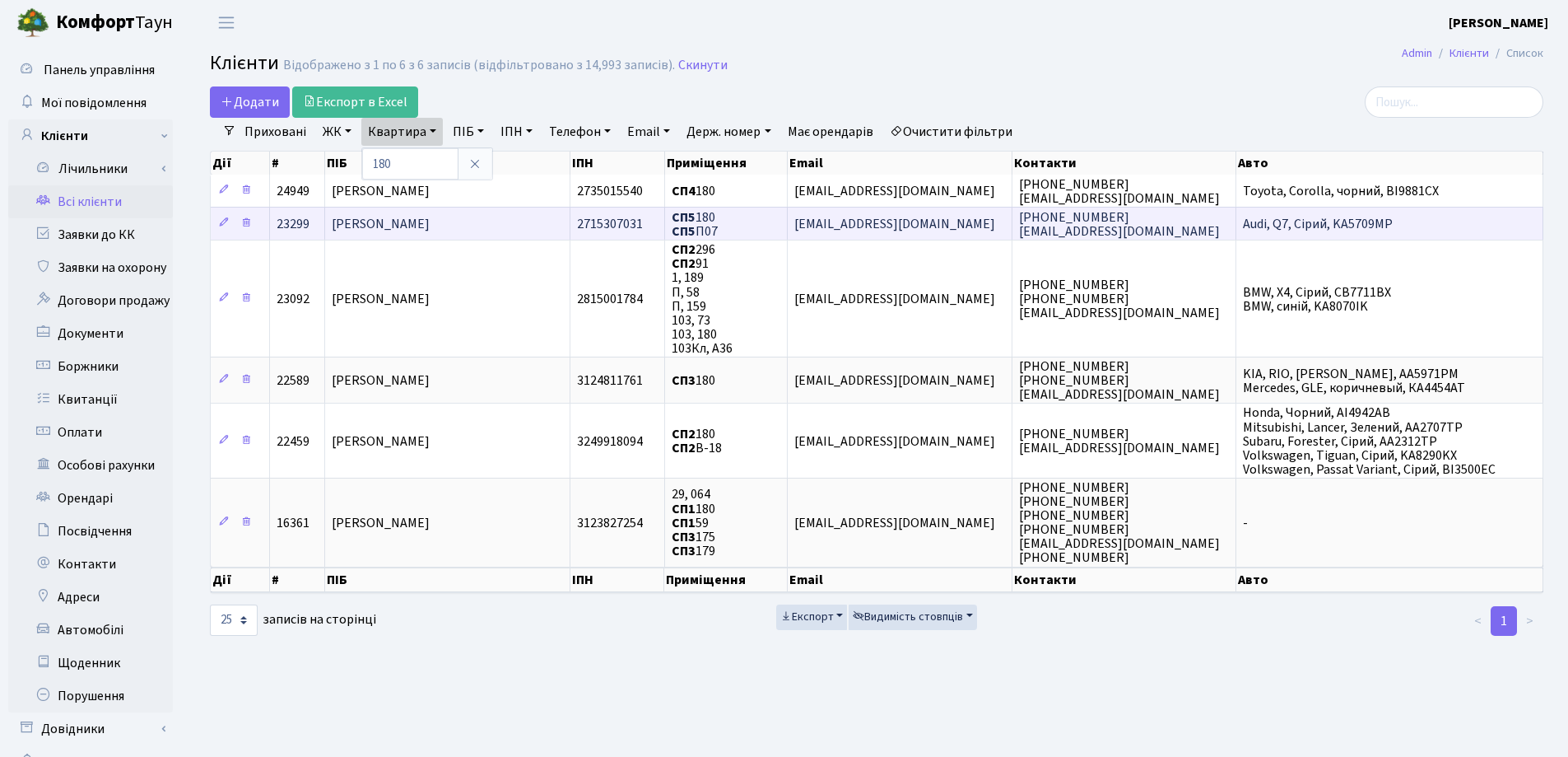
click at [430, 217] on span "[PERSON_NAME]" at bounding box center [381, 223] width 98 height 18
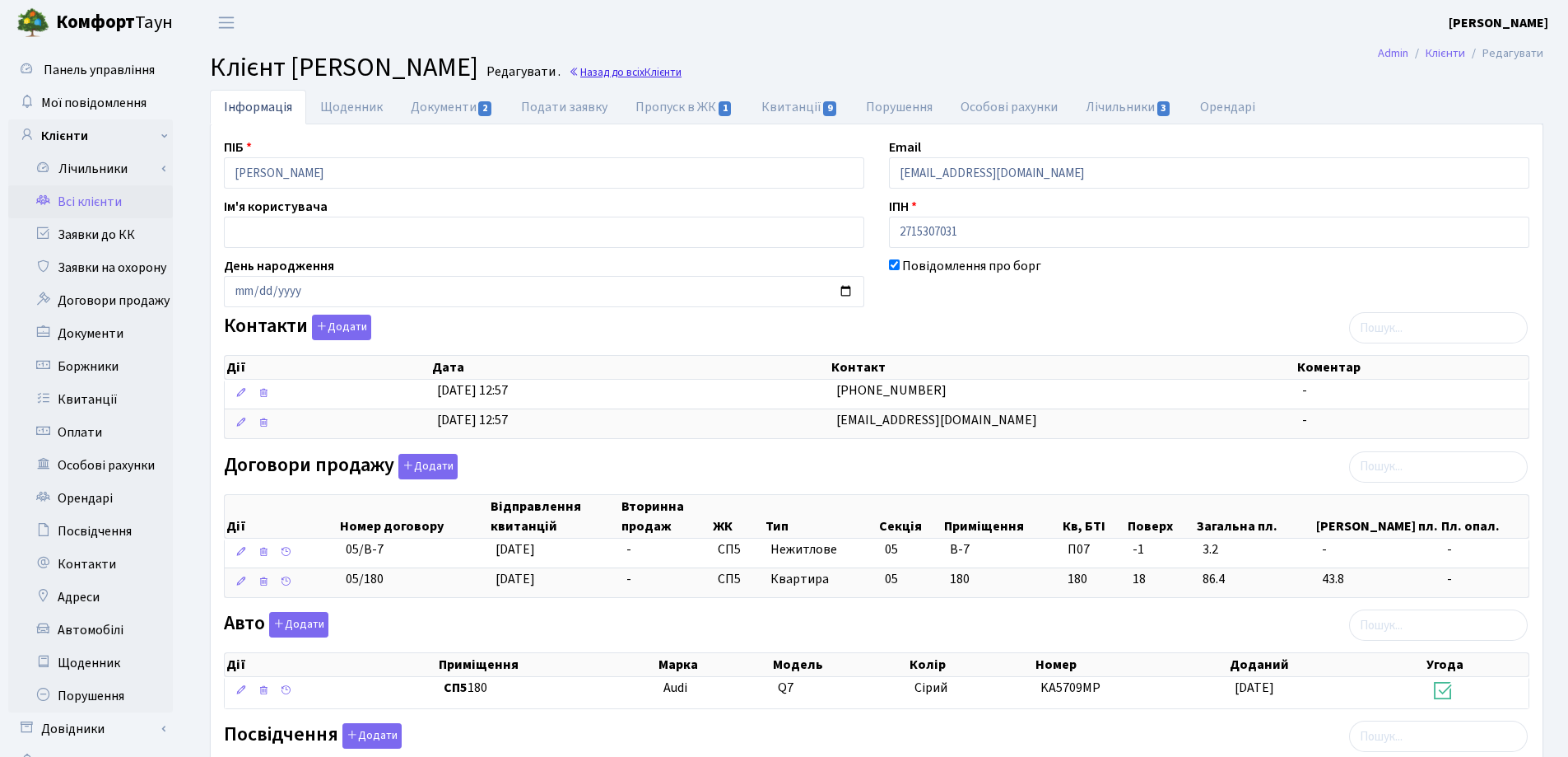
click at [681, 74] on link "Назад до всіх Клієнти" at bounding box center [624, 72] width 112 height 15
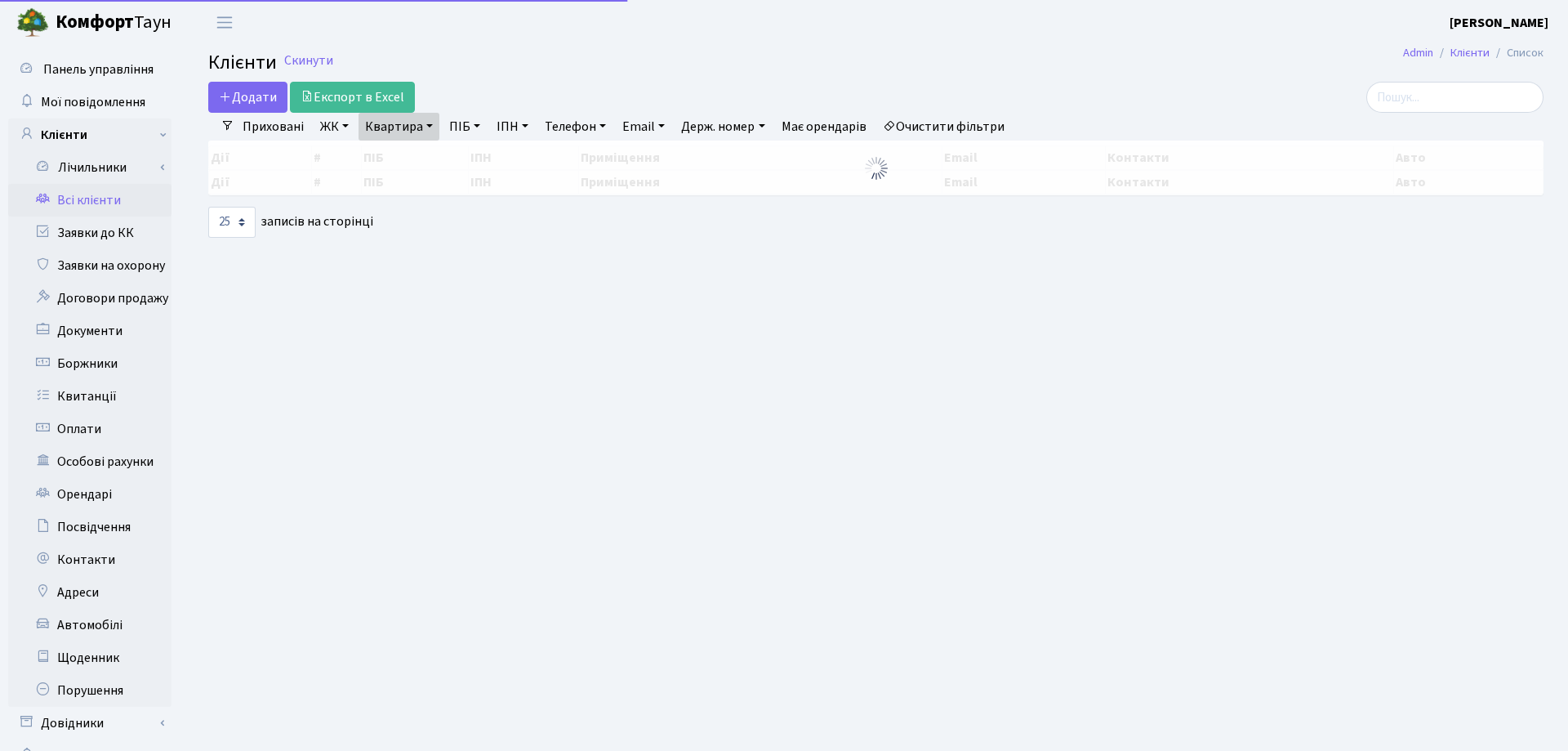
select select "25"
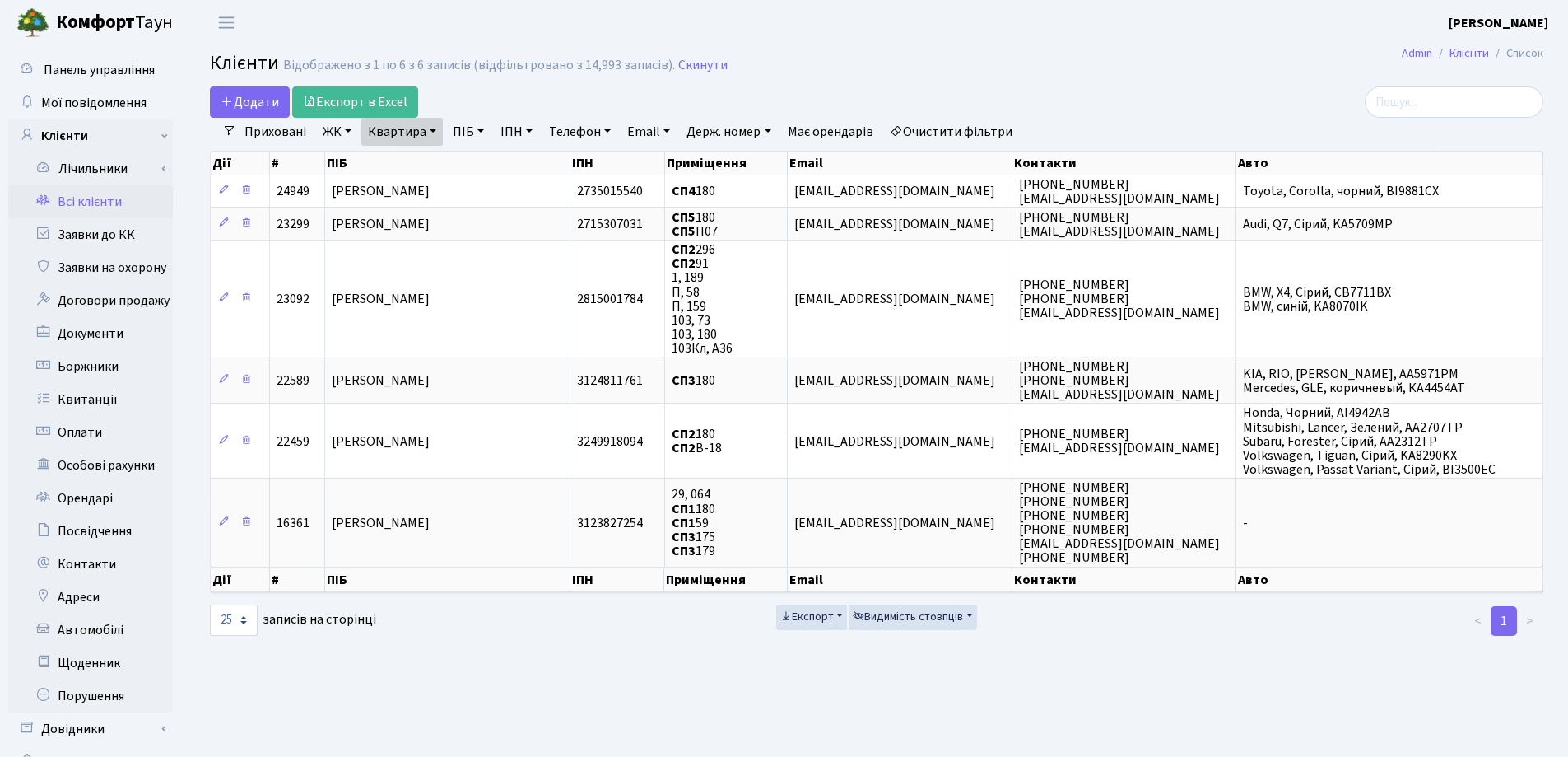
click at [434, 133] on link "Квартира" at bounding box center [401, 131] width 81 height 28
click at [476, 164] on icon at bounding box center [474, 163] width 13 height 13
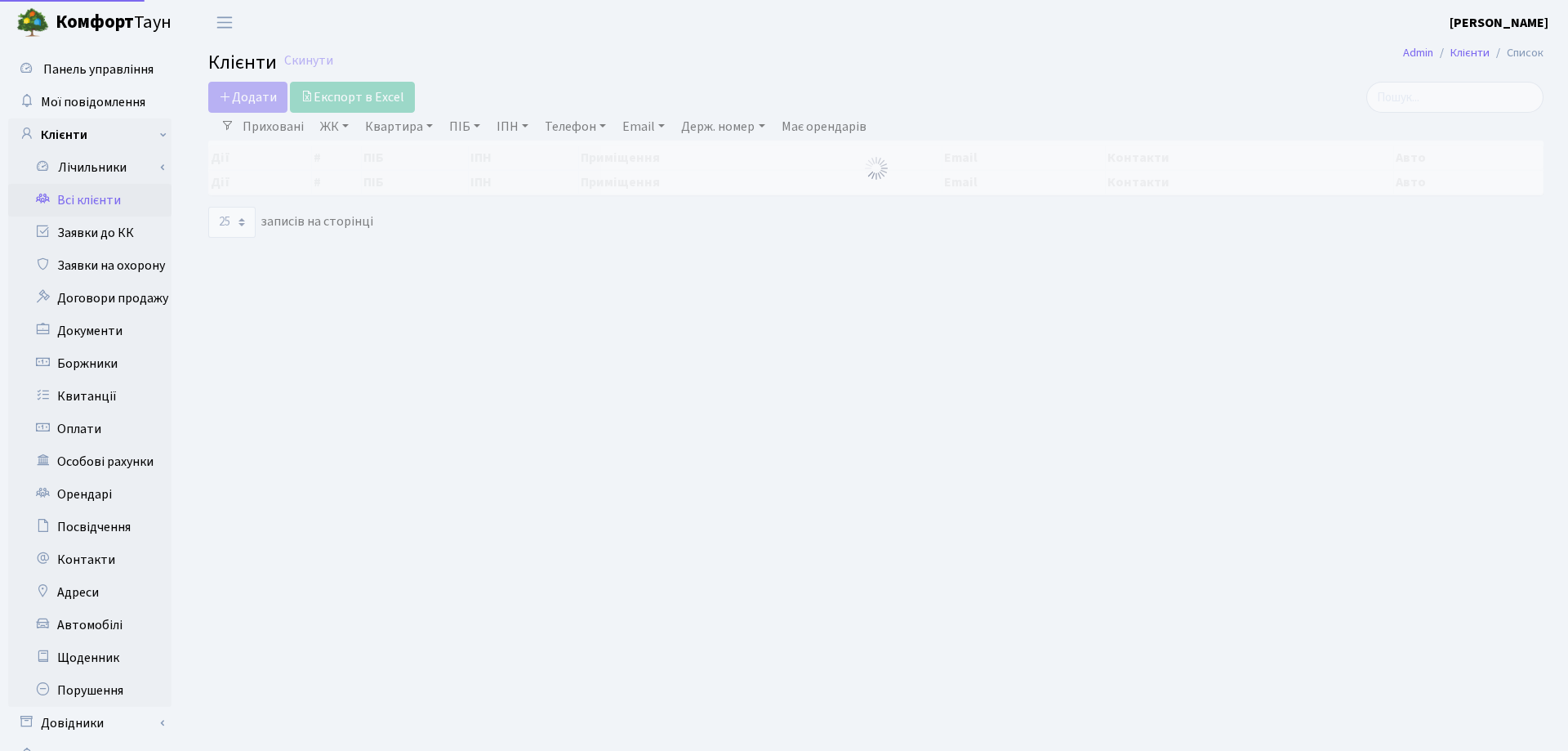
select select "25"
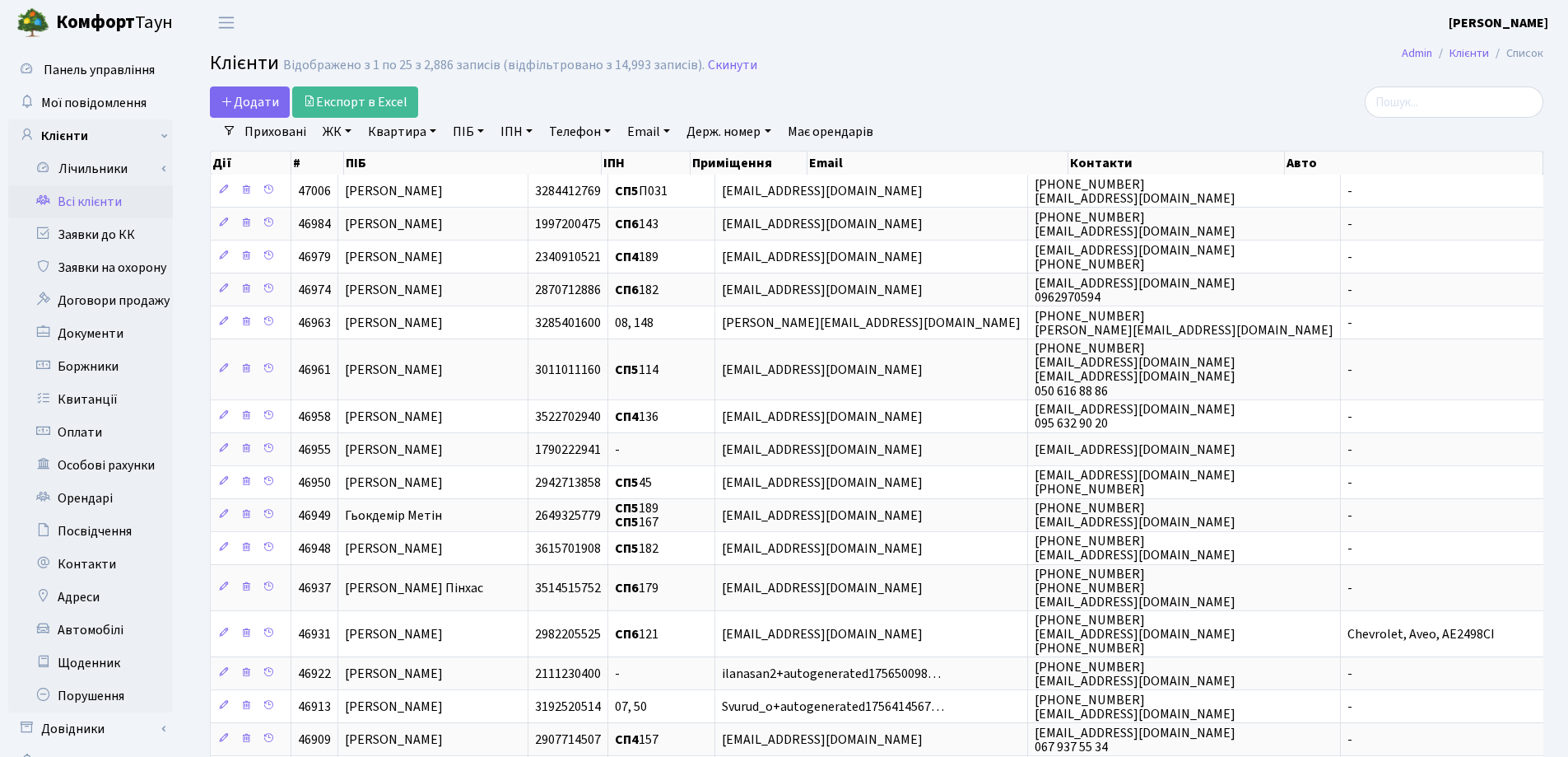
click at [435, 133] on link "Квартира" at bounding box center [401, 131] width 81 height 28
type input "144"
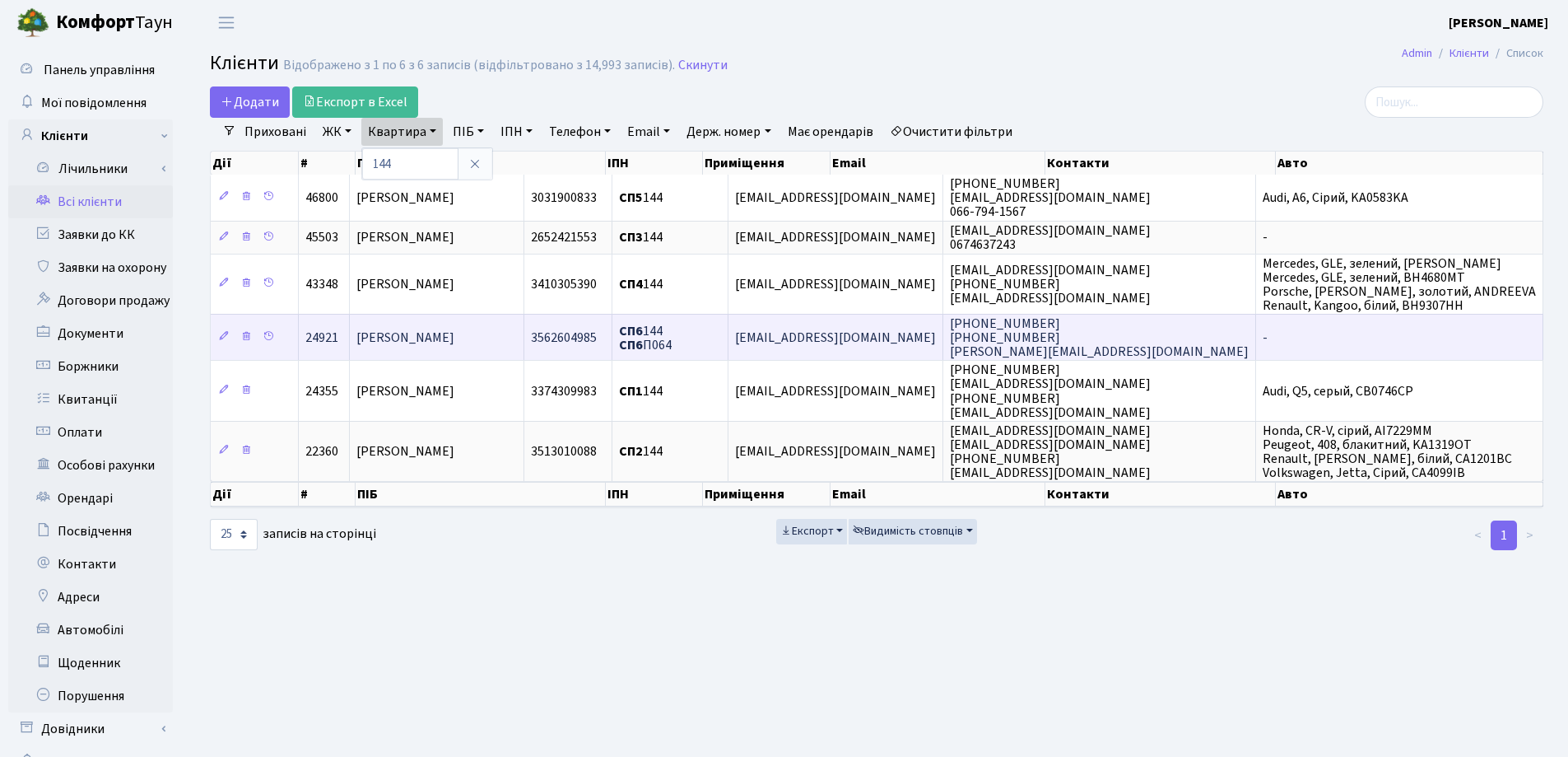
click at [455, 330] on span "[PERSON_NAME]" at bounding box center [405, 337] width 98 height 18
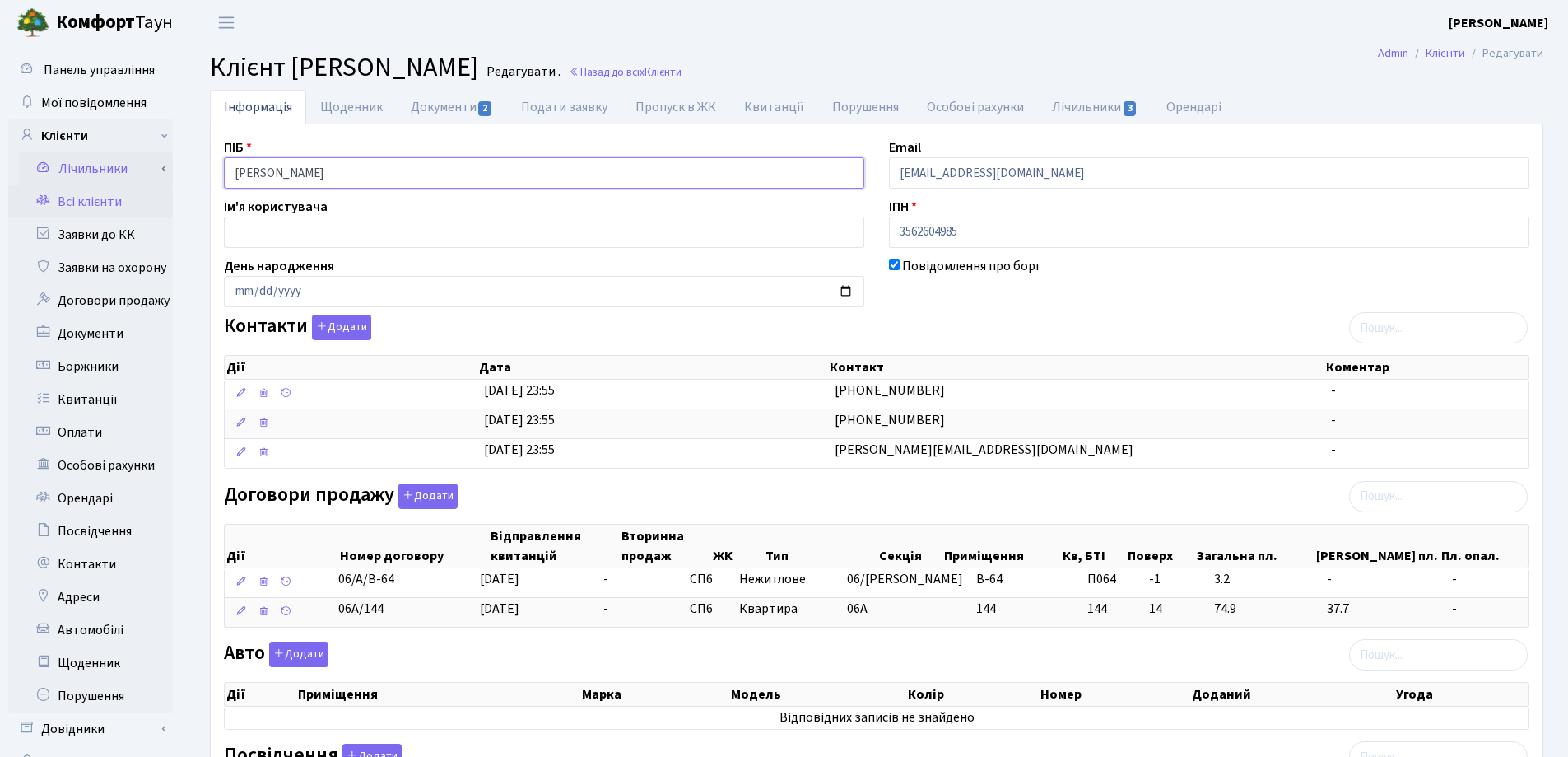
drag, startPoint x: 440, startPoint y: 175, endPoint x: 119, endPoint y: 167, distance: 321.1
click at [110, 162] on div "Панель управління Мої повідомлення Клієнти Лічильники Показання" at bounding box center [784, 638] width 1568 height 1184
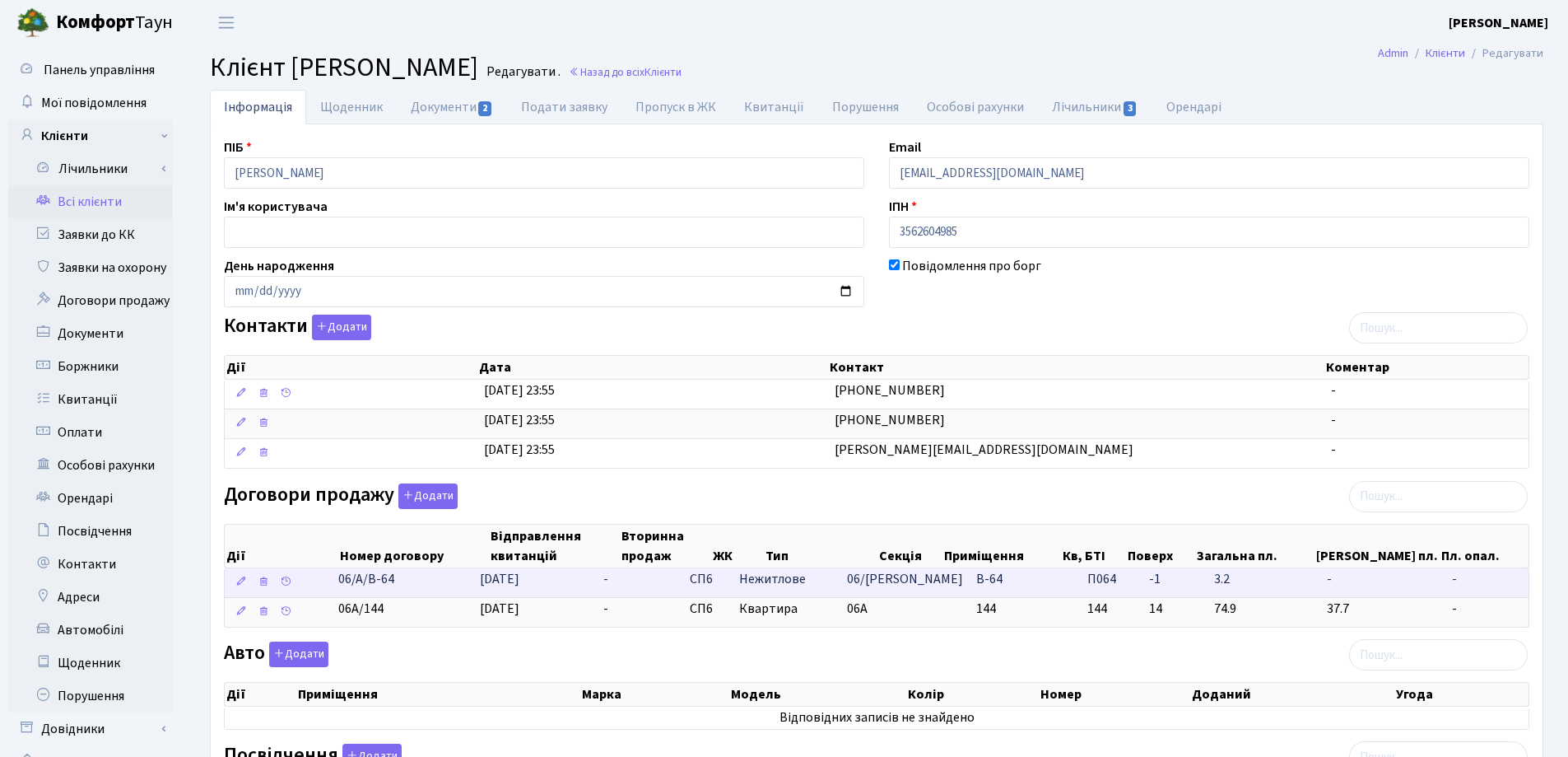
drag, startPoint x: 441, startPoint y: 590, endPoint x: 338, endPoint y: 590, distance: 103.0
click at [338, 590] on \<\/span\>\a "06/А/В-64 15.09.2025 - СП6 Нежитлове 06/А В-64 П064 - -" at bounding box center [877, 583] width 1304 height 29
copy span "06/А/В-64"
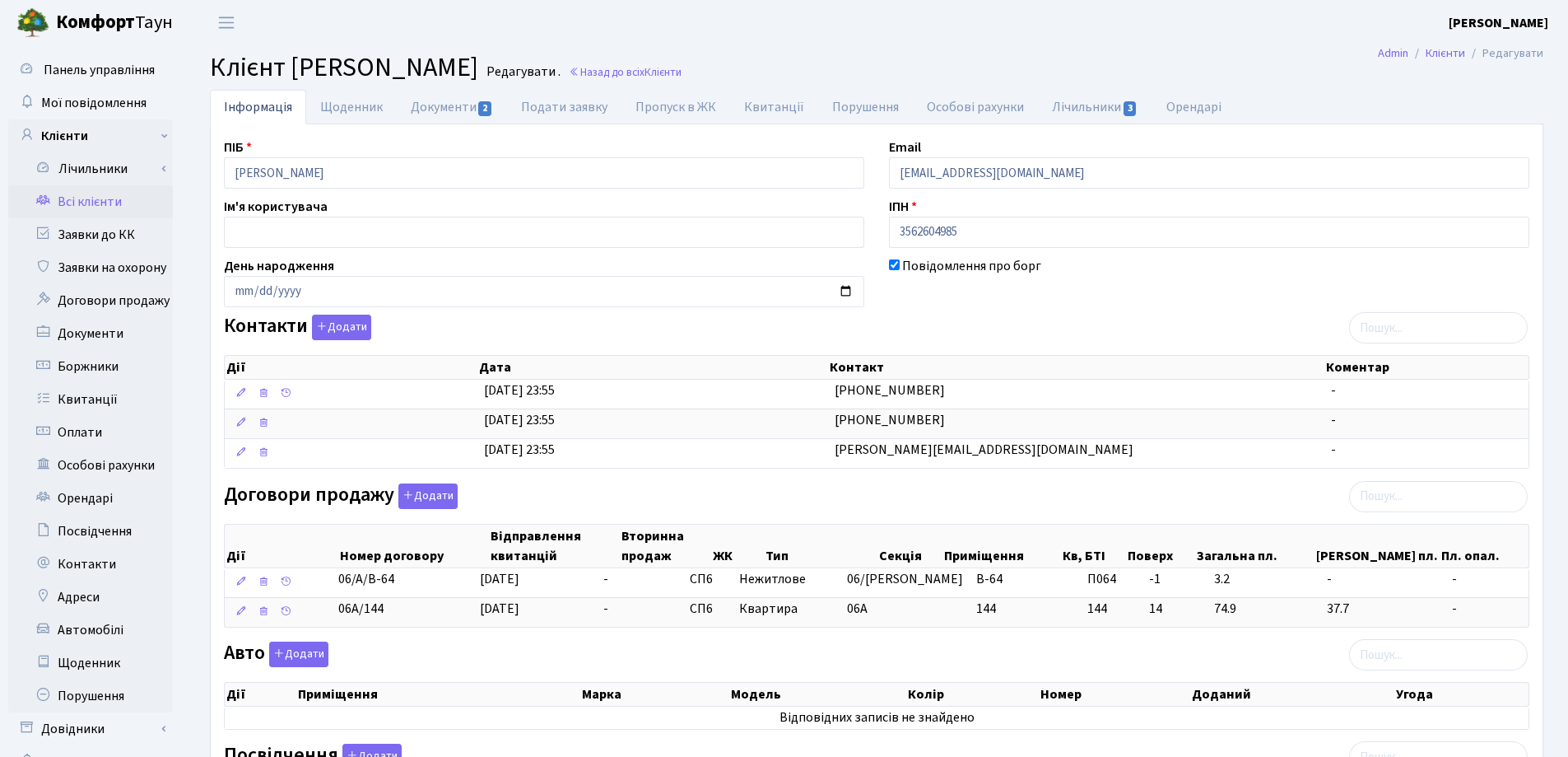
click at [1009, 43] on header "Комфорт Таун Лоскутова В. С. Мій обліковий запис Вийти" at bounding box center [784, 22] width 1568 height 45
click at [448, 106] on link "Документи 2" at bounding box center [451, 106] width 111 height 33
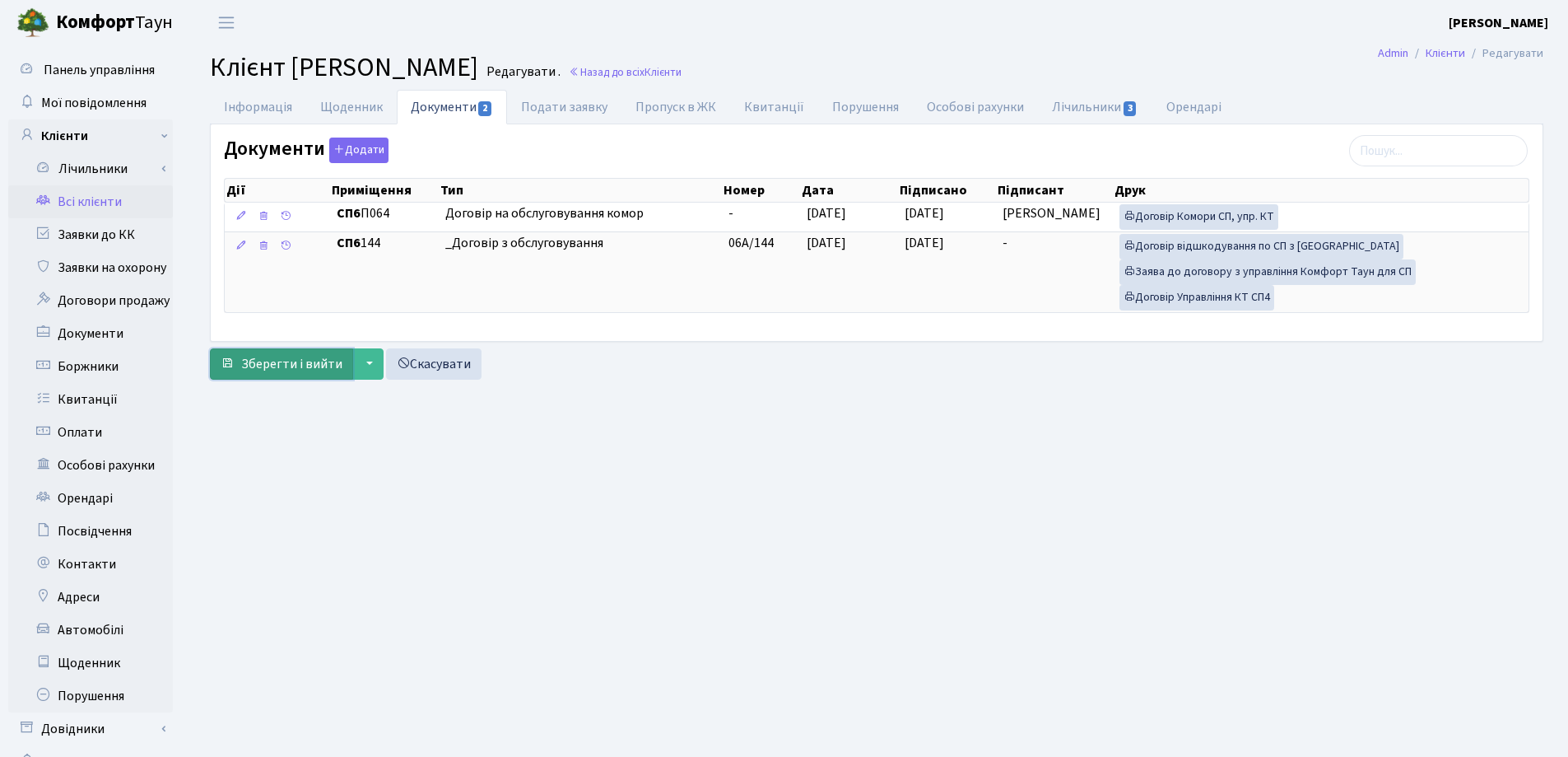
click at [293, 359] on span "Зберегти і вийти" at bounding box center [292, 364] width 101 height 18
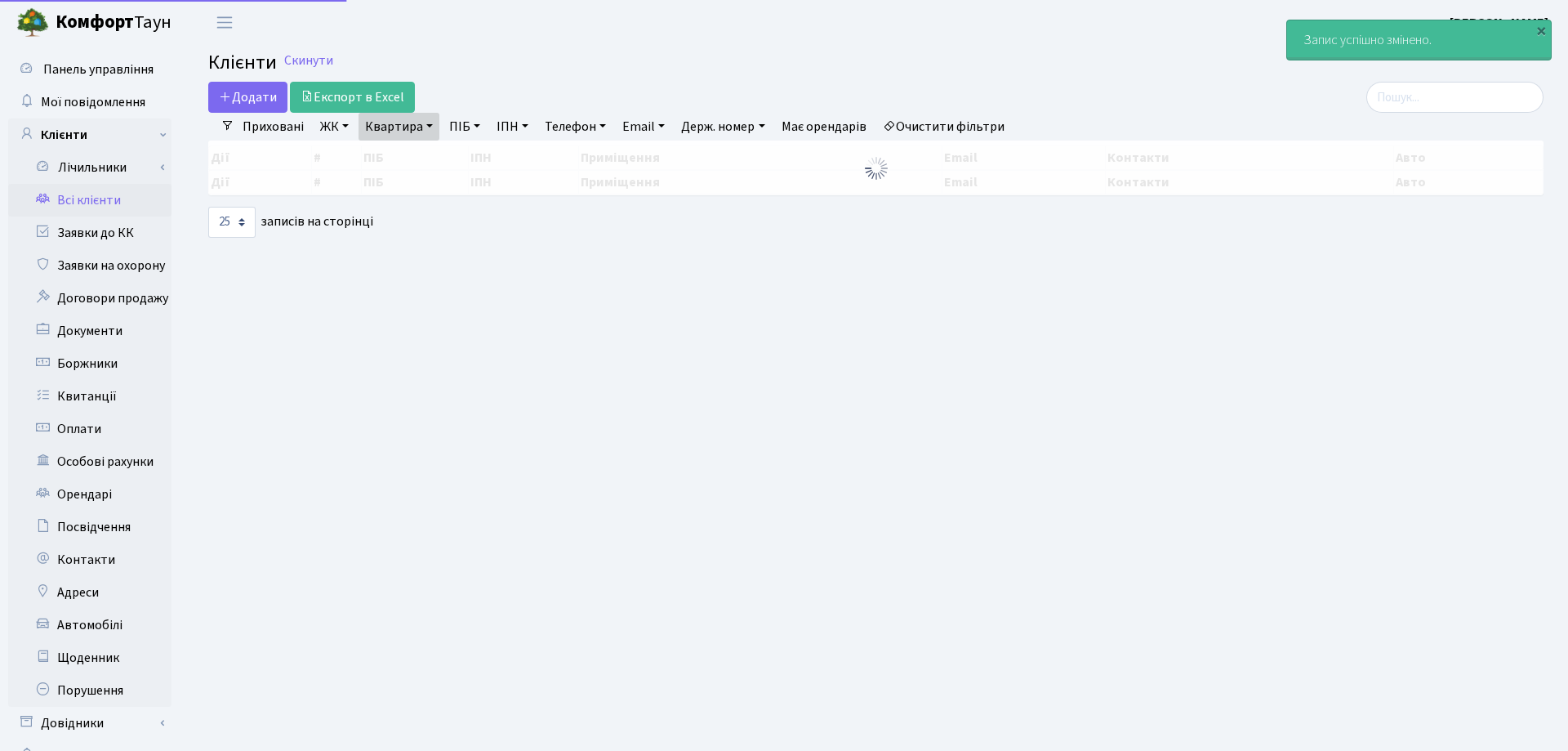
select select "25"
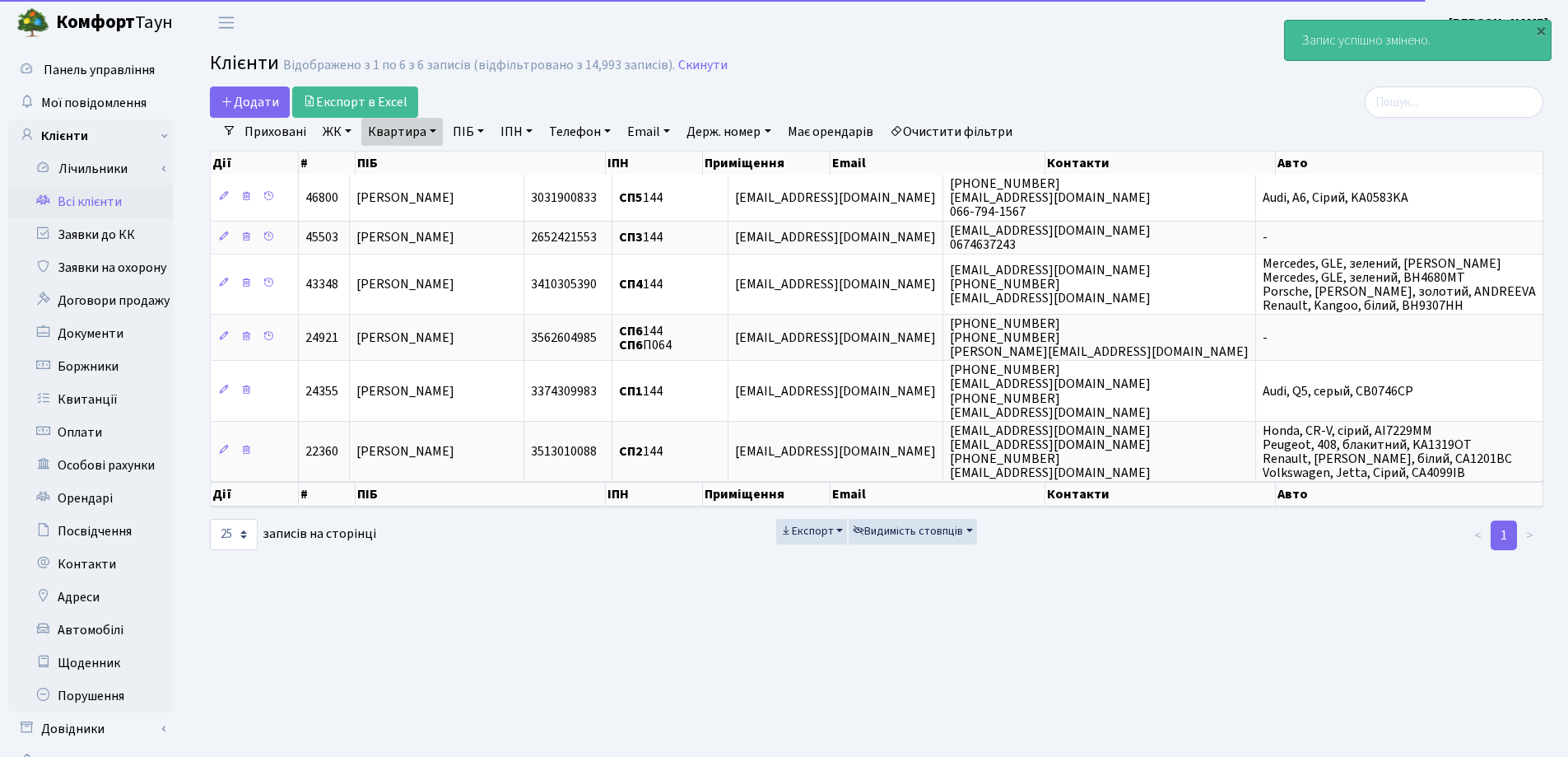
select select "25"
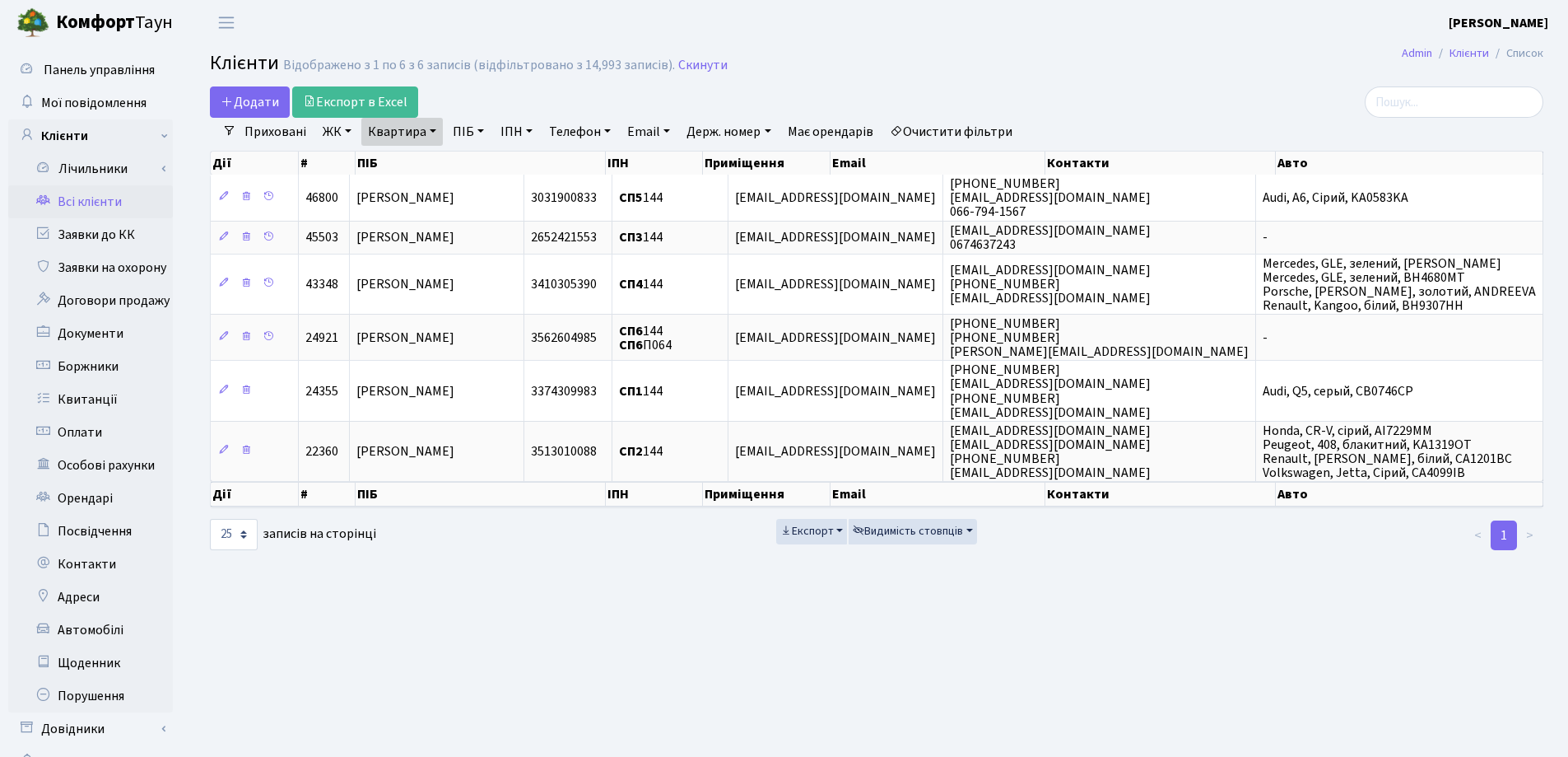
click at [430, 129] on link "Квартира" at bounding box center [401, 131] width 81 height 28
click at [480, 163] on icon at bounding box center [474, 163] width 13 height 13
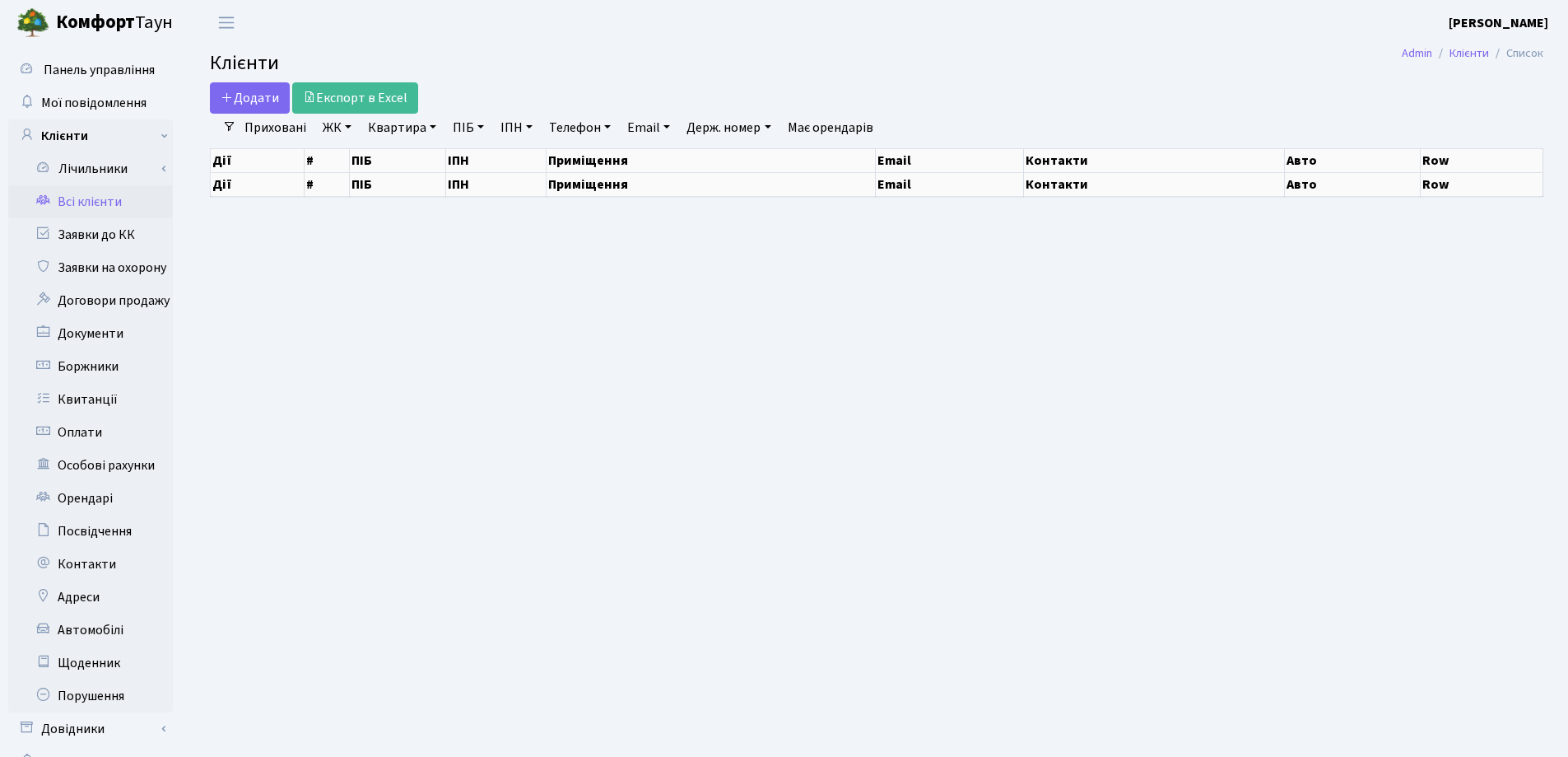
select select "25"
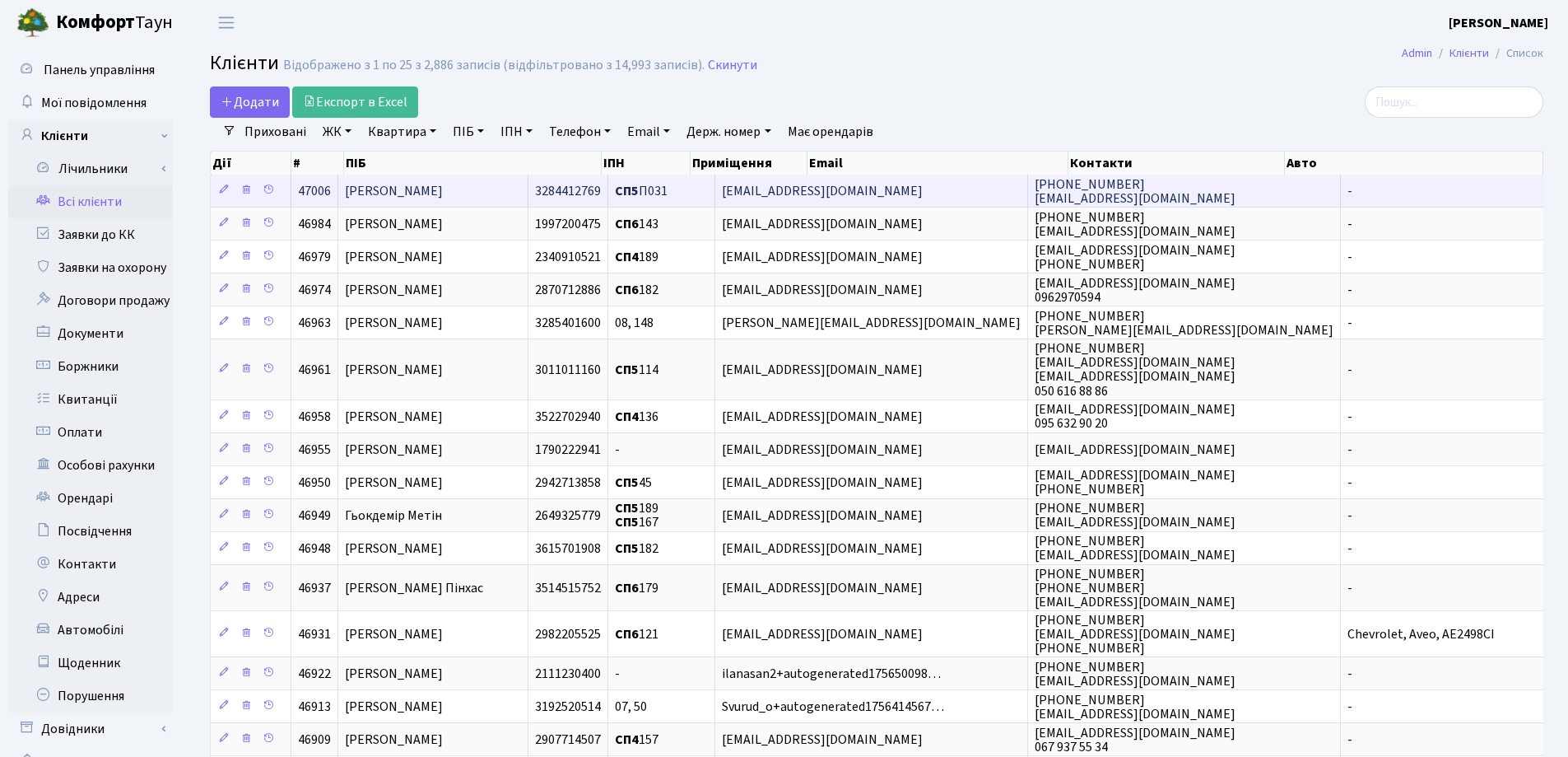
click at [528, 185] on td "[PERSON_NAME]" at bounding box center [433, 190] width 190 height 32
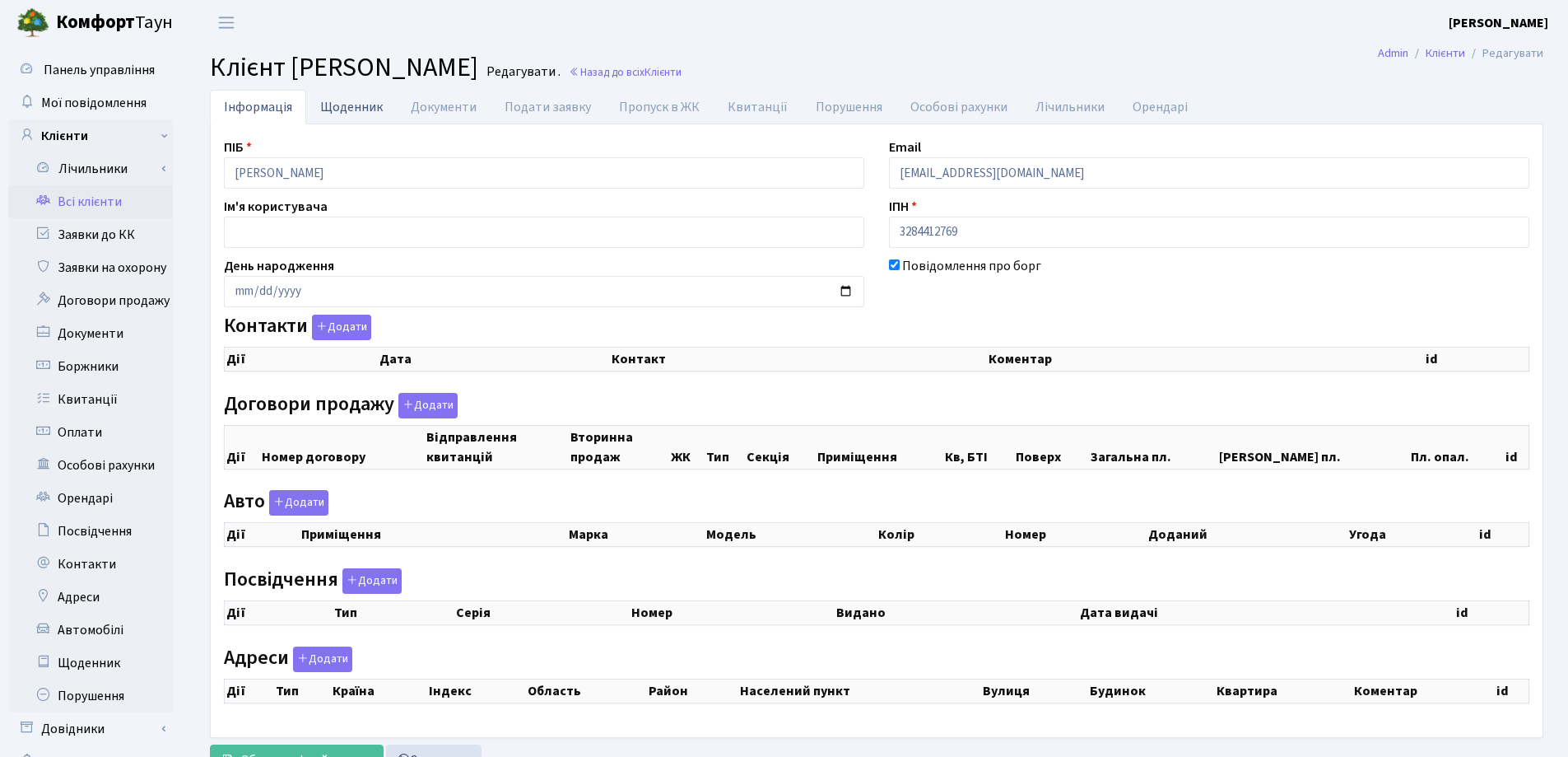
checkbox input "true"
select select "25"
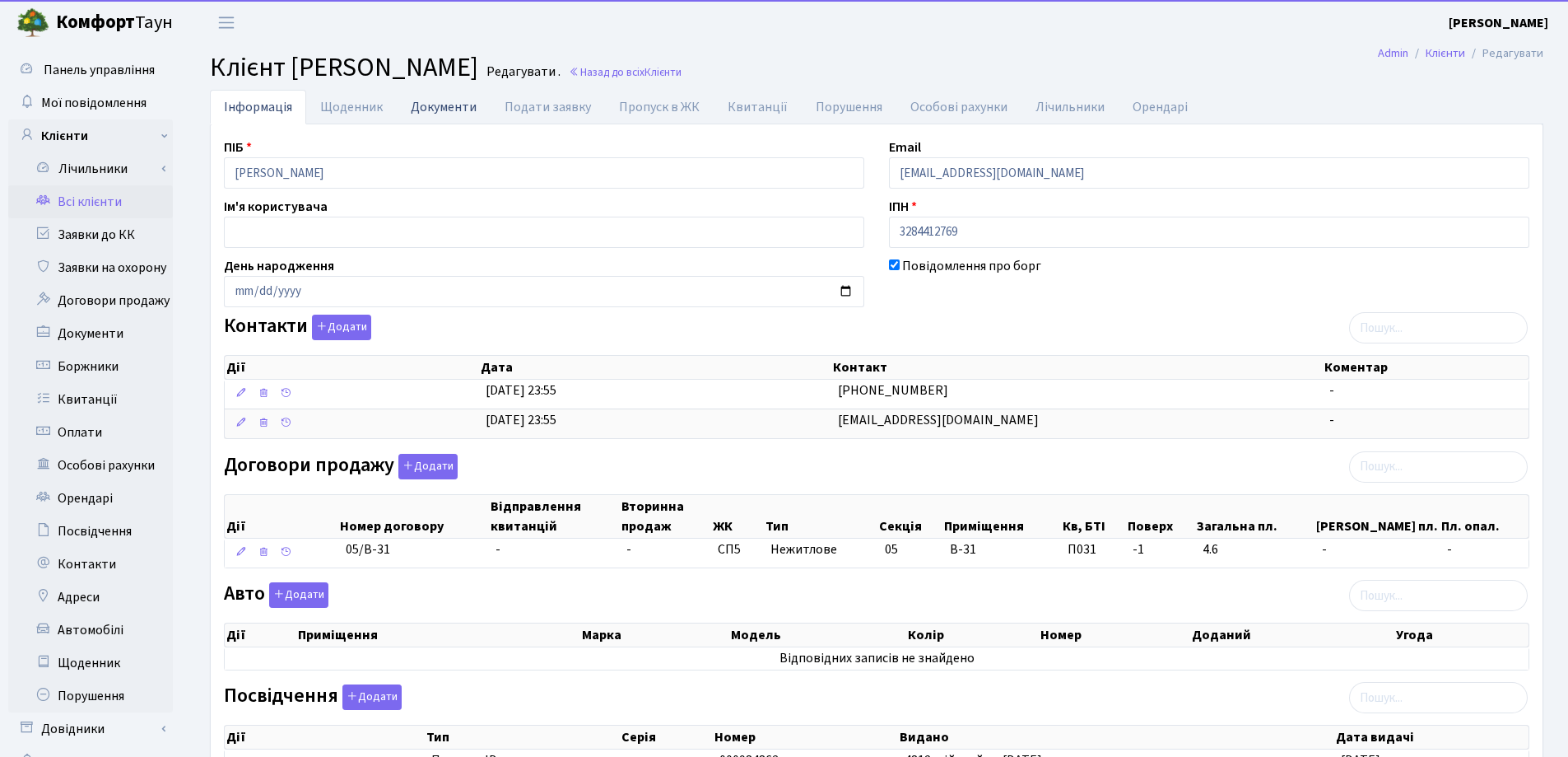
click at [433, 105] on link "Документи" at bounding box center [443, 106] width 93 height 33
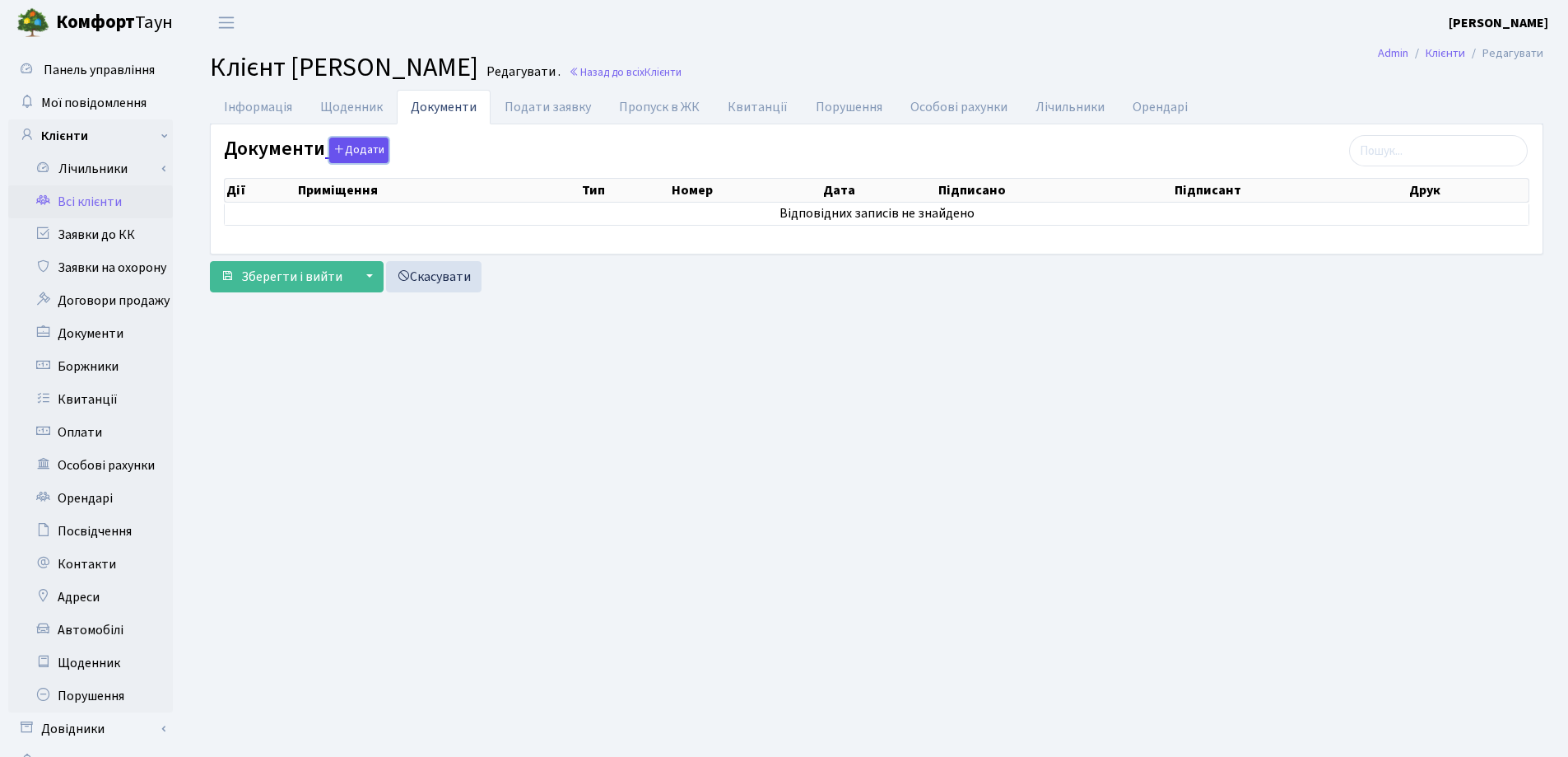
click at [362, 147] on button "Додати" at bounding box center [359, 150] width 59 height 26
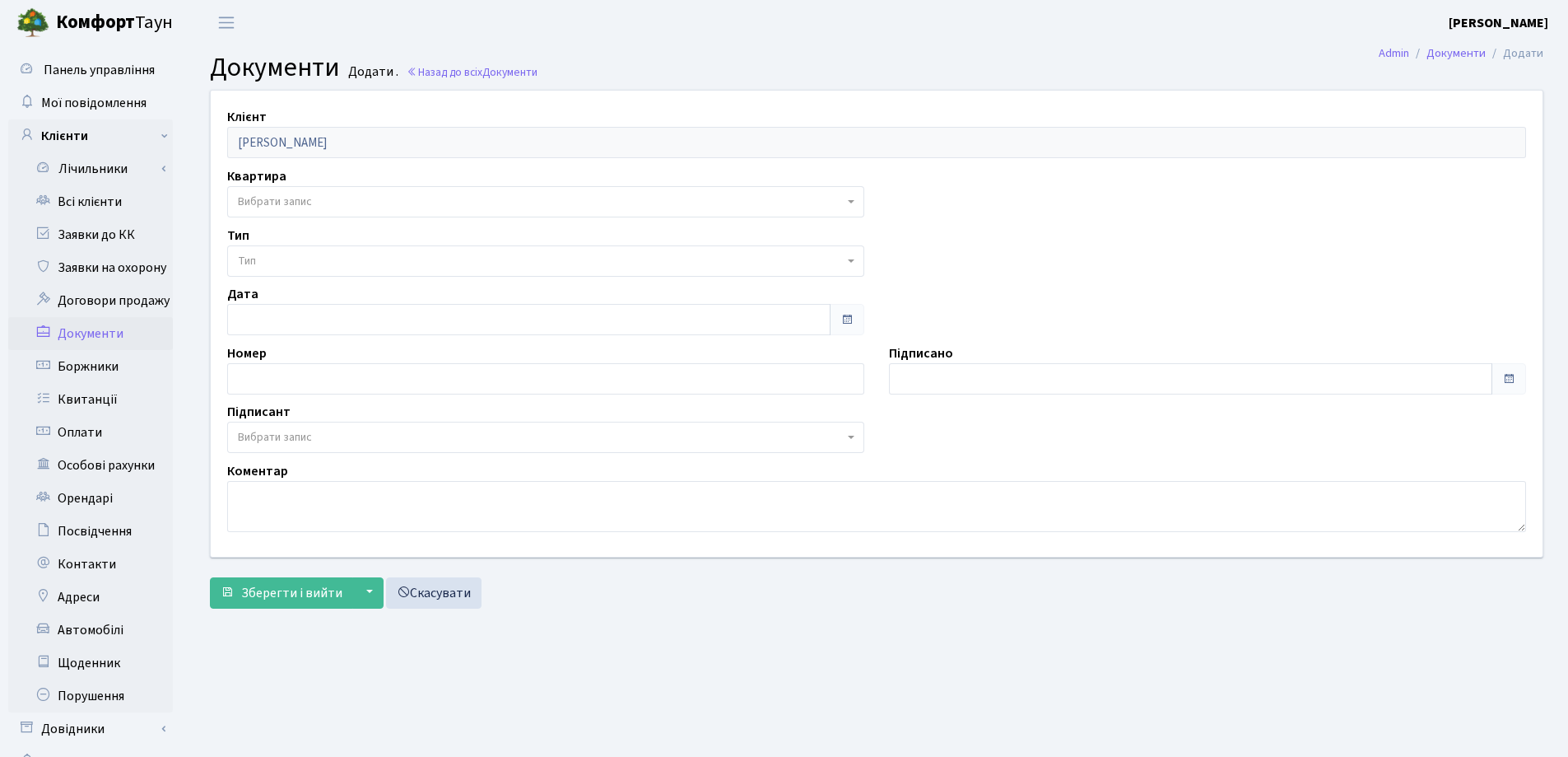
click at [352, 201] on span "Вибрати запис" at bounding box center [540, 201] width 606 height 16
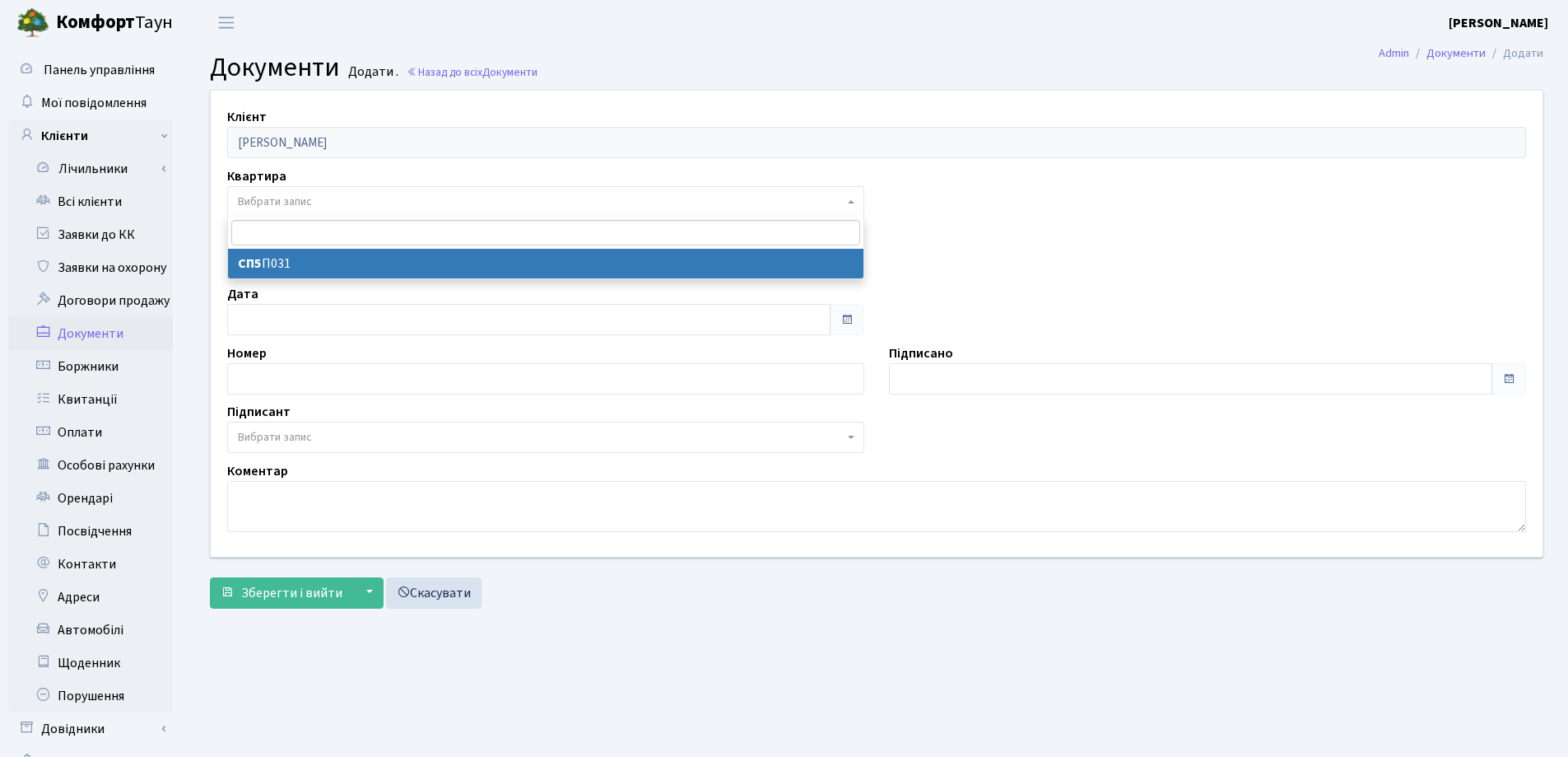
select select "178674"
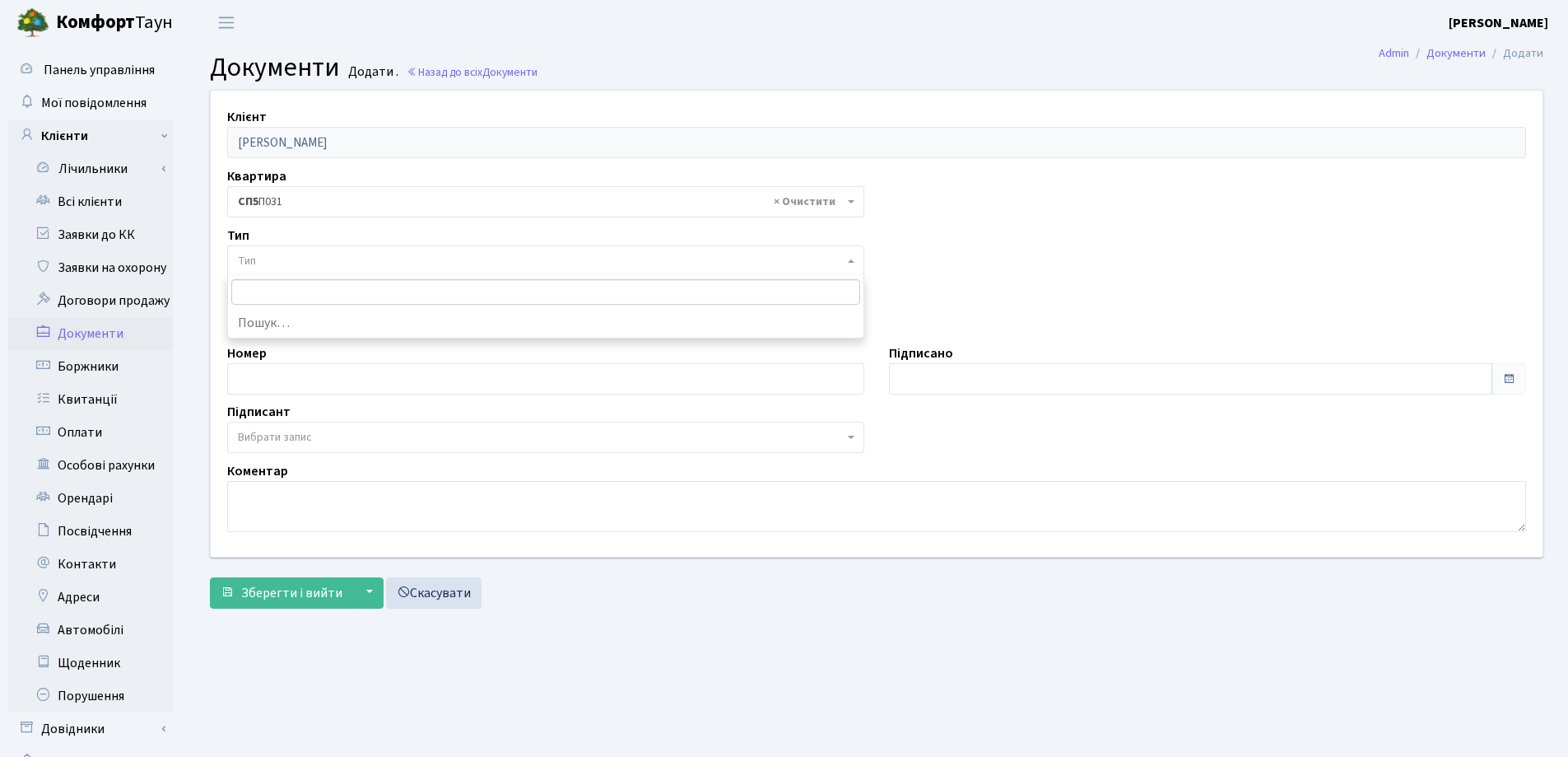
click at [357, 262] on span "Тип" at bounding box center [540, 261] width 606 height 16
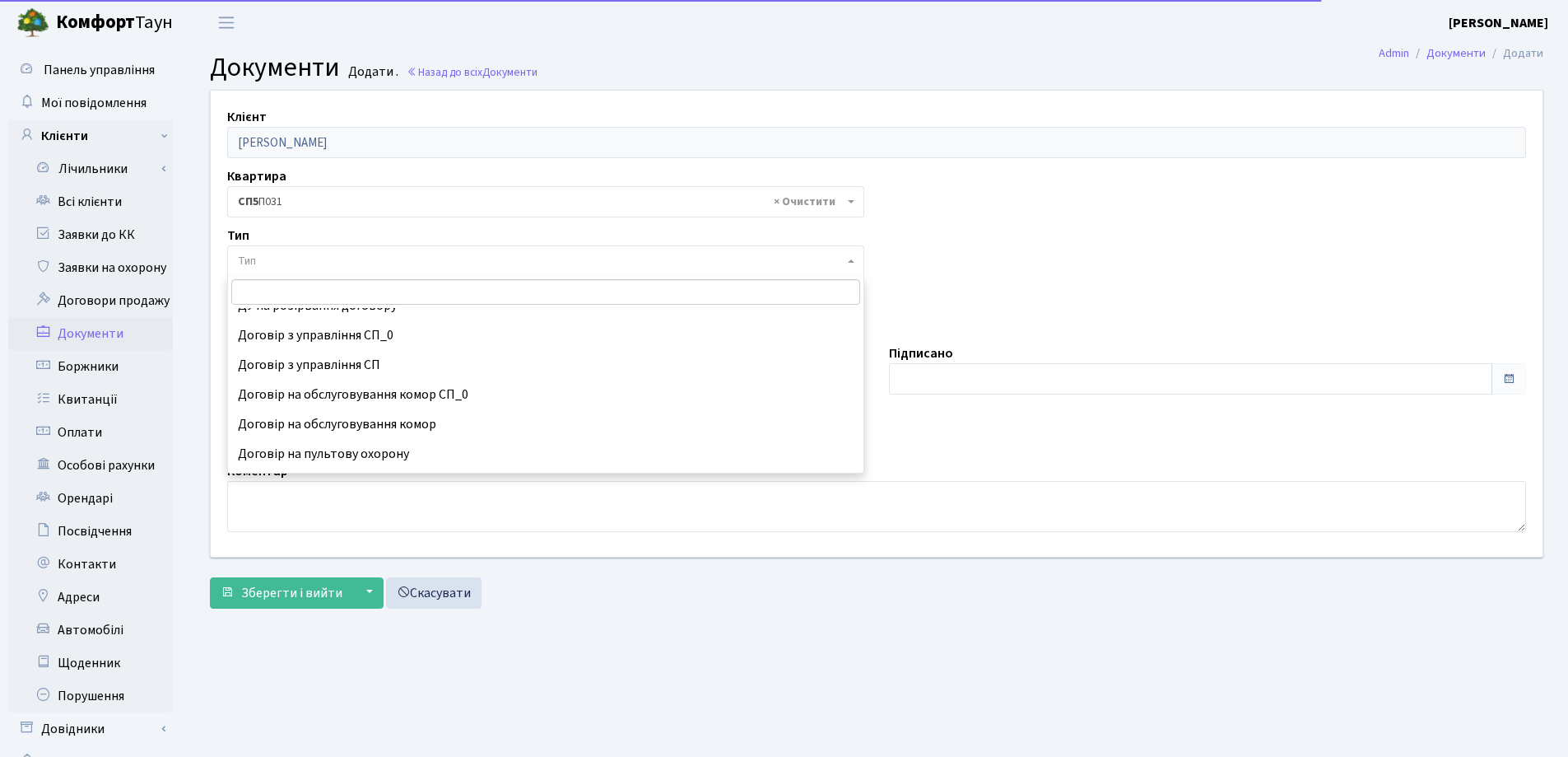
scroll to position [72, 0]
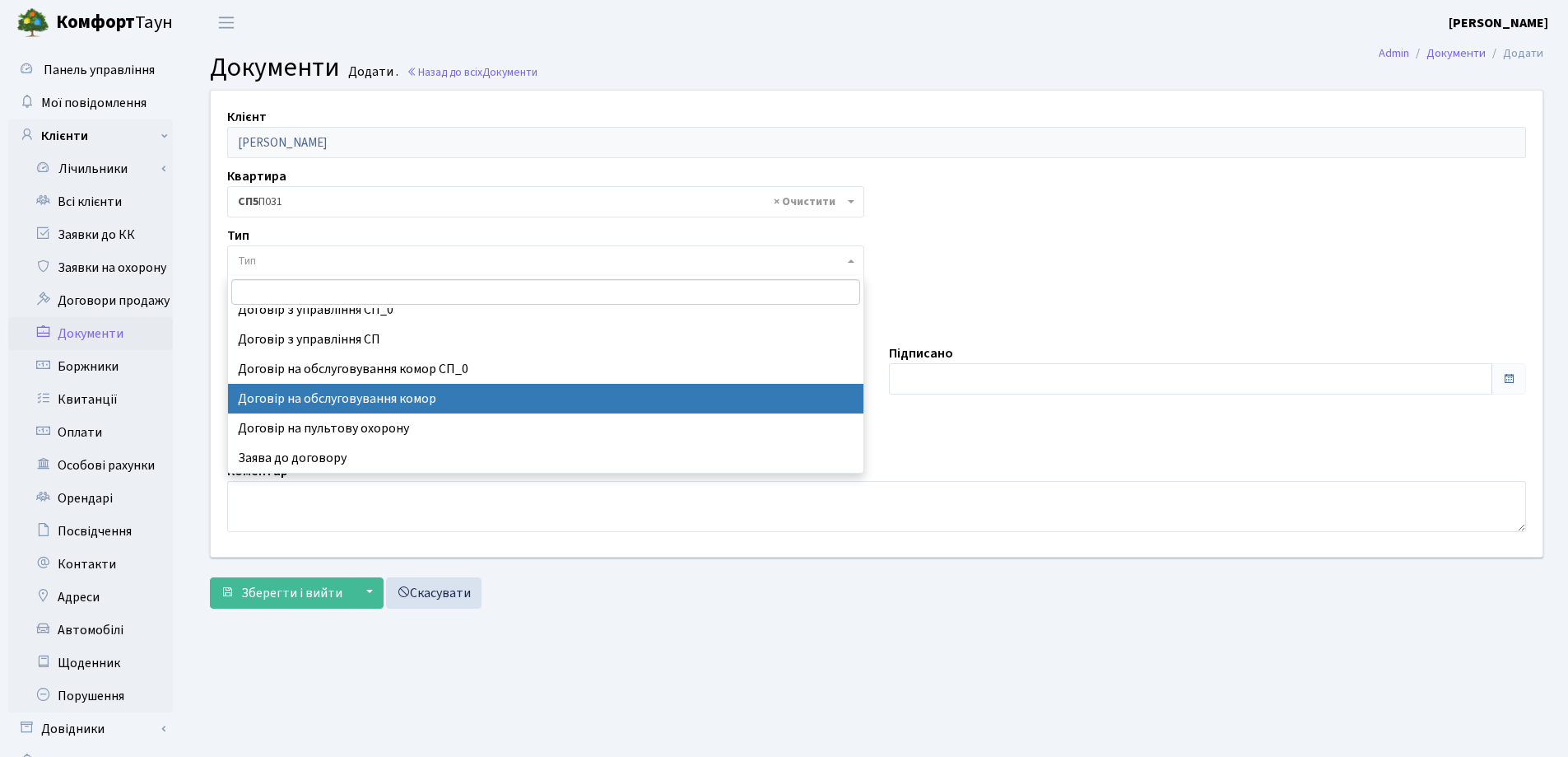
select select "309"
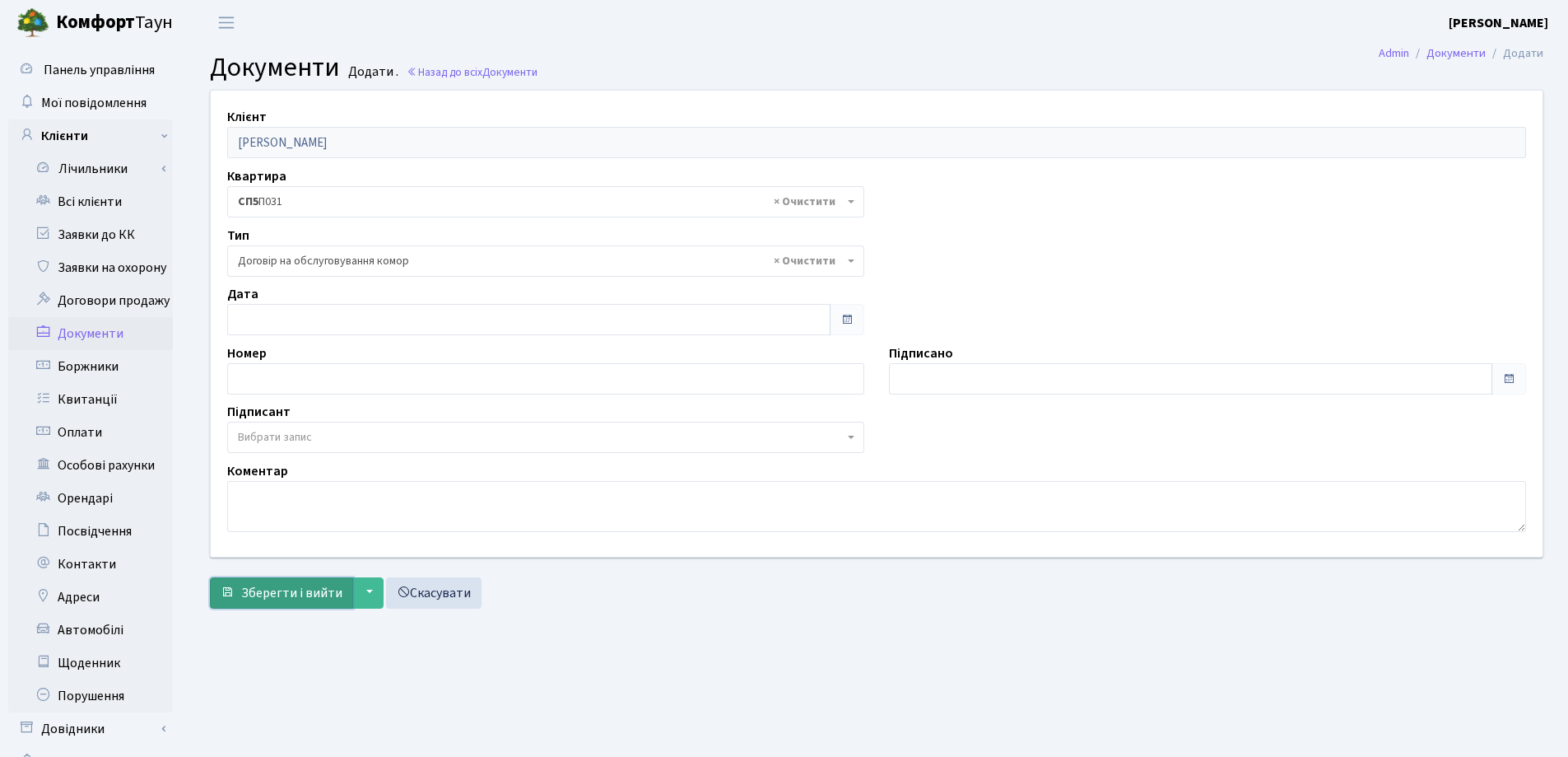
click at [305, 585] on span "Зберегти і вийти" at bounding box center [292, 592] width 101 height 18
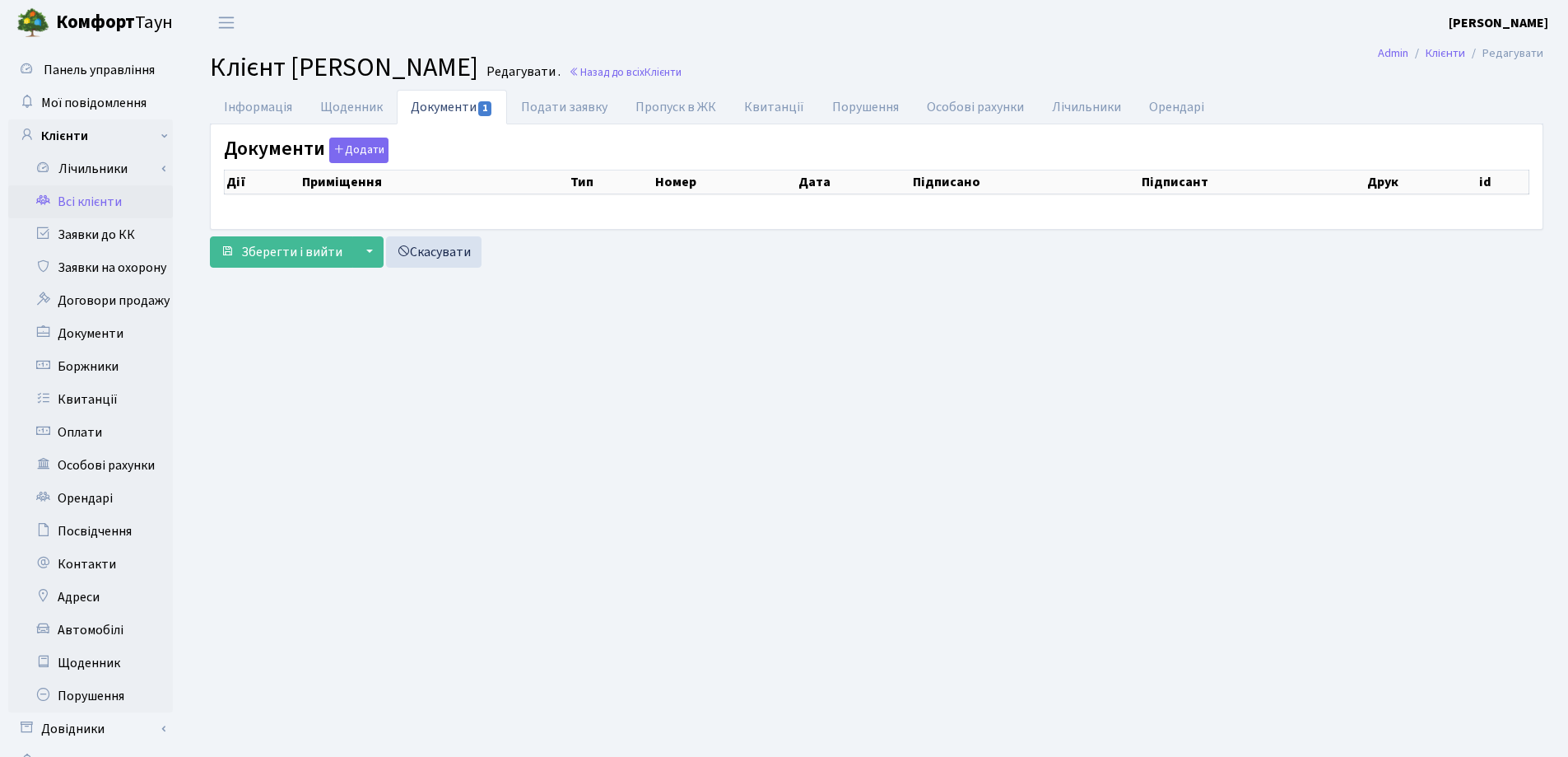
select select "25"
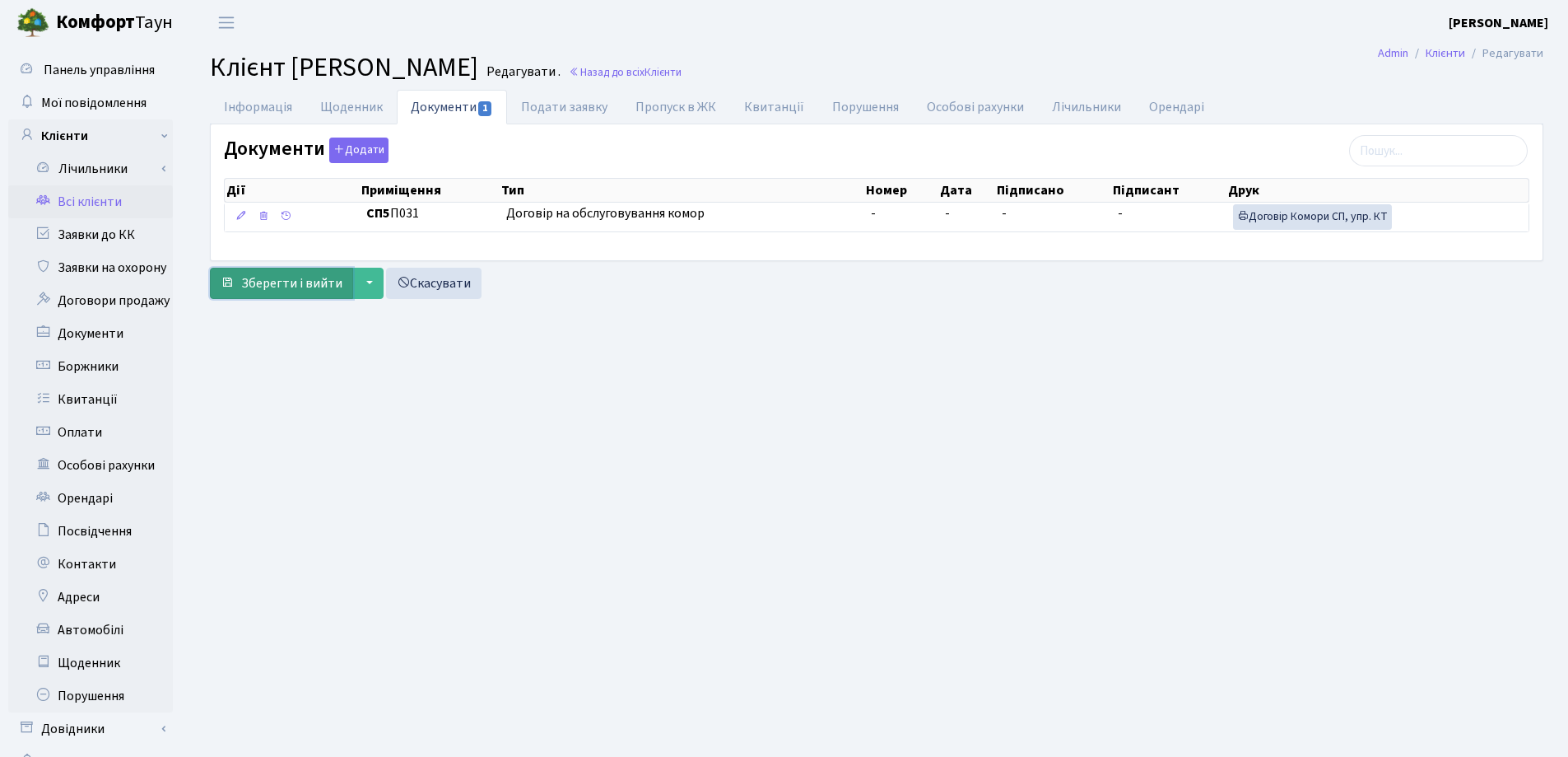
click at [286, 280] on span "Зберегти і вийти" at bounding box center [292, 283] width 101 height 18
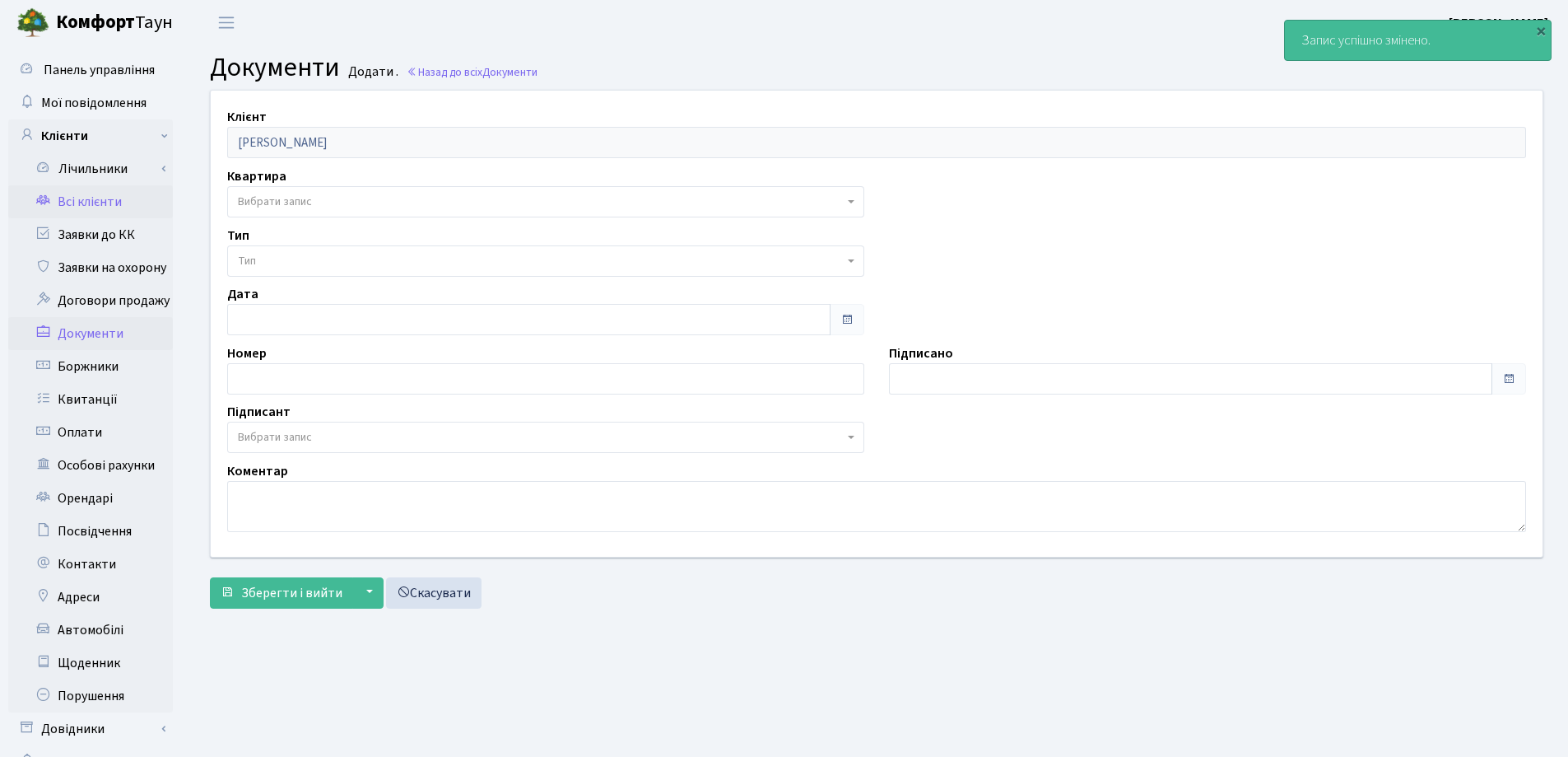
click at [82, 199] on link "Всі клієнти" at bounding box center [91, 202] width 165 height 33
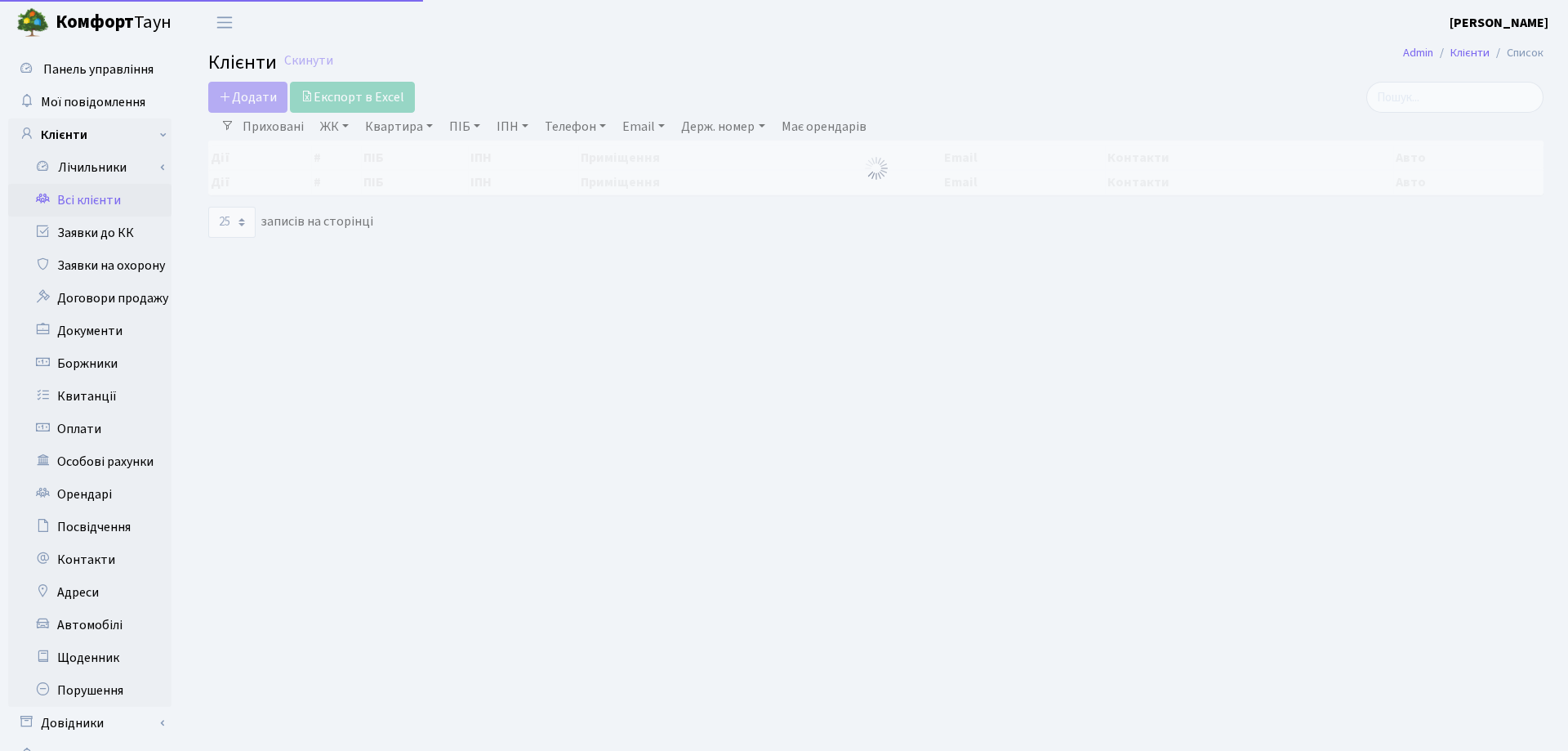
select select "25"
